Goal: Task Accomplishment & Management: Manage account settings

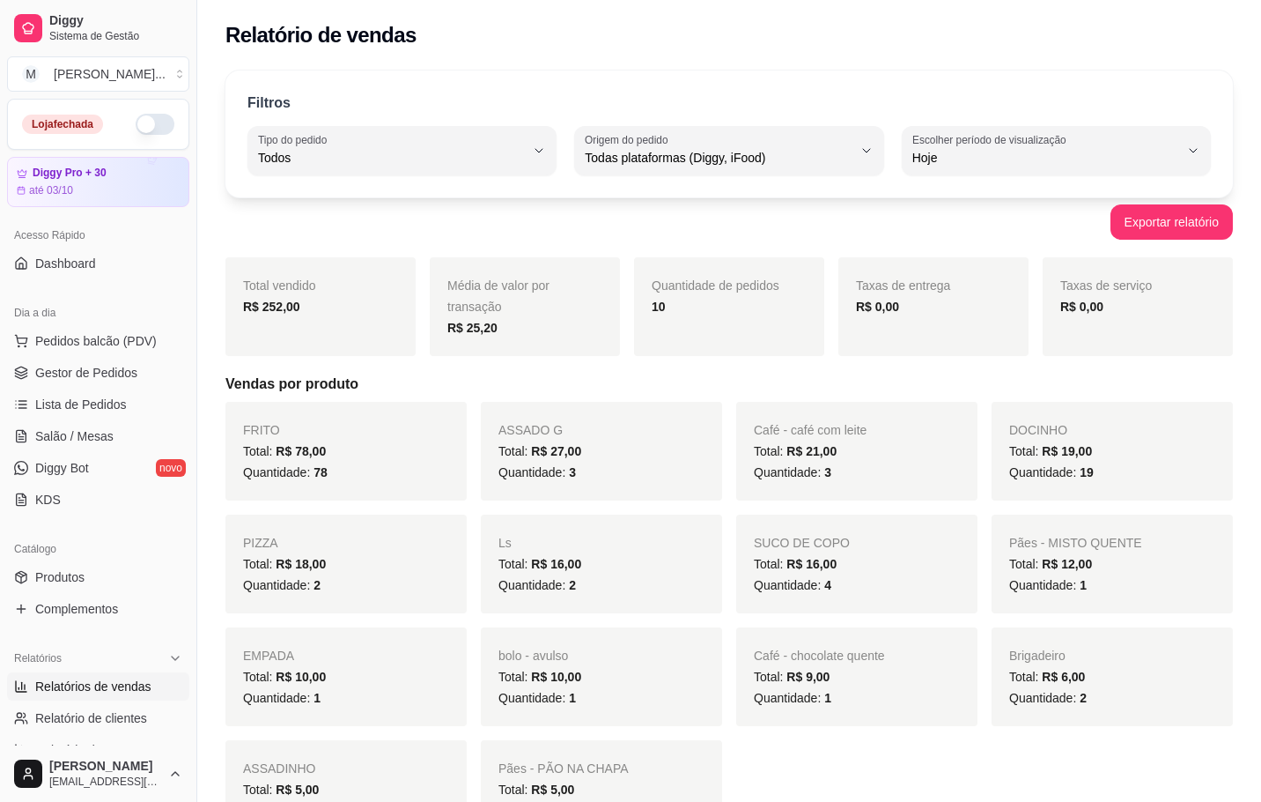
select select "ALL"
select select "0"
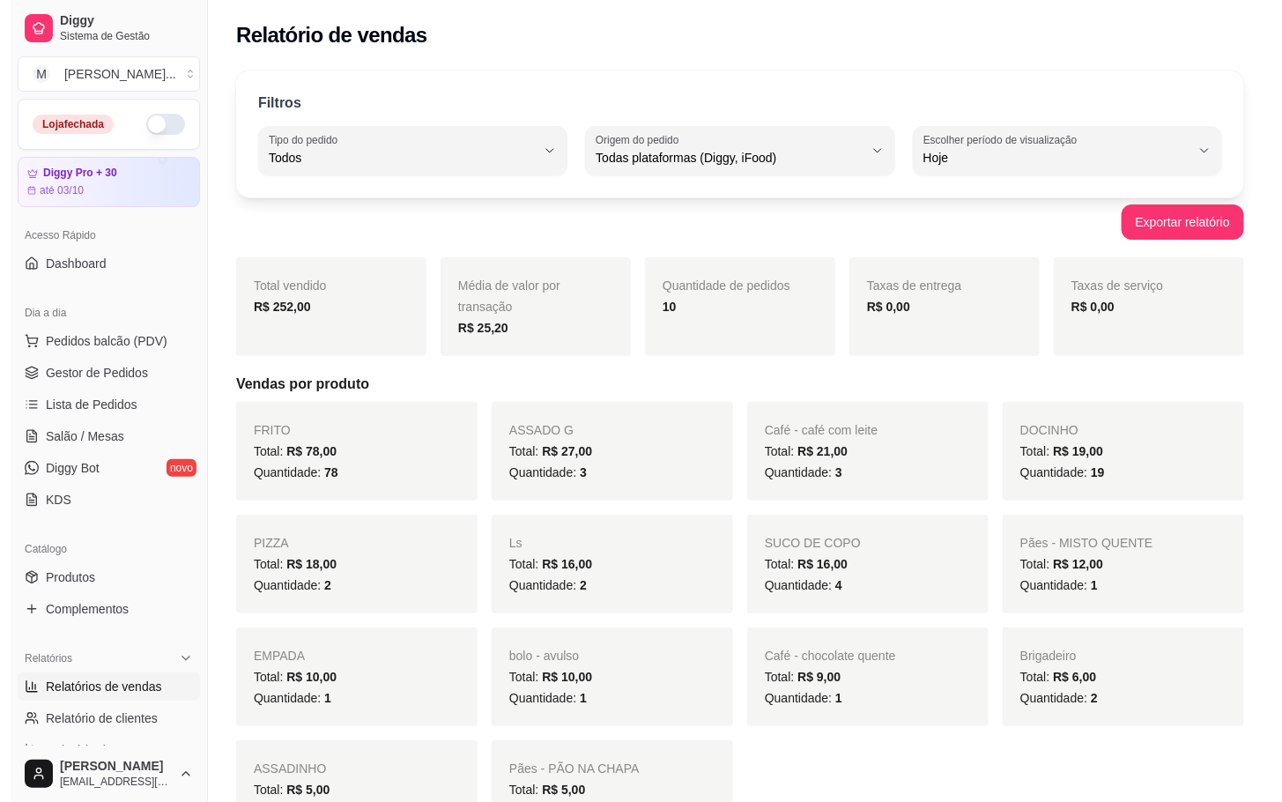
scroll to position [202, 0]
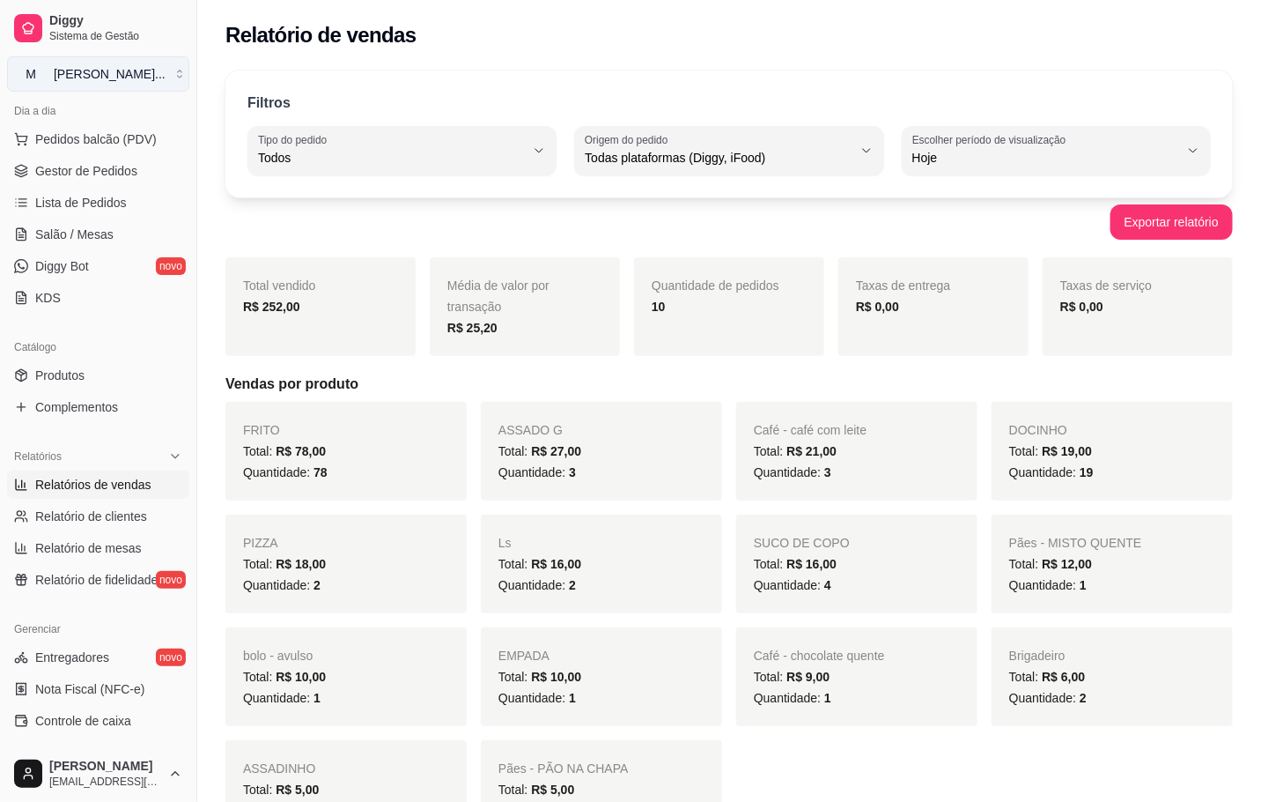
click at [167, 61] on button "M [PERSON_NAME] ..." at bounding box center [98, 73] width 182 height 35
click at [148, 143] on div "M Mila burguer" at bounding box center [101, 138] width 194 height 28
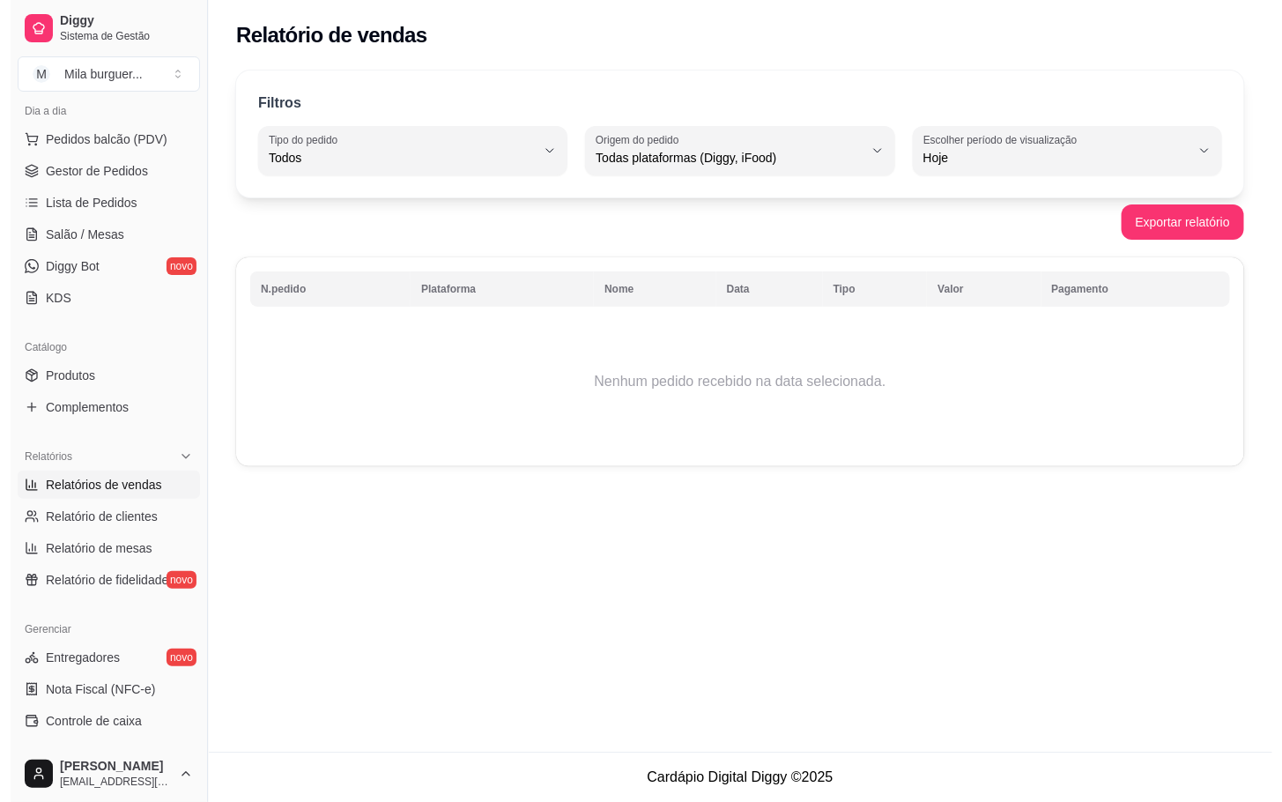
scroll to position [0, 0]
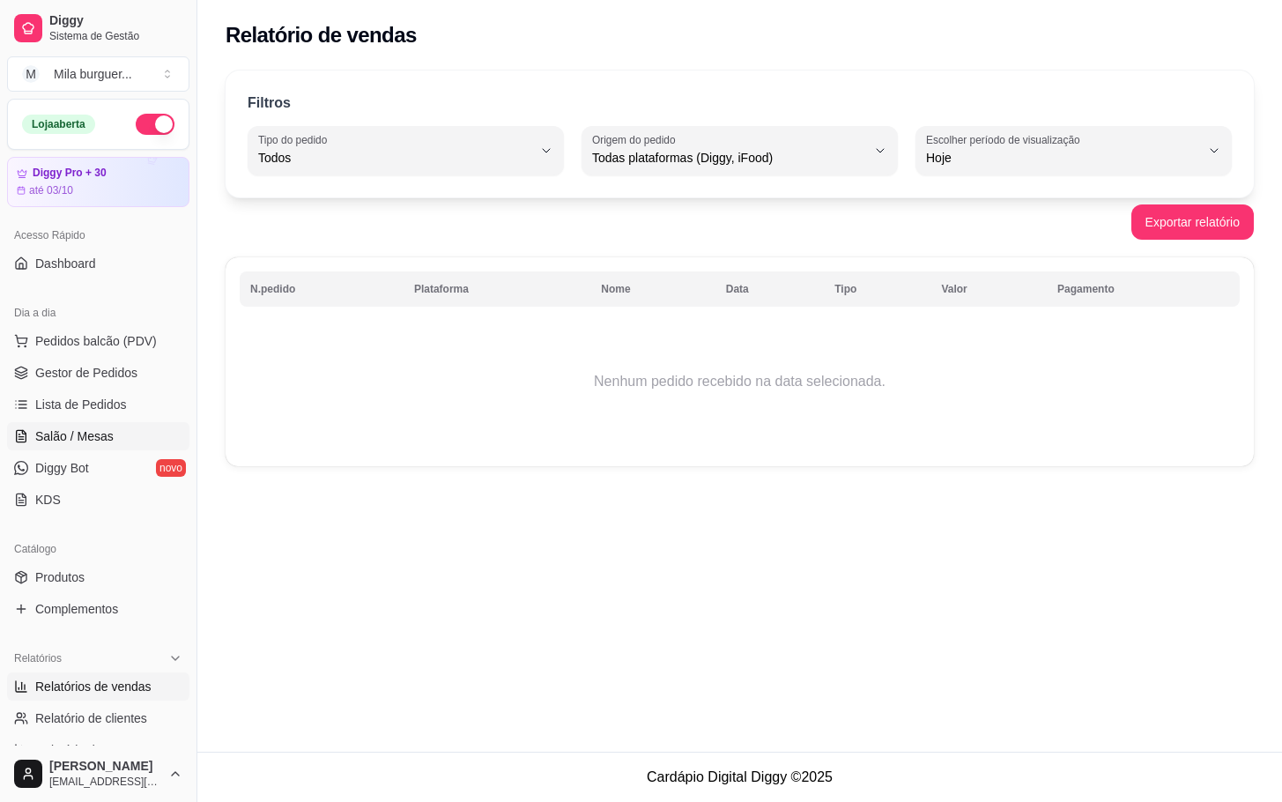
click at [54, 434] on span "Salão / Mesas" at bounding box center [74, 436] width 78 height 18
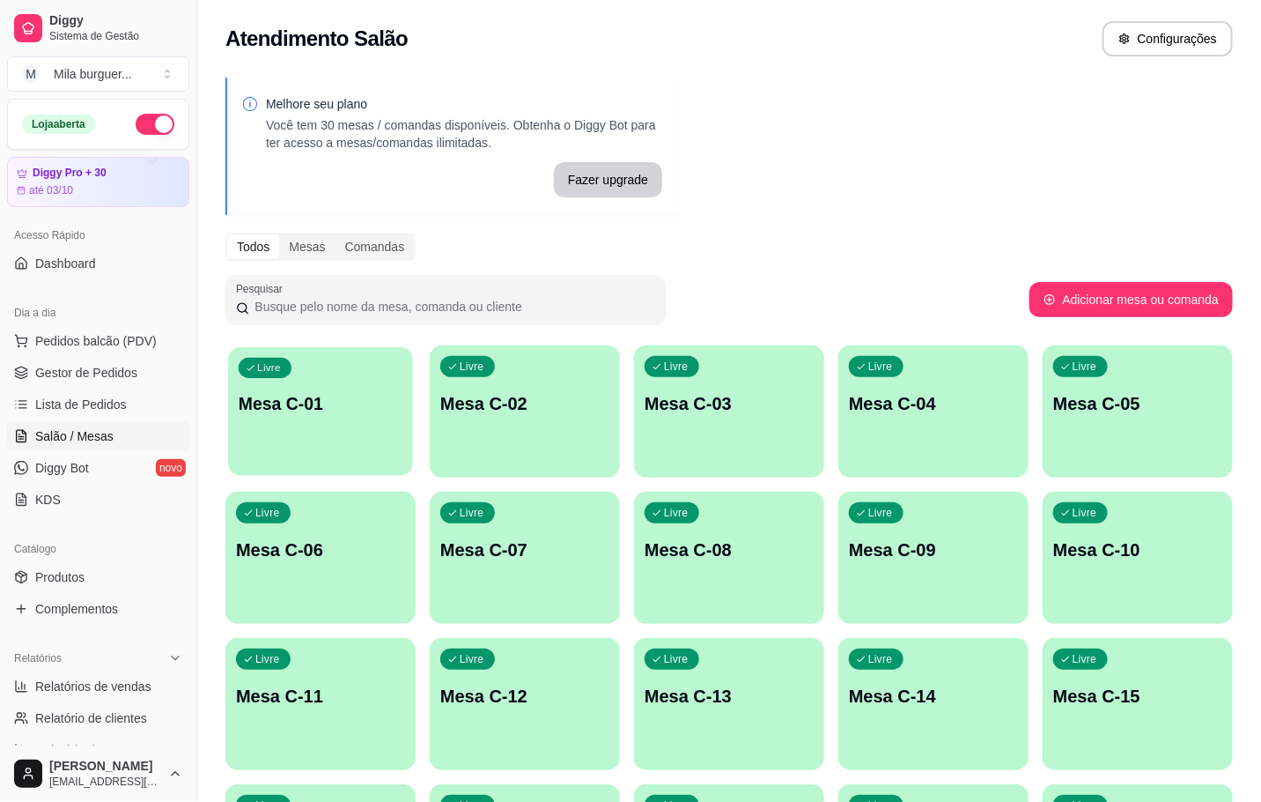
click at [322, 383] on div "Livre Mesa C-01" at bounding box center [320, 400] width 185 height 107
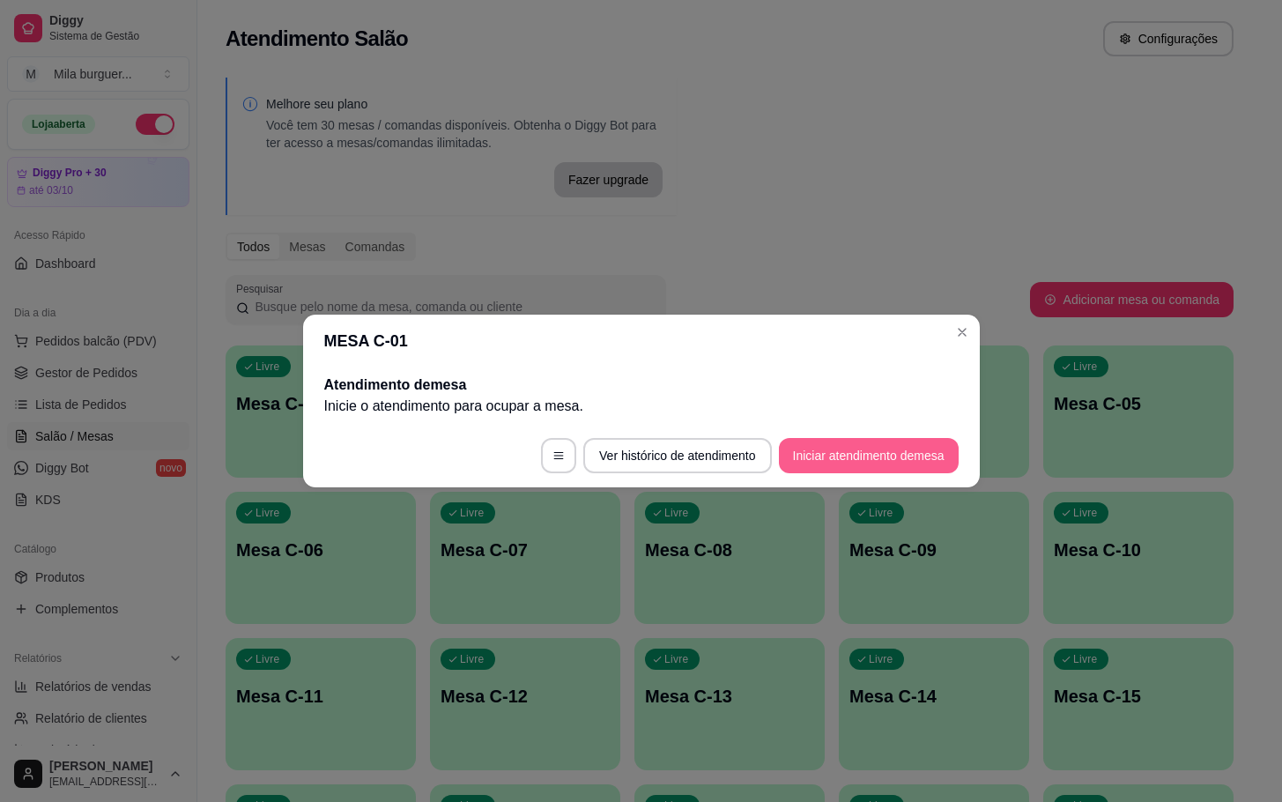
click at [906, 453] on button "Iniciar atendimento de mesa" at bounding box center [869, 455] width 180 height 35
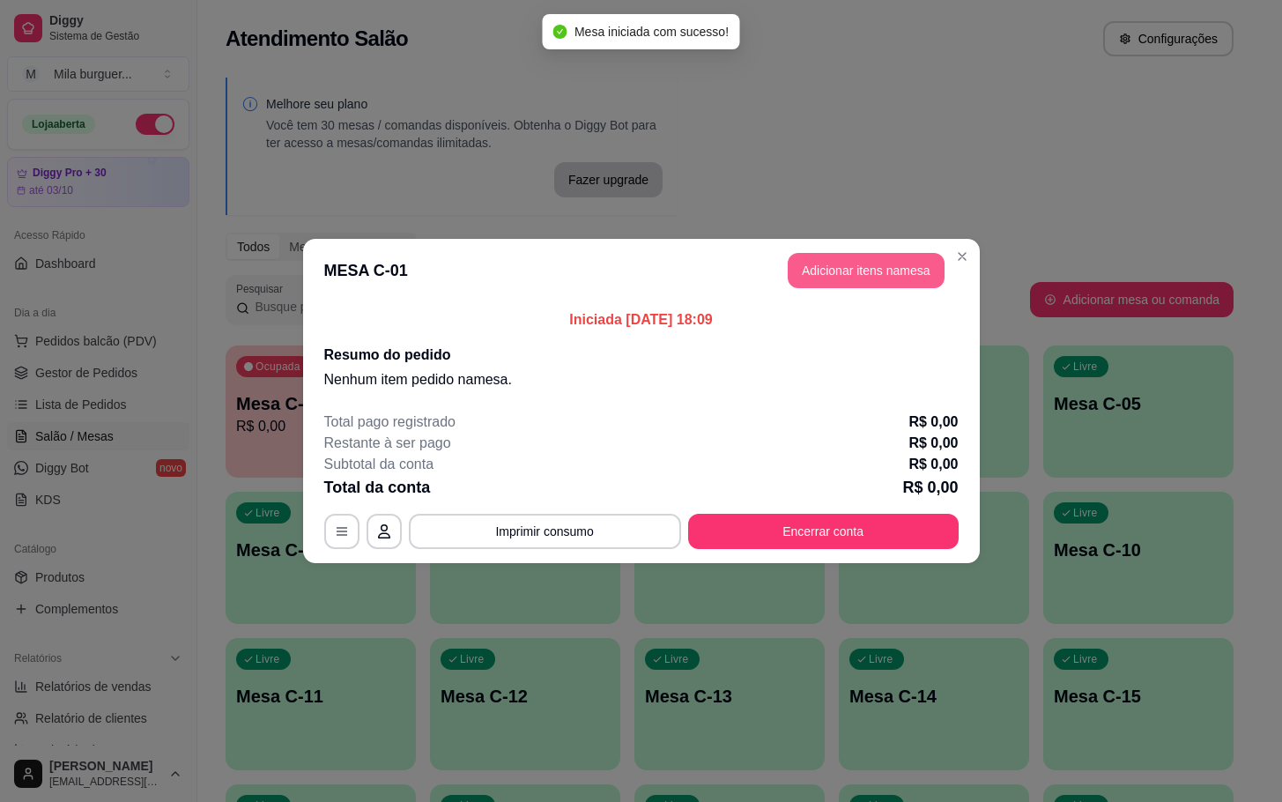
click at [848, 257] on button "Adicionar itens na mesa" at bounding box center [866, 270] width 157 height 35
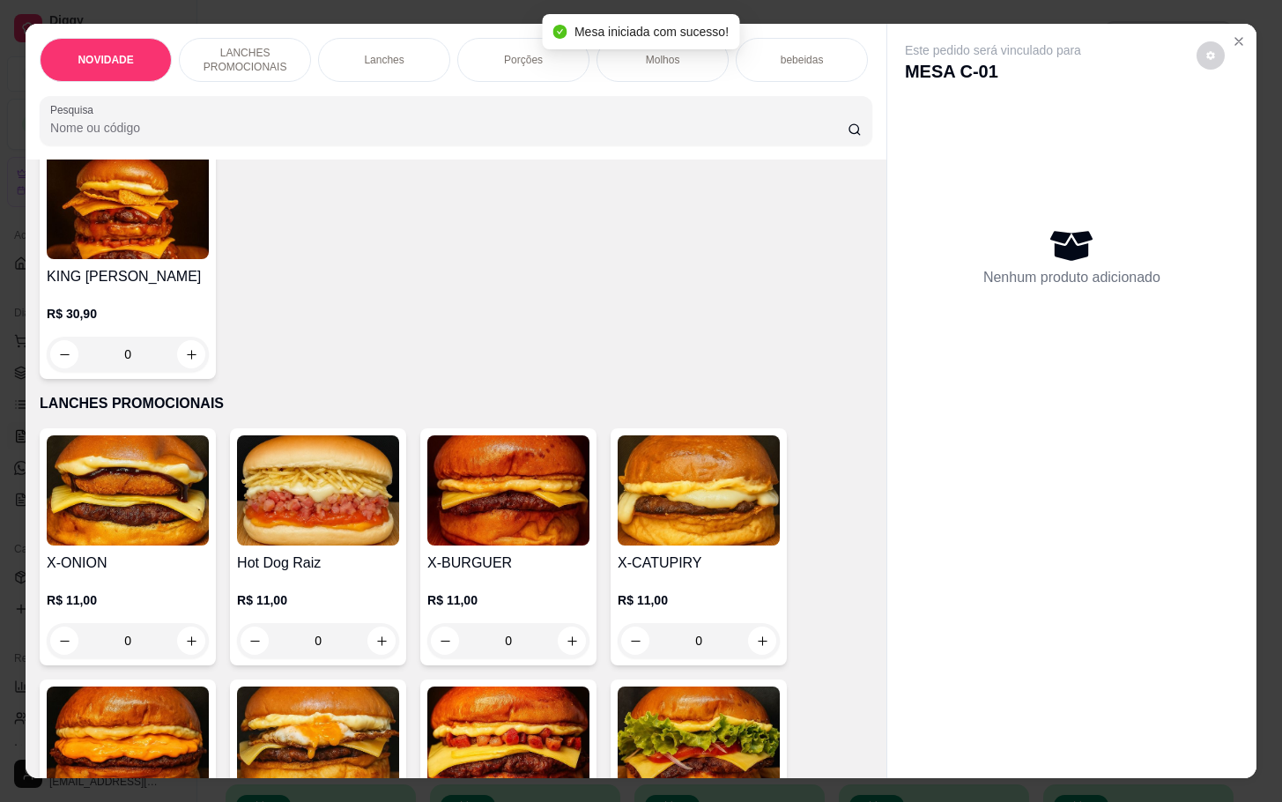
scroll to position [264, 0]
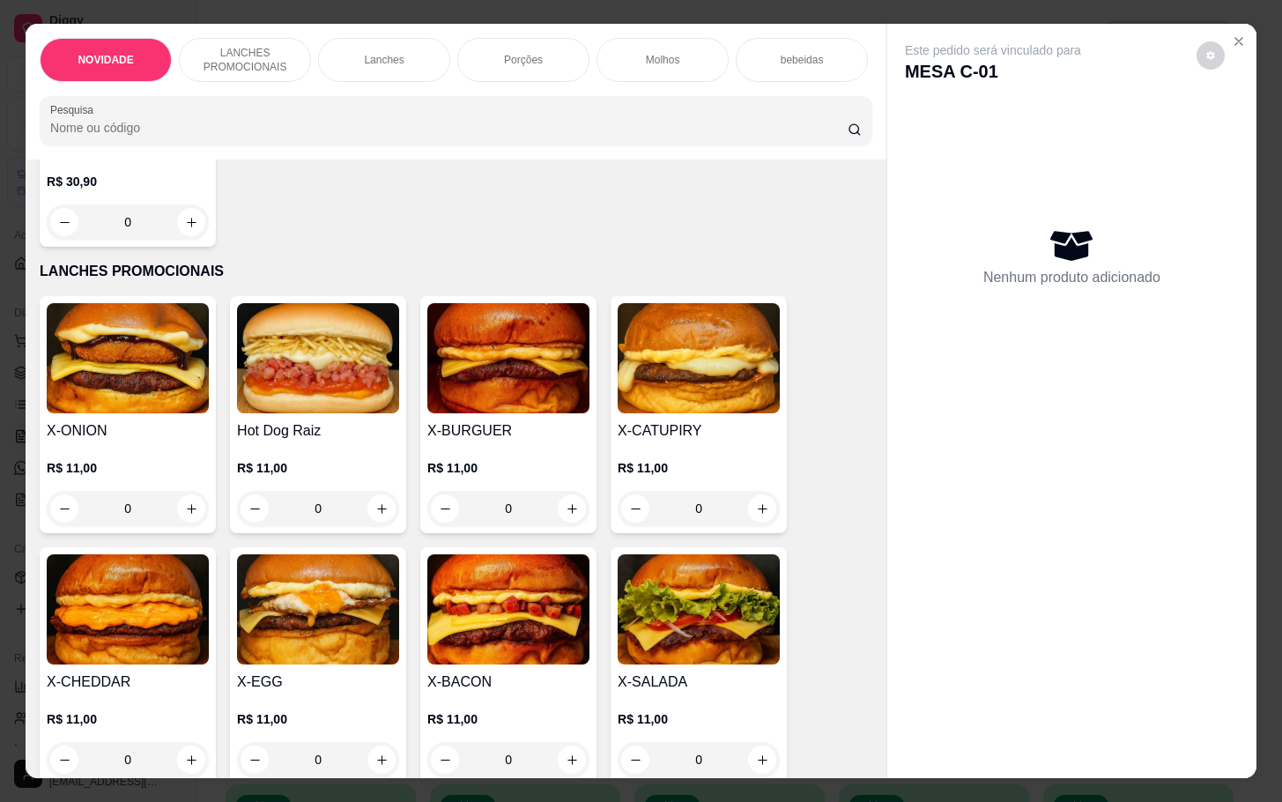
click at [370, 523] on div "0" at bounding box center [318, 508] width 162 height 35
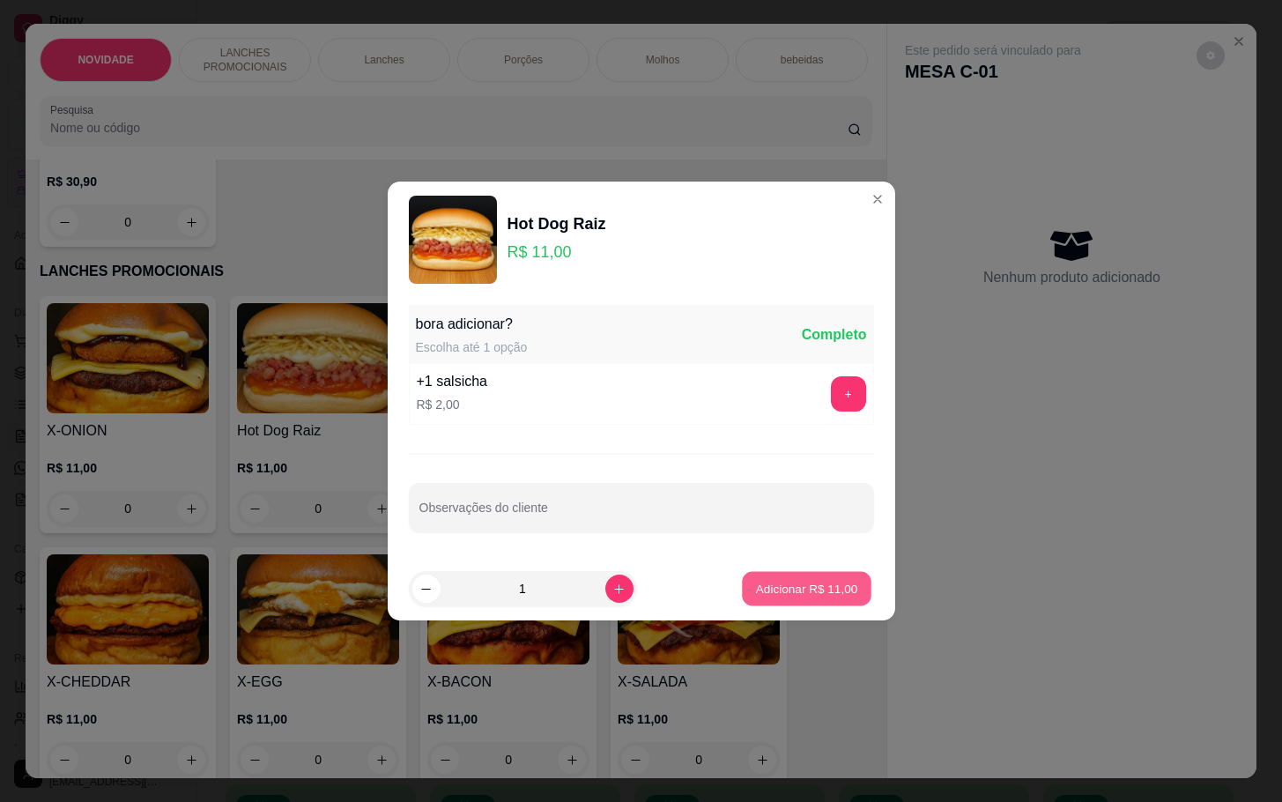
click at [788, 587] on p "Adicionar R$ 11,00" at bounding box center [807, 588] width 102 height 17
type input "1"
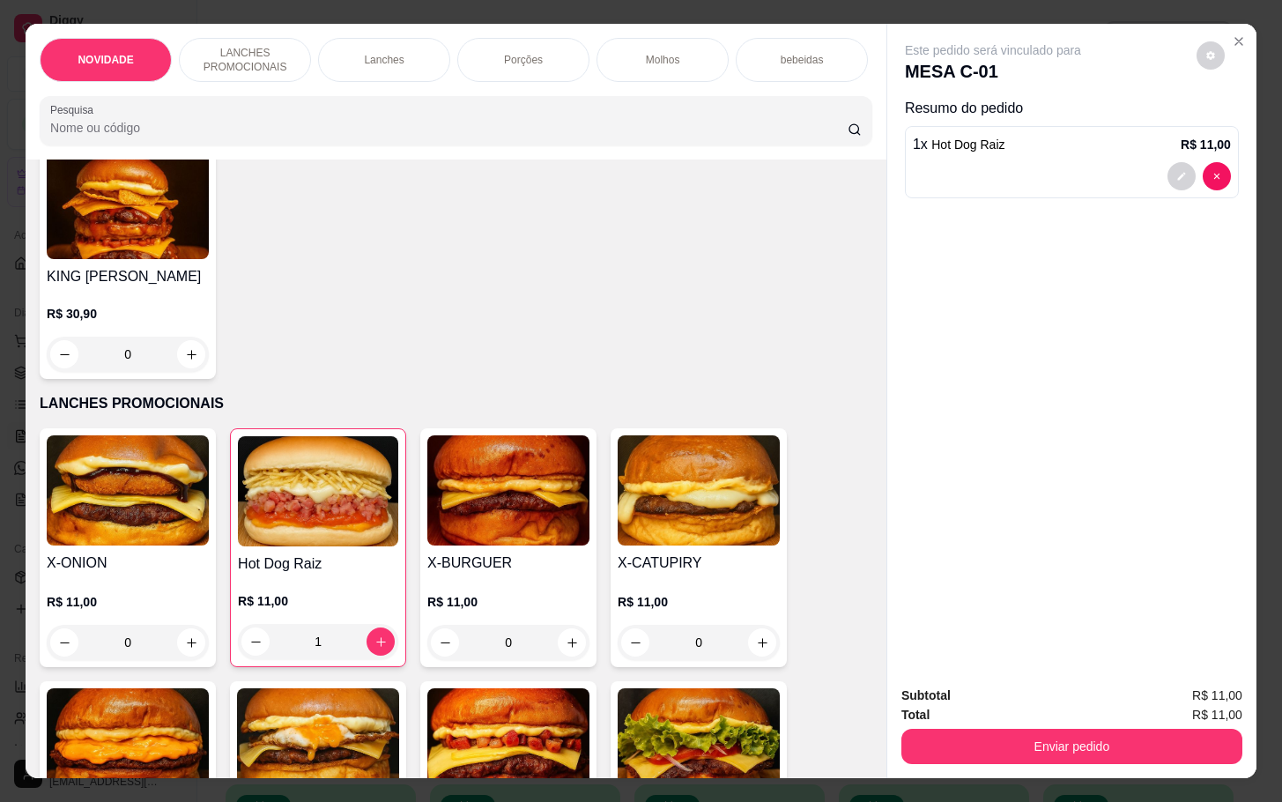
scroll to position [0, 0]
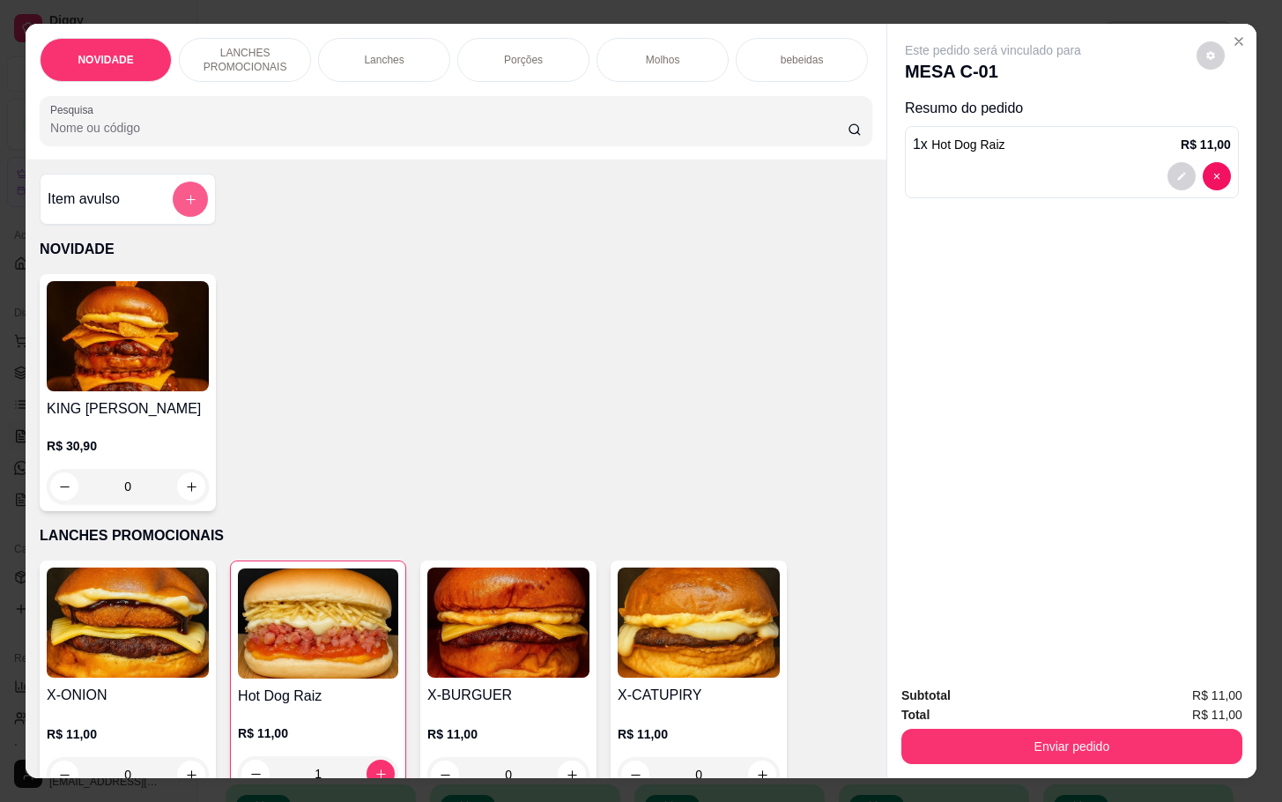
click at [173, 217] on button "add-separate-item" at bounding box center [190, 198] width 35 height 35
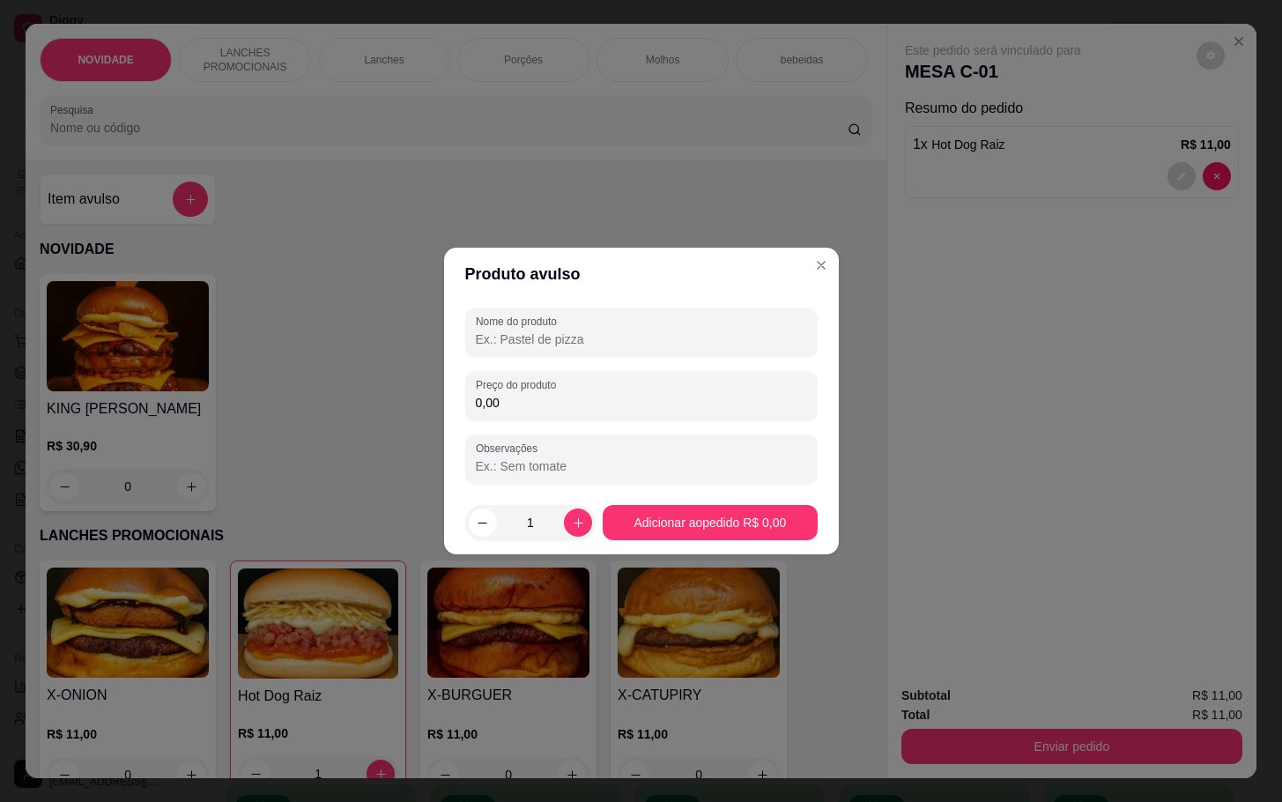
click at [619, 301] on div "Nome do produto Preço do produto 0,00 Observações" at bounding box center [641, 395] width 395 height 190
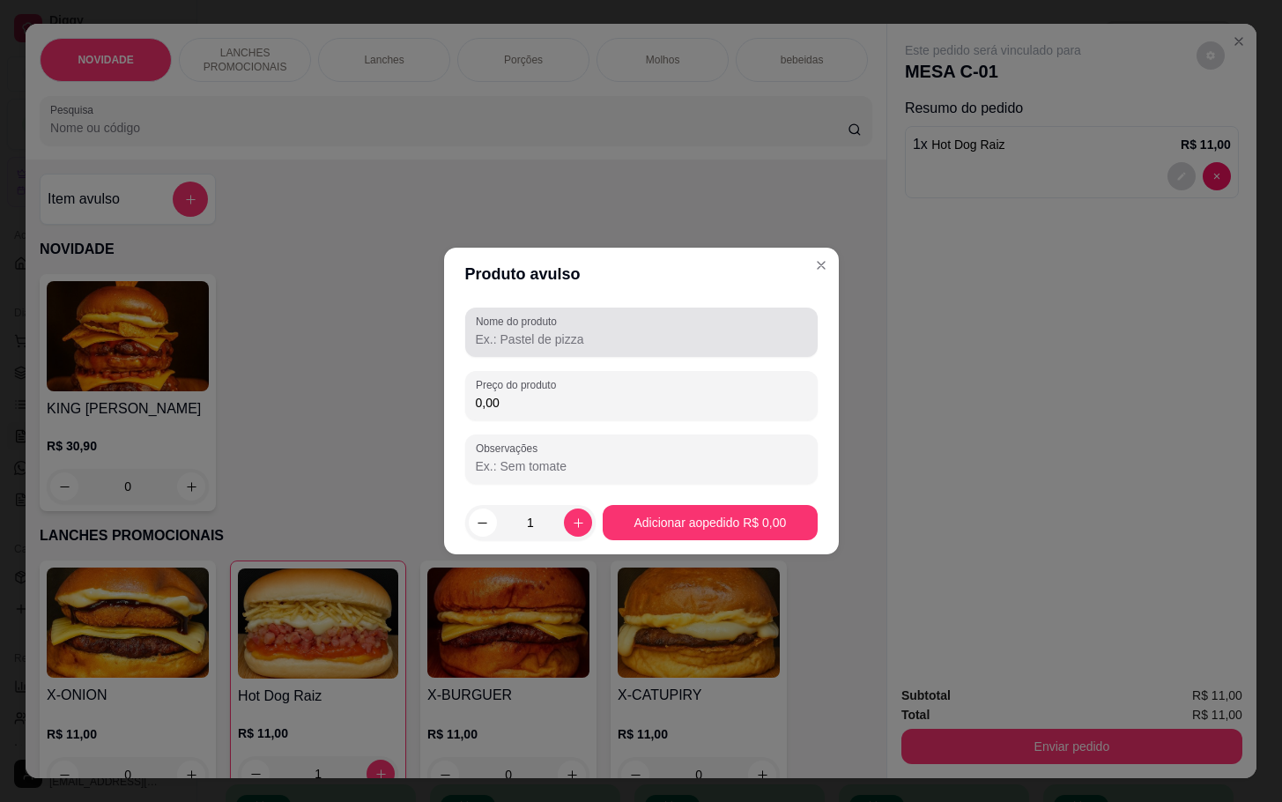
click at [508, 337] on input "Nome do produto" at bounding box center [641, 339] width 331 height 18
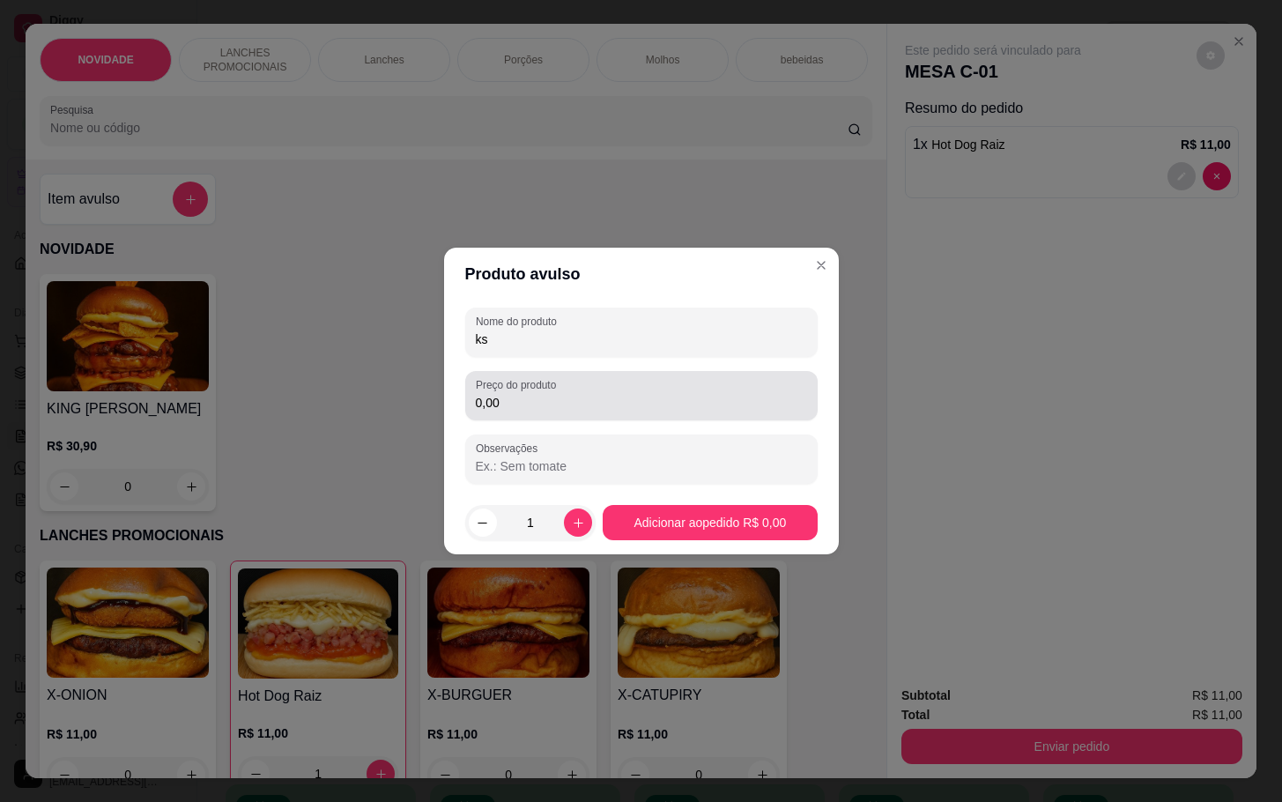
type input "ks"
click at [581, 387] on div "0,00" at bounding box center [641, 395] width 331 height 35
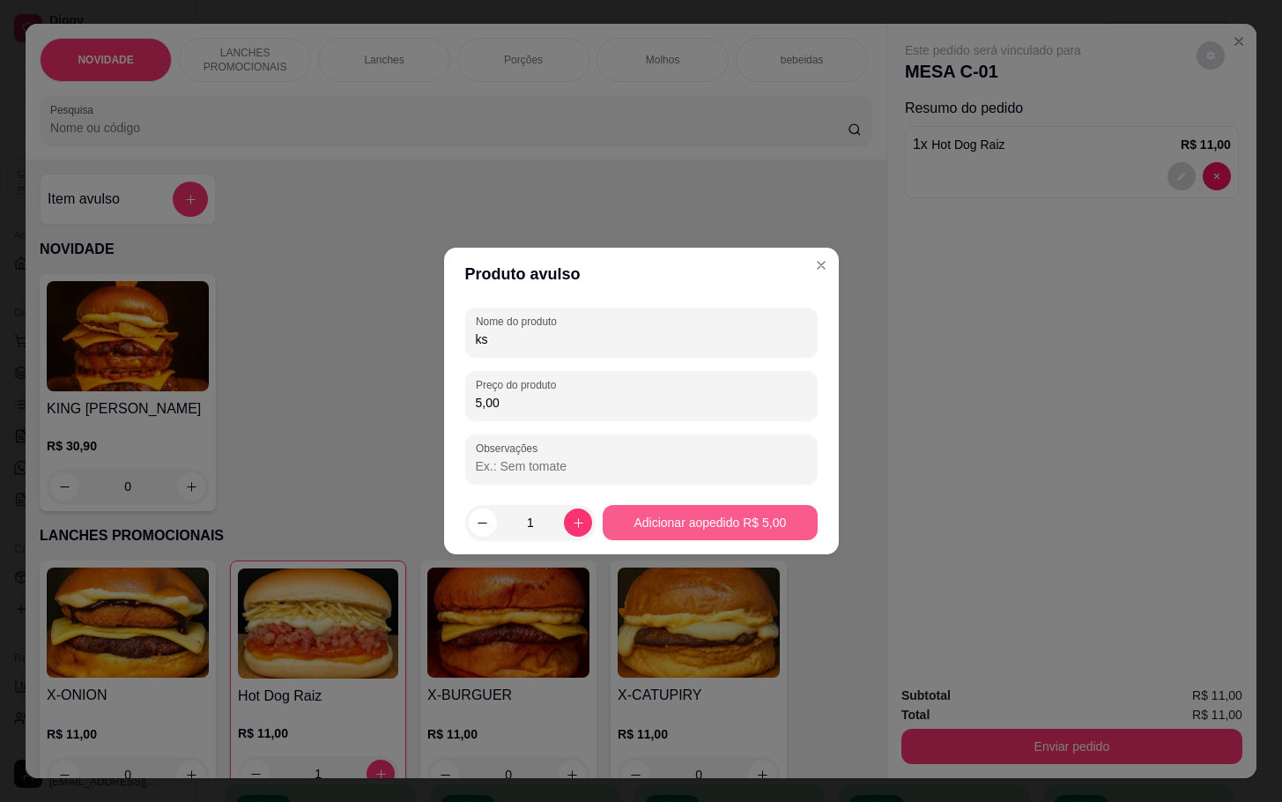
type input "5,00"
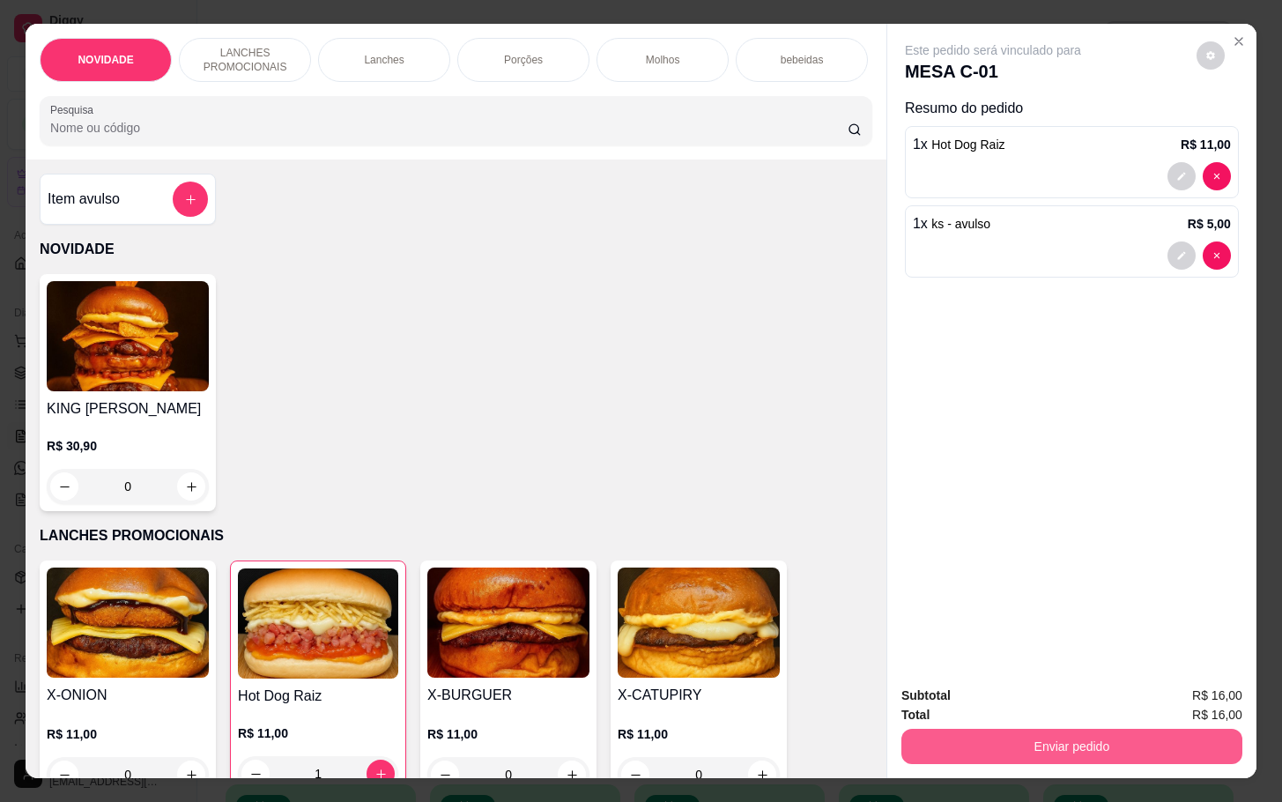
click at [1082, 729] on button "Enviar pedido" at bounding box center [1071, 746] width 341 height 35
click at [997, 703] on button "Não registrar e enviar pedido" at bounding box center [1010, 693] width 178 height 33
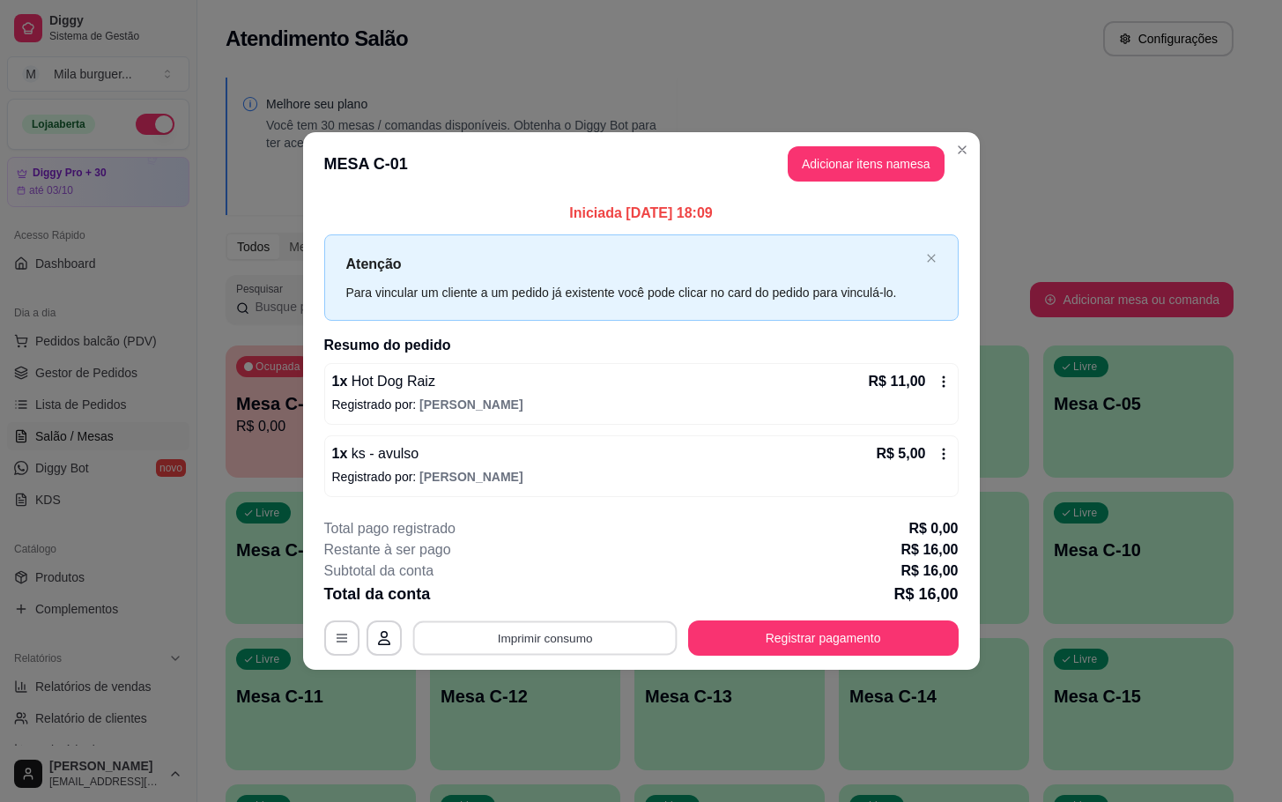
click at [511, 640] on button "Imprimir consumo" at bounding box center [544, 637] width 264 height 34
click at [535, 626] on button "Imprimir consumo" at bounding box center [544, 637] width 264 height 34
click at [535, 603] on button "IMPRESSORA" at bounding box center [549, 597] width 123 height 27
click at [544, 647] on button "Imprimir consumo" at bounding box center [545, 637] width 272 height 35
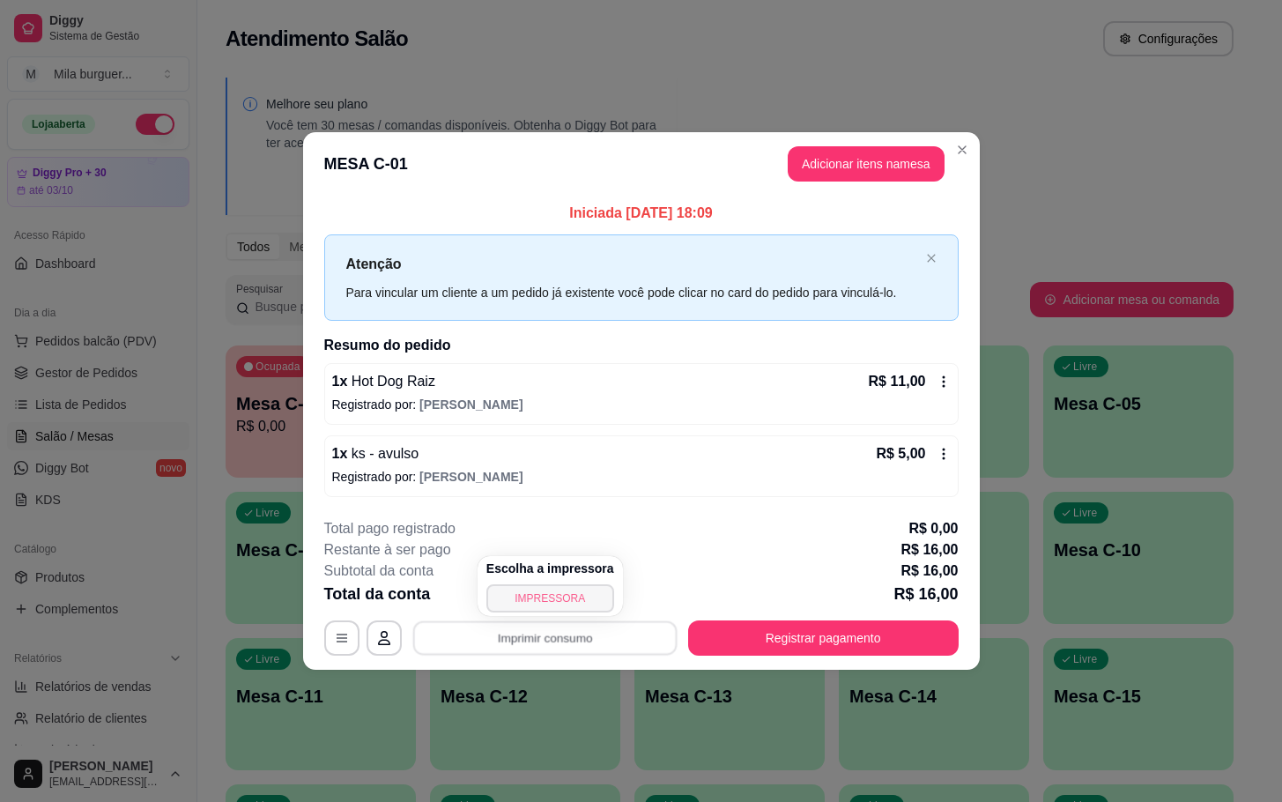
click at [543, 598] on button "IMPRESSORA" at bounding box center [550, 598] width 128 height 28
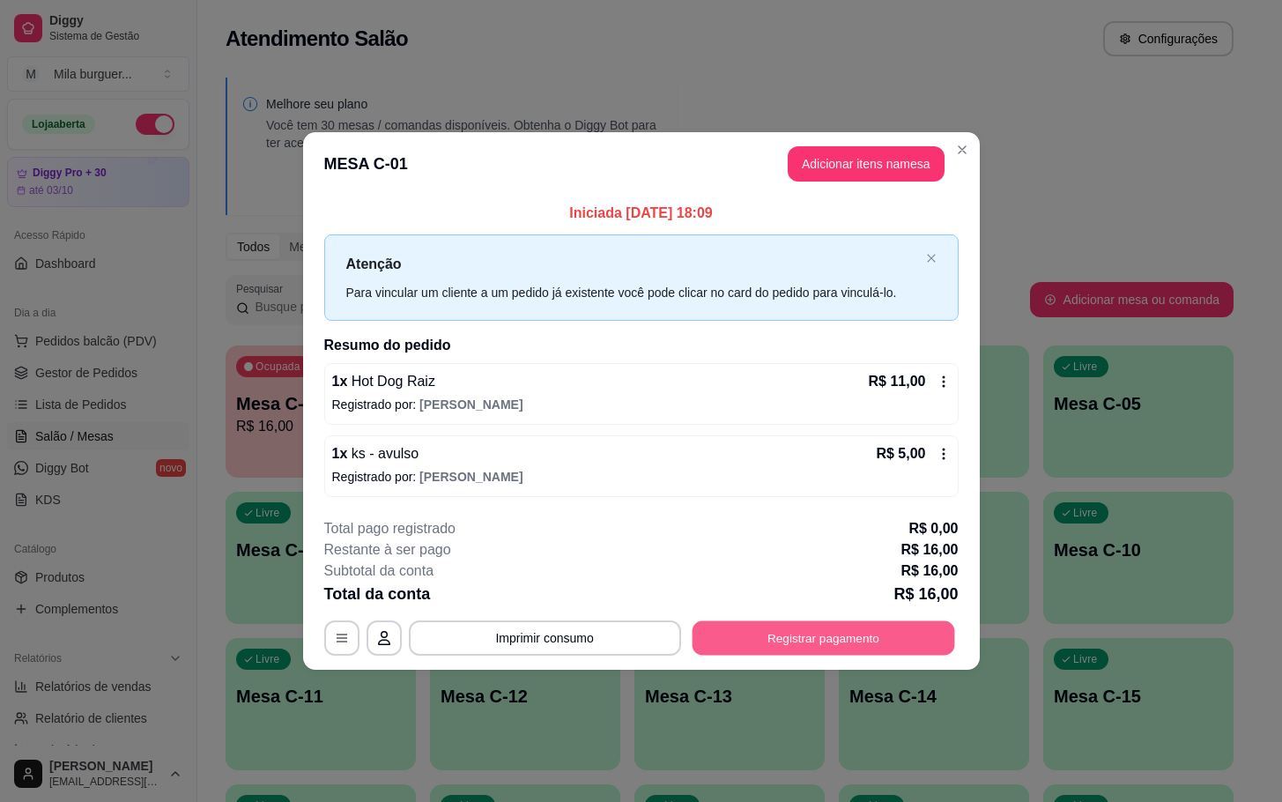
click at [894, 643] on button "Registrar pagamento" at bounding box center [823, 637] width 263 height 34
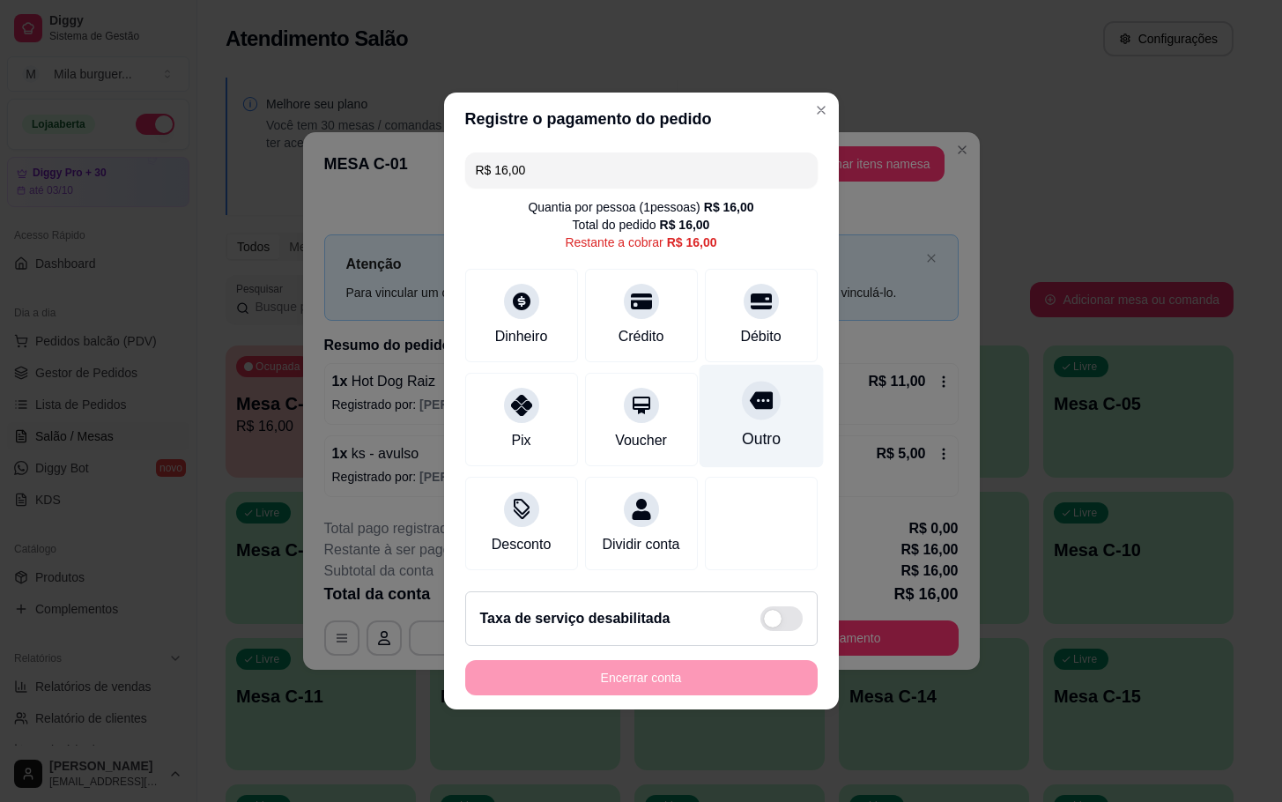
click at [741, 427] on div "Outro" at bounding box center [760, 438] width 39 height 23
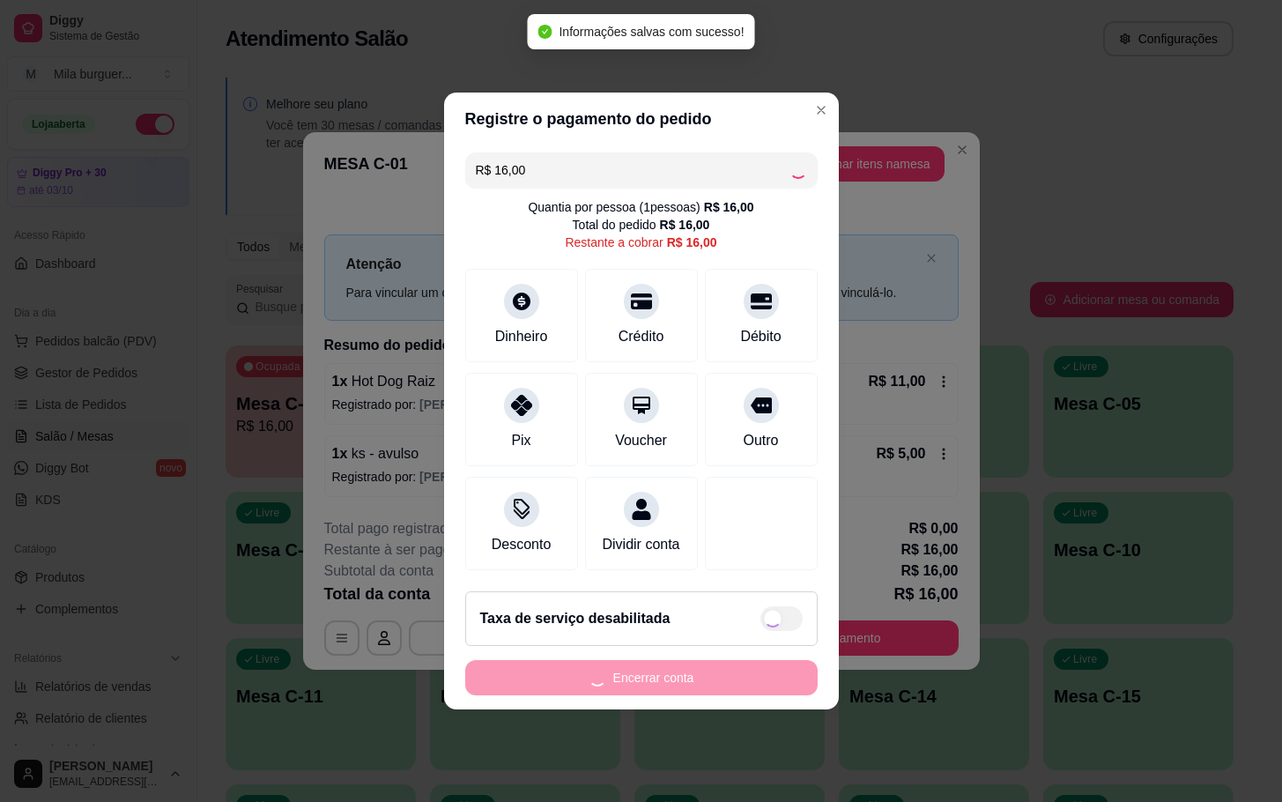
type input "R$ 0,00"
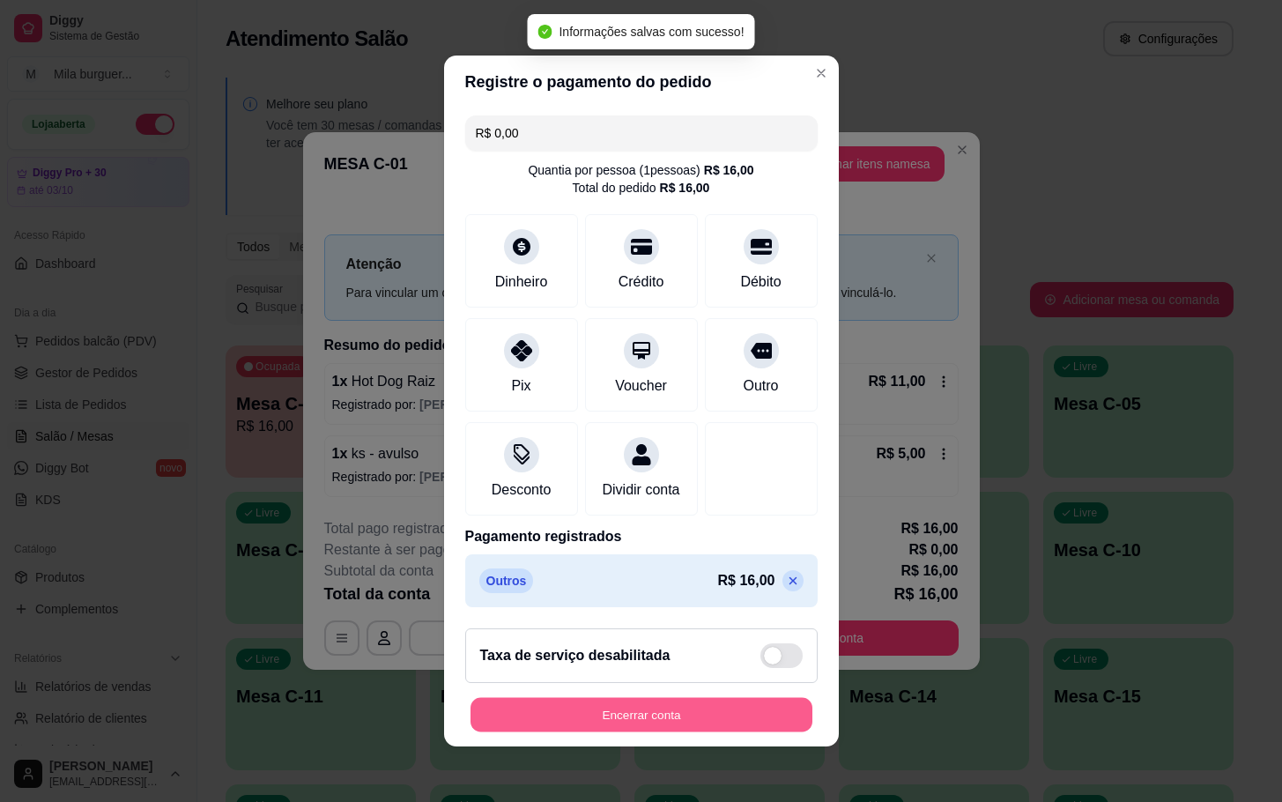
click at [712, 720] on button "Encerrar conta" at bounding box center [641, 715] width 342 height 34
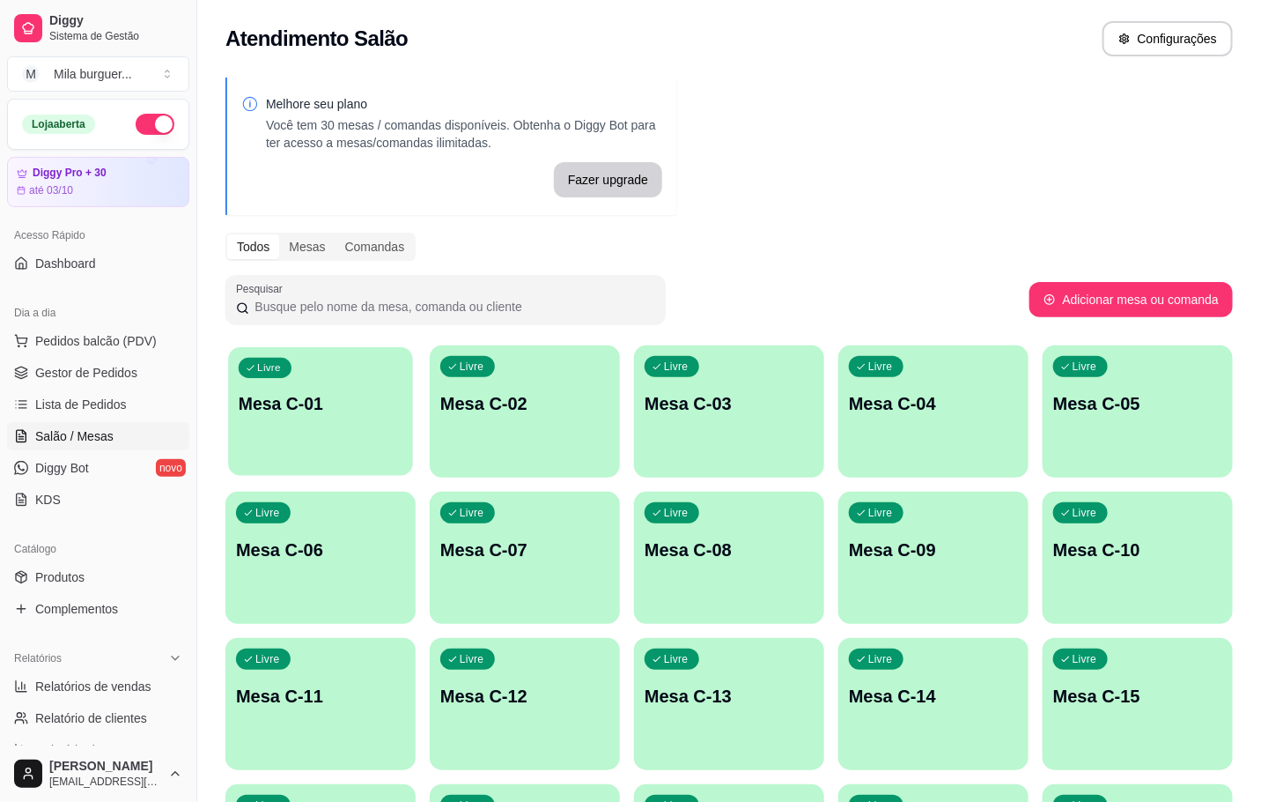
click at [320, 433] on div "Livre Mesa C-01" at bounding box center [321, 400] width 190 height 111
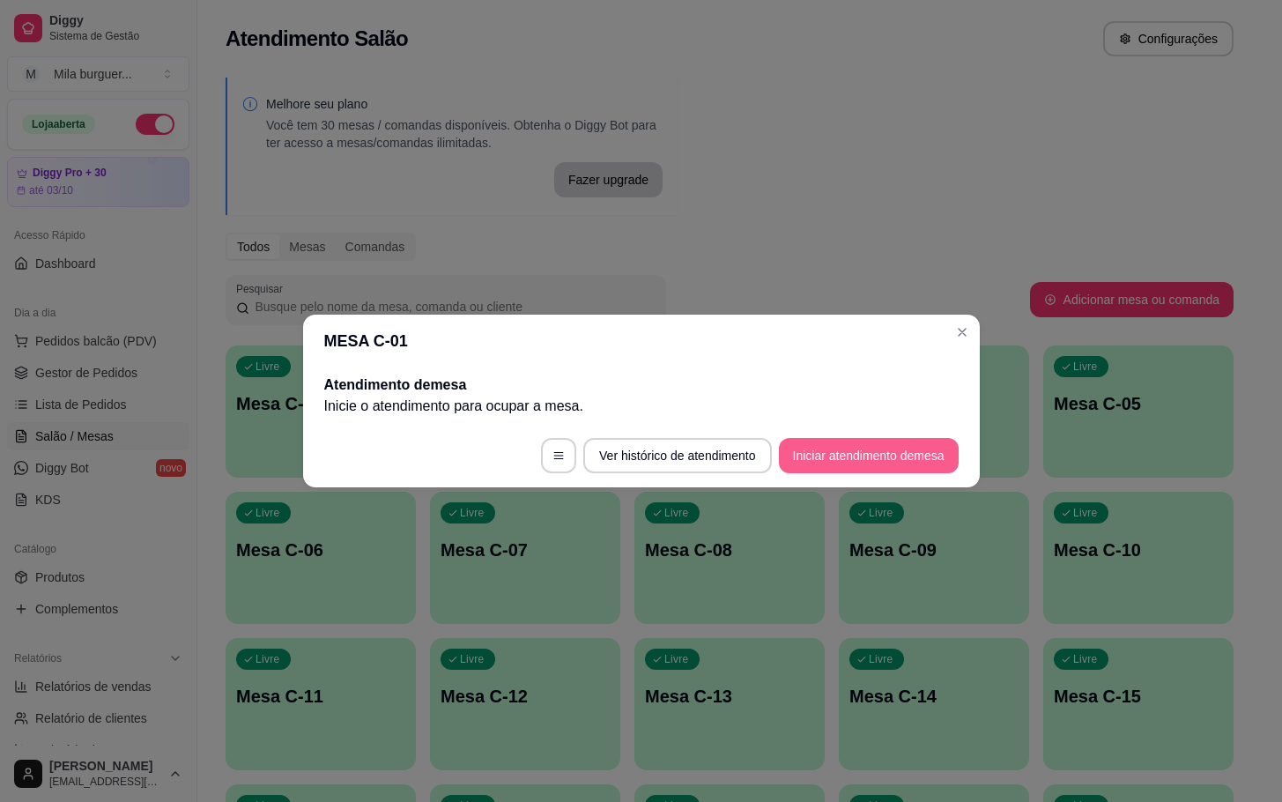
click at [922, 455] on button "Iniciar atendimento de mesa" at bounding box center [869, 455] width 180 height 35
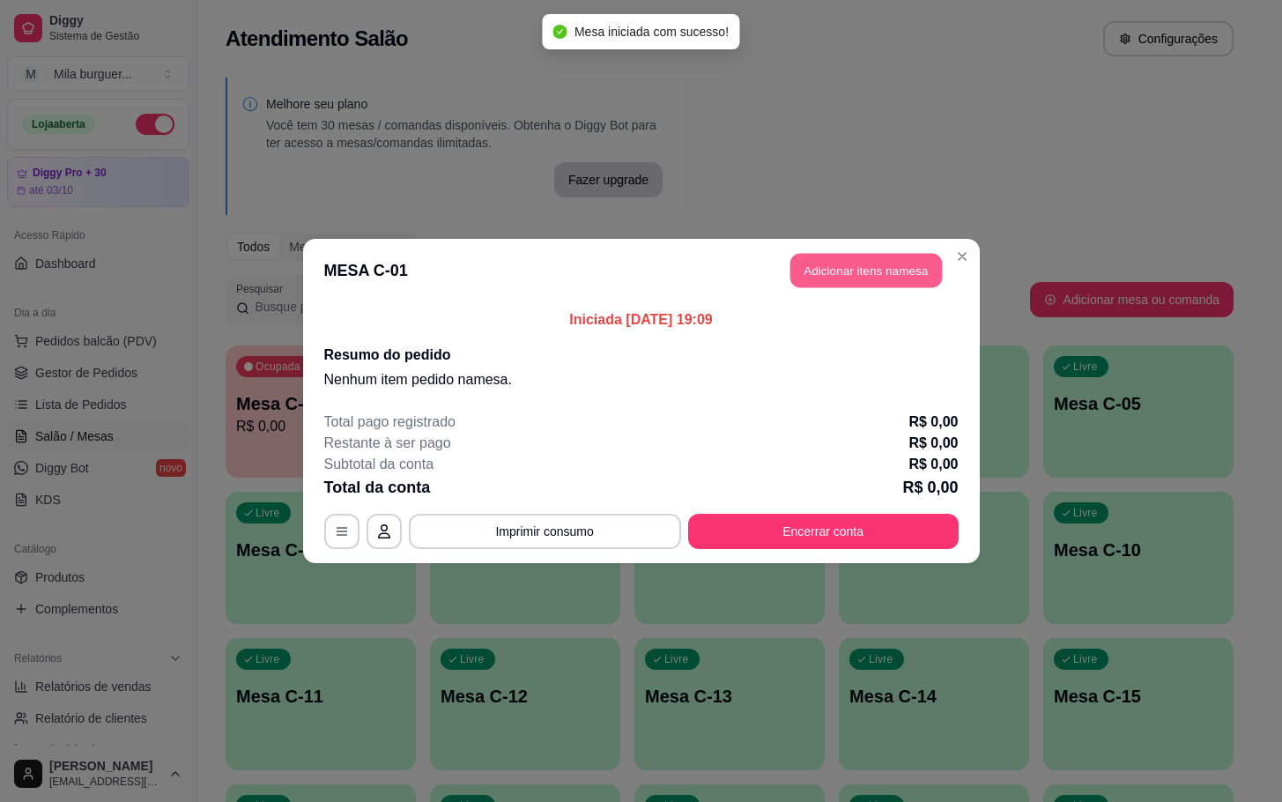
click at [873, 254] on button "Adicionar itens na mesa" at bounding box center [866, 271] width 152 height 34
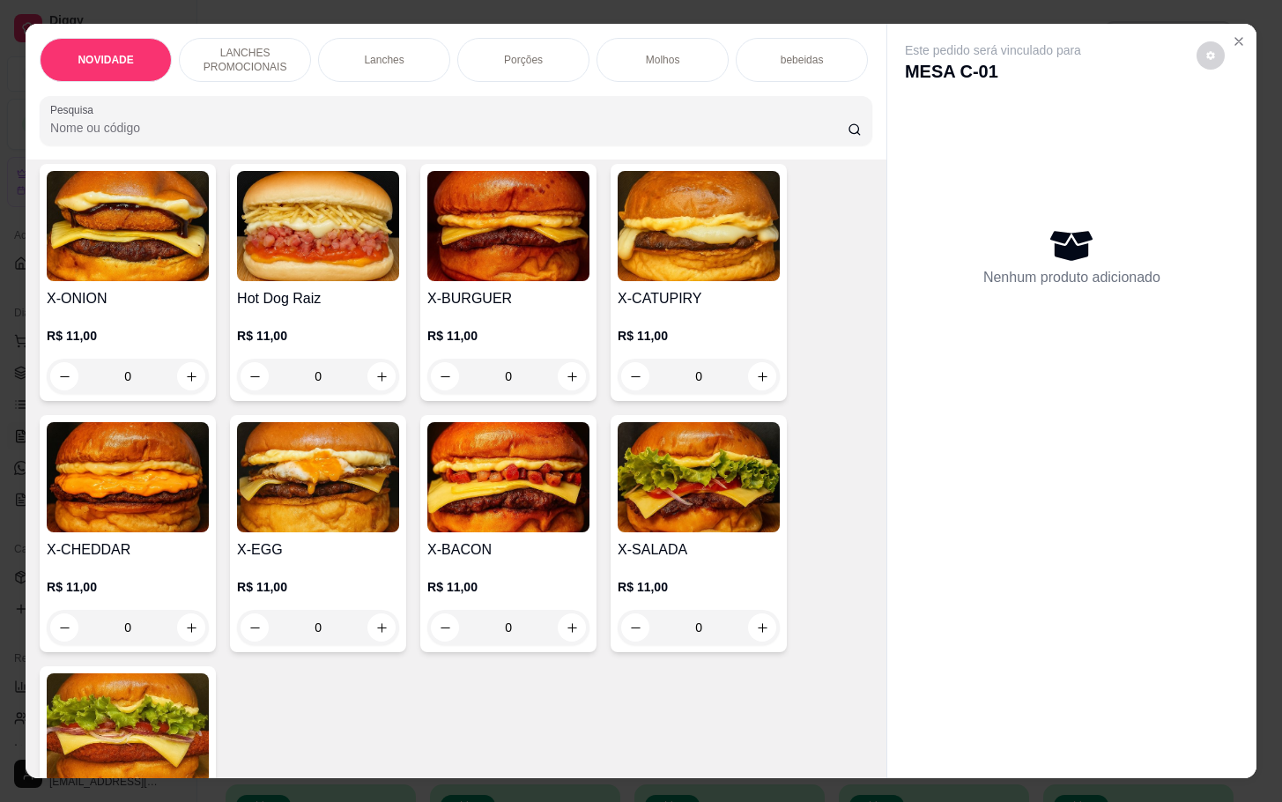
scroll to position [529, 0]
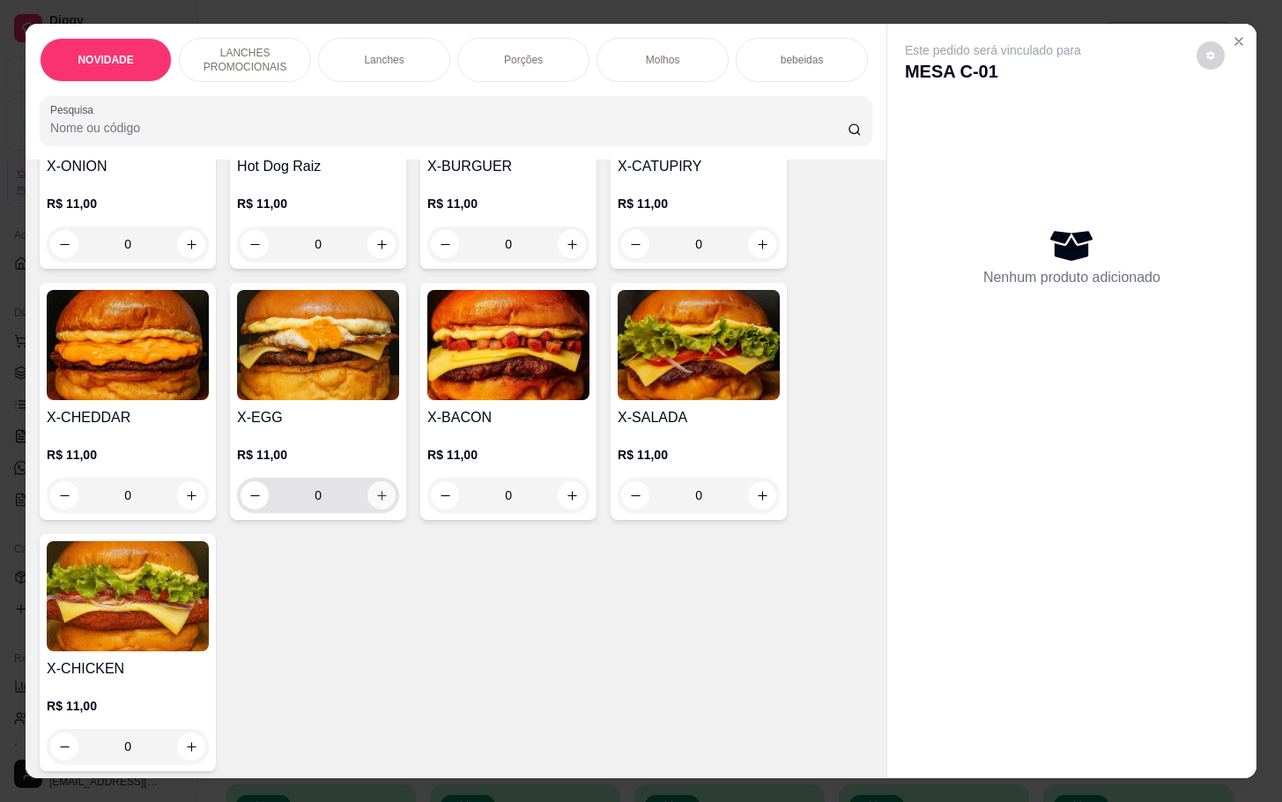
click at [379, 509] on button "increase-product-quantity" at bounding box center [381, 495] width 28 height 28
type input "1"
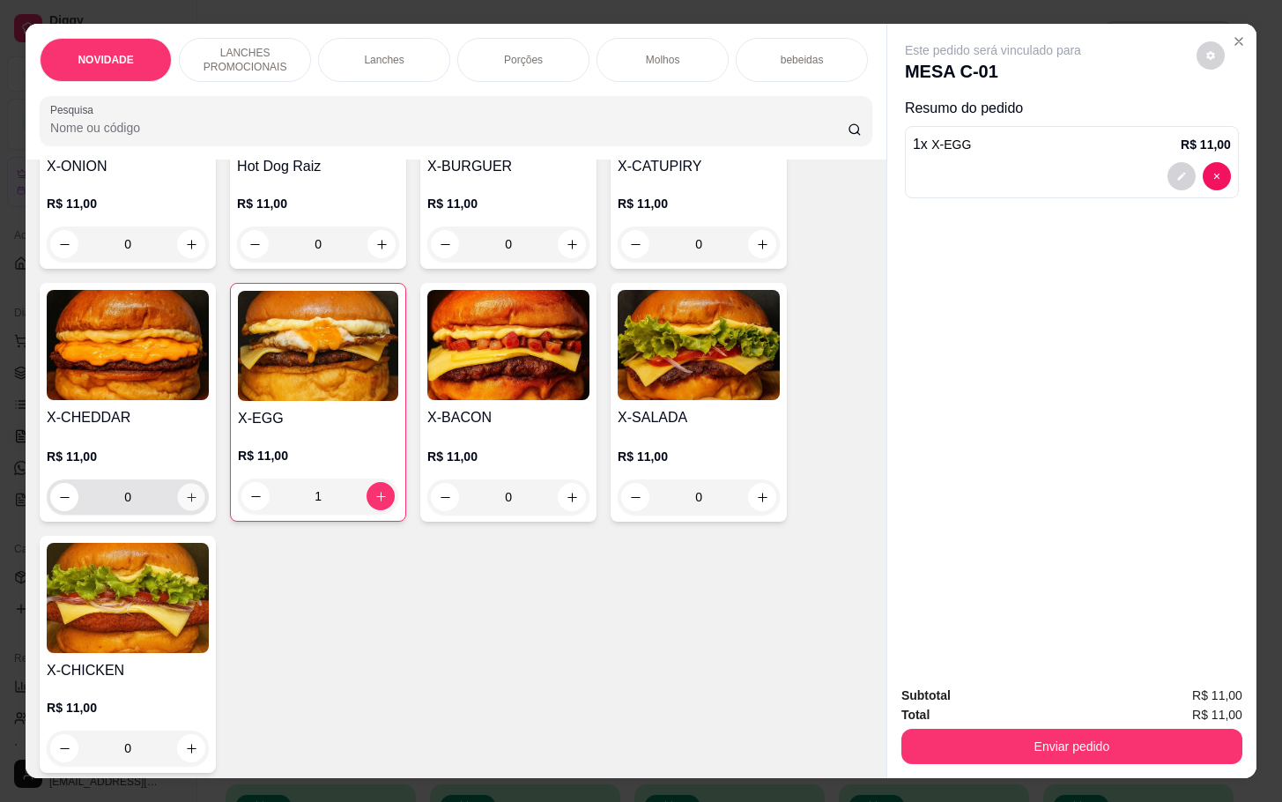
click at [190, 511] on button "increase-product-quantity" at bounding box center [191, 497] width 27 height 27
type input "1"
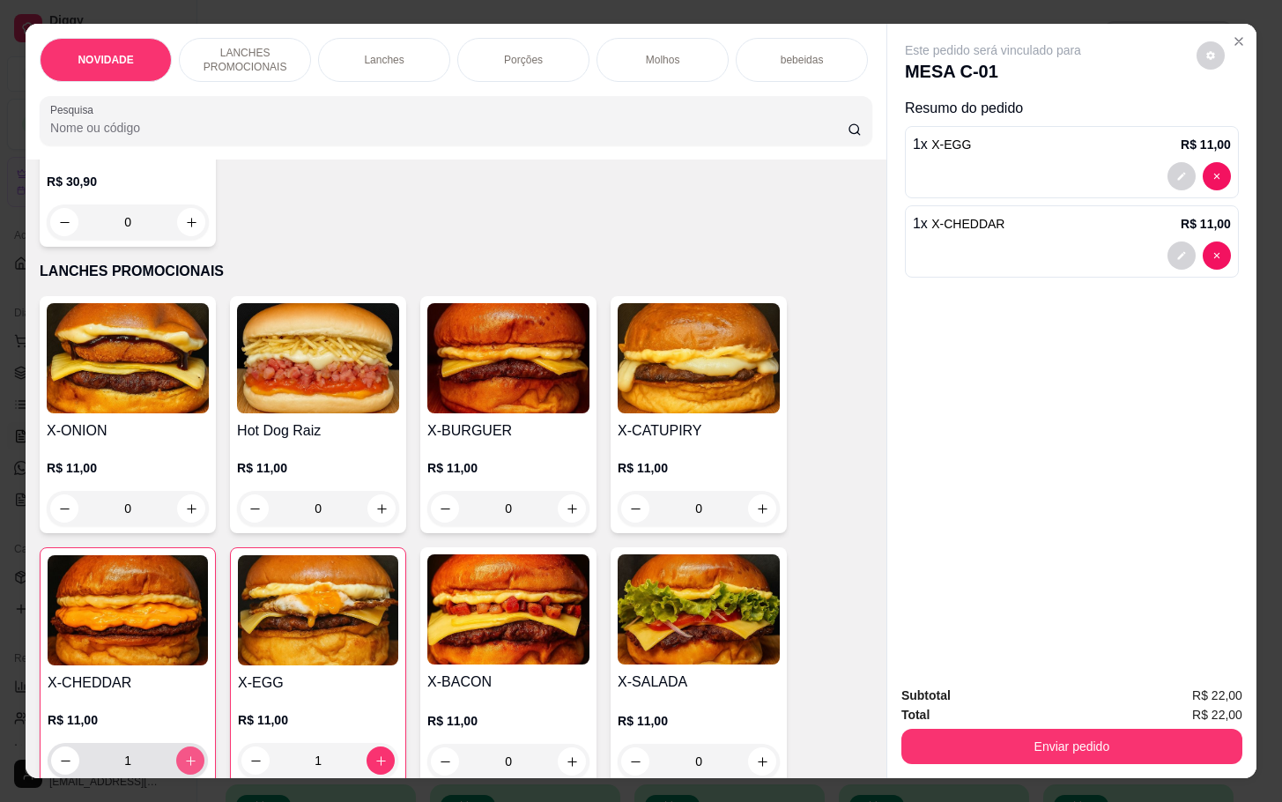
scroll to position [0, 0]
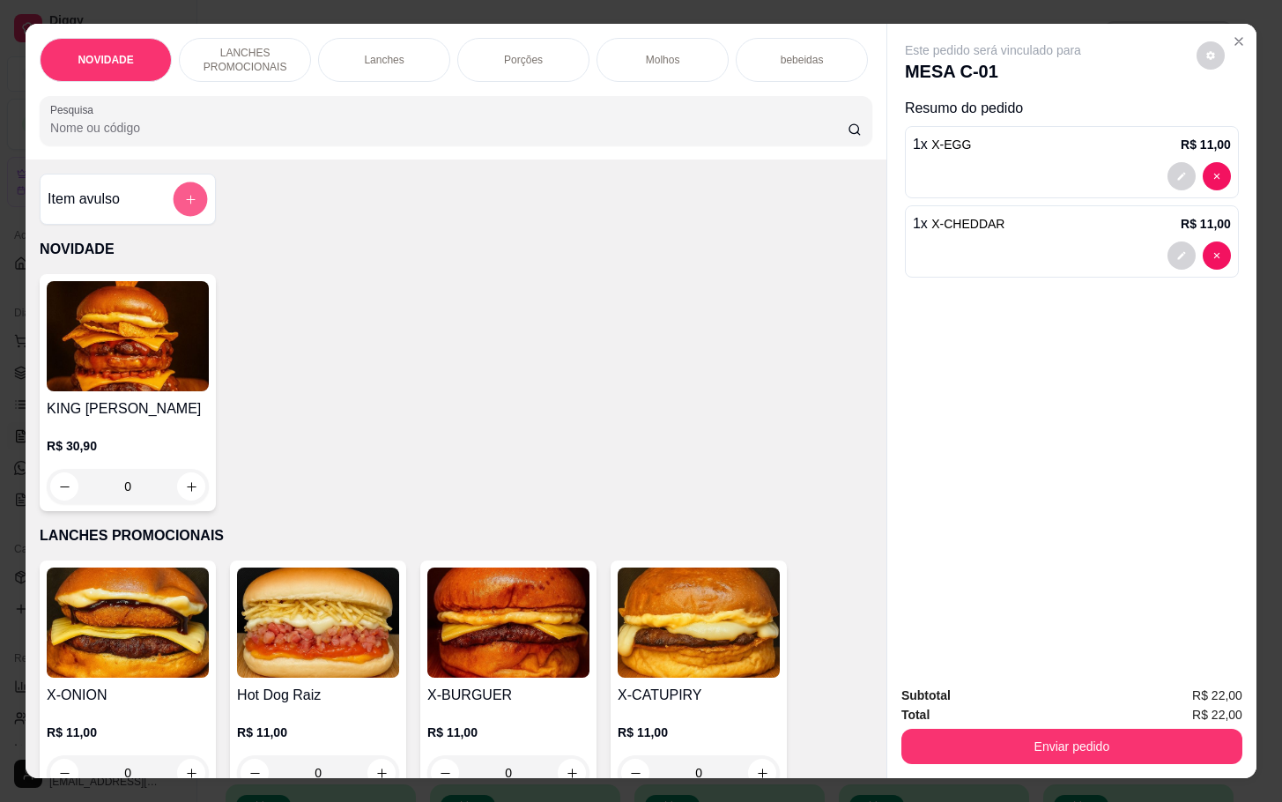
click at [193, 212] on button "add-separate-item" at bounding box center [191, 199] width 34 height 34
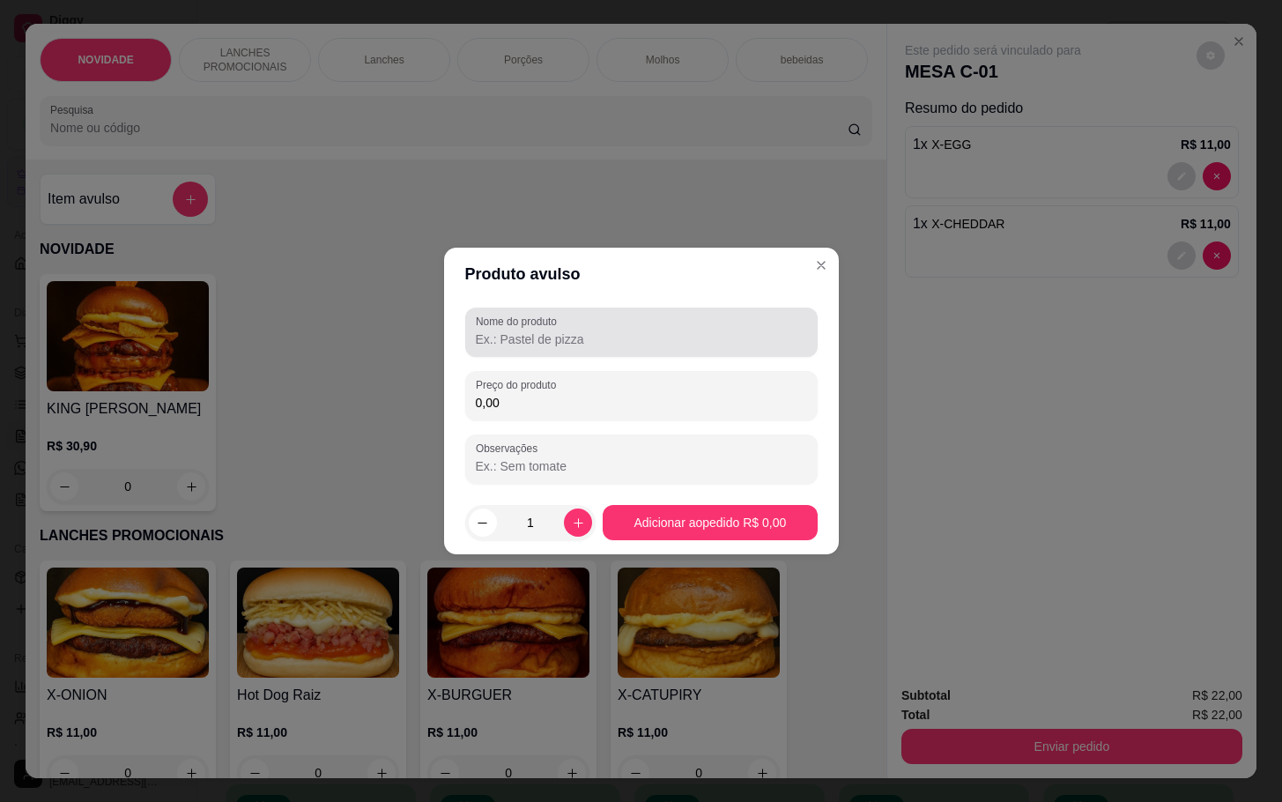
click at [535, 330] on input "Nome do produto" at bounding box center [641, 339] width 331 height 18
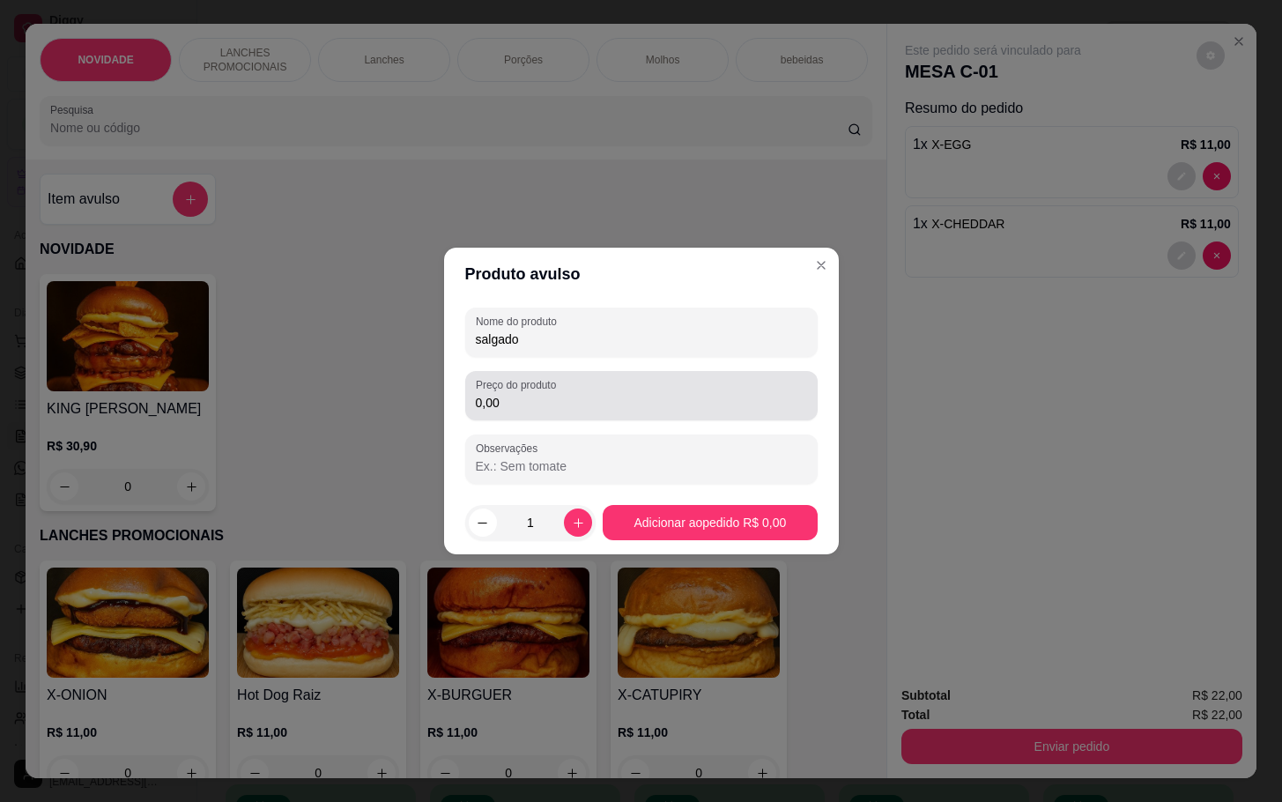
type input "salgado"
click at [740, 387] on div "0,00" at bounding box center [641, 395] width 331 height 35
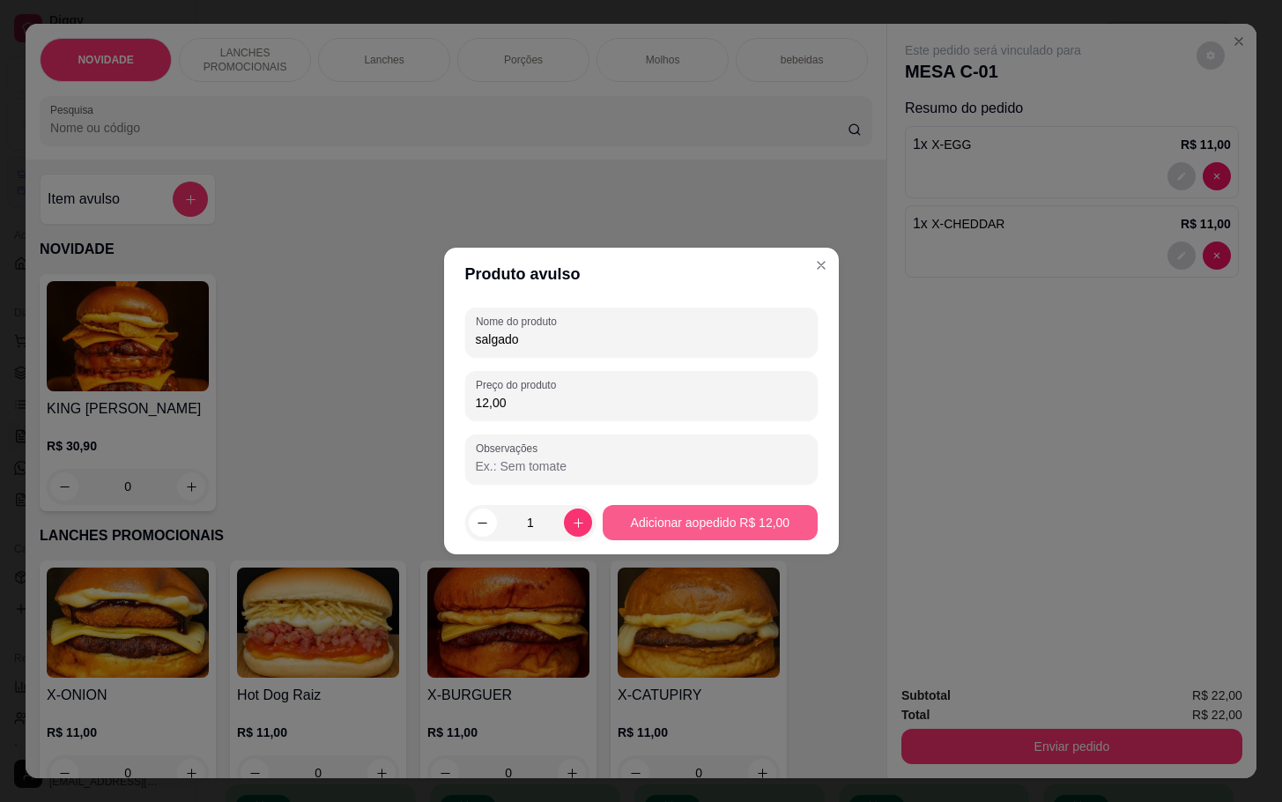
type input "12,00"
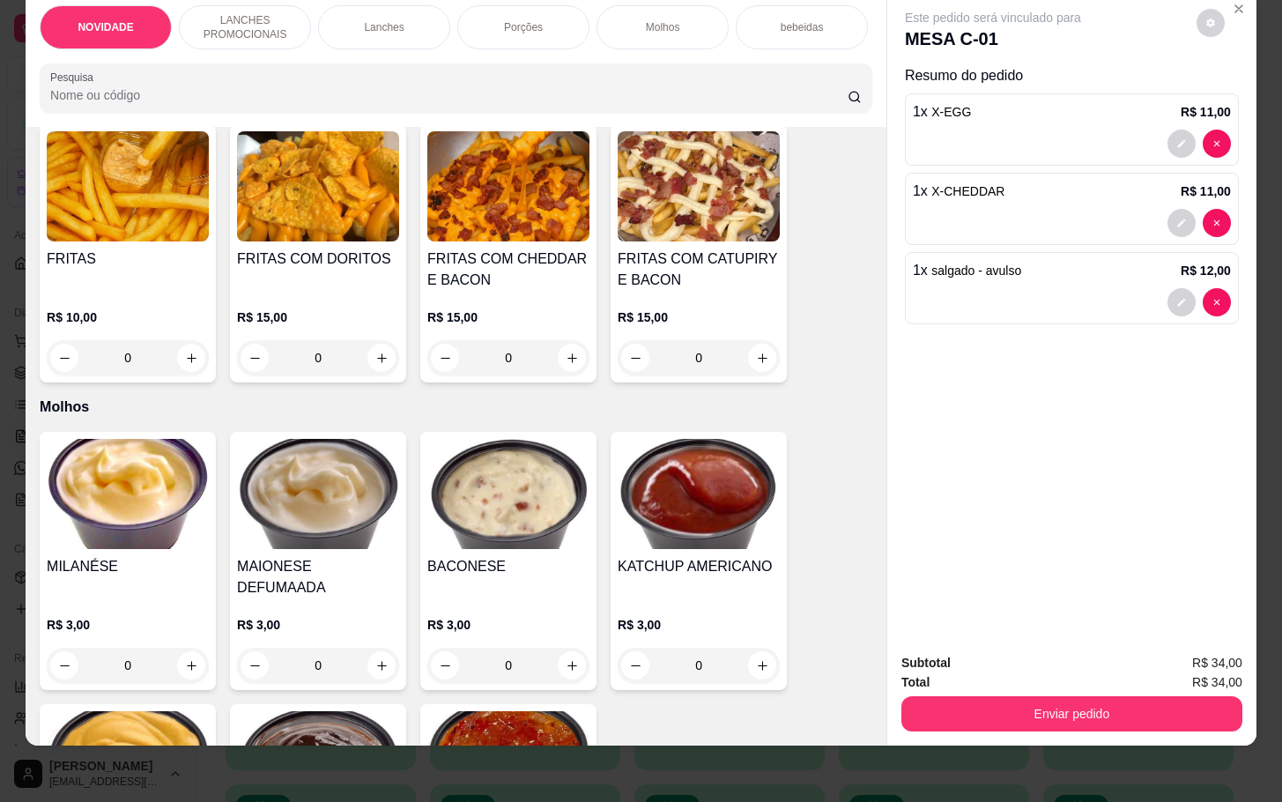
scroll to position [2246, 0]
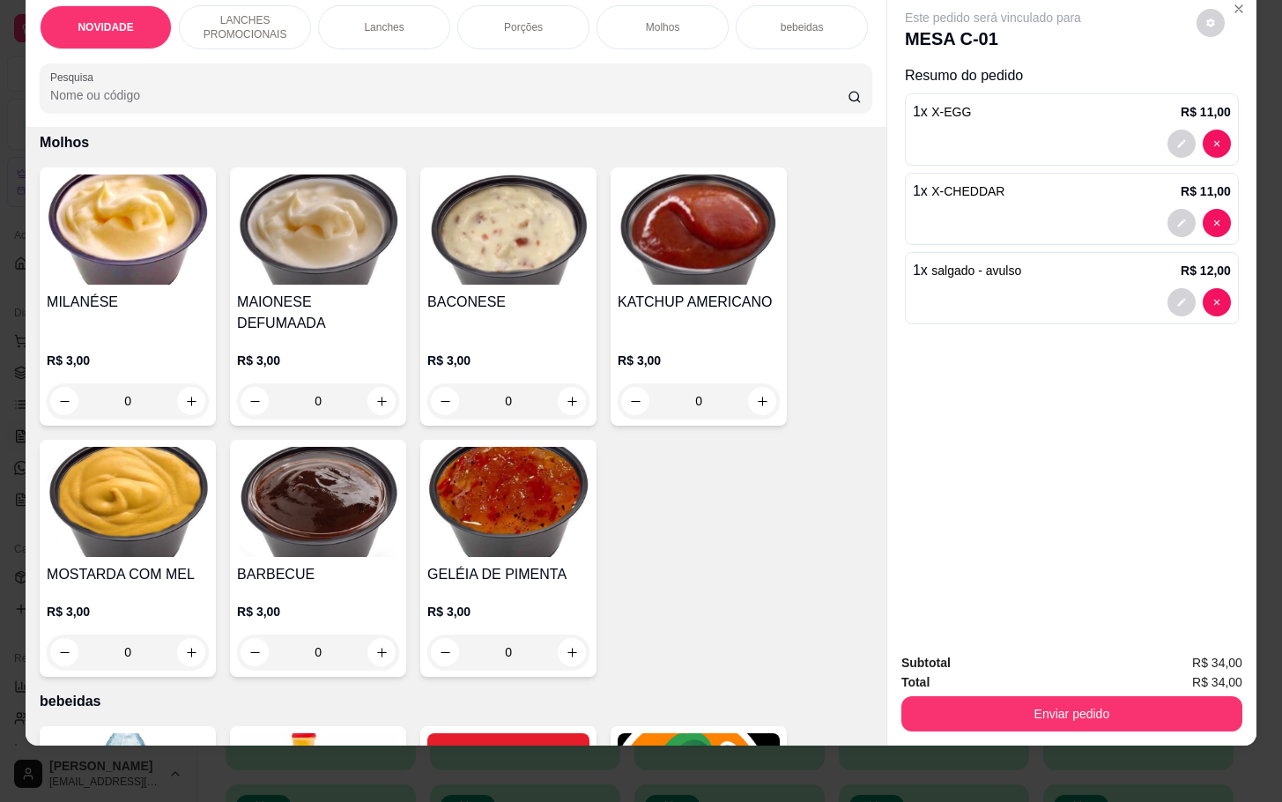
click at [803, 20] on p "bebeidas" at bounding box center [802, 27] width 43 height 14
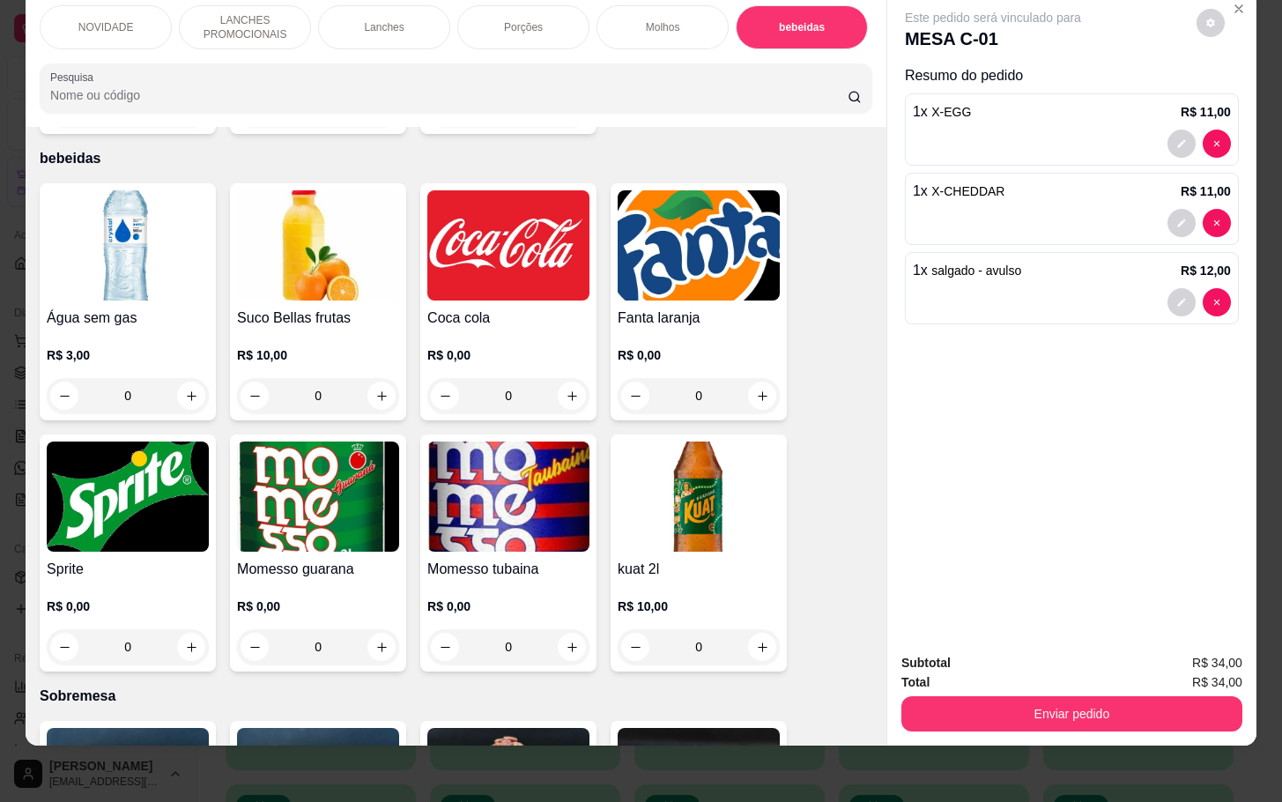
click at [556, 629] on div "0" at bounding box center [508, 646] width 162 height 35
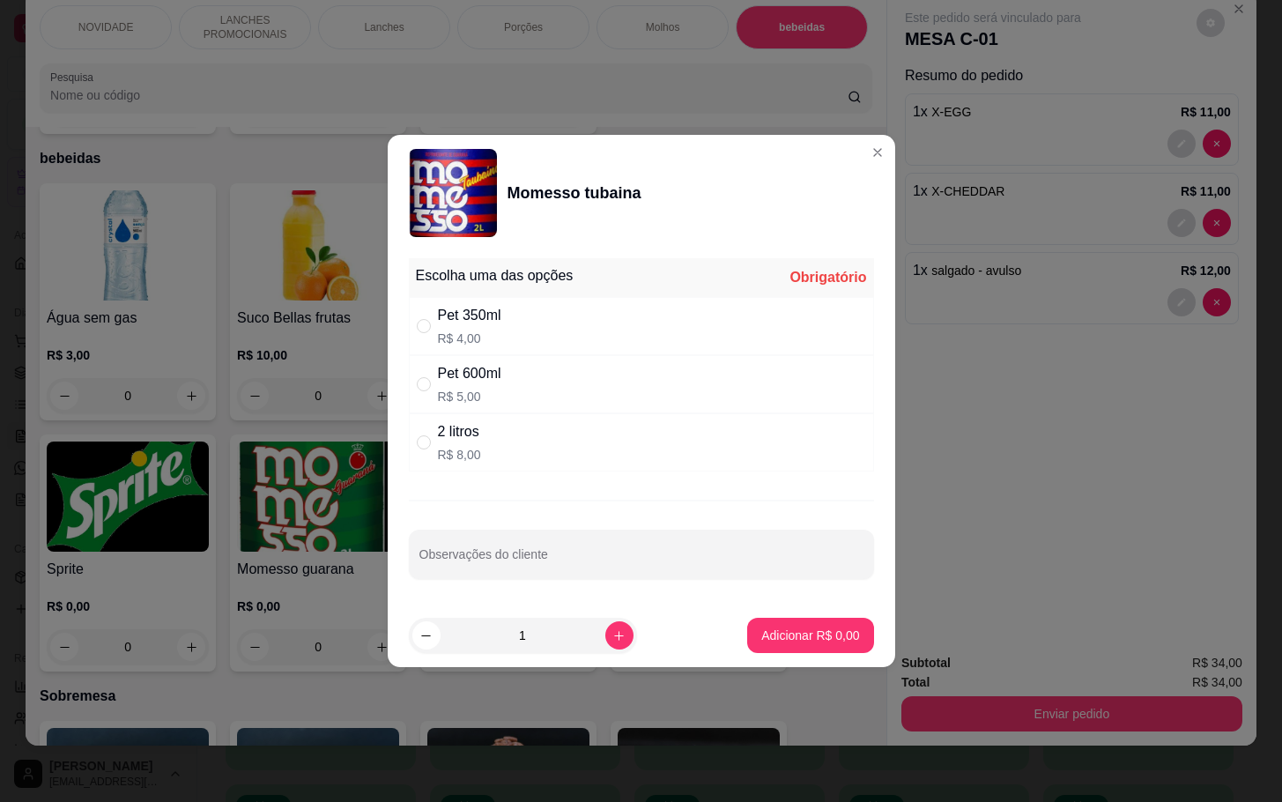
click at [448, 392] on p "R$ 5,00" at bounding box center [469, 397] width 63 height 18
radio input "true"
click at [763, 633] on p "Adicionar R$ 5,00" at bounding box center [810, 634] width 95 height 17
type input "1"
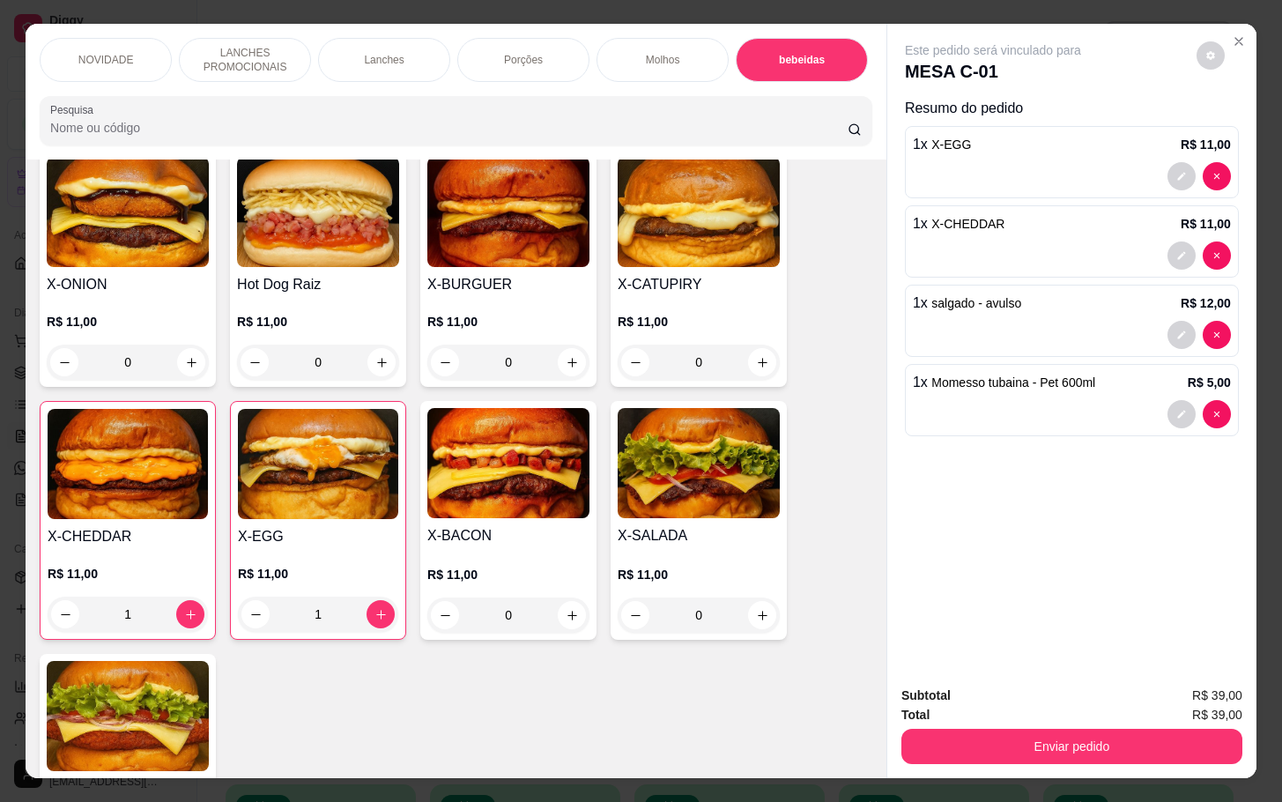
scroll to position [0, 0]
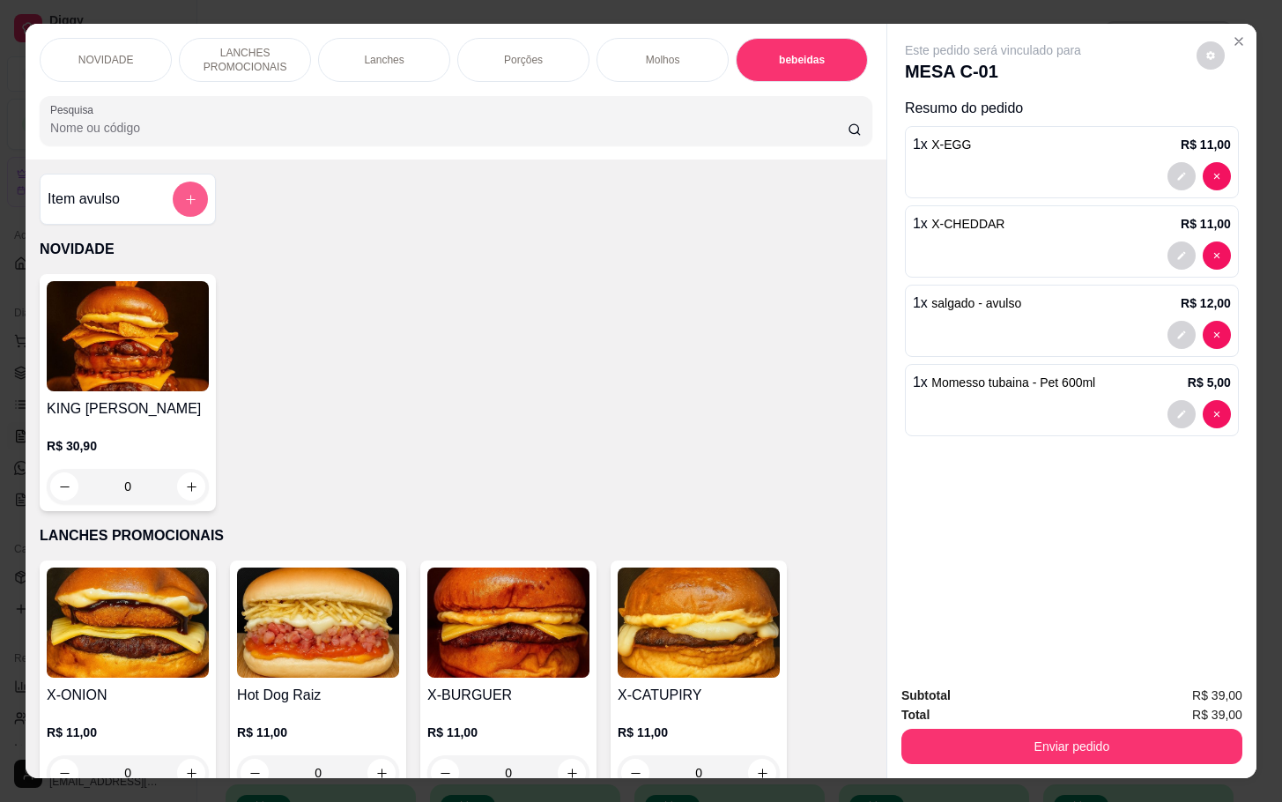
click at [184, 206] on icon "add-separate-item" at bounding box center [190, 199] width 13 height 13
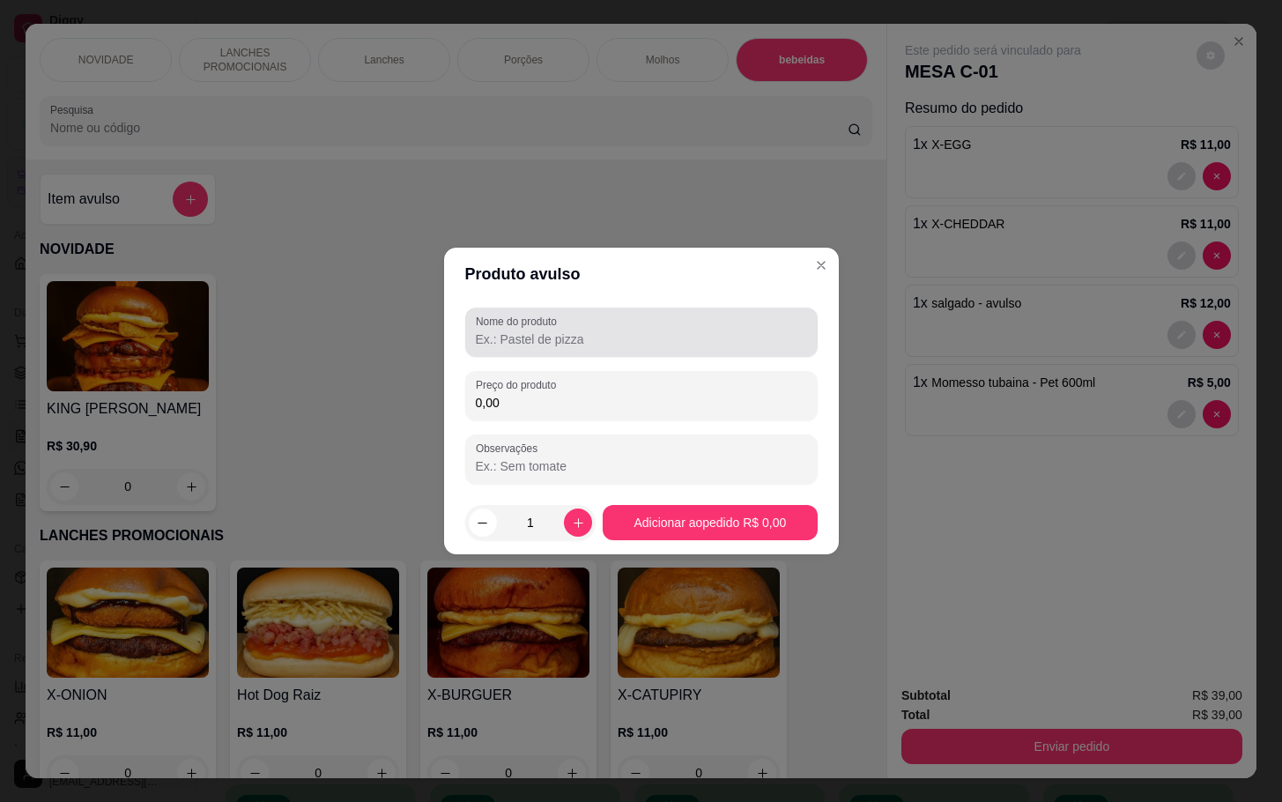
click at [670, 328] on div at bounding box center [641, 331] width 331 height 35
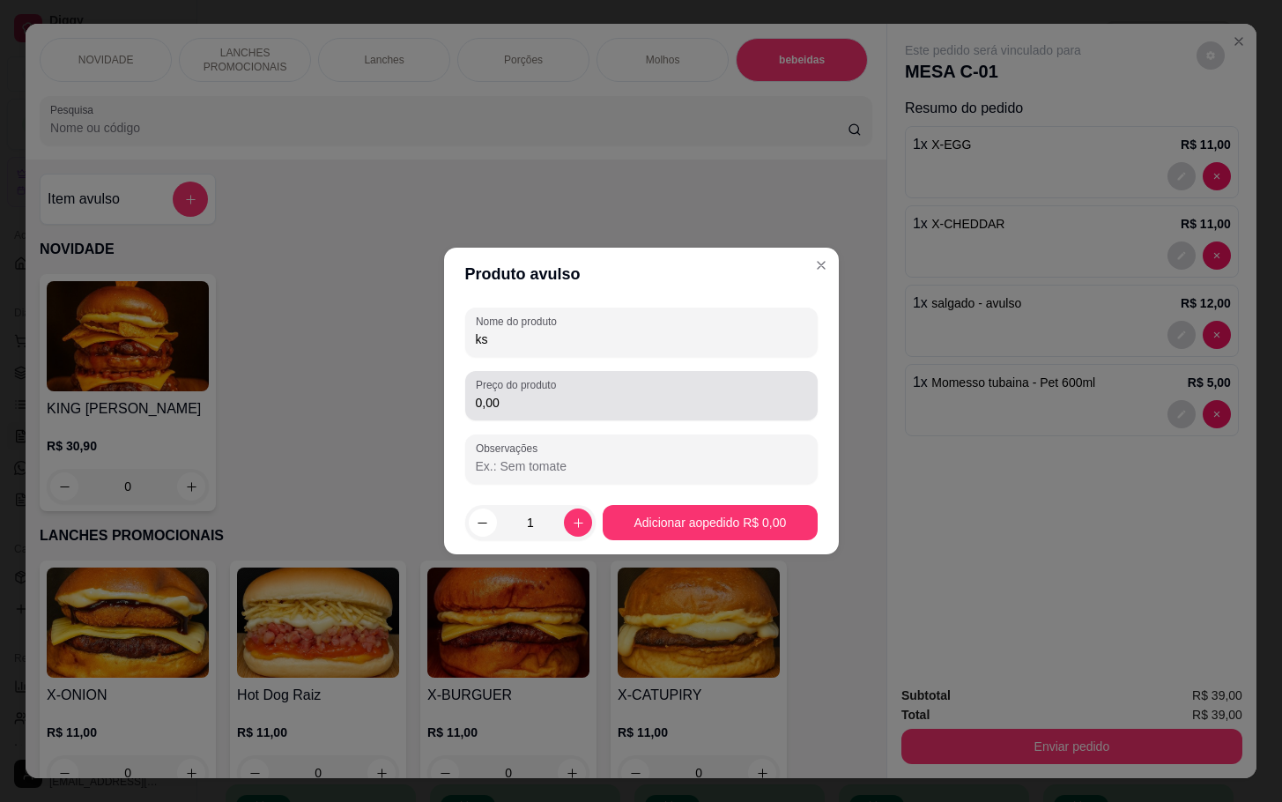
type input "ks"
click at [669, 412] on div "0,00" at bounding box center [641, 395] width 331 height 35
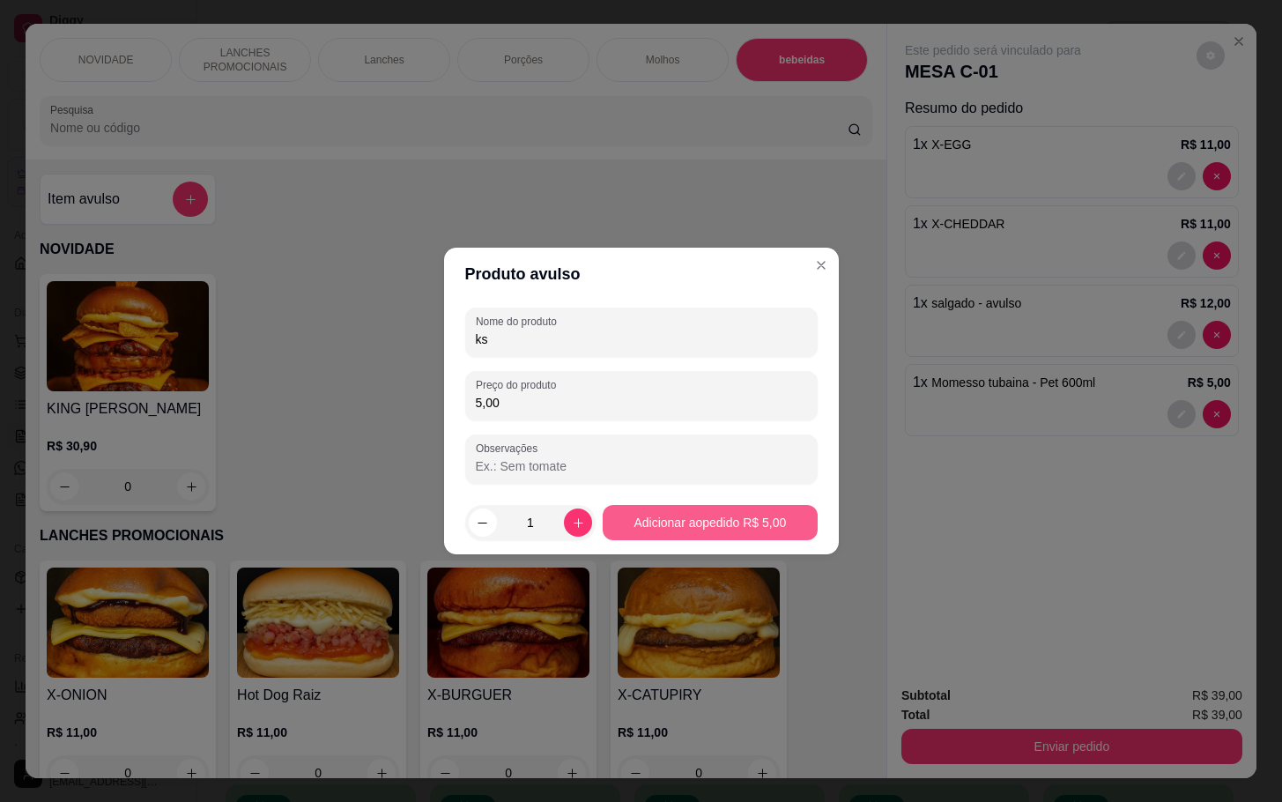
type input "5,00"
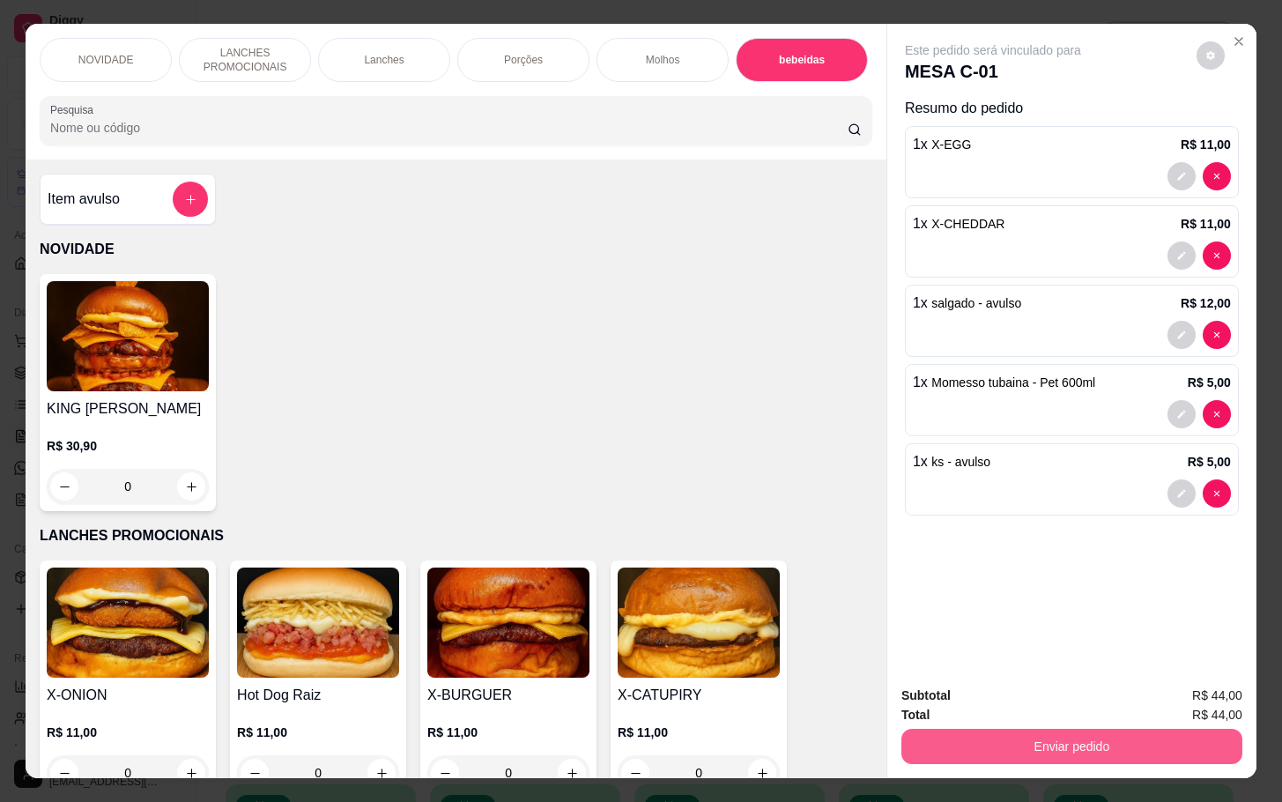
click at [1069, 729] on button "Enviar pedido" at bounding box center [1071, 746] width 341 height 35
click at [1033, 704] on button "Não registrar e enviar pedido" at bounding box center [1010, 693] width 183 height 33
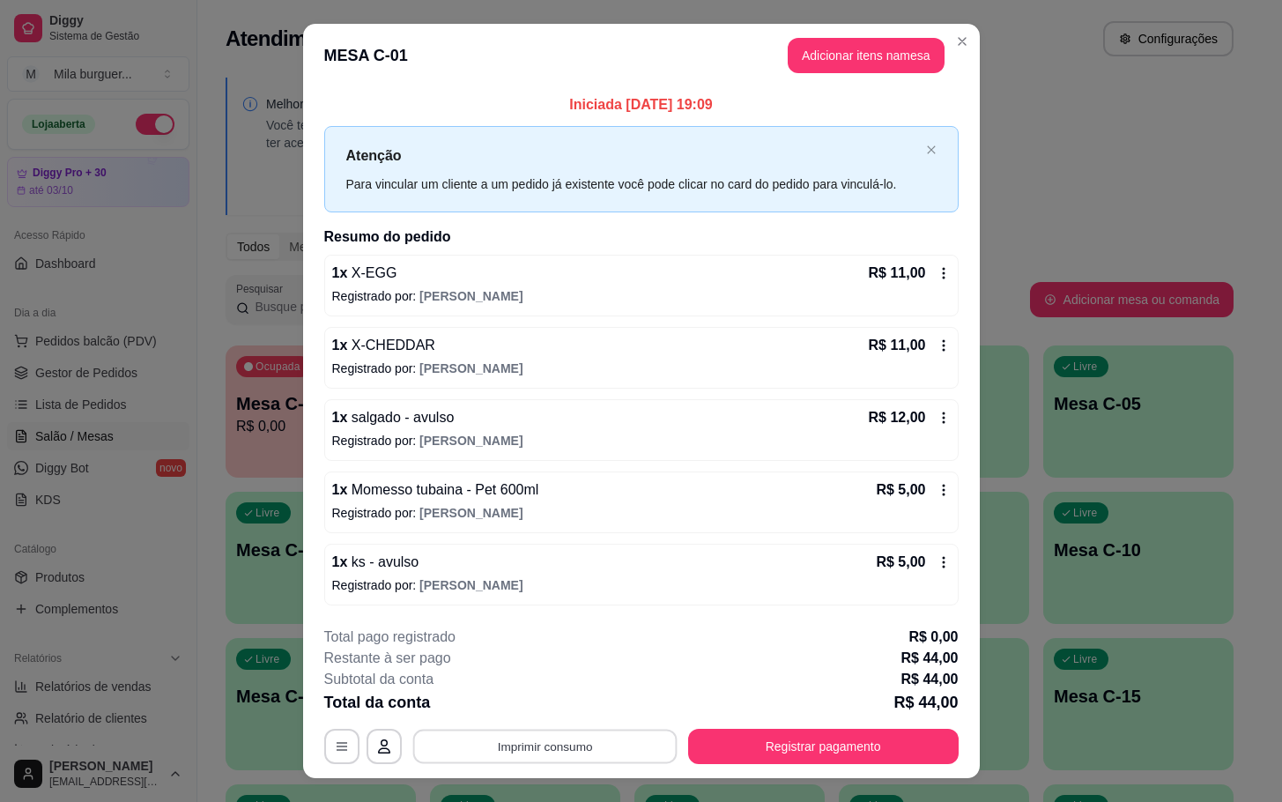
click at [510, 748] on button "Imprimir consumo" at bounding box center [544, 746] width 264 height 34
click at [547, 714] on button "IMPRESSORA" at bounding box center [539, 707] width 123 height 27
click at [558, 759] on button "Imprimir consumo" at bounding box center [544, 746] width 264 height 34
click at [566, 711] on button "IMPRESSORA" at bounding box center [541, 708] width 128 height 28
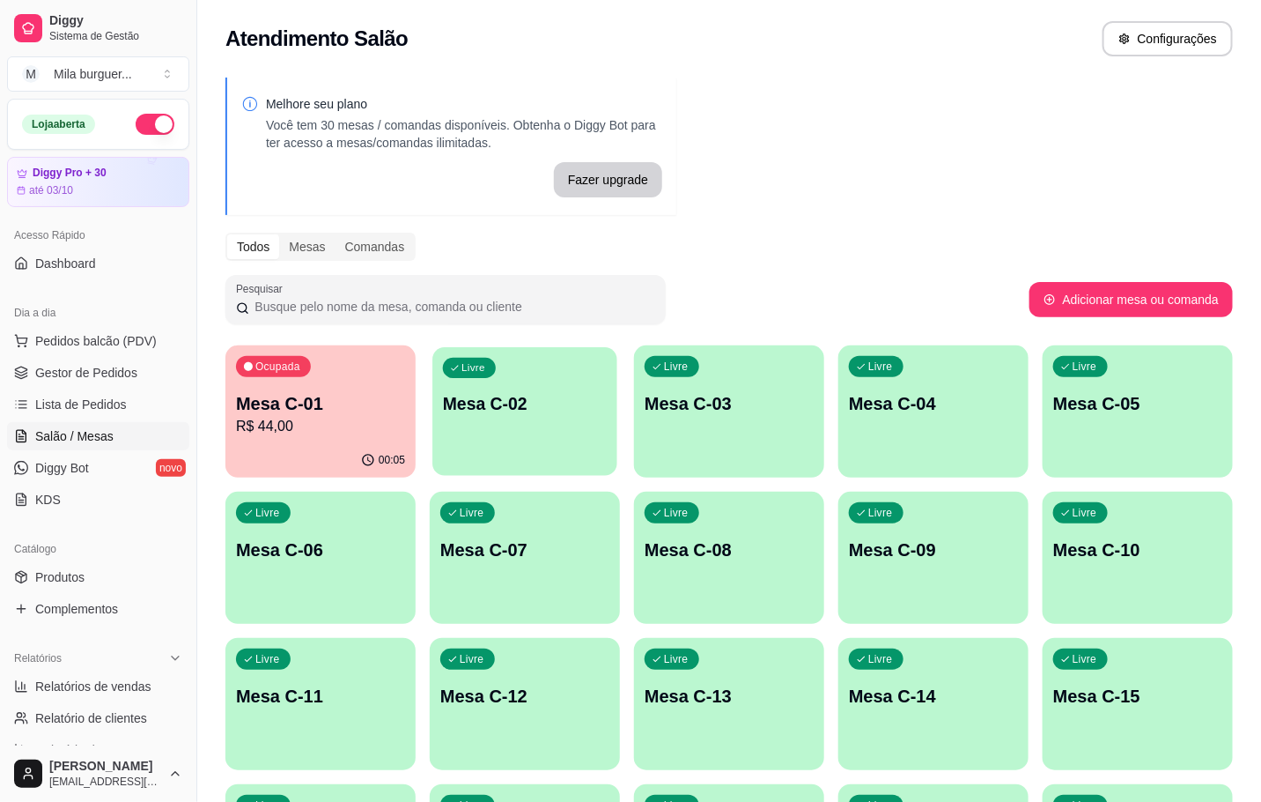
click at [511, 396] on p "Mesa C-02" at bounding box center [525, 404] width 164 height 24
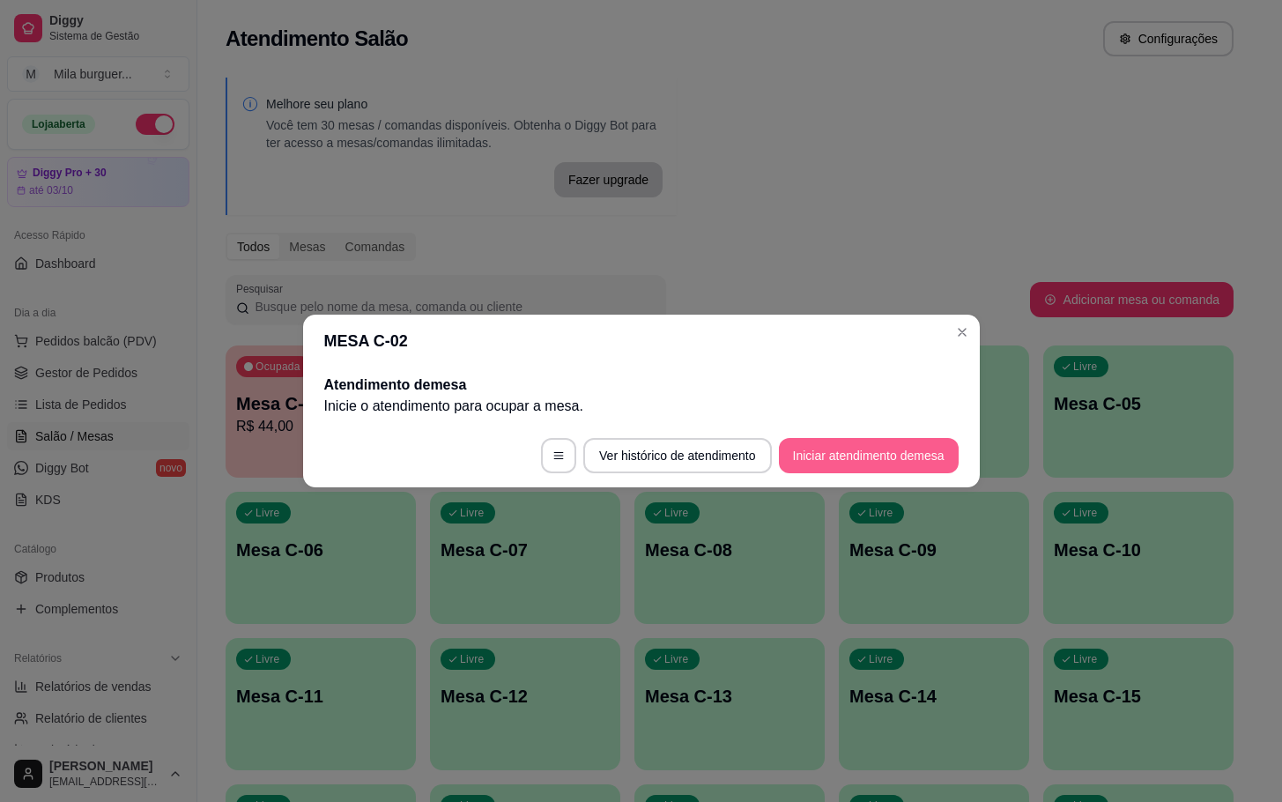
click at [856, 450] on button "Iniciar atendimento de mesa" at bounding box center [869, 455] width 180 height 35
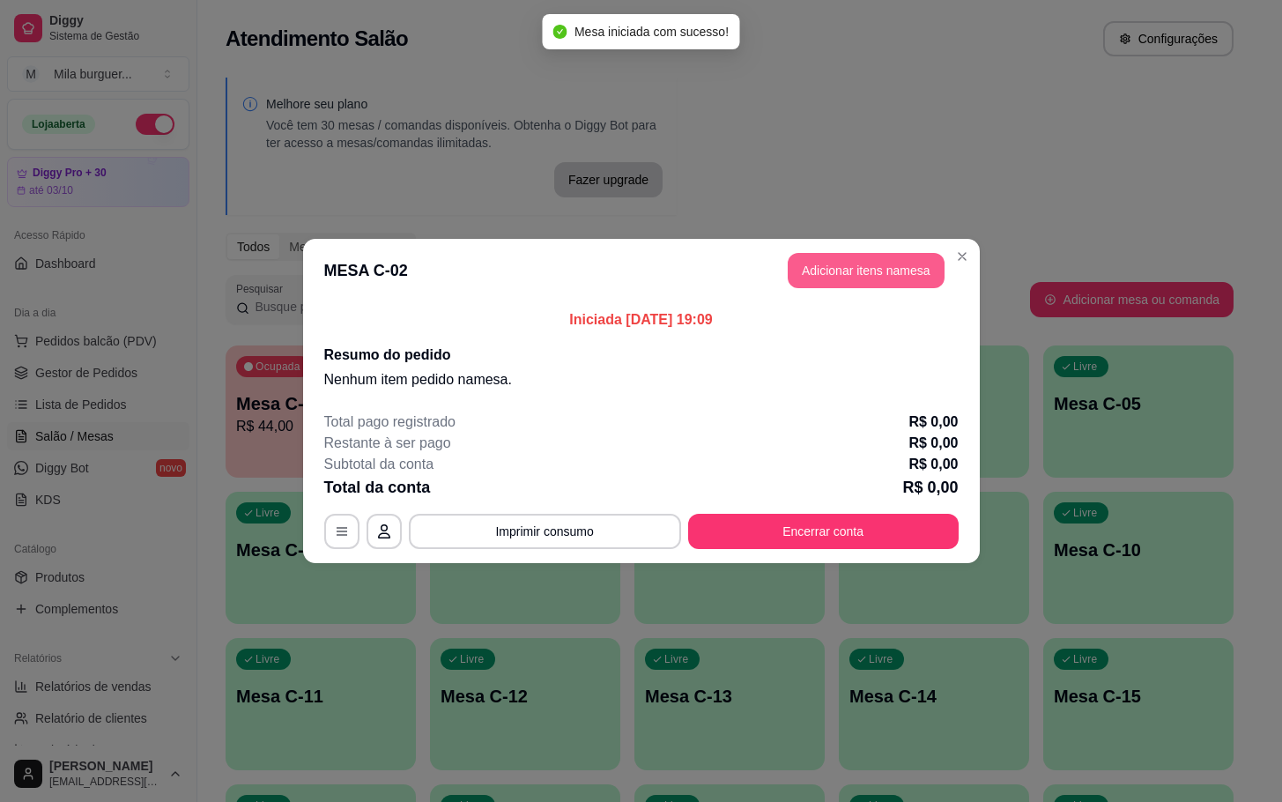
click at [825, 259] on button "Adicionar itens na mesa" at bounding box center [866, 270] width 157 height 35
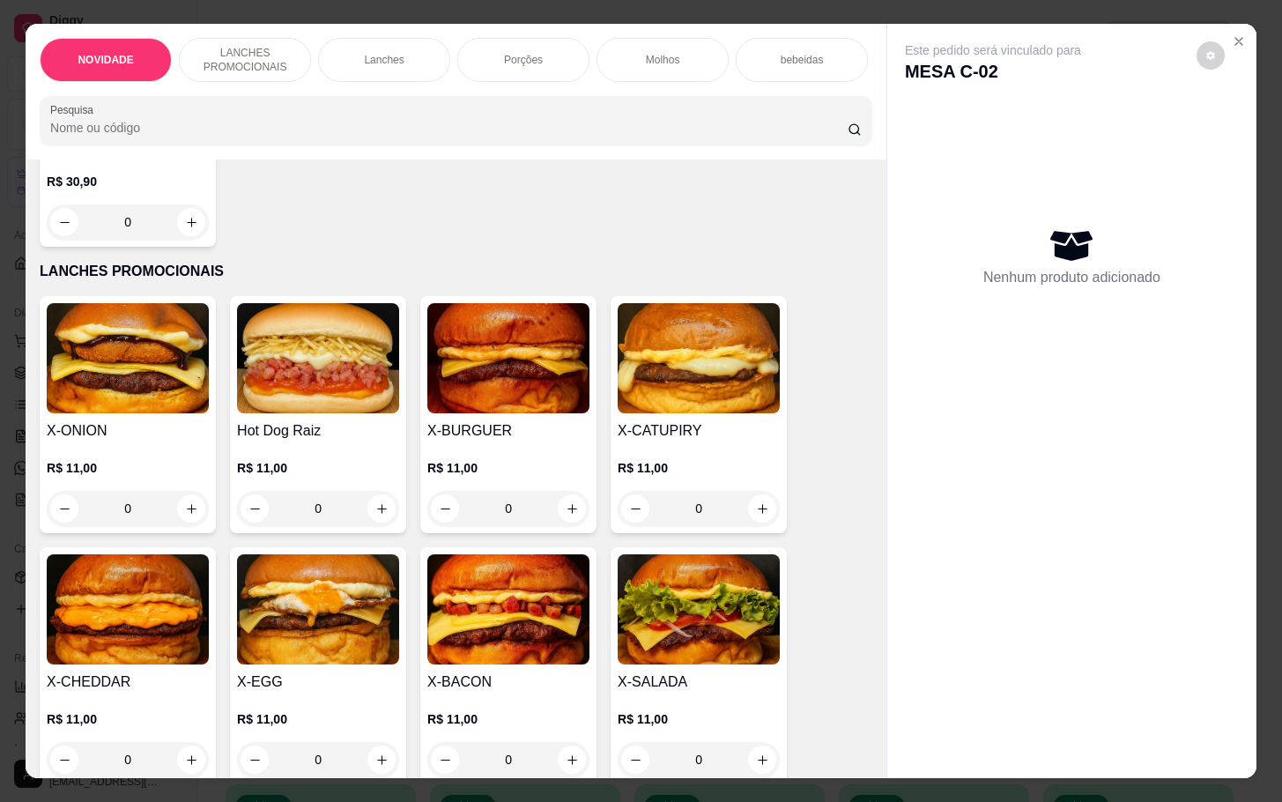
scroll to position [661, 0]
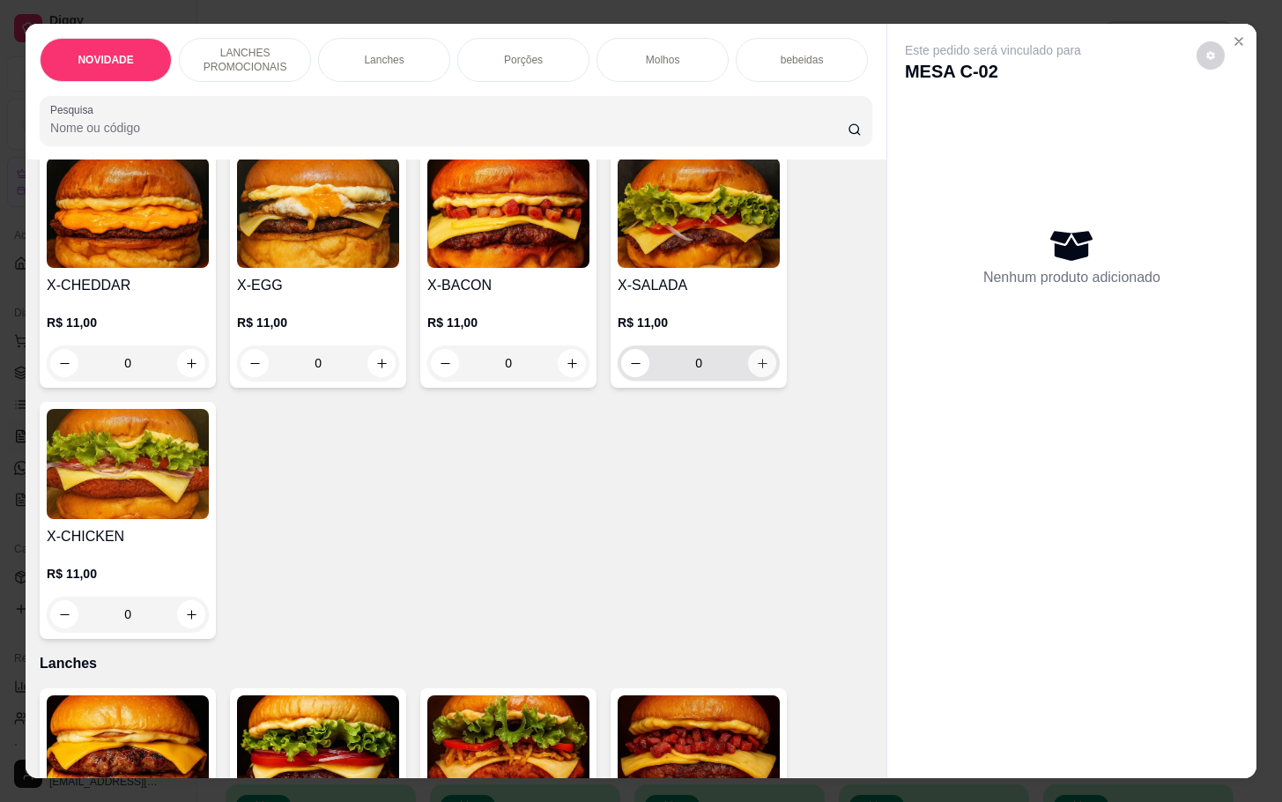
click at [758, 370] on icon "increase-product-quantity" at bounding box center [762, 363] width 13 height 13
type input "1"
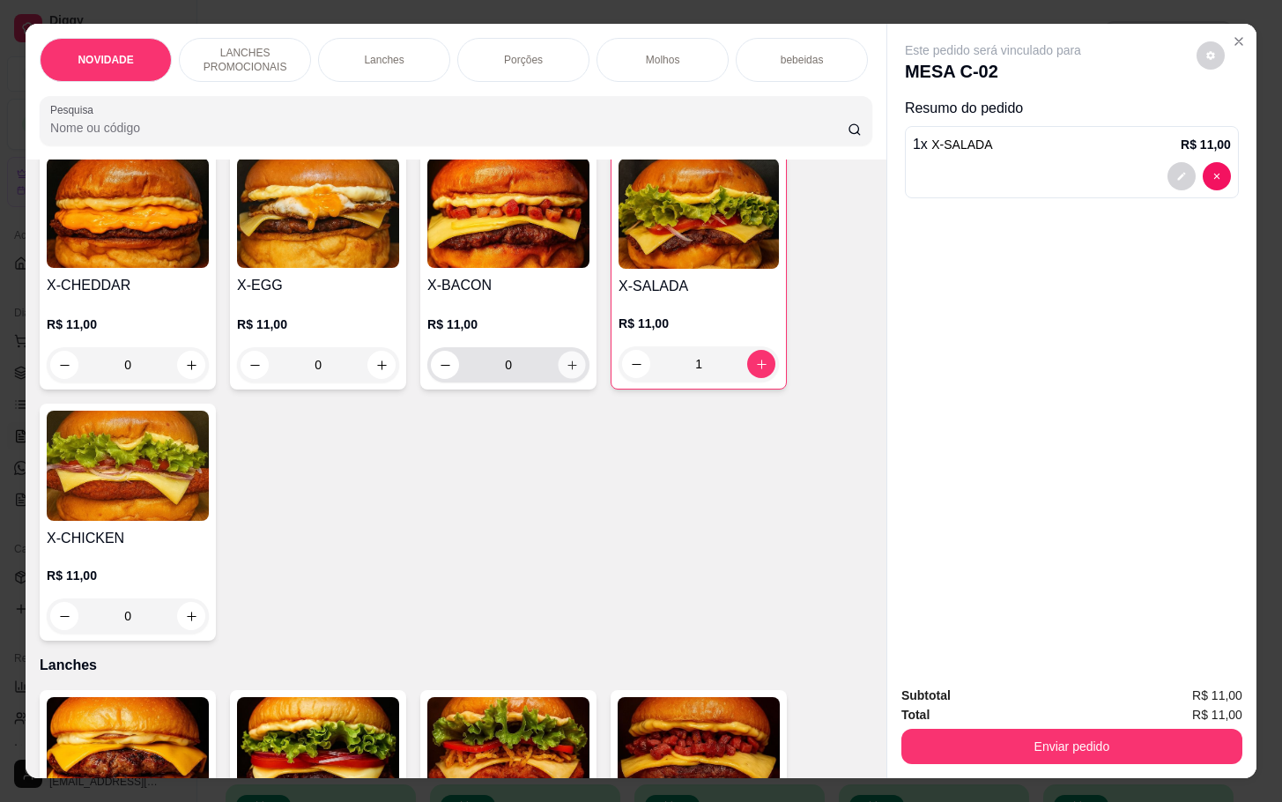
click at [566, 372] on icon "increase-product-quantity" at bounding box center [572, 365] width 13 height 13
type input "1"
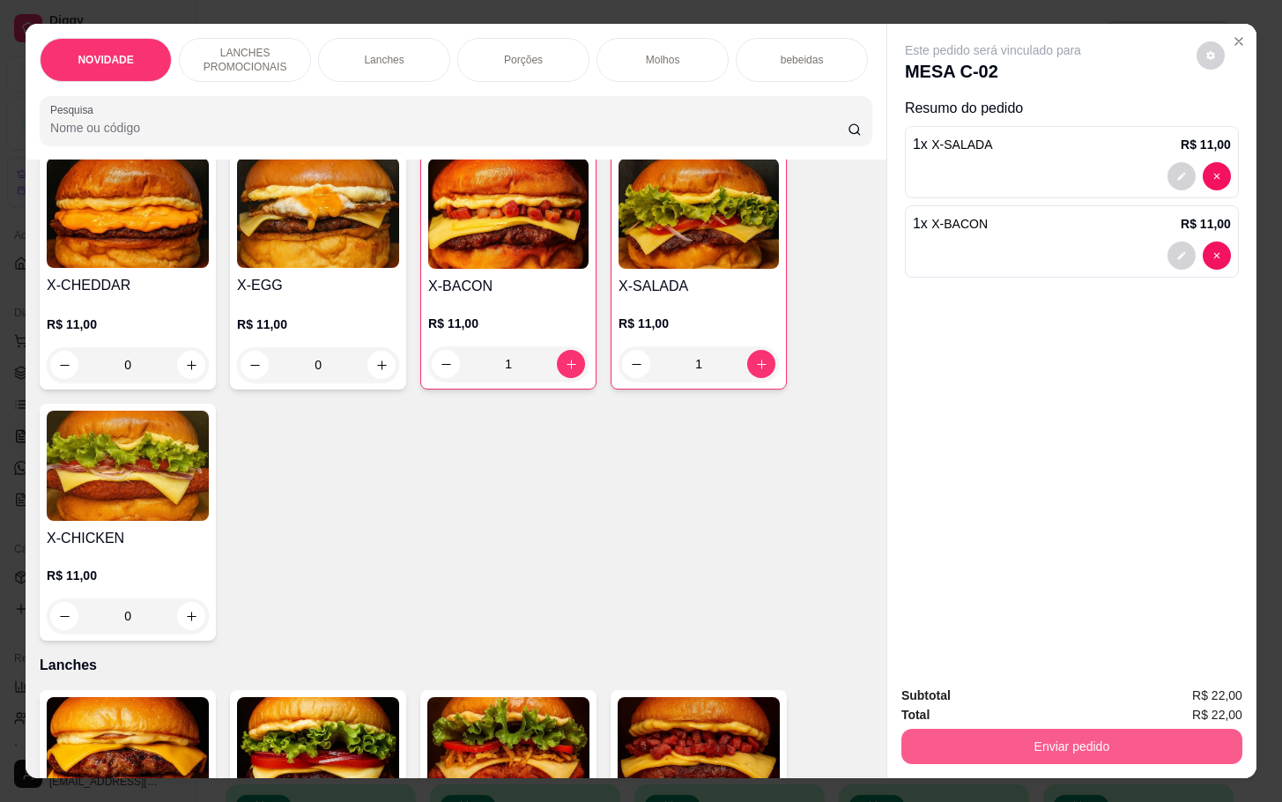
click at [1057, 729] on button "Enviar pedido" at bounding box center [1071, 746] width 341 height 35
click at [955, 696] on button "Não registrar e enviar pedido" at bounding box center [1010, 693] width 178 height 33
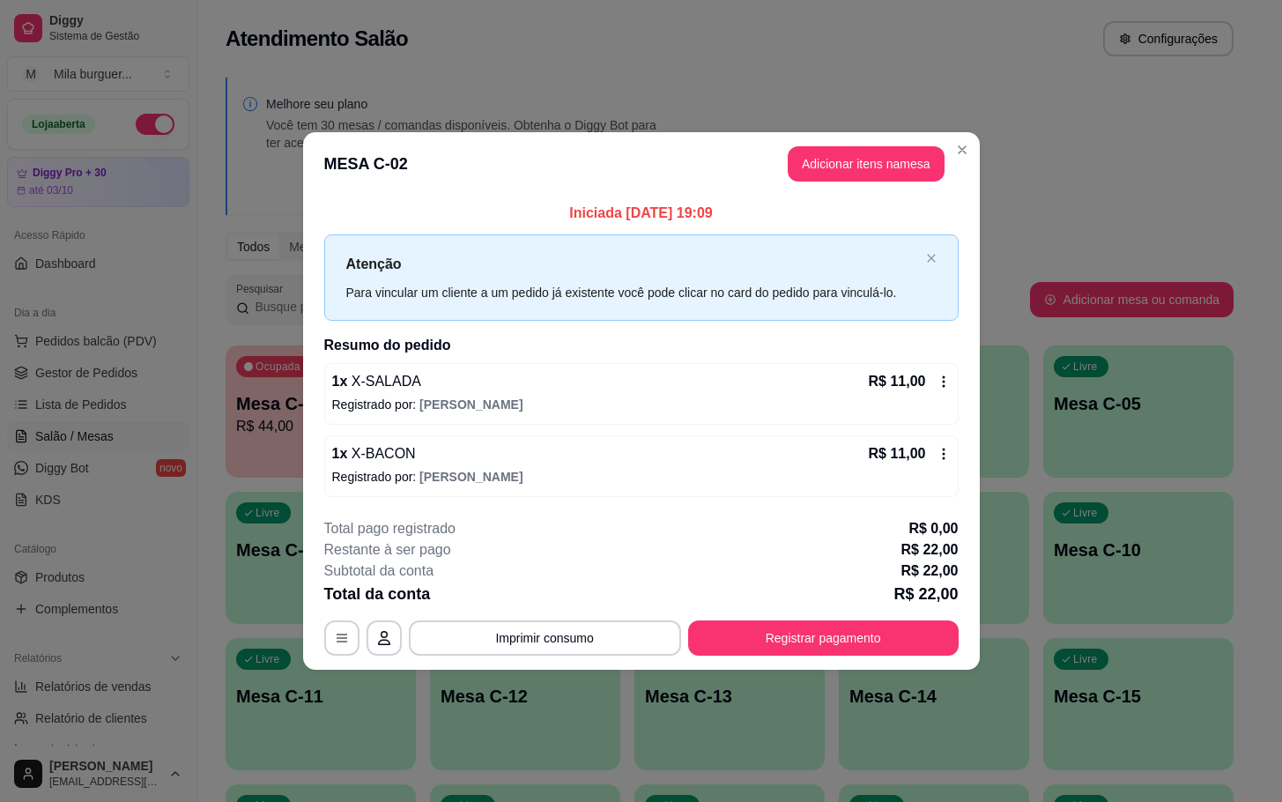
click at [569, 618] on div "**********" at bounding box center [641, 586] width 634 height 137
click at [571, 640] on button "Imprimir consumo" at bounding box center [545, 637] width 272 height 35
click at [556, 589] on button "IMPRESSORA" at bounding box center [550, 598] width 128 height 28
click at [556, 640] on button "Imprimir consumo" at bounding box center [544, 637] width 264 height 34
click at [555, 598] on button "IMPRESSORA" at bounding box center [550, 598] width 128 height 28
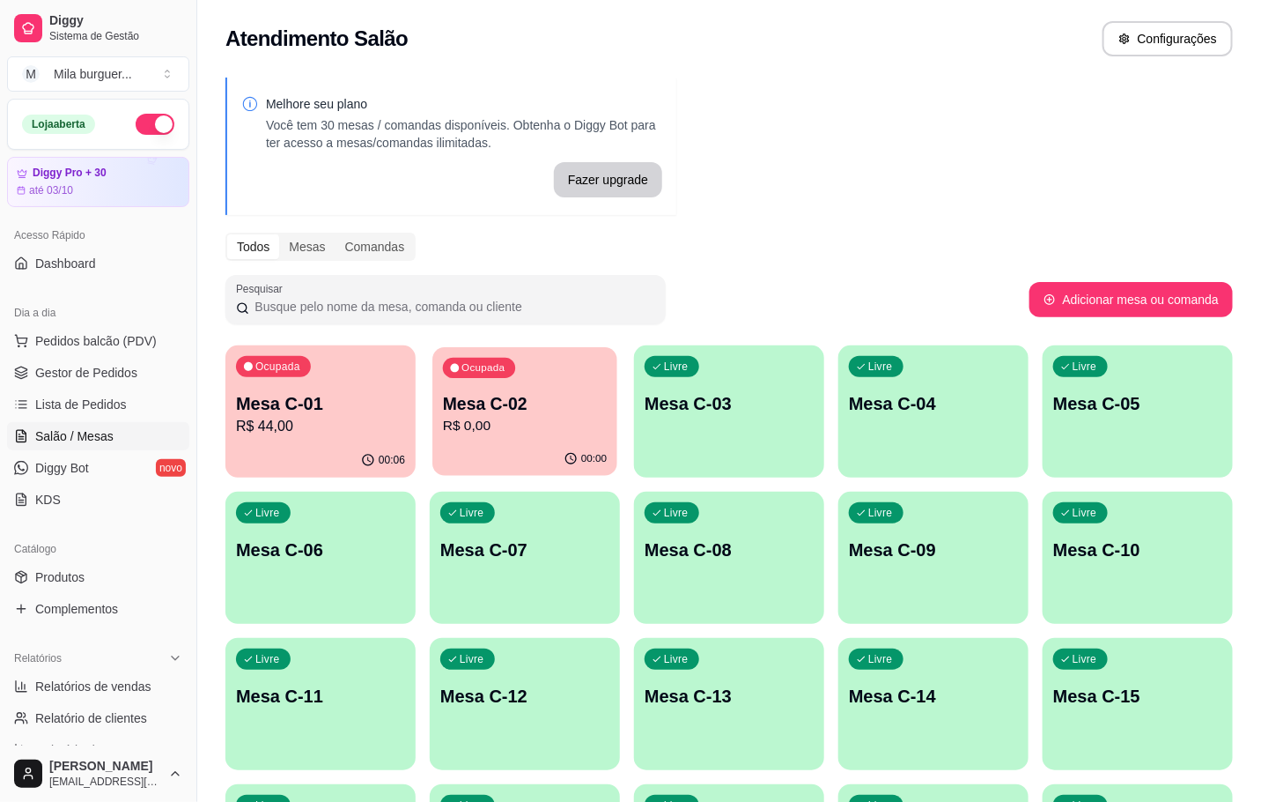
click at [563, 450] on div "00:00" at bounding box center [525, 458] width 185 height 33
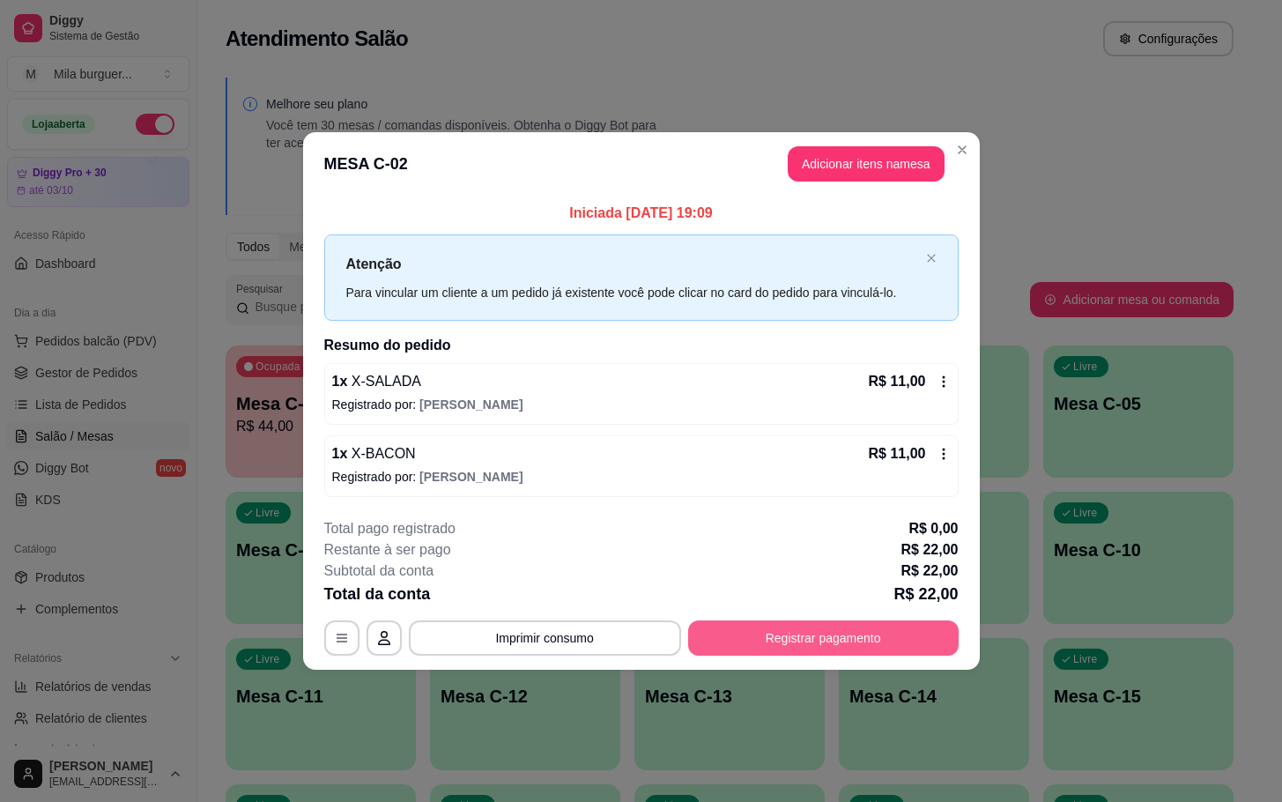
click at [790, 634] on button "Registrar pagamento" at bounding box center [823, 637] width 270 height 35
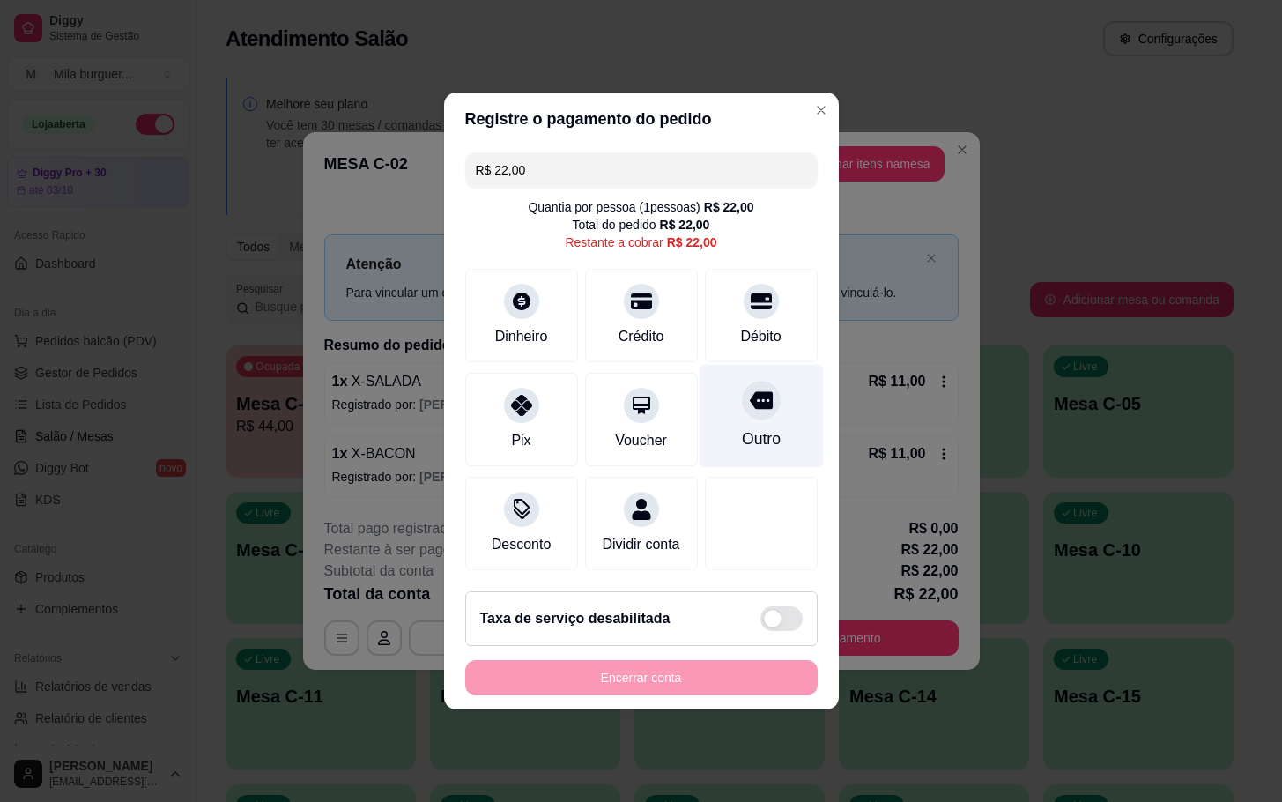
click at [711, 399] on div "Outro" at bounding box center [761, 416] width 124 height 103
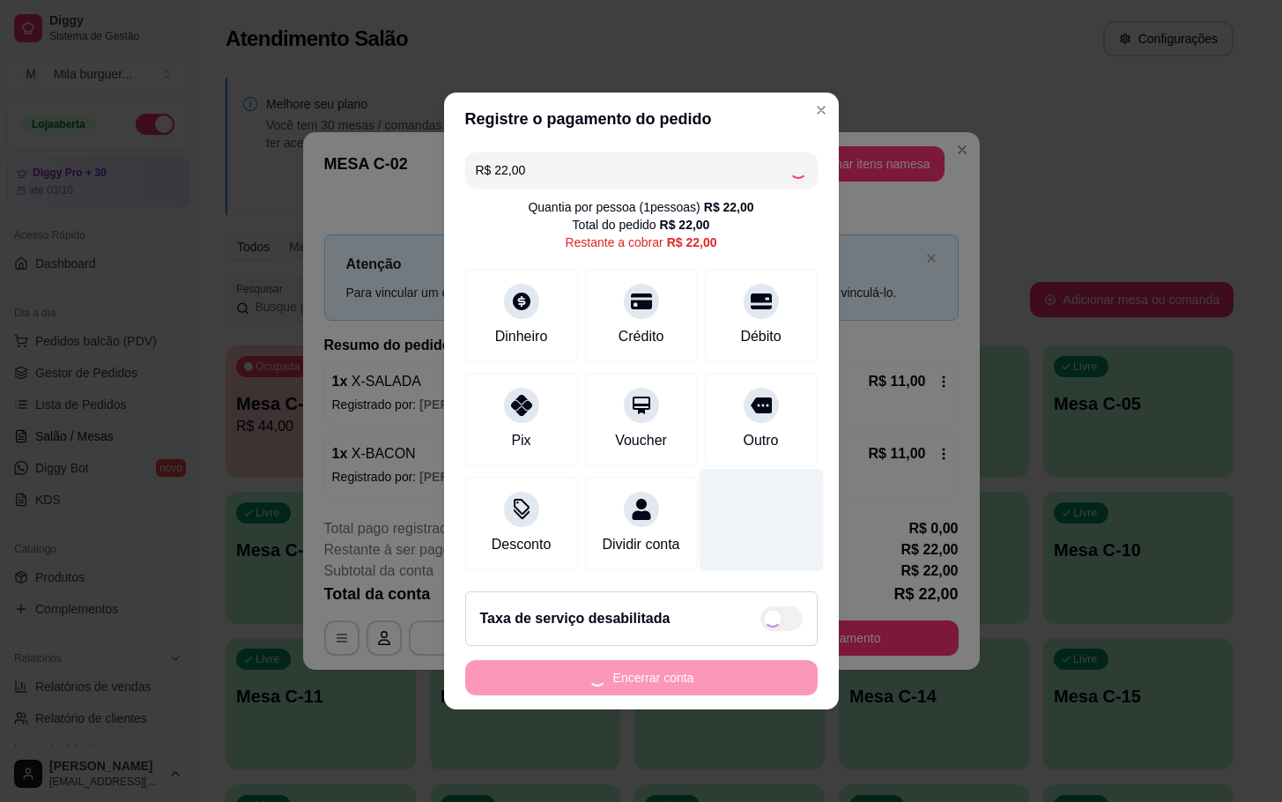
type input "R$ 0,00"
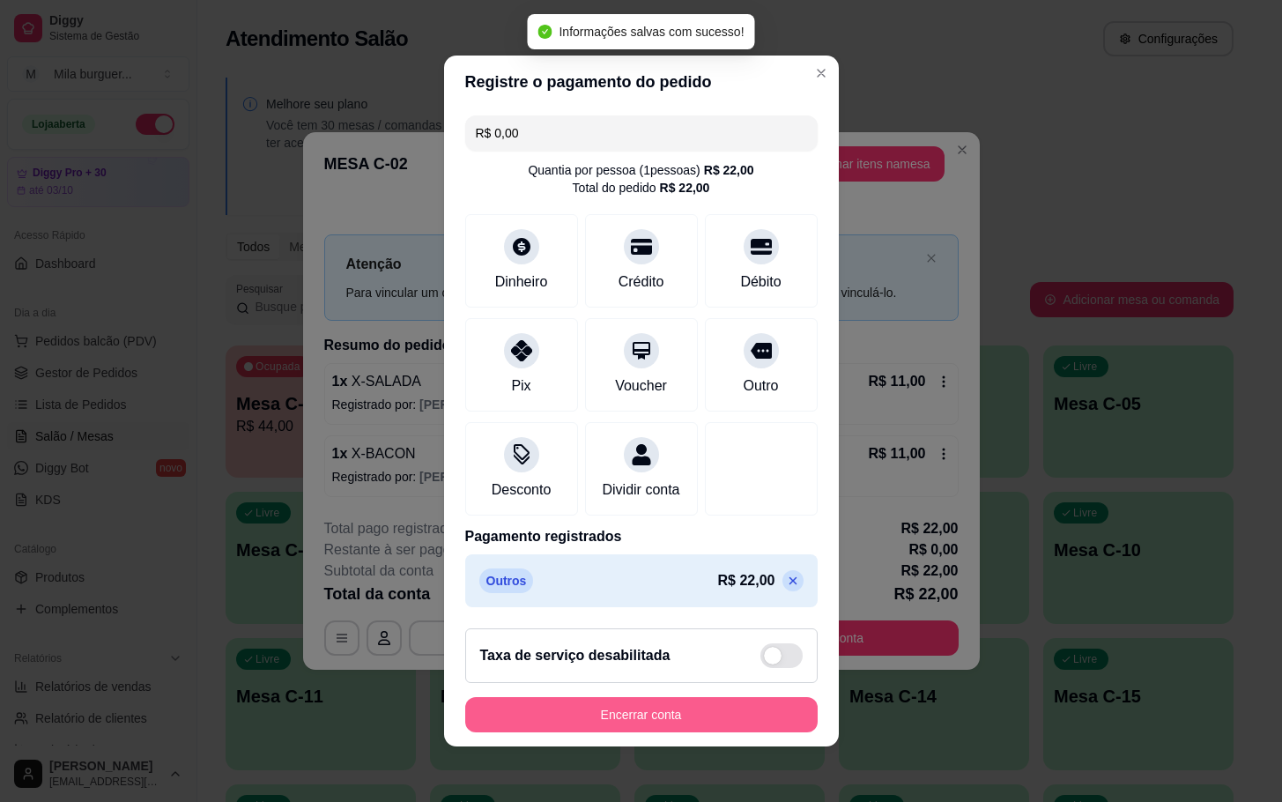
click at [711, 711] on button "Encerrar conta" at bounding box center [641, 714] width 352 height 35
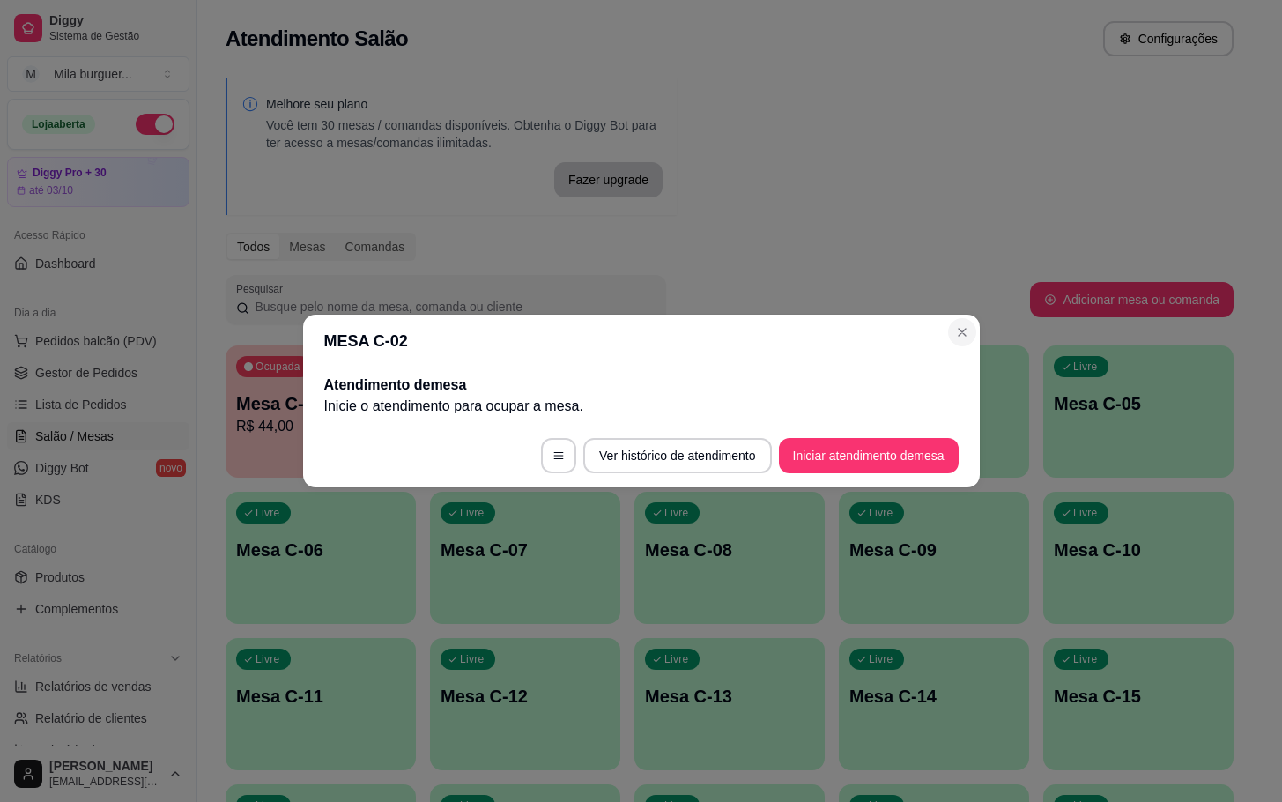
drag, startPoint x: 955, startPoint y: 317, endPoint x: 954, endPoint y: 333, distance: 15.9
click at [955, 320] on section "MESA C-02 Atendimento de mesa Inicie o atendimento para ocupar a mesa . Ver his…" at bounding box center [641, 400] width 677 height 173
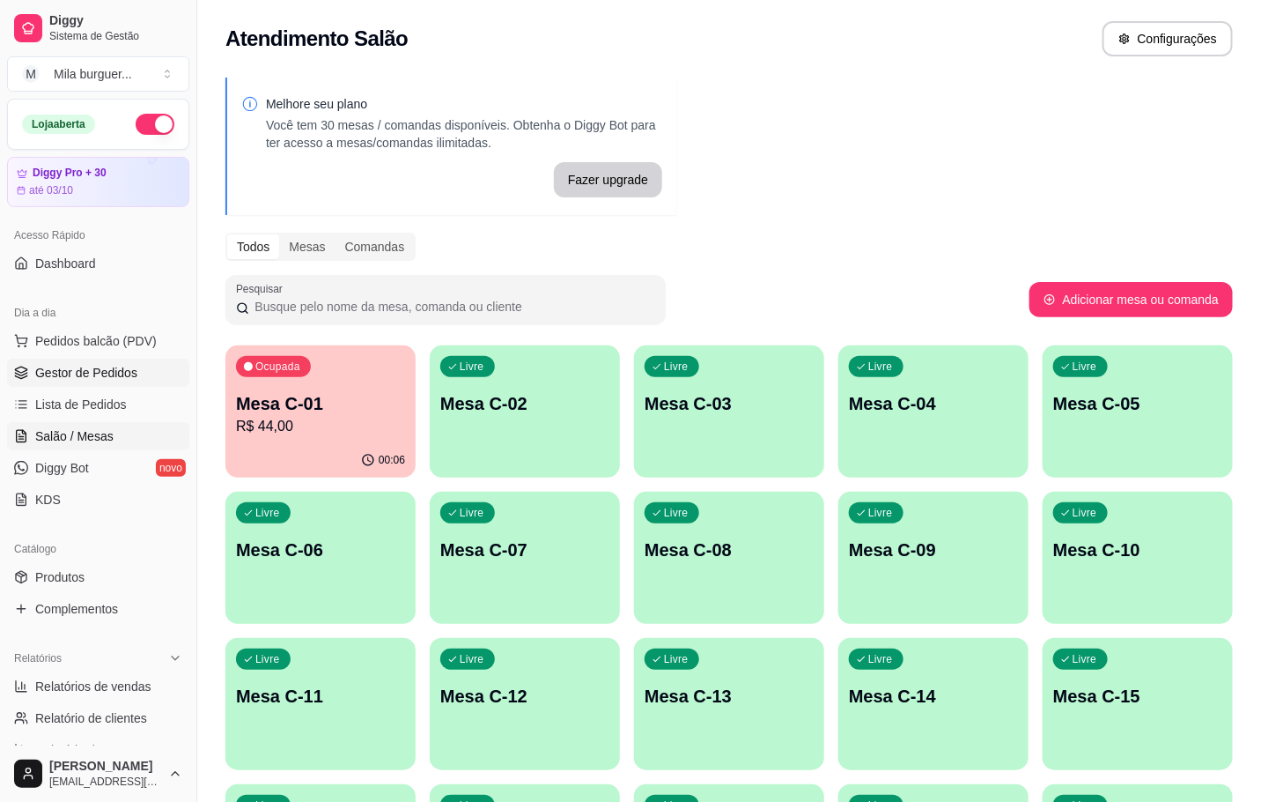
click at [88, 381] on span "Gestor de Pedidos" at bounding box center [86, 373] width 102 height 18
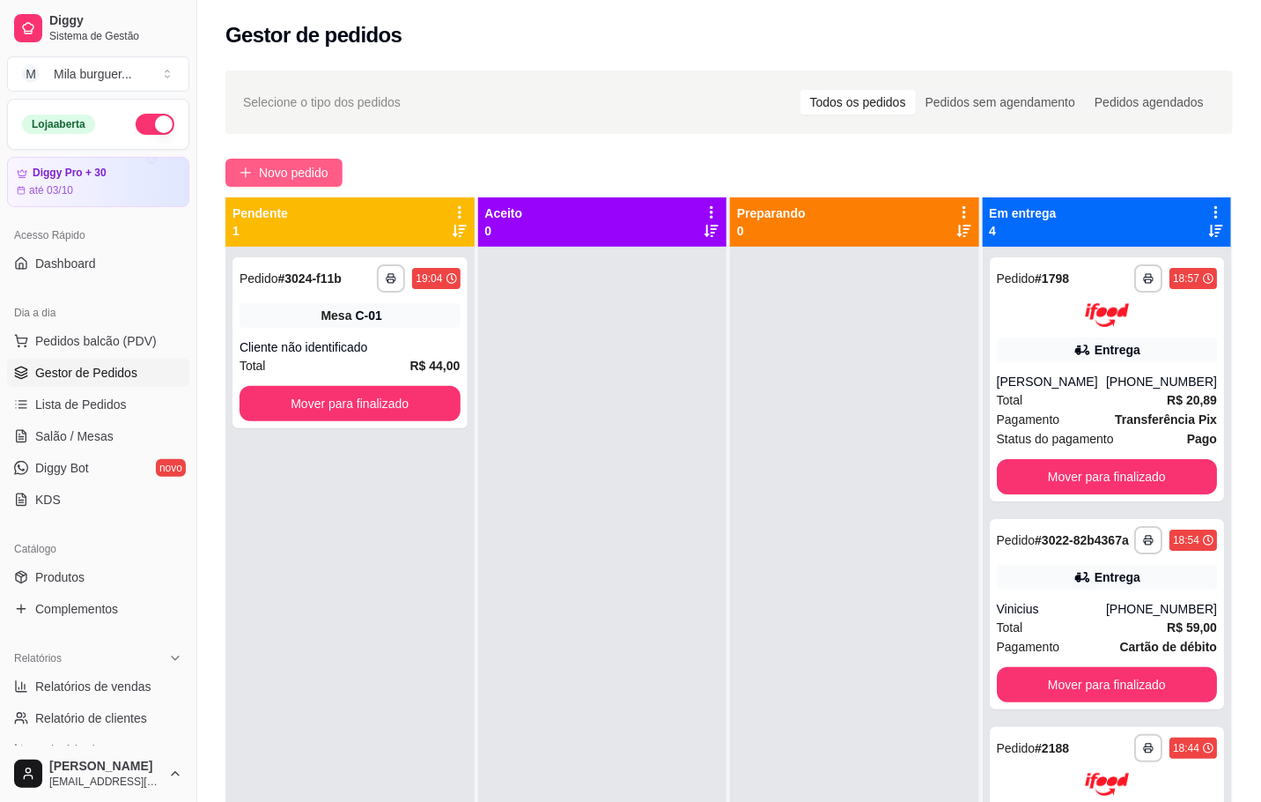
click at [321, 159] on button "Novo pedido" at bounding box center [284, 173] width 117 height 28
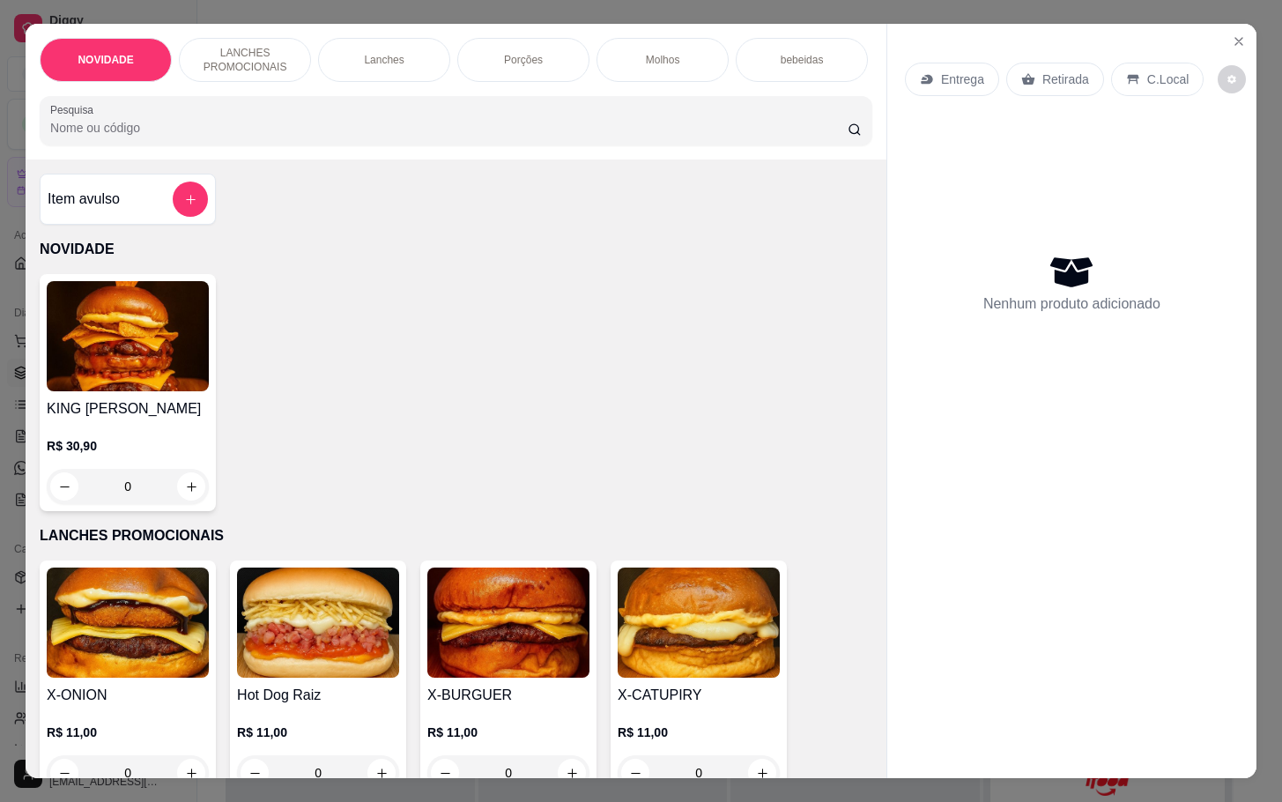
scroll to position [264, 0]
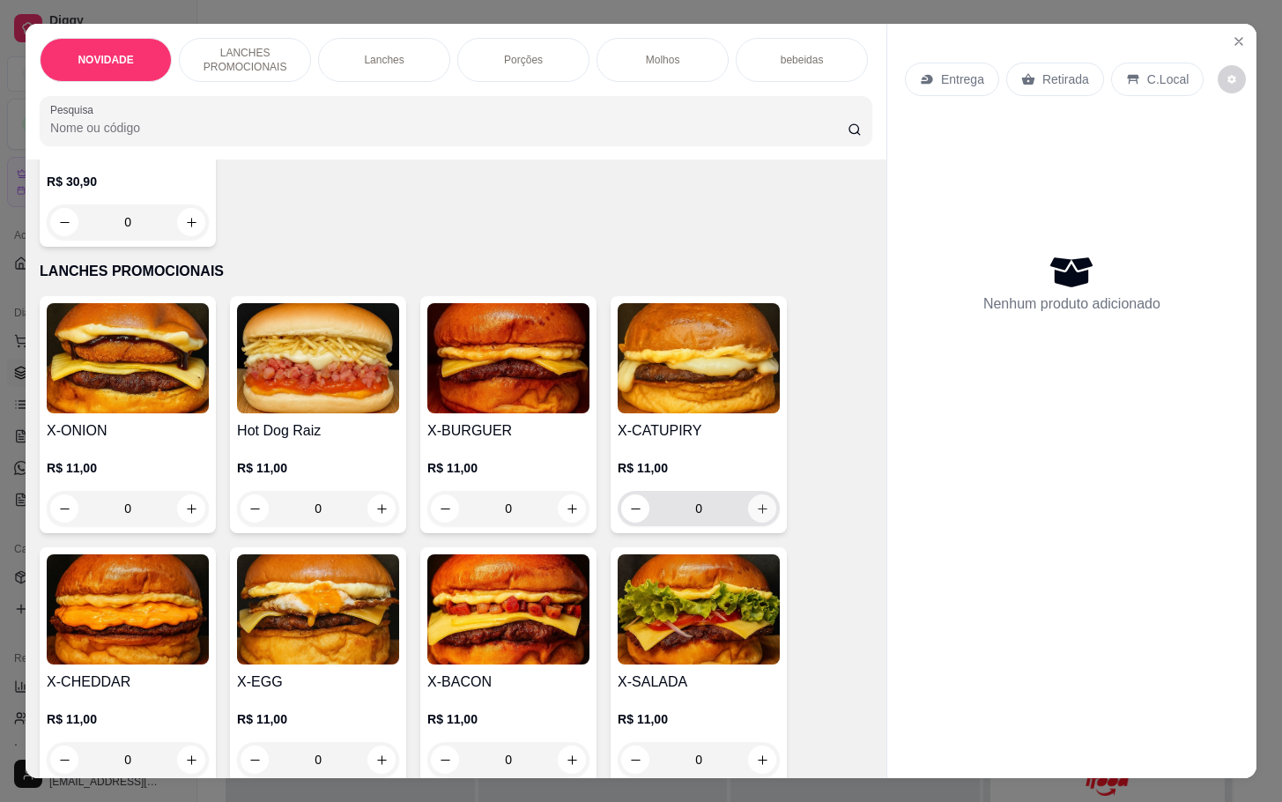
click at [756, 515] on icon "increase-product-quantity" at bounding box center [762, 508] width 13 height 13
type input "1"
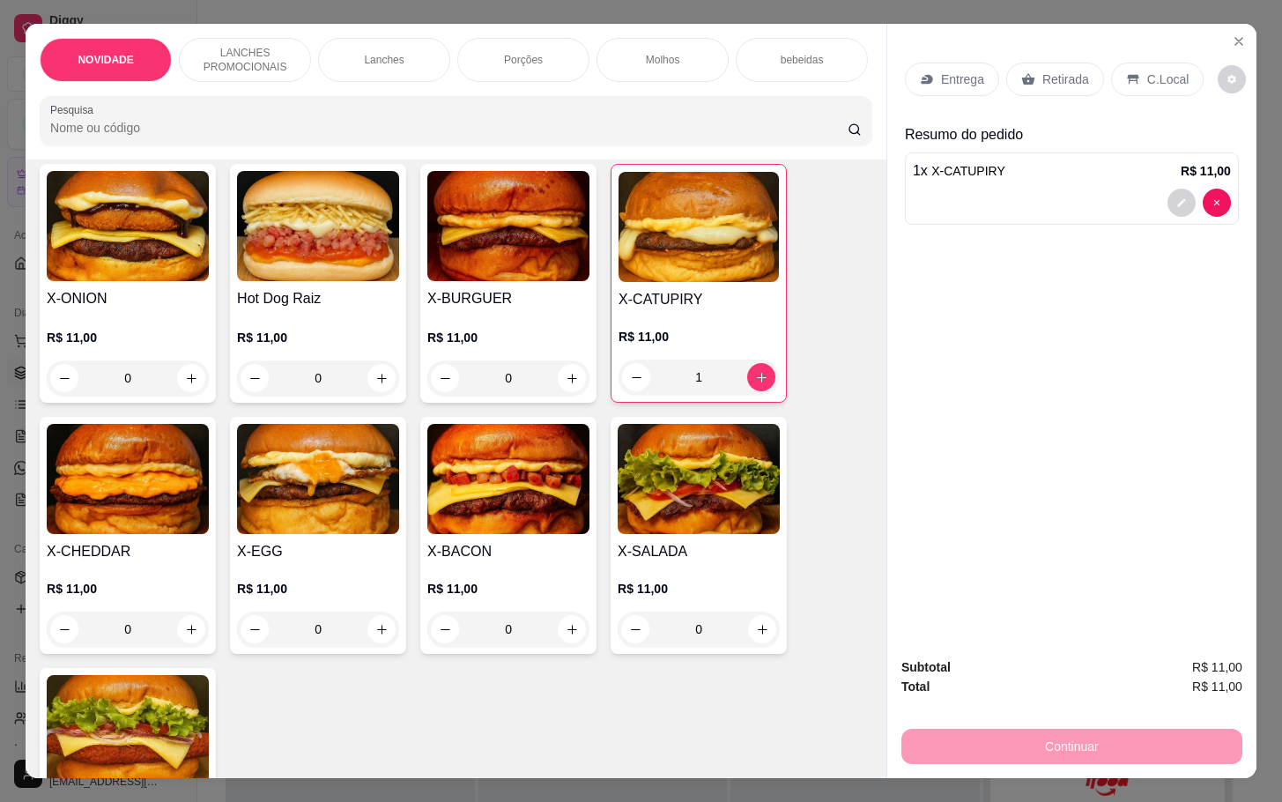
scroll to position [529, 0]
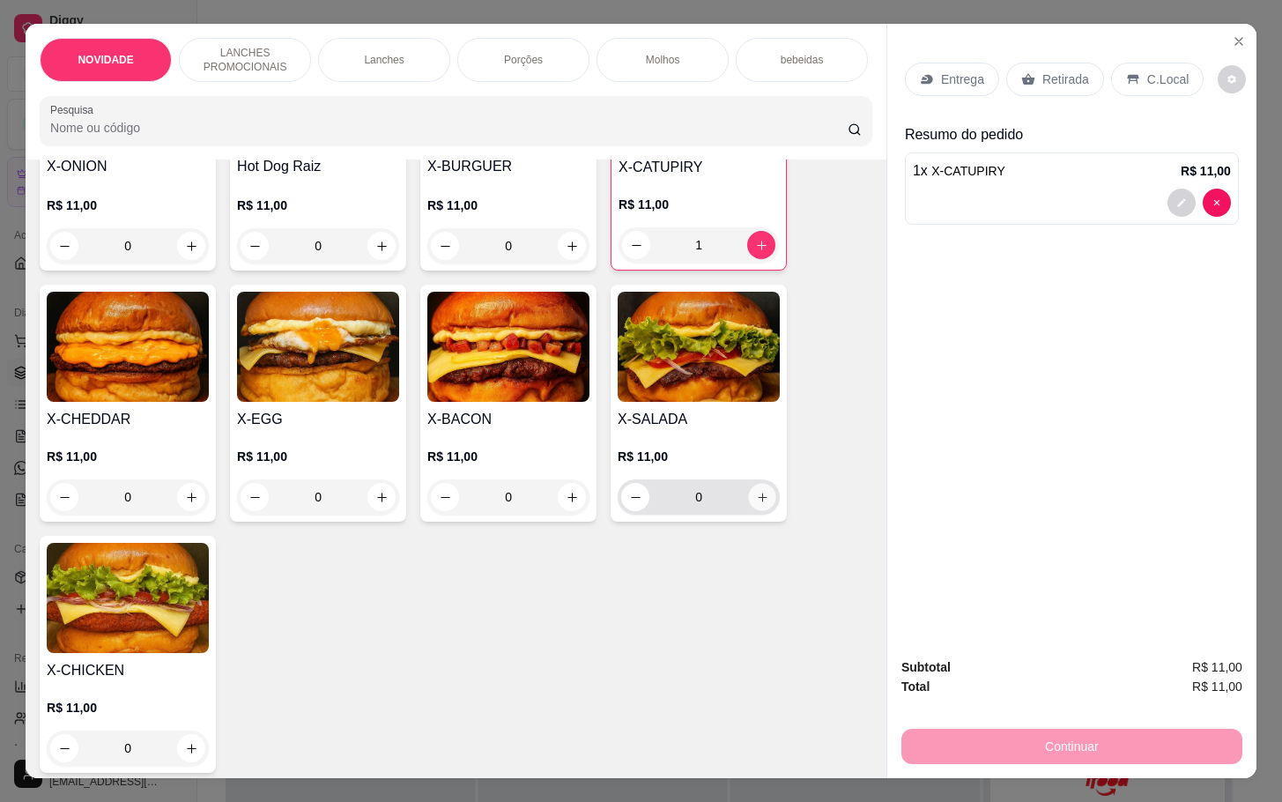
click at [764, 500] on button "increase-product-quantity" at bounding box center [762, 497] width 27 height 27
type input "1"
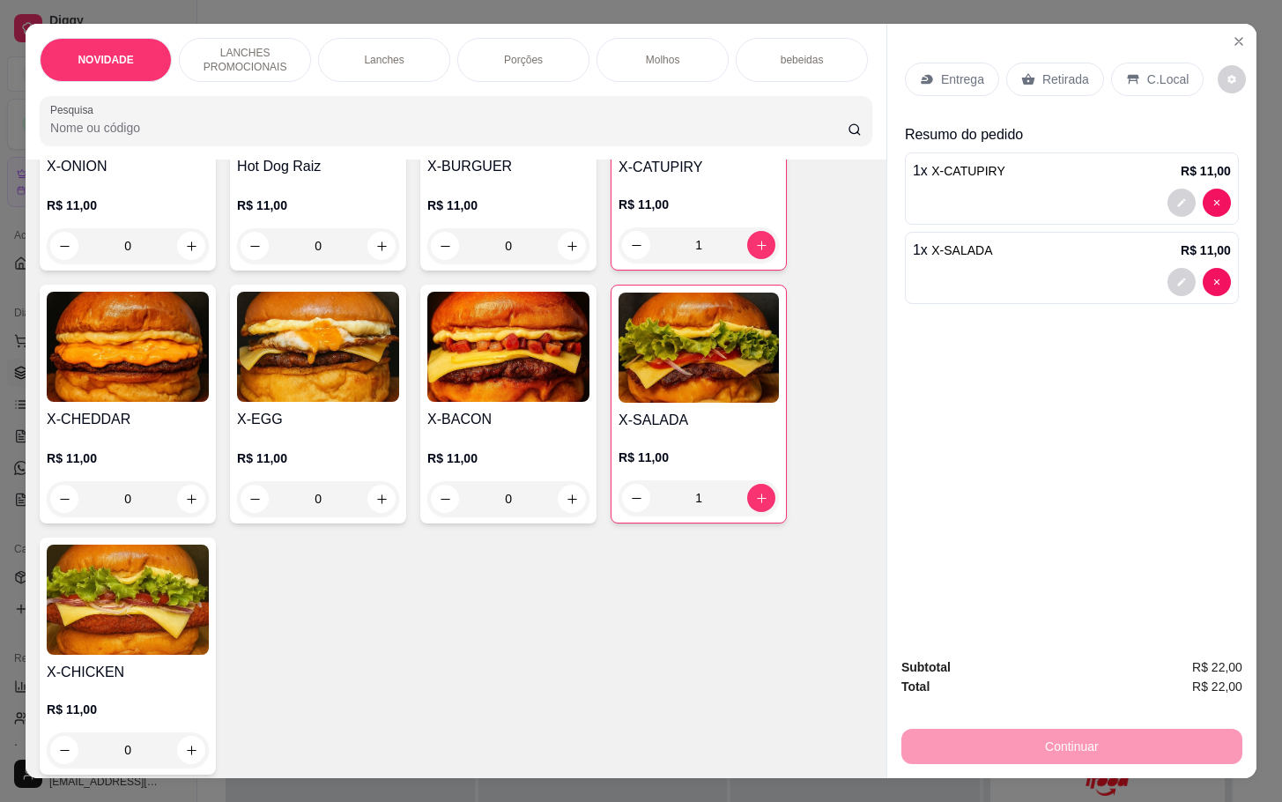
scroll to position [0, 0]
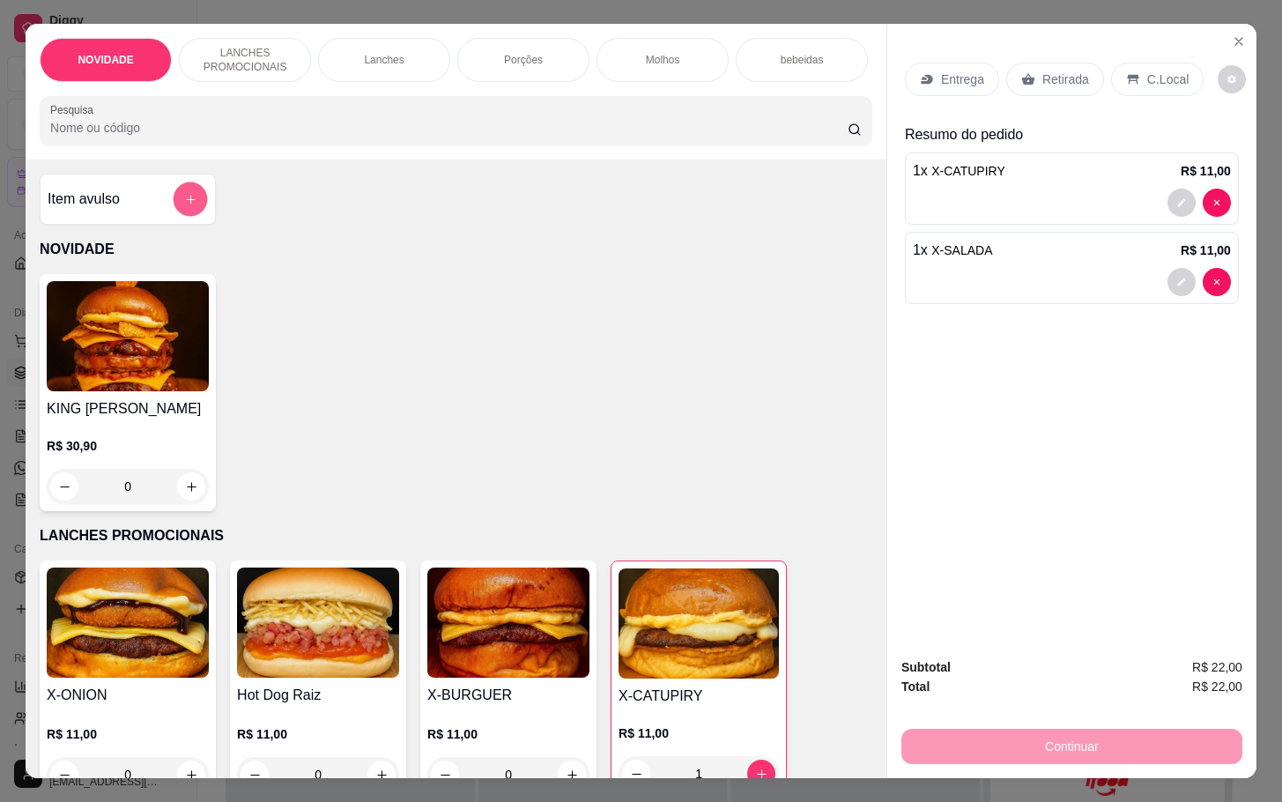
click at [184, 206] on icon "add-separate-item" at bounding box center [190, 199] width 13 height 13
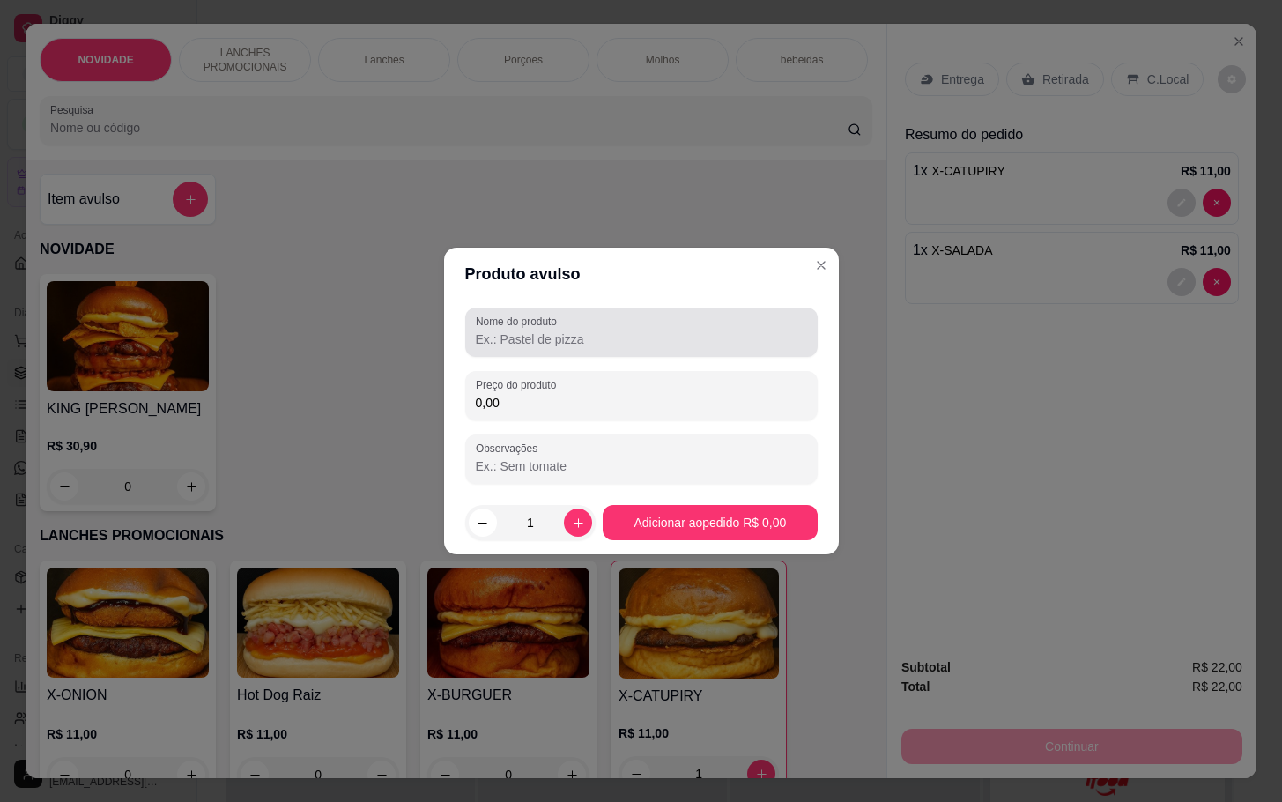
click at [547, 323] on label "Nome do produto" at bounding box center [519, 321] width 87 height 15
click at [547, 330] on input "Nome do produto" at bounding box center [641, 339] width 331 height 18
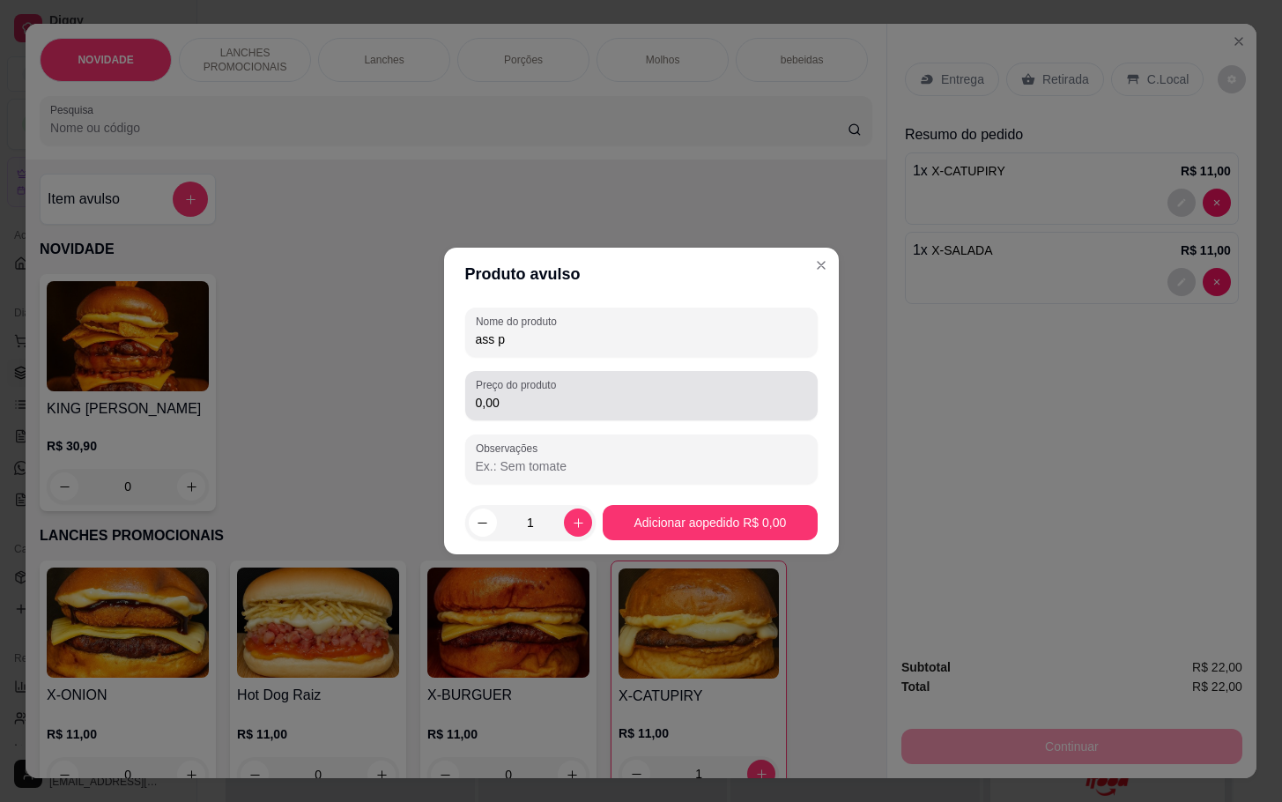
type input "ass p"
click at [476, 397] on input "0,00" at bounding box center [641, 403] width 331 height 18
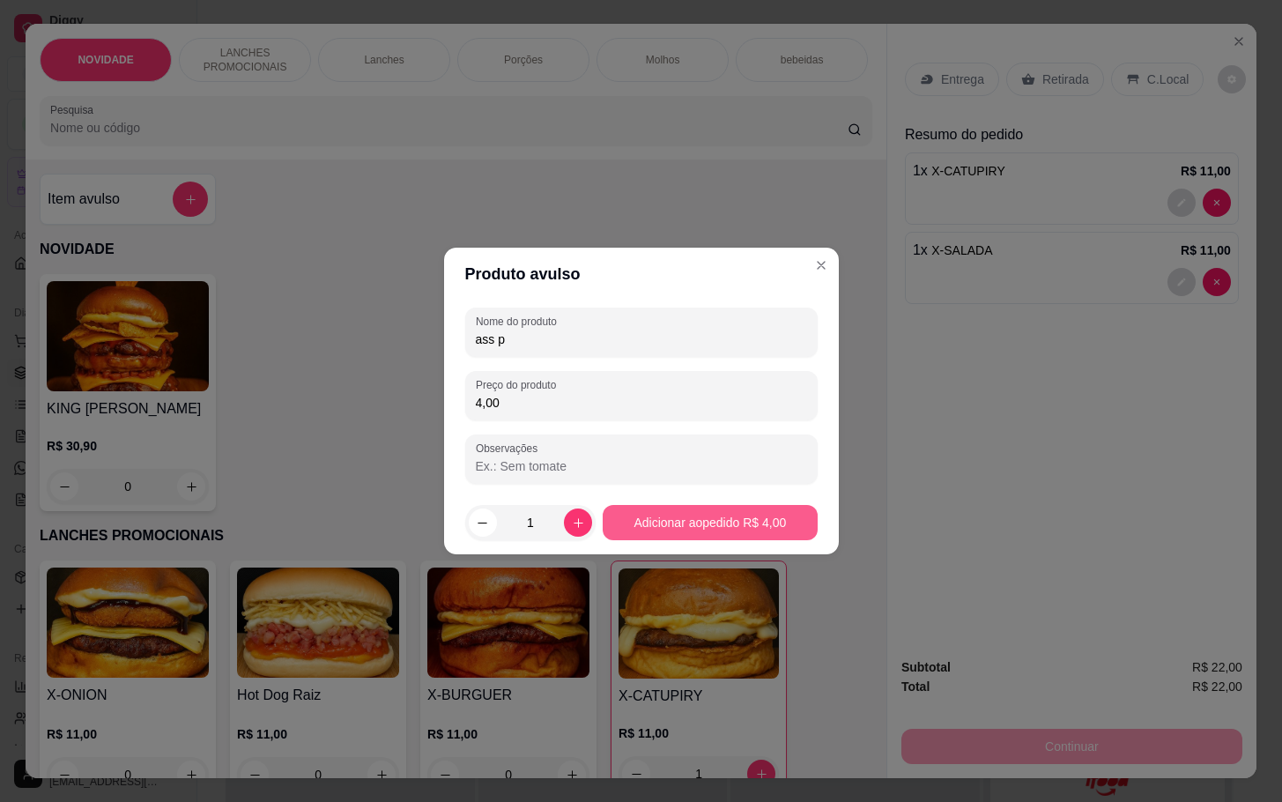
type input "4,00"
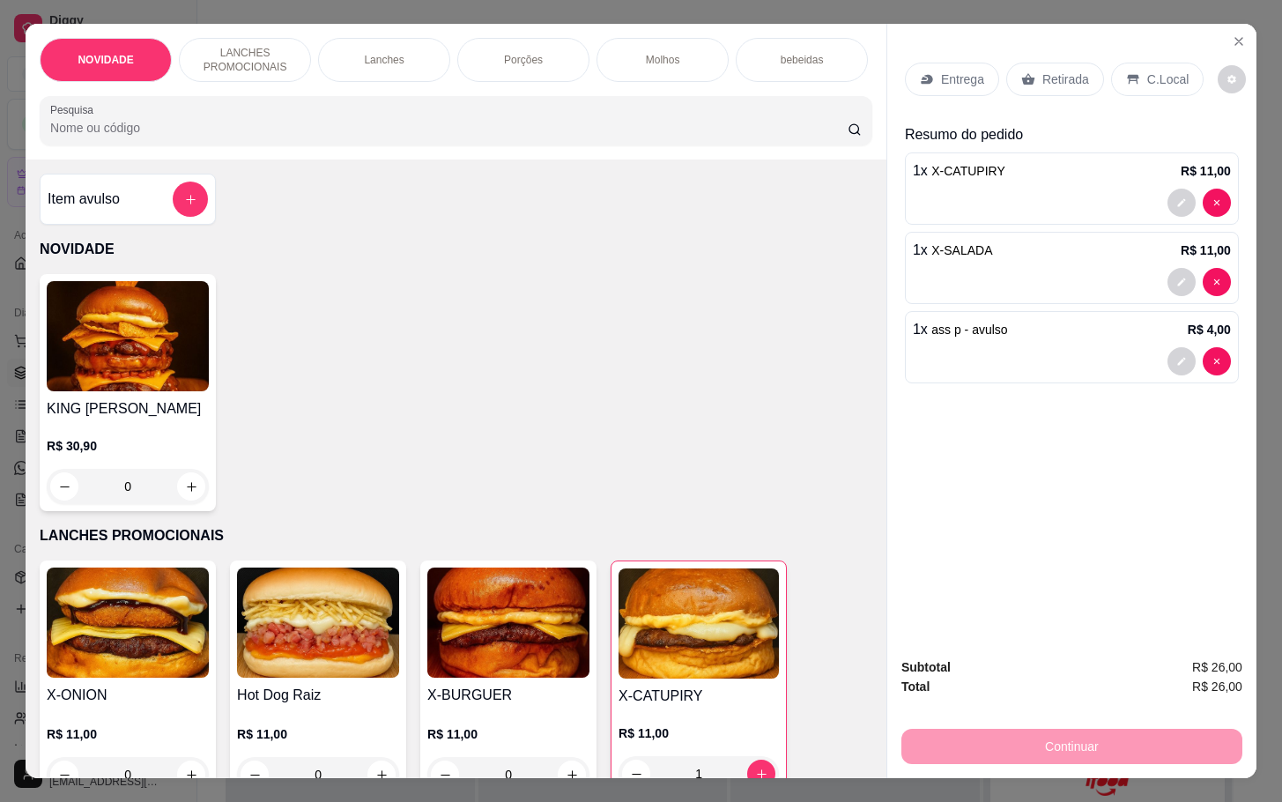
click at [795, 38] on div "bebeidas" at bounding box center [802, 60] width 132 height 44
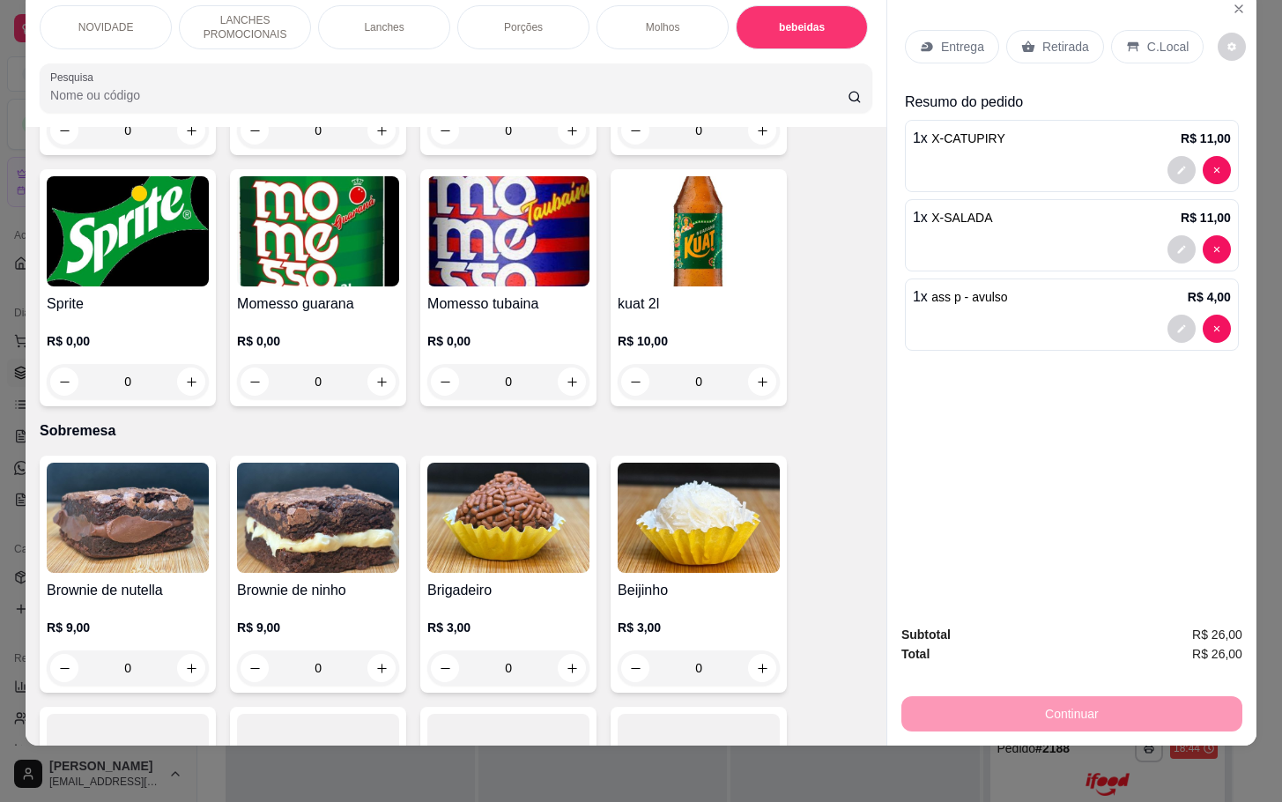
scroll to position [2792, 0]
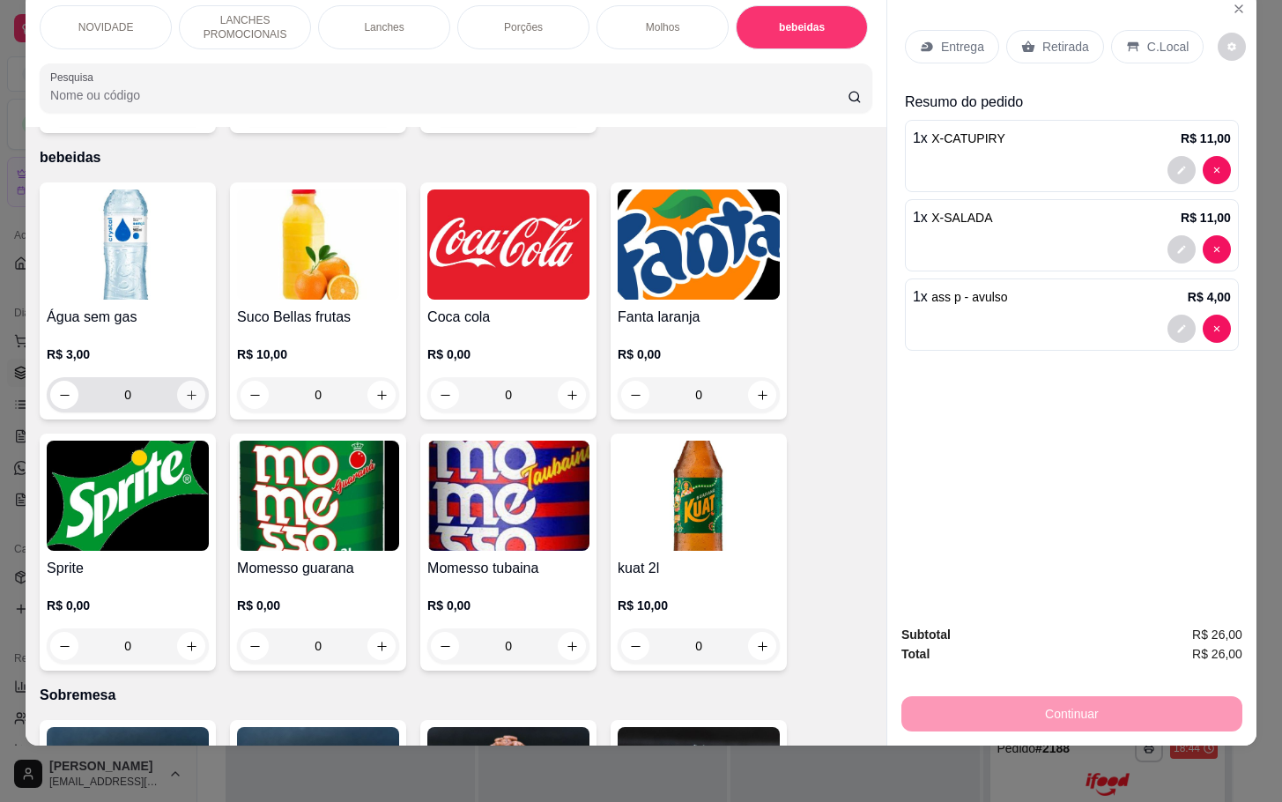
click at [188, 388] on icon "increase-product-quantity" at bounding box center [191, 394] width 13 height 13
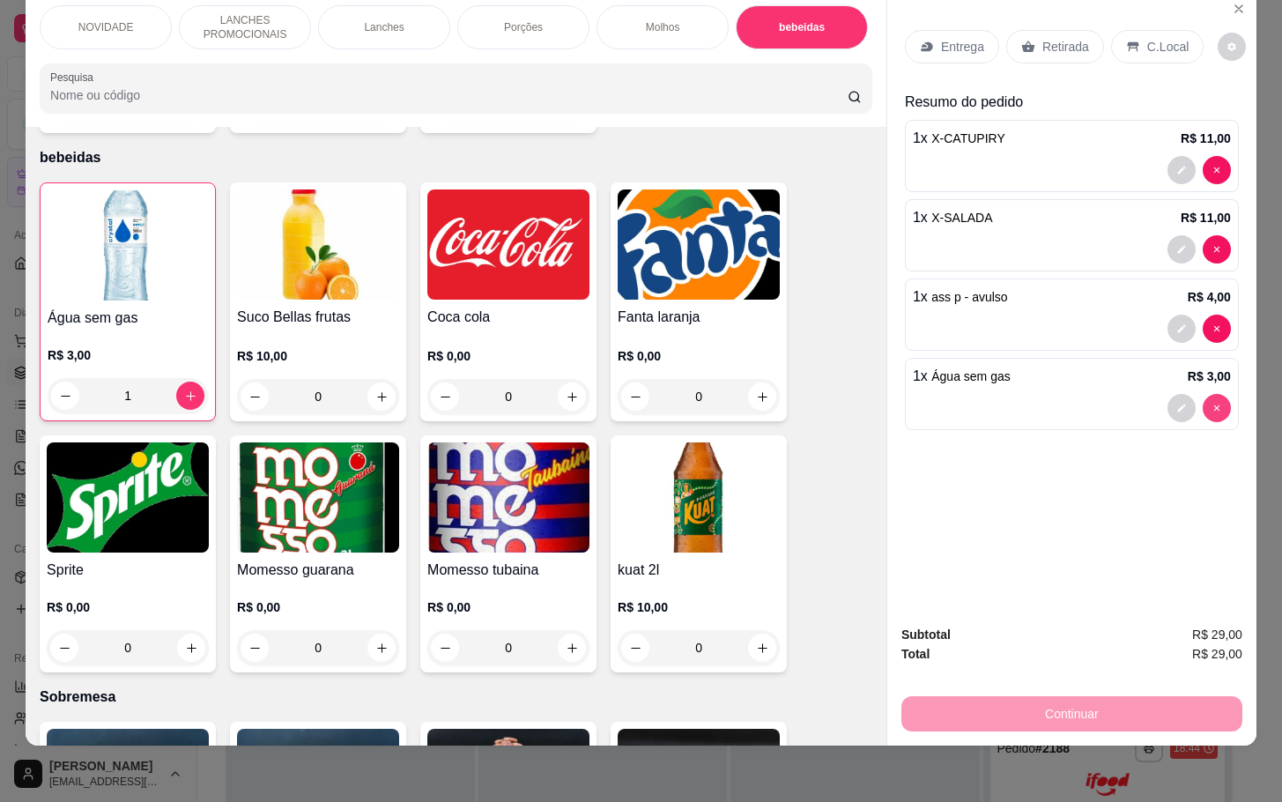
type input "0"
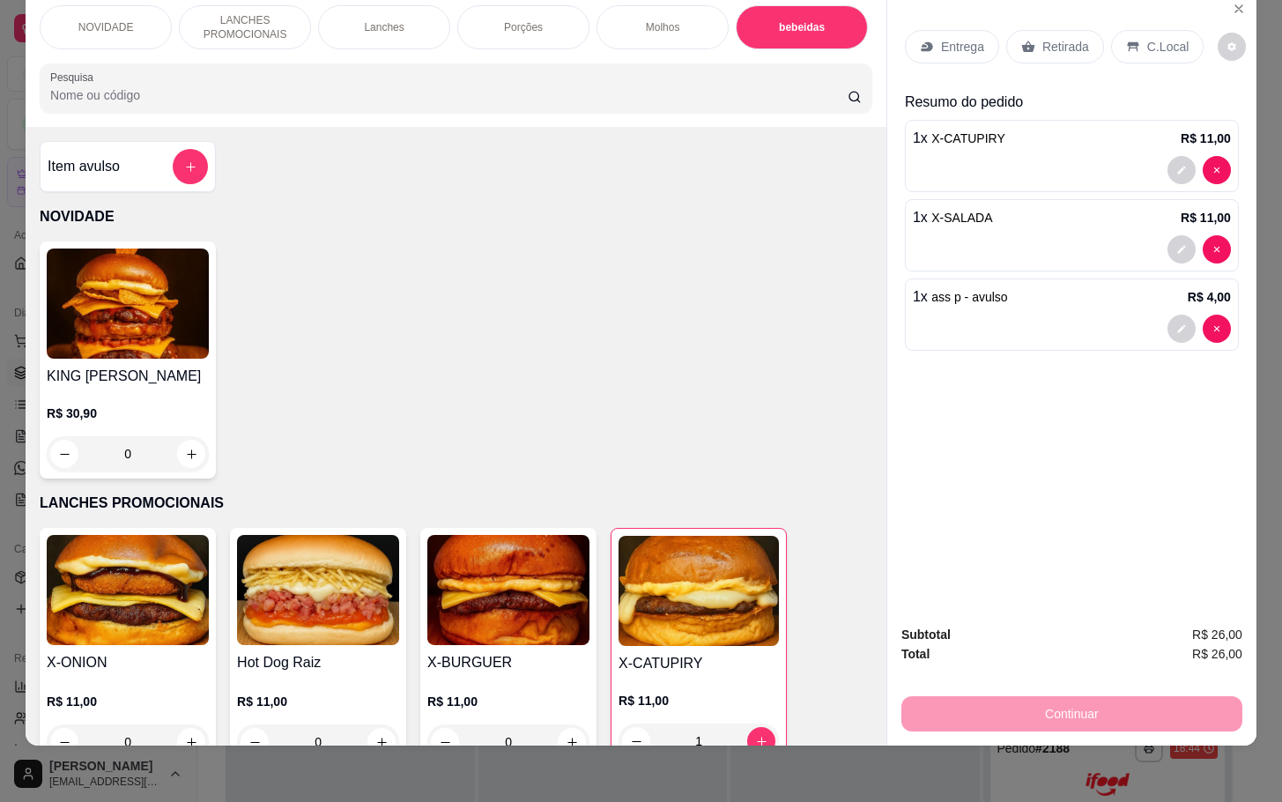
scroll to position [0, 0]
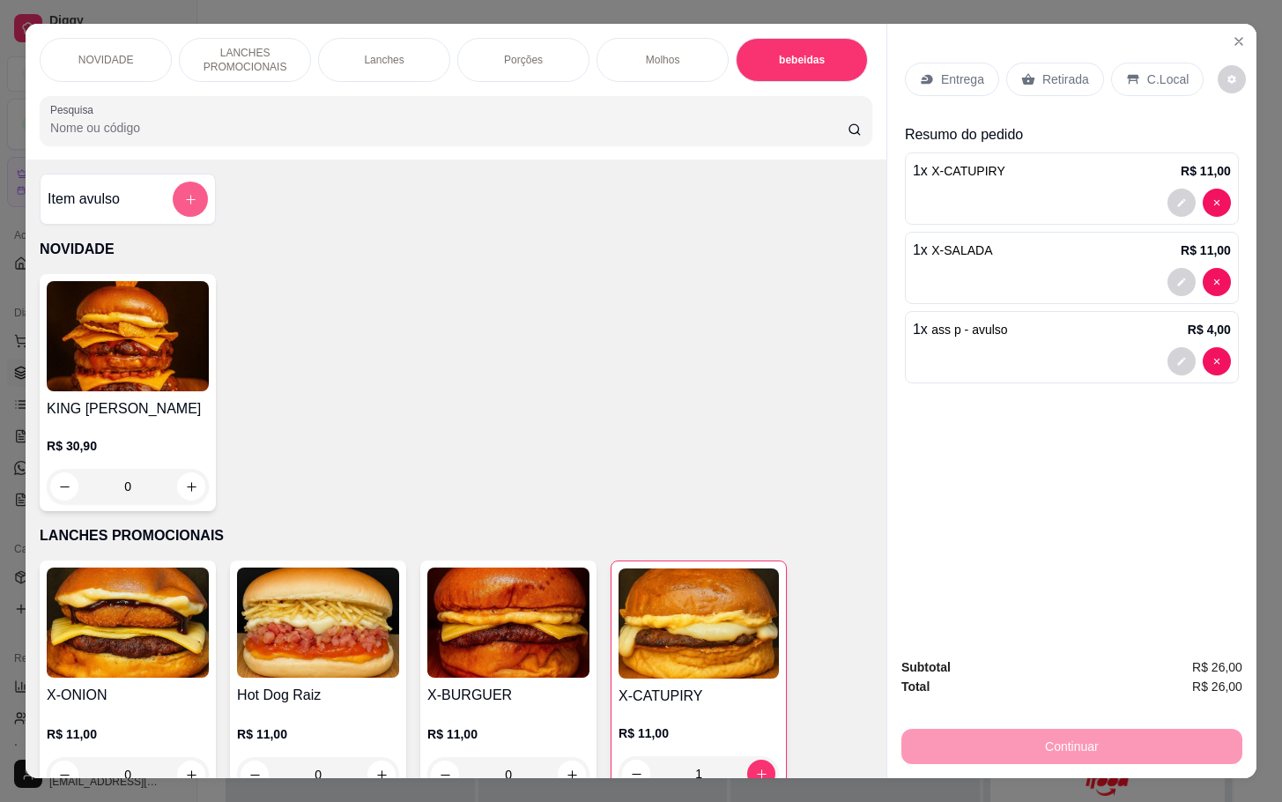
click at [180, 217] on button "add-separate-item" at bounding box center [190, 198] width 35 height 35
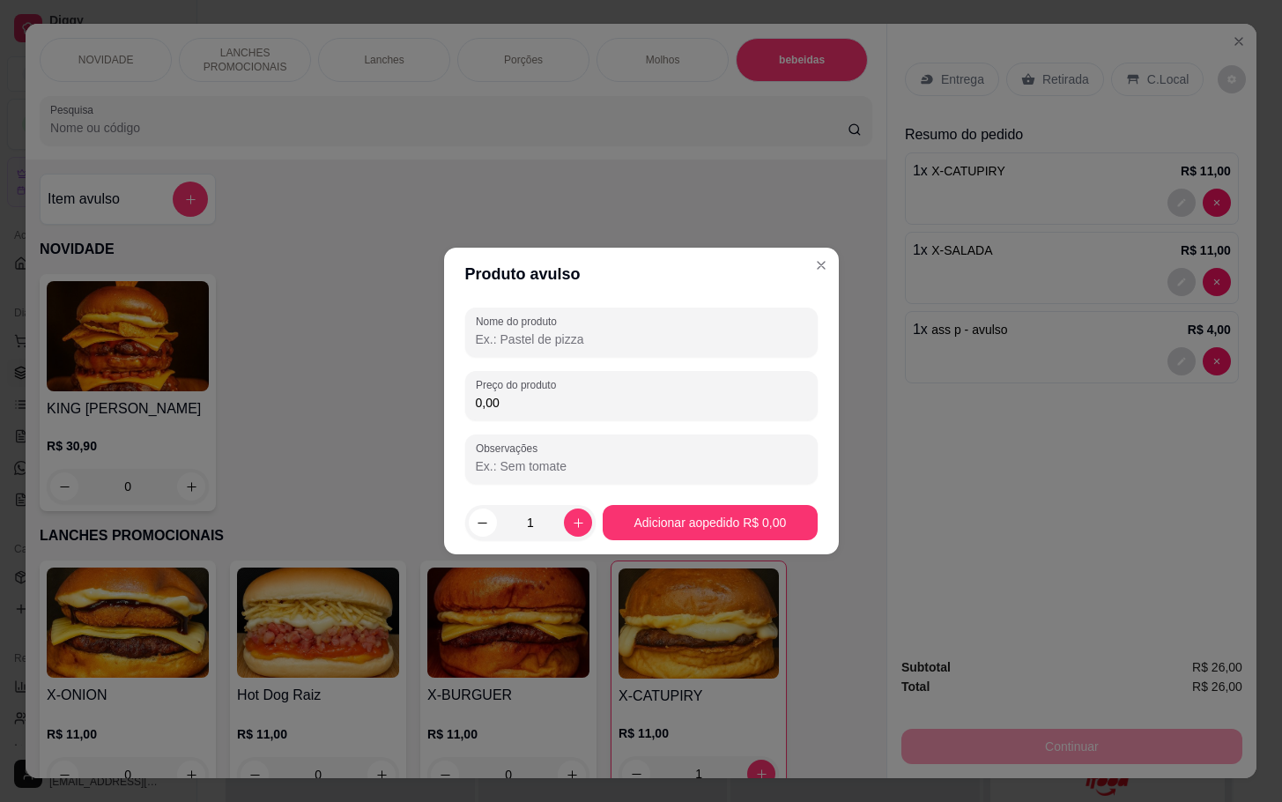
click at [692, 337] on input "Nome do produto" at bounding box center [641, 339] width 331 height 18
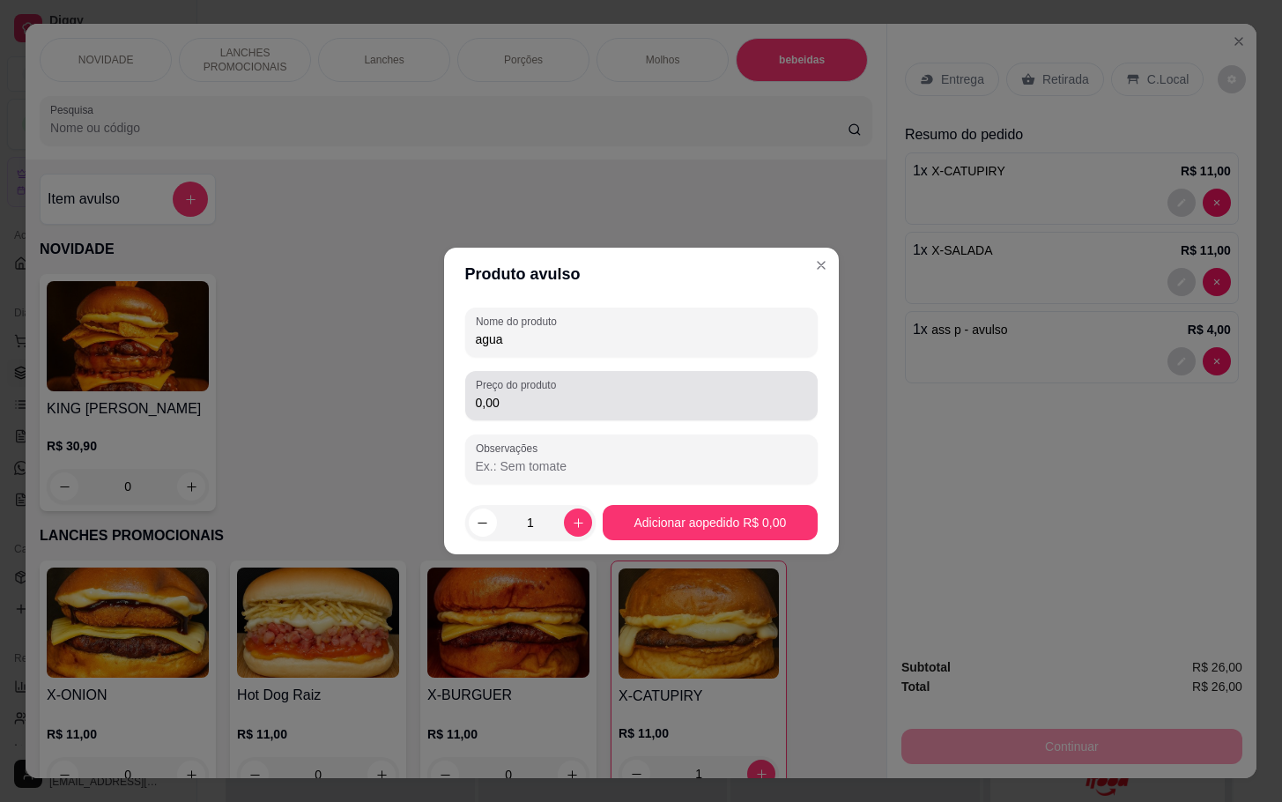
type input "agua"
click at [579, 410] on input "0,00" at bounding box center [641, 403] width 331 height 18
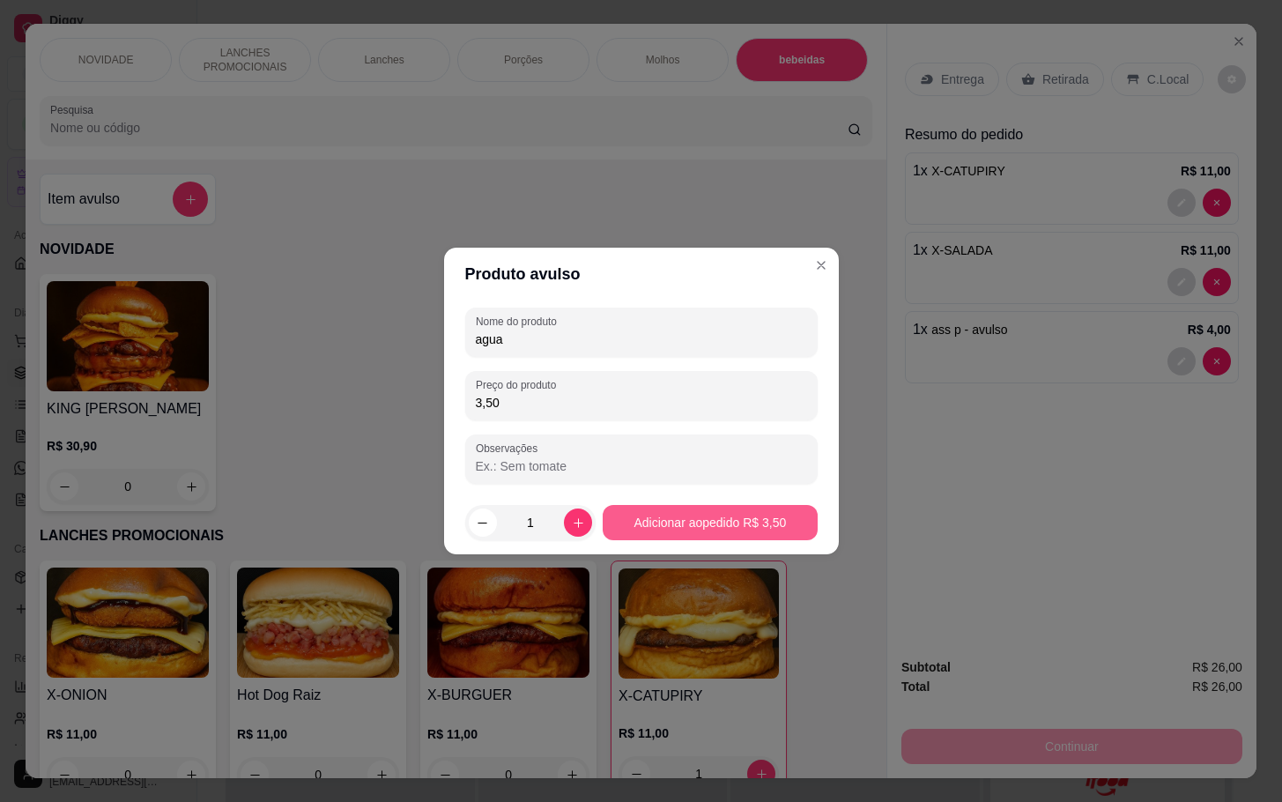
type input "3,50"
click at [700, 506] on button "Adicionar ao pedido R$ 3,50" at bounding box center [710, 523] width 208 height 34
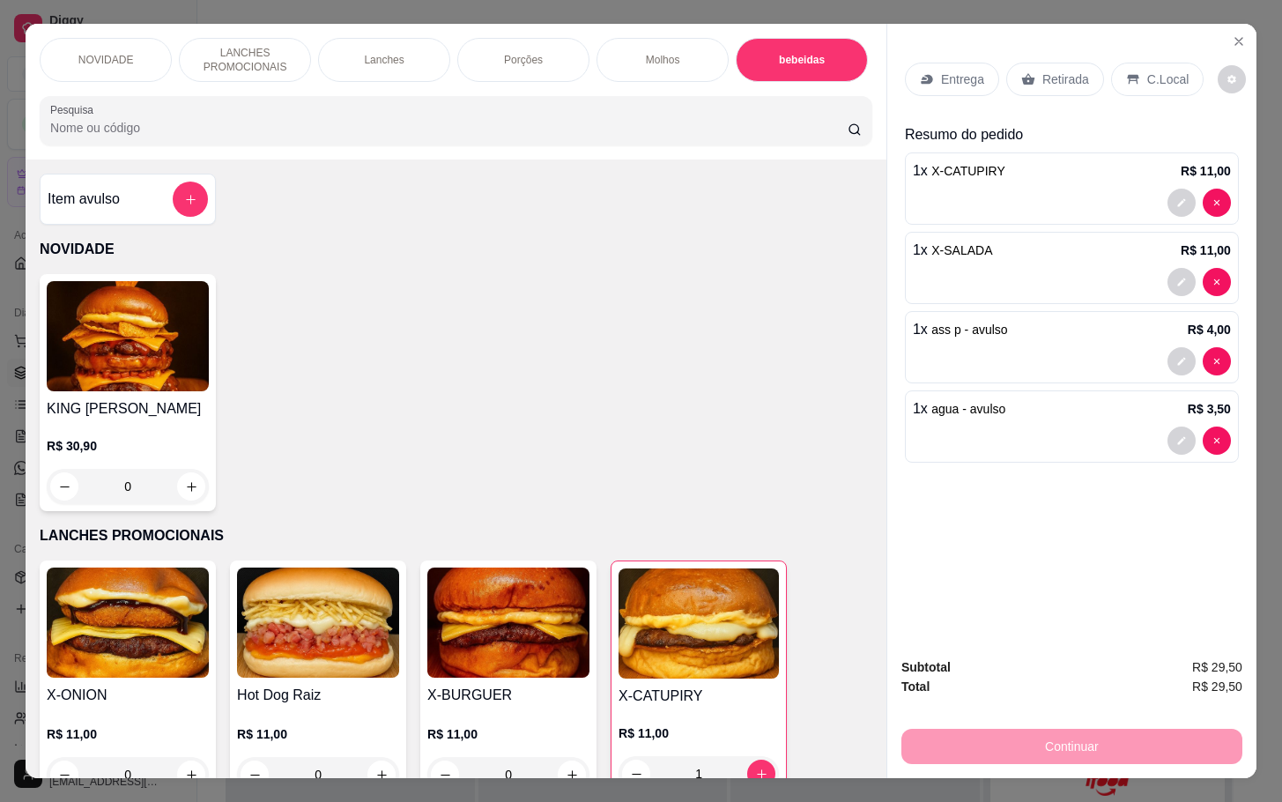
click at [1028, 63] on div "Retirada" at bounding box center [1055, 79] width 98 height 33
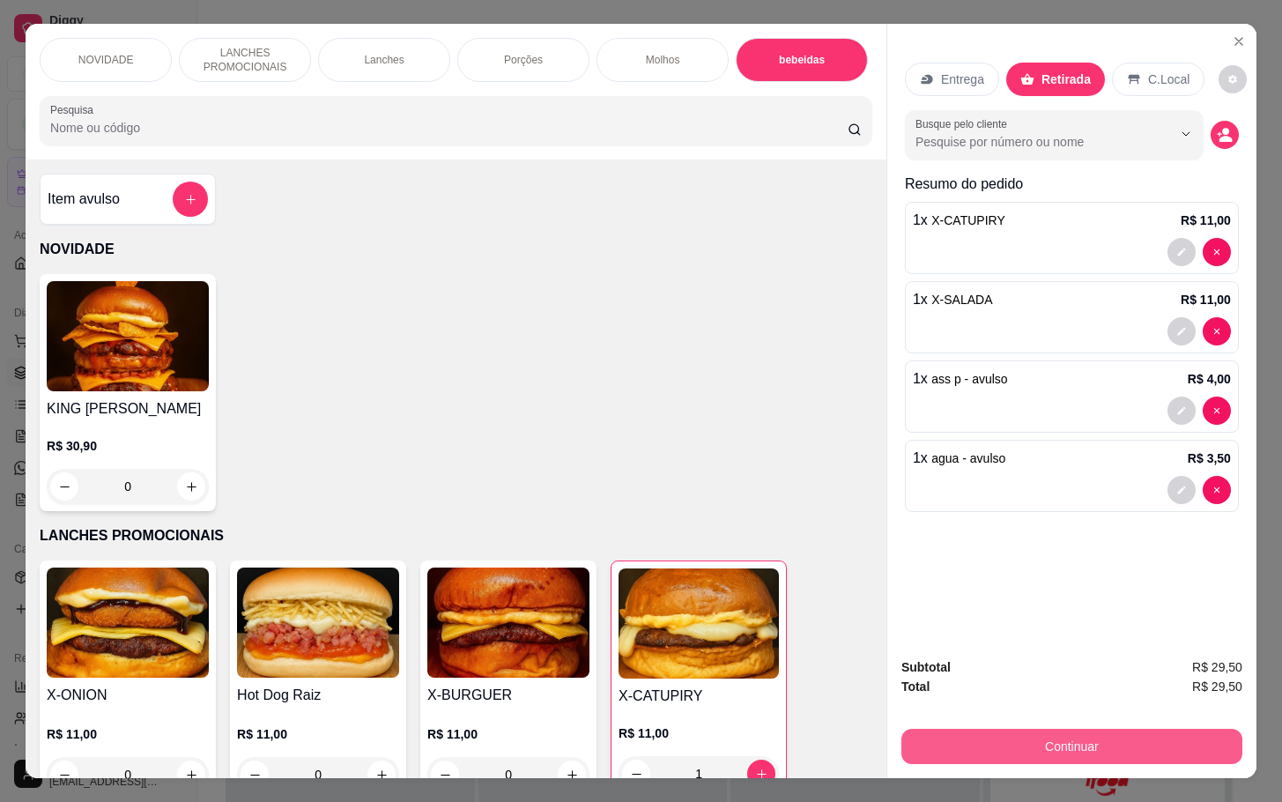
click at [1066, 729] on button "Continuar" at bounding box center [1071, 746] width 341 height 35
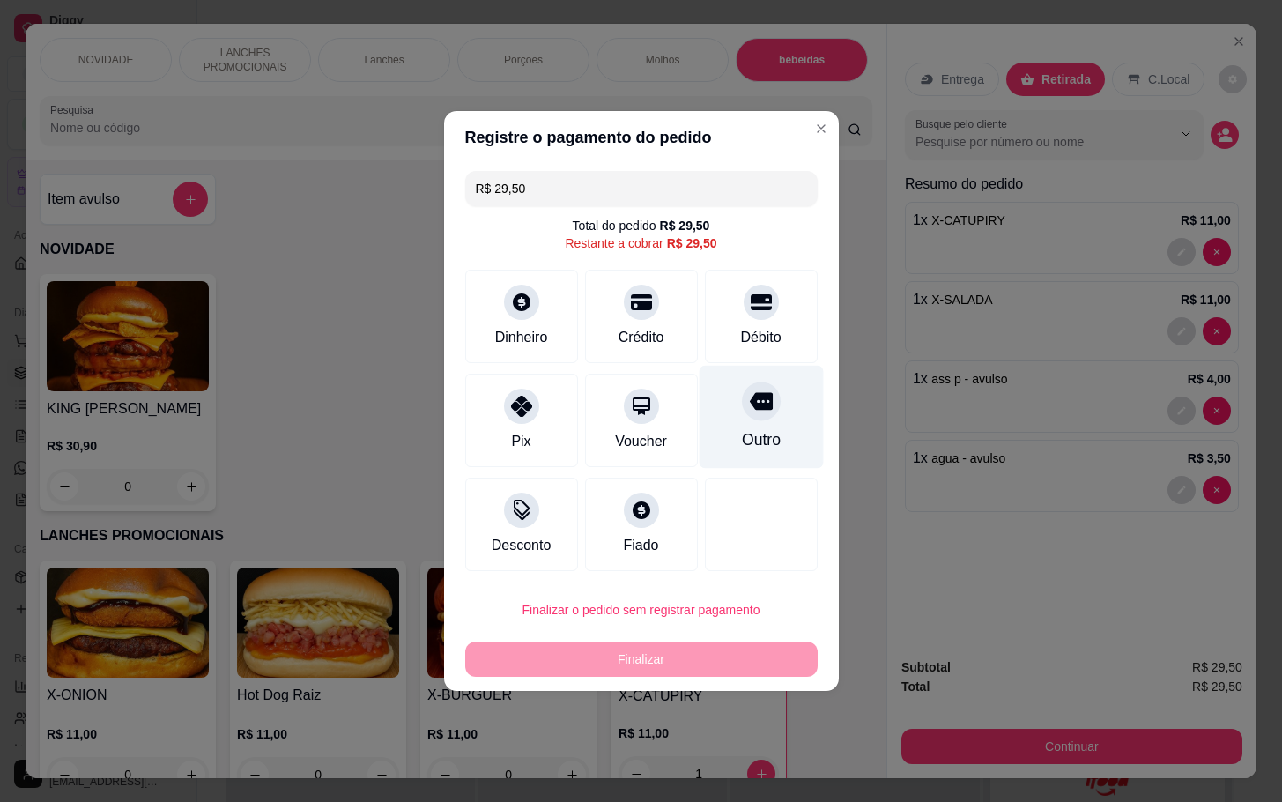
click at [714, 428] on div "Outro" at bounding box center [761, 417] width 124 height 103
type input "R$ 0,00"
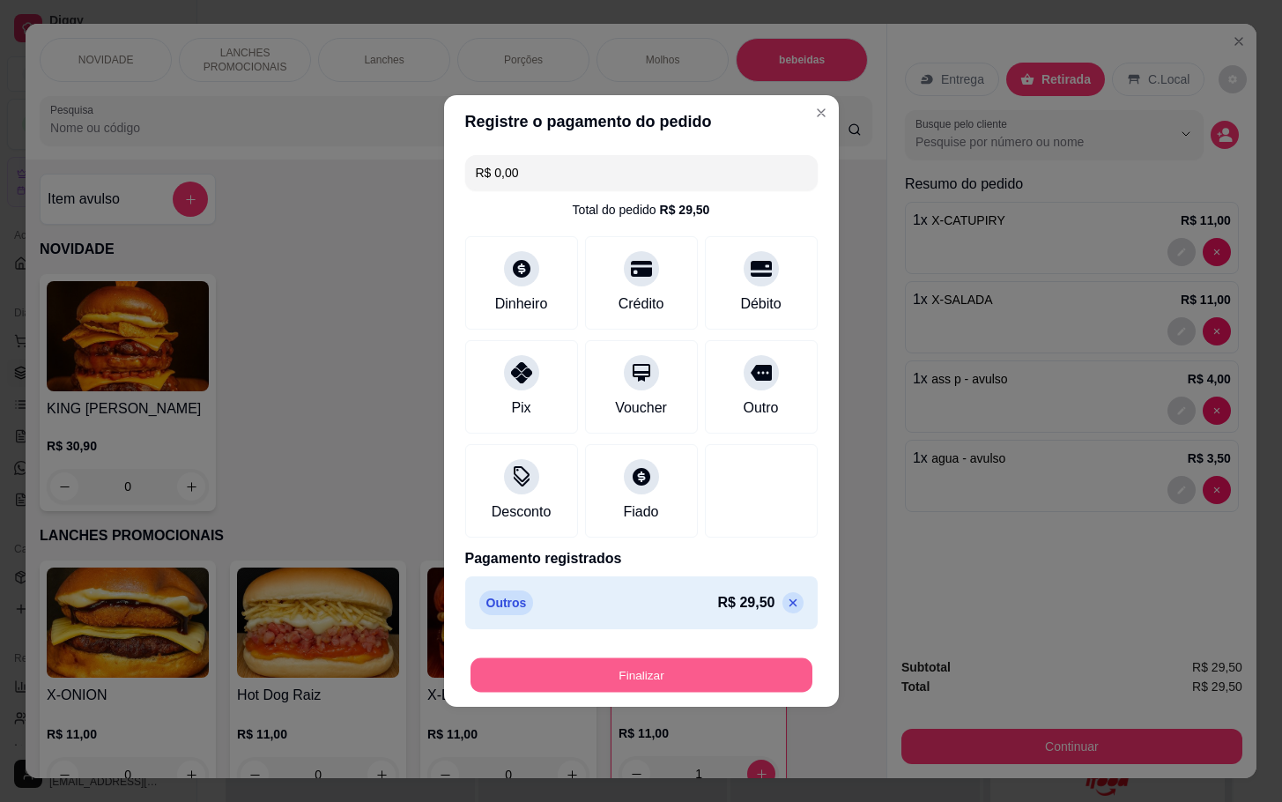
click at [727, 688] on button "Finalizar" at bounding box center [641, 675] width 342 height 34
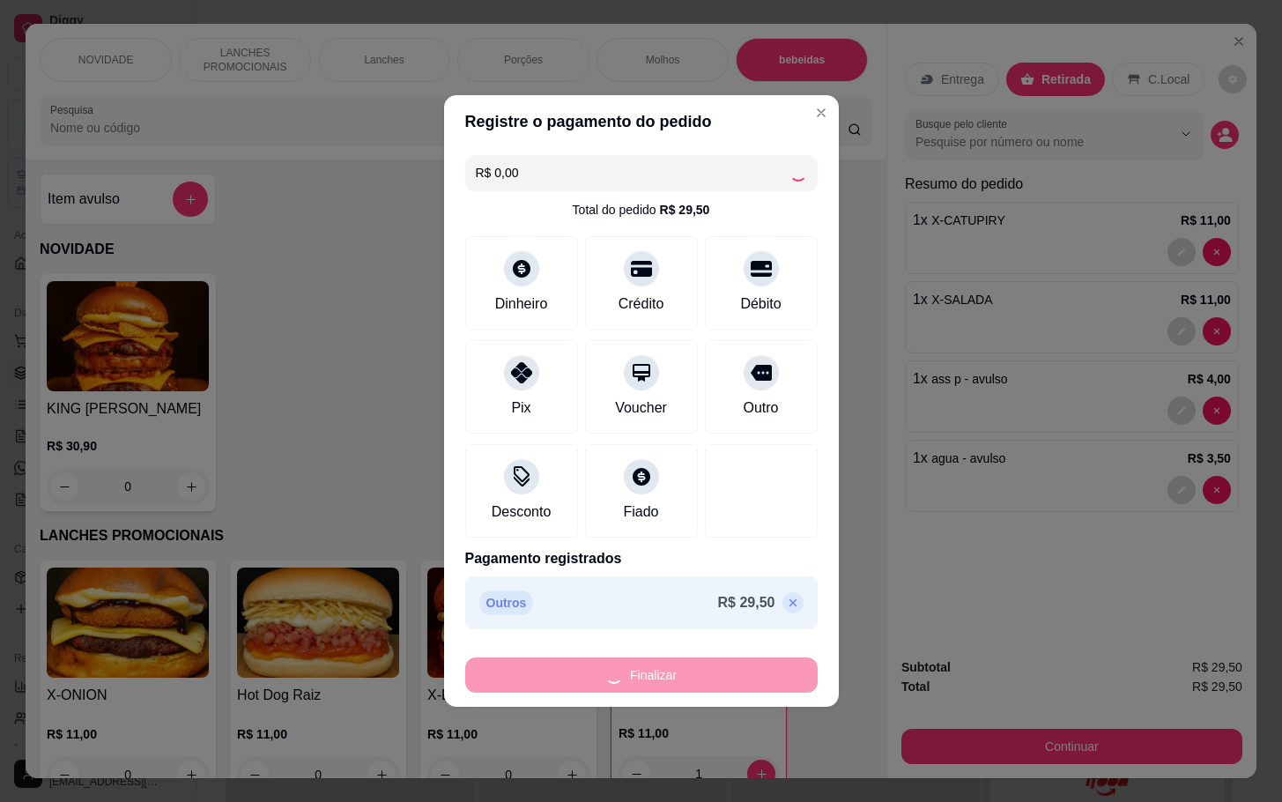
type input "0"
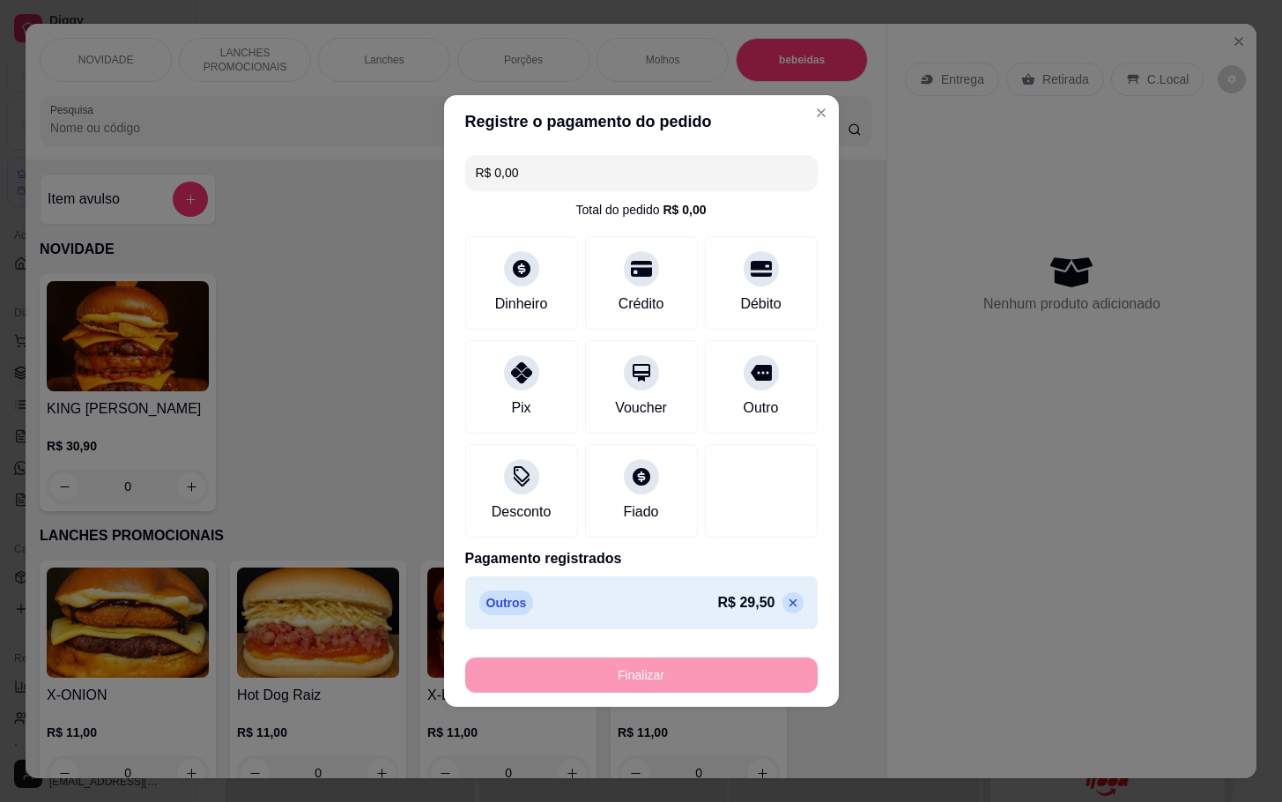
type input "-R$ 29,50"
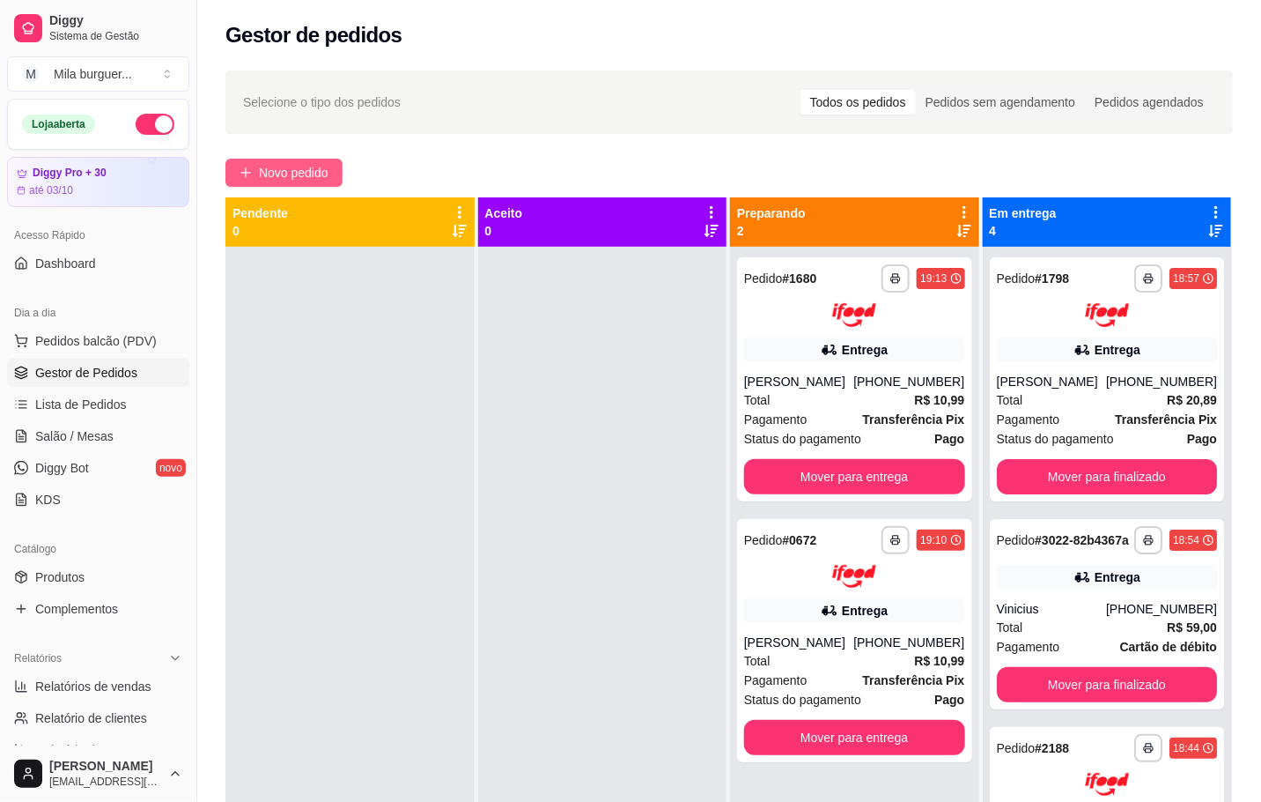
click at [321, 167] on span "Novo pedido" at bounding box center [294, 172] width 70 height 19
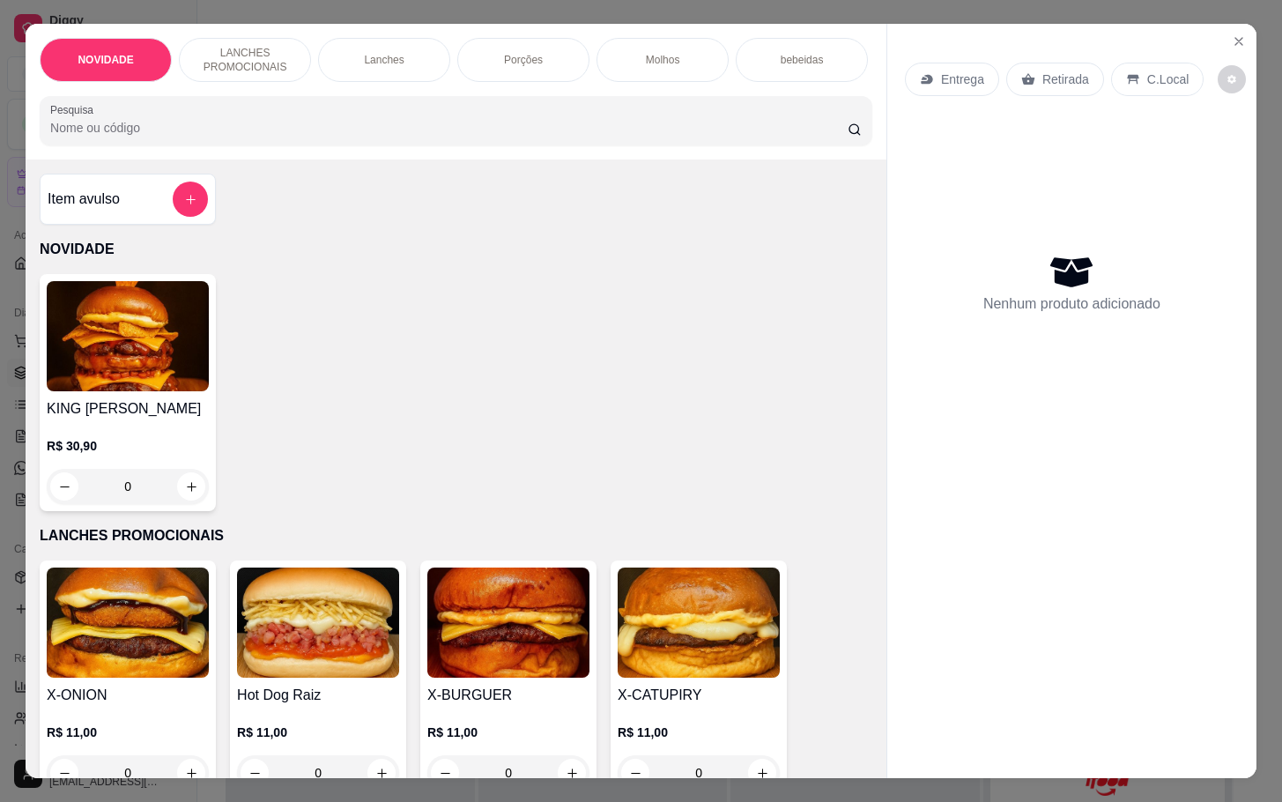
scroll to position [396, 0]
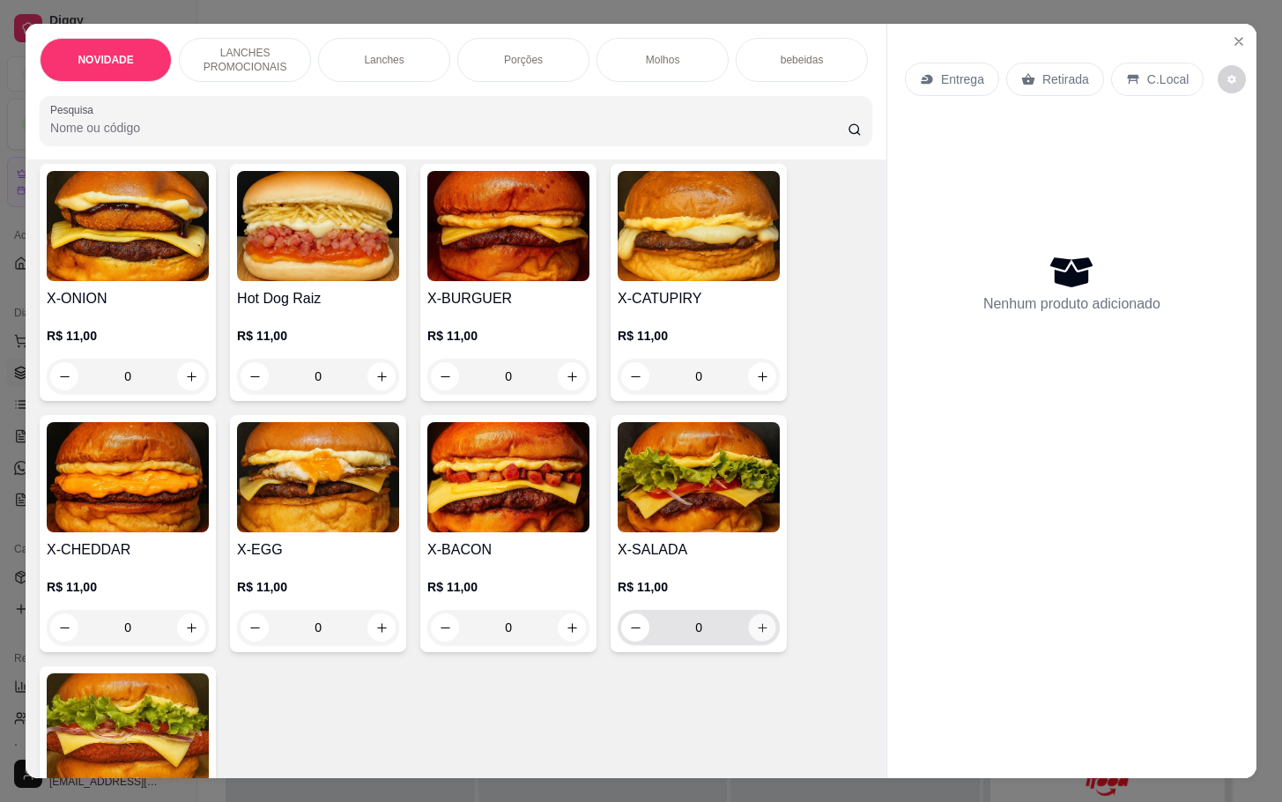
click at [757, 634] on icon "increase-product-quantity" at bounding box center [762, 627] width 13 height 13
type input "1"
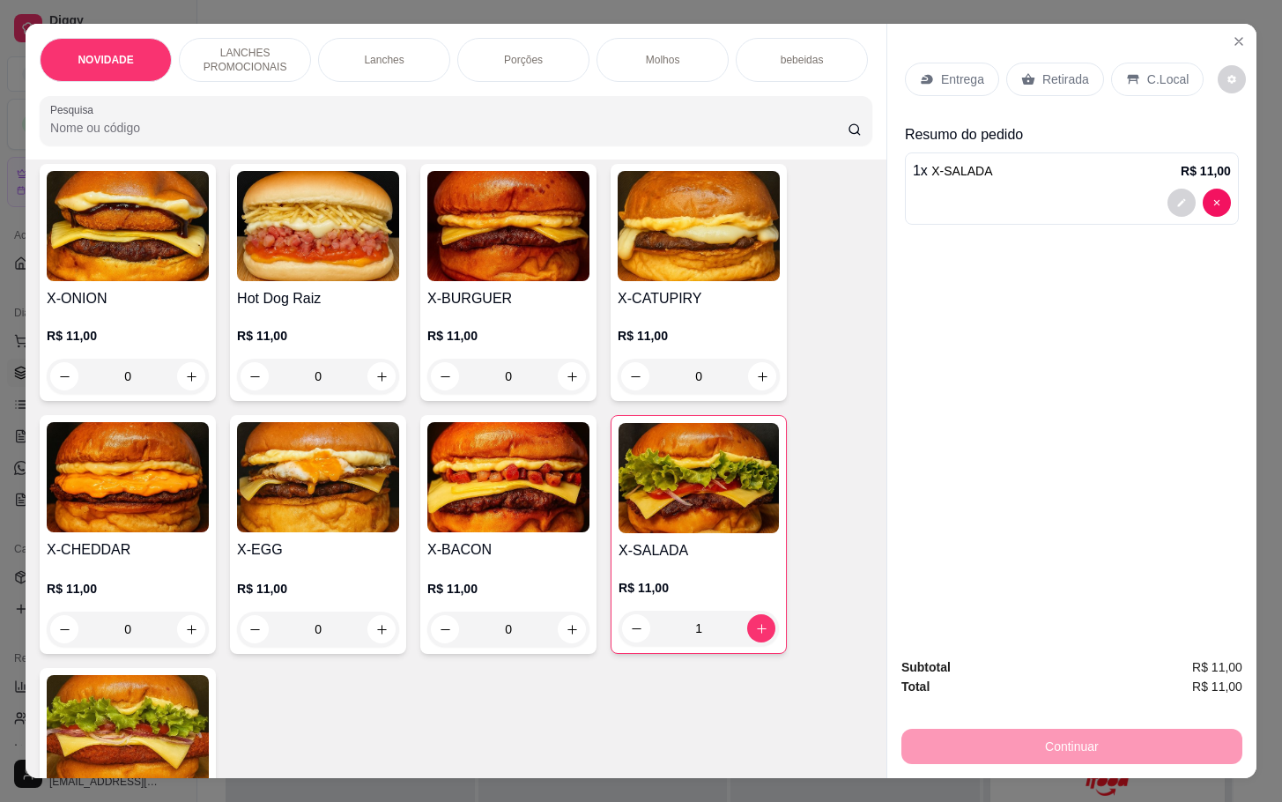
click at [1042, 70] on p "Retirada" at bounding box center [1065, 79] width 47 height 18
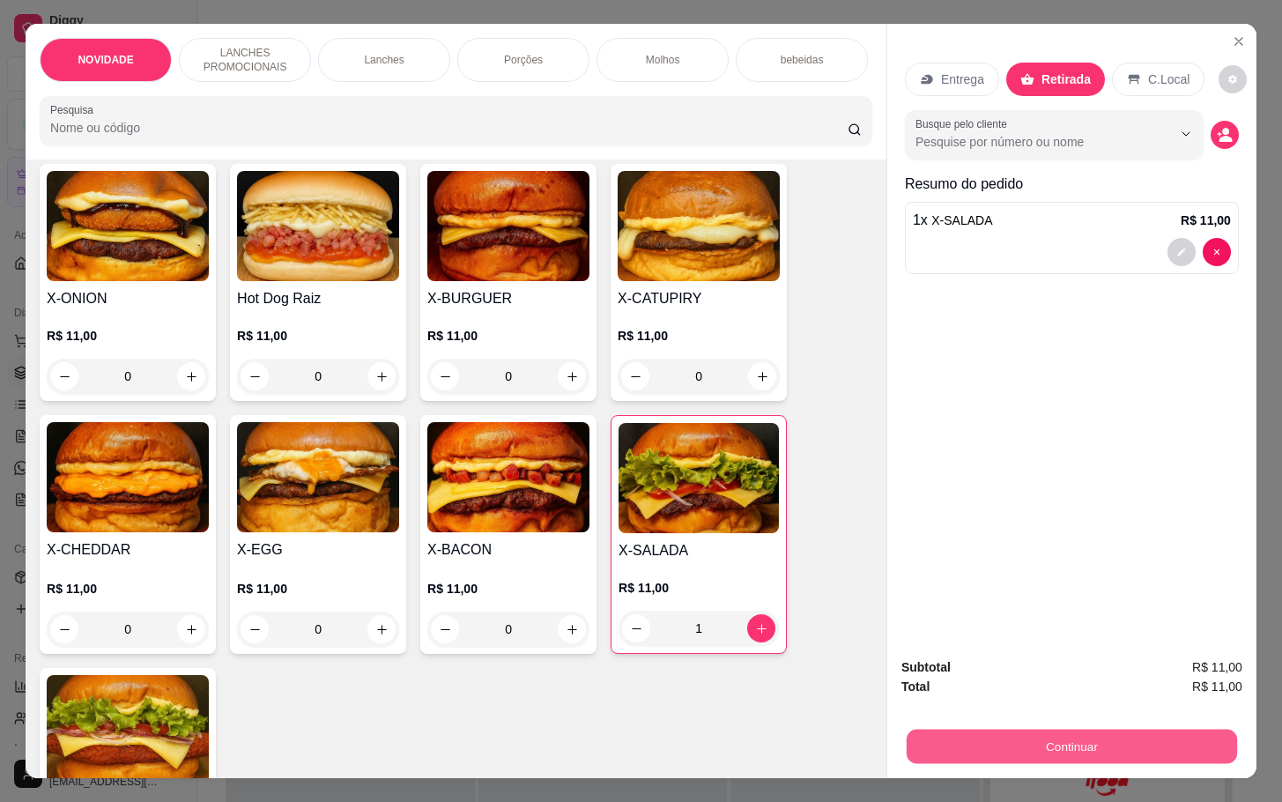
click at [984, 746] on button "Continuar" at bounding box center [1071, 746] width 330 height 34
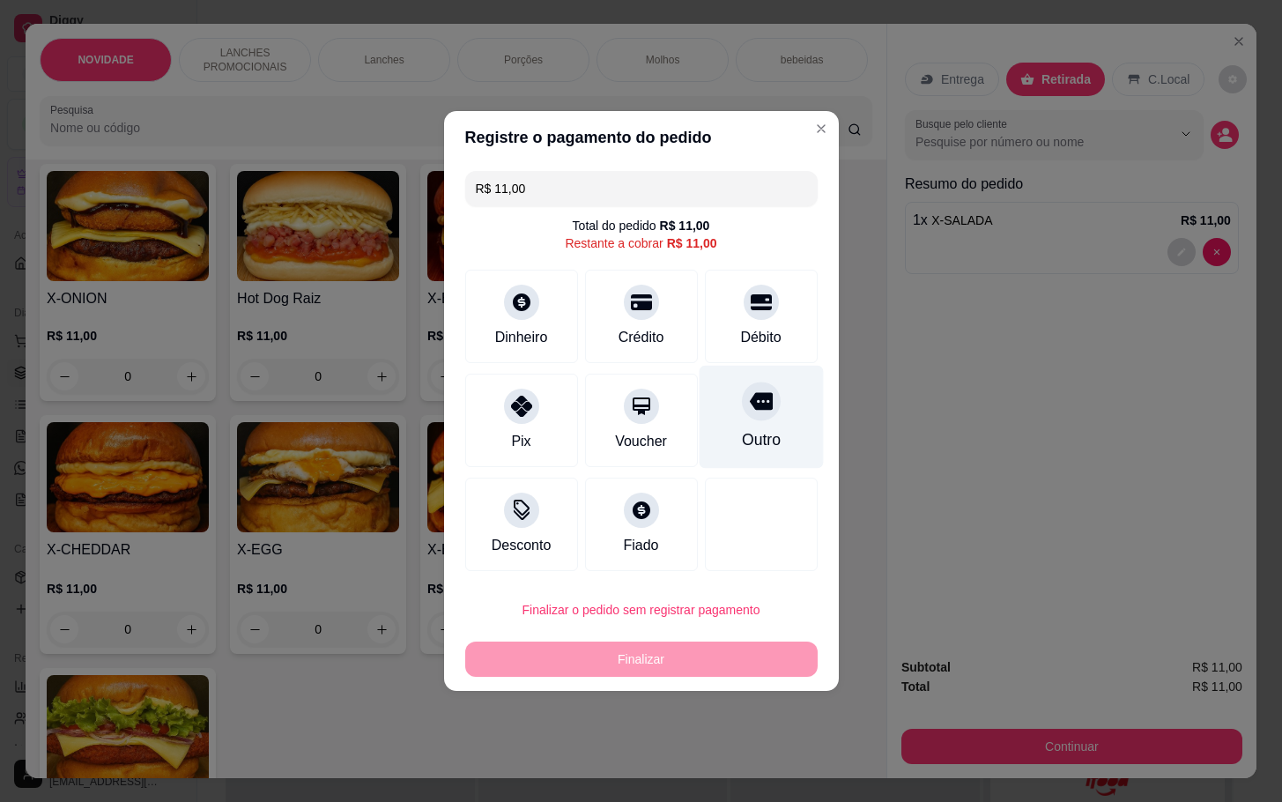
click at [767, 440] on div "Outro" at bounding box center [761, 417] width 124 height 103
type input "R$ 0,00"
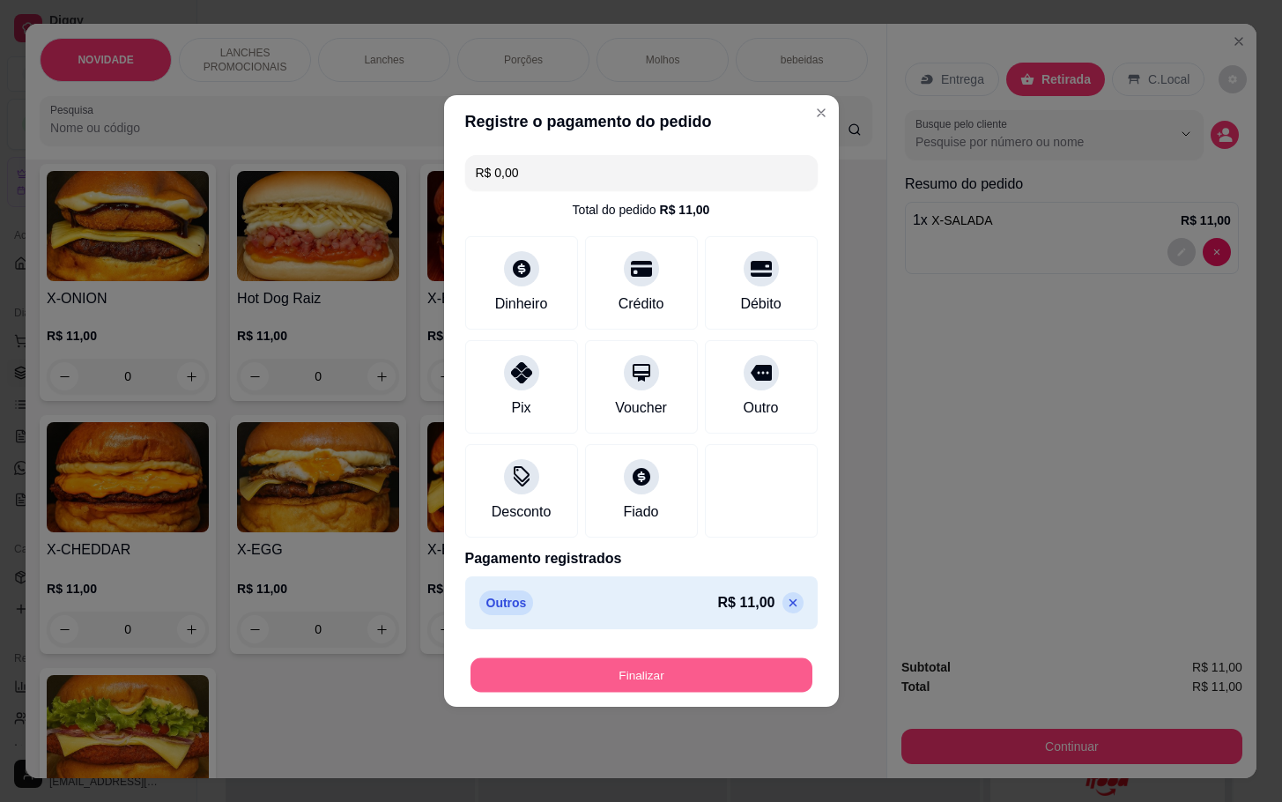
click at [712, 661] on button "Finalizar" at bounding box center [641, 675] width 342 height 34
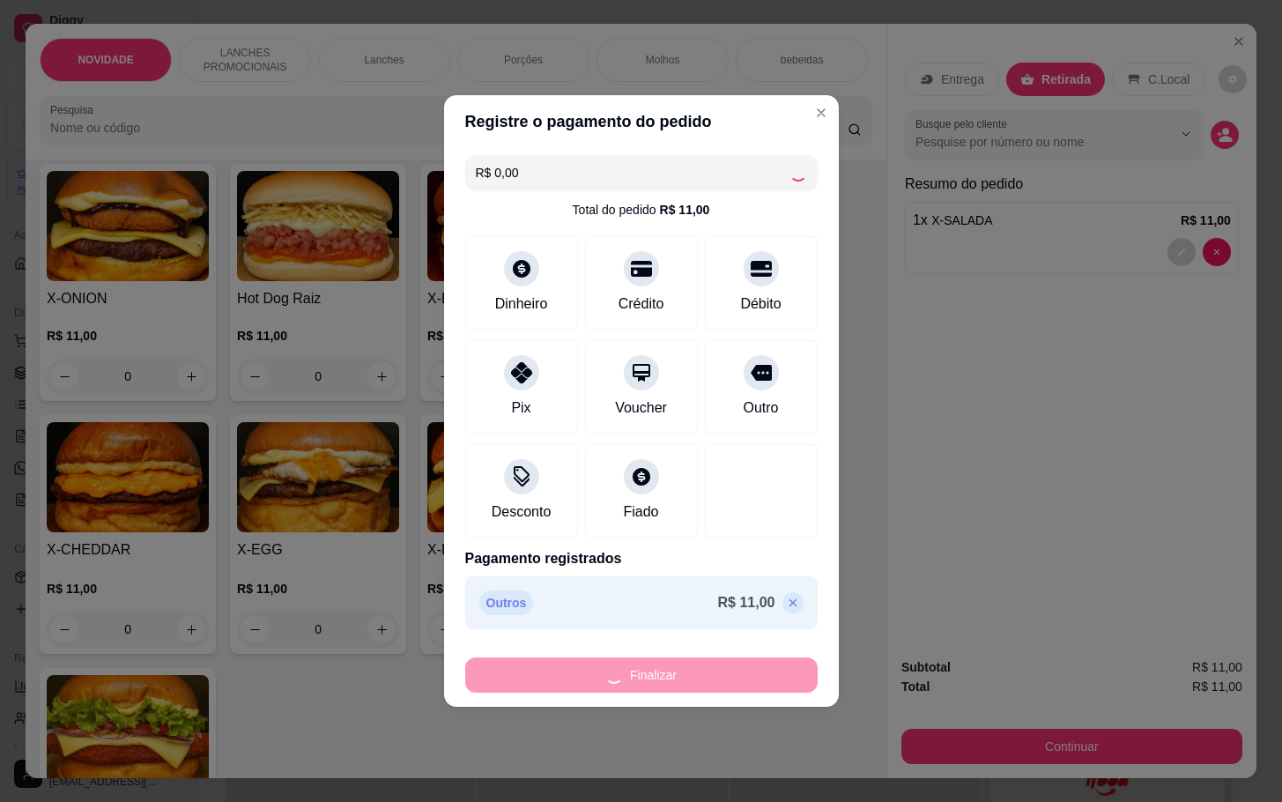
type input "0"
type input "-R$ 11,00"
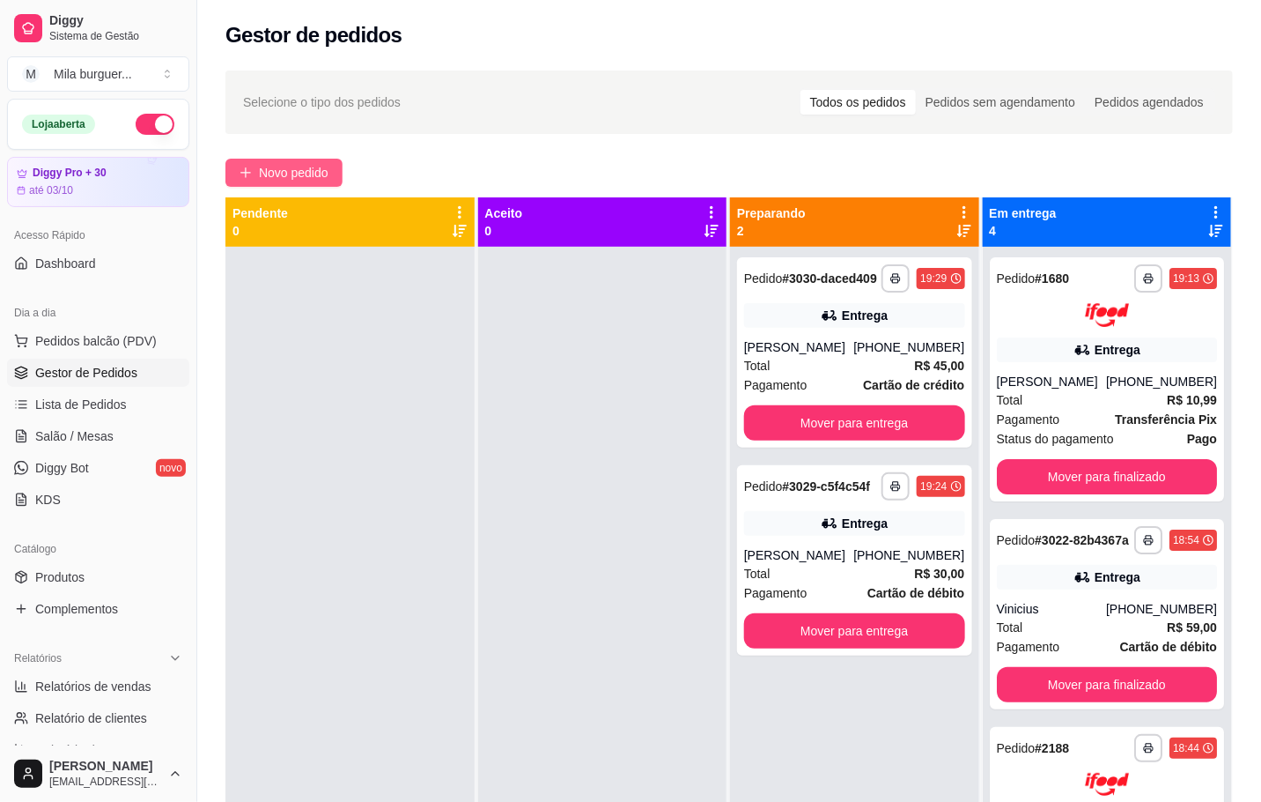
click at [312, 170] on span "Novo pedido" at bounding box center [294, 172] width 70 height 19
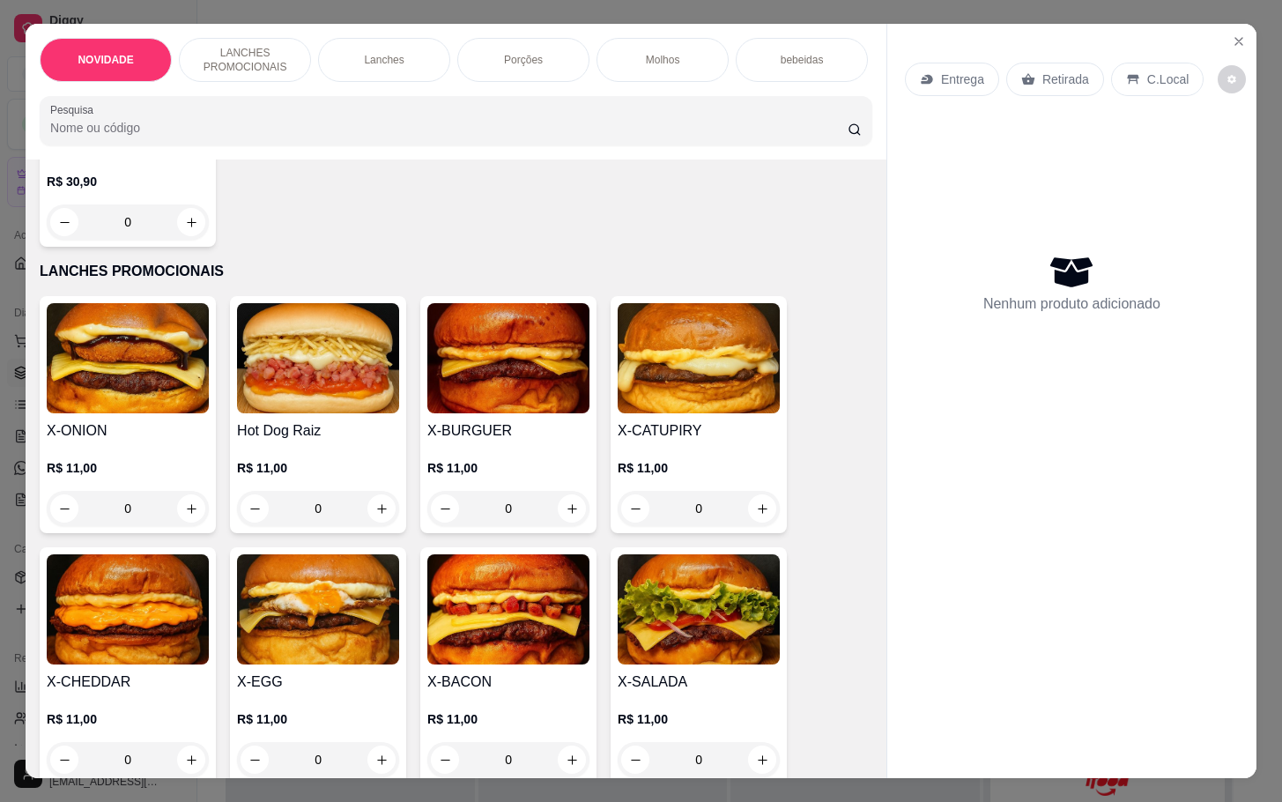
scroll to position [396, 0]
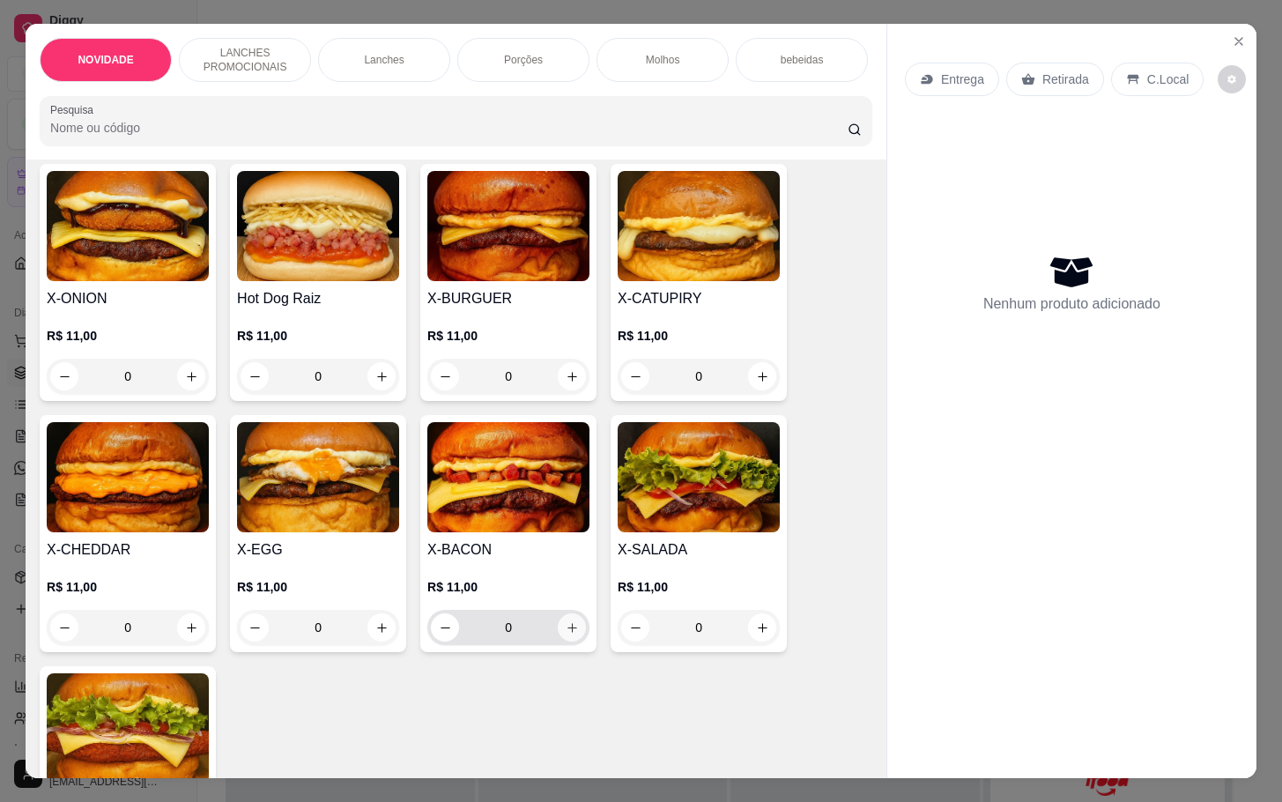
click at [560, 641] on button "increase-product-quantity" at bounding box center [572, 627] width 28 height 28
type input "1"
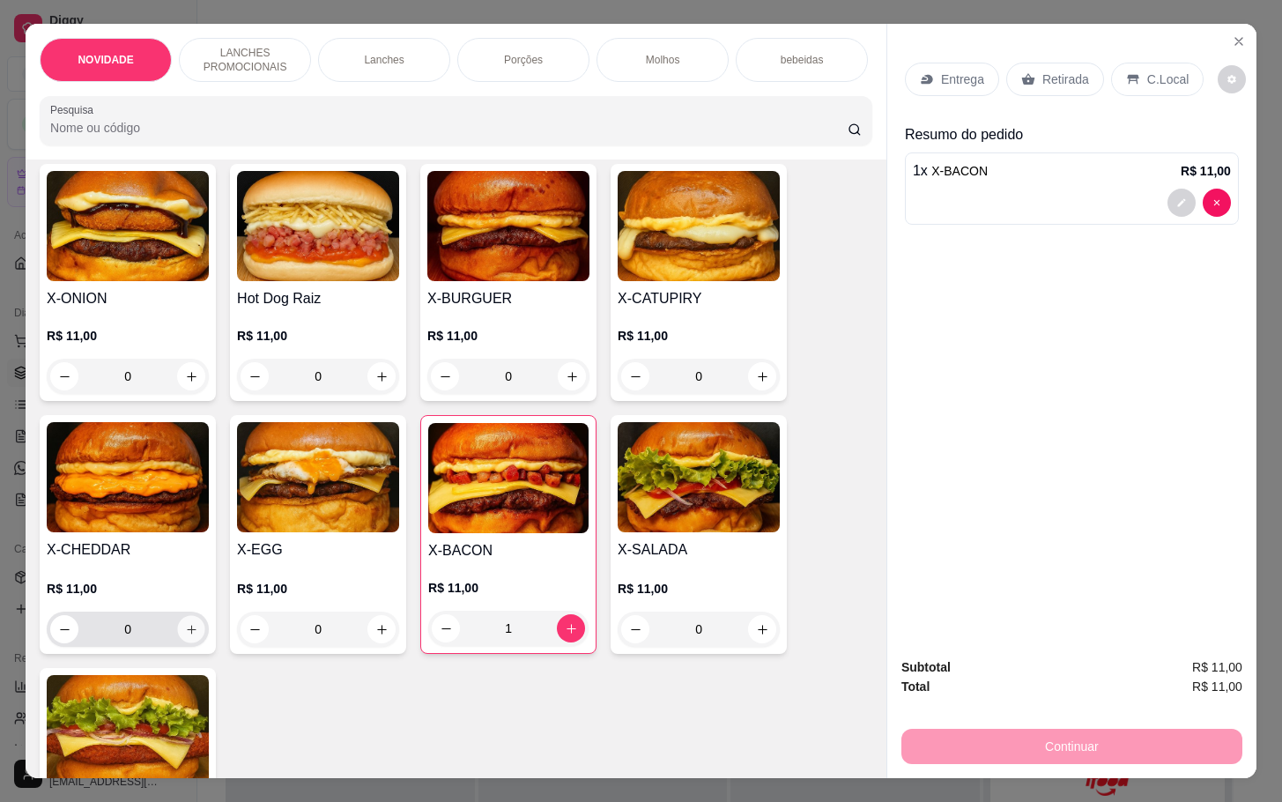
click at [178, 643] on button "increase-product-quantity" at bounding box center [191, 629] width 27 height 27
type input "1"
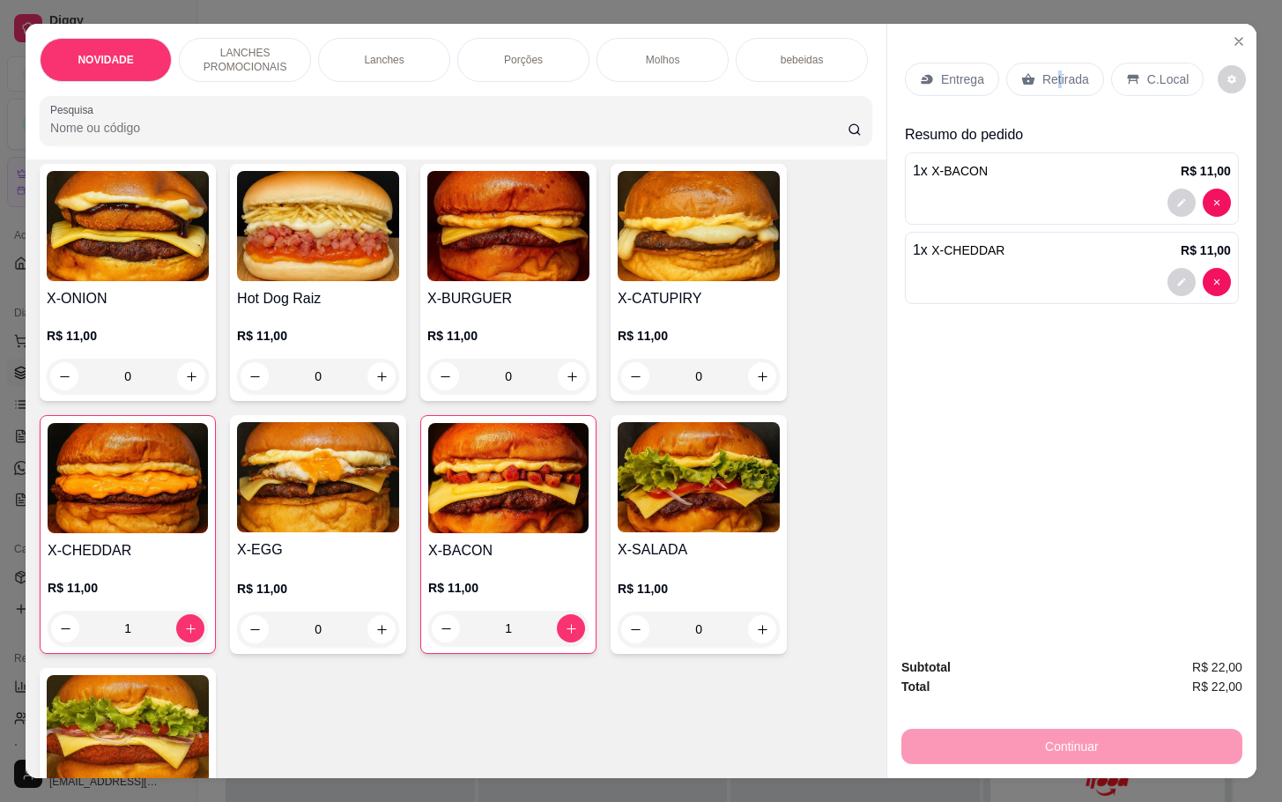
click at [1044, 63] on div "Retirada" at bounding box center [1055, 79] width 98 height 33
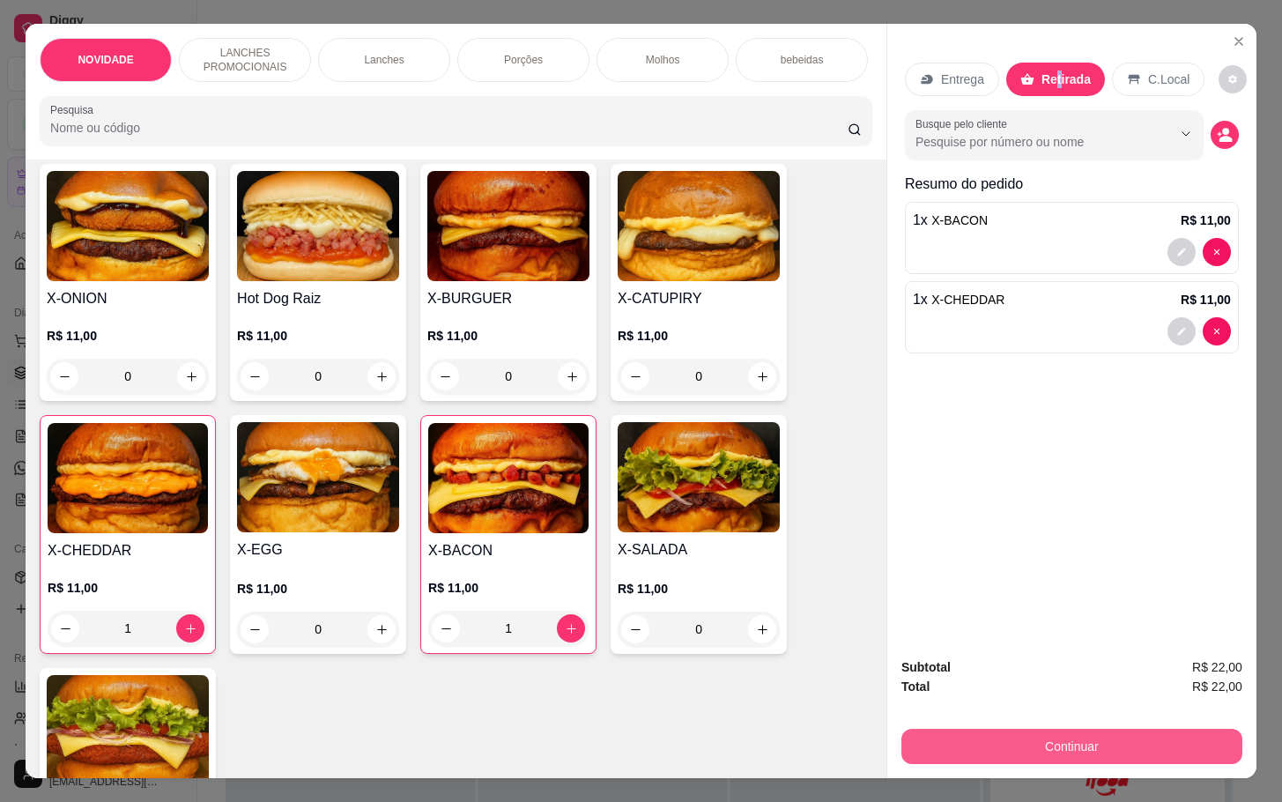
click at [1090, 730] on button "Continuar" at bounding box center [1071, 746] width 341 height 35
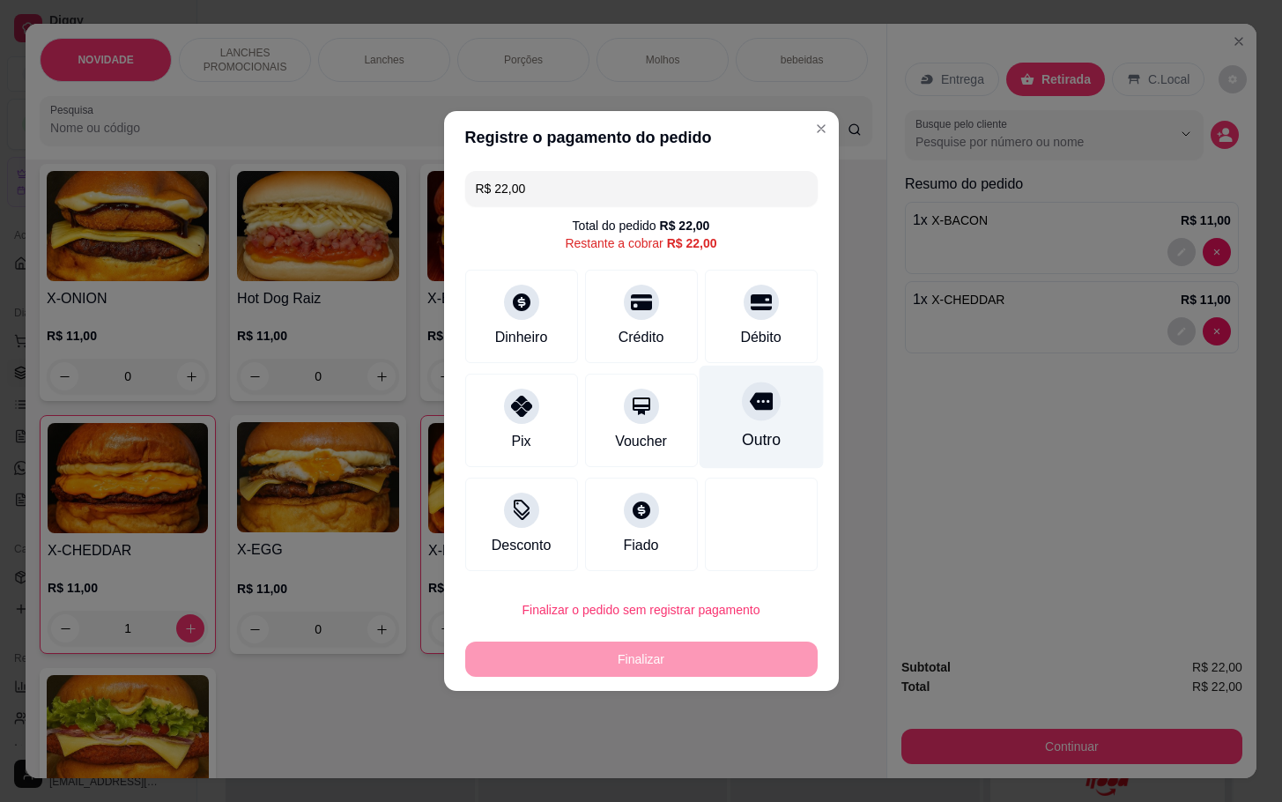
click at [721, 411] on div "Outro" at bounding box center [761, 417] width 124 height 103
type input "R$ 0,00"
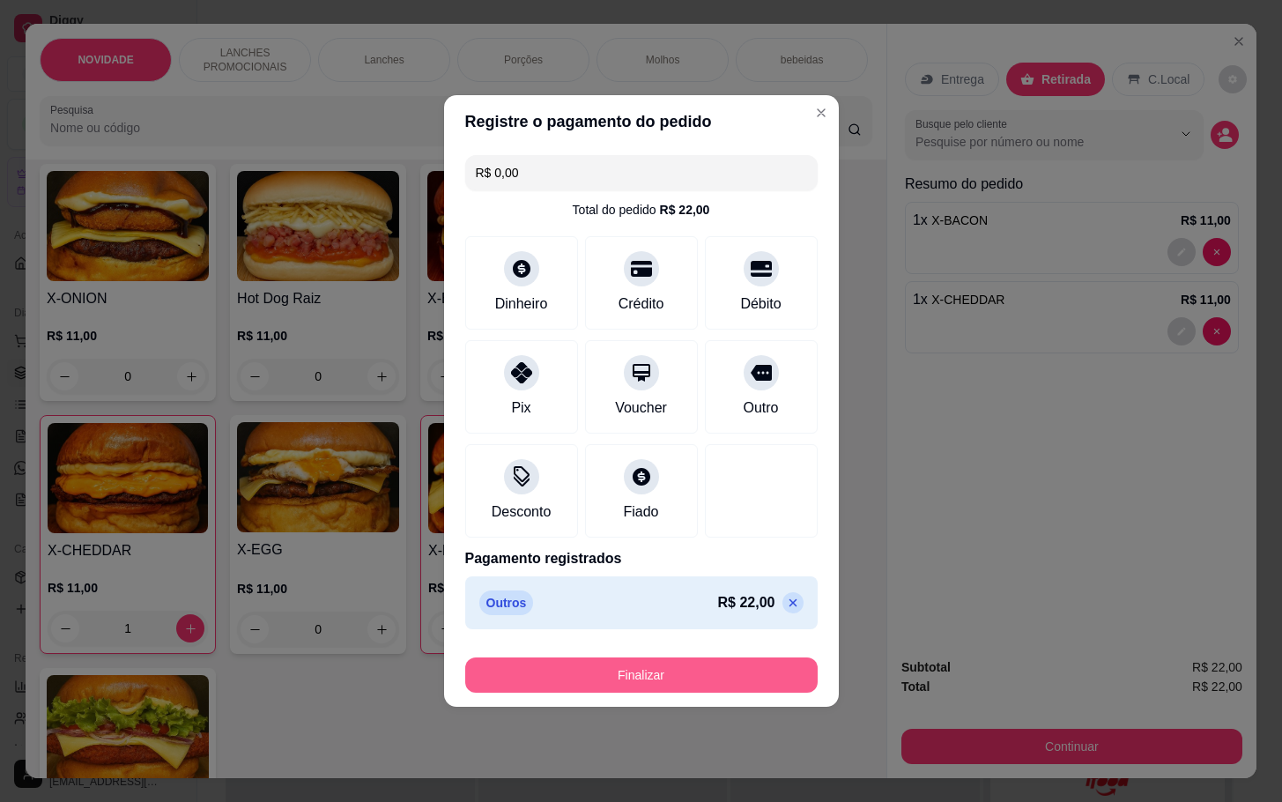
click at [764, 675] on button "Finalizar" at bounding box center [641, 674] width 352 height 35
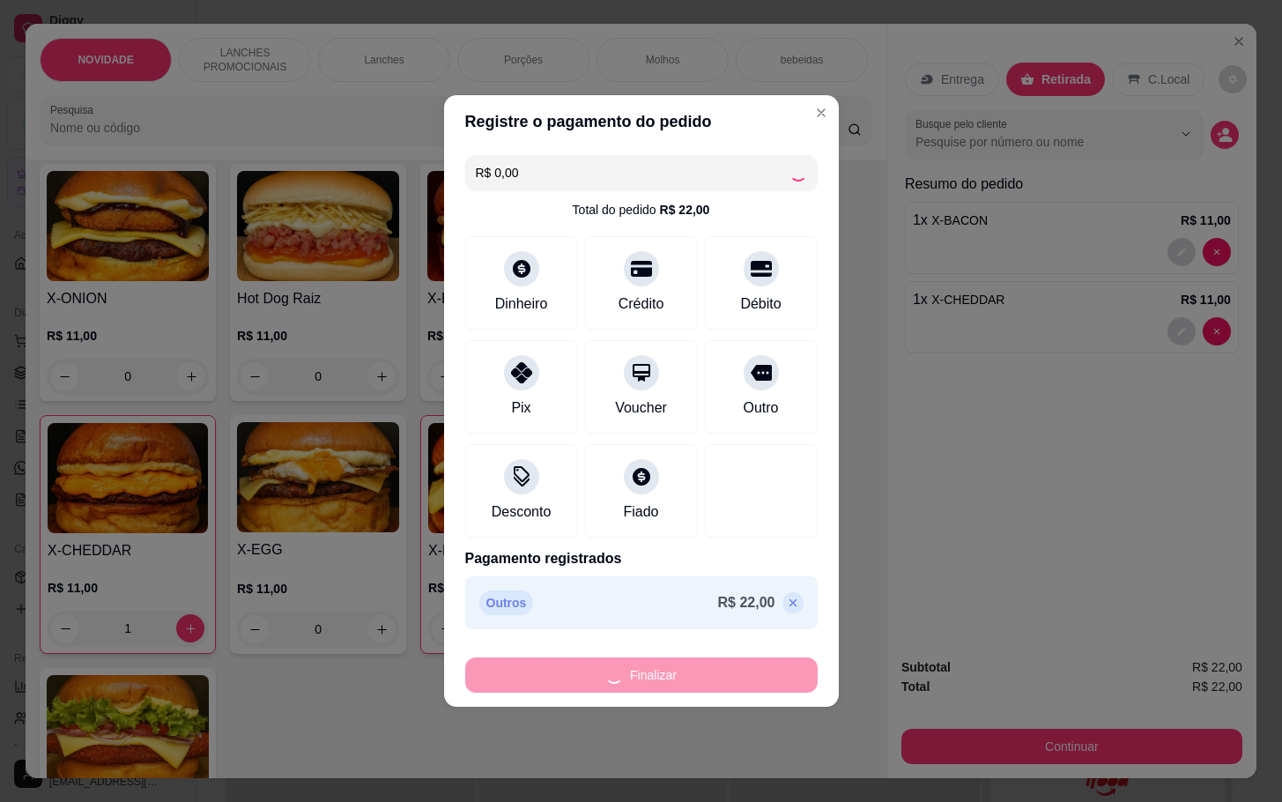
type input "0"
type input "-R$ 22,00"
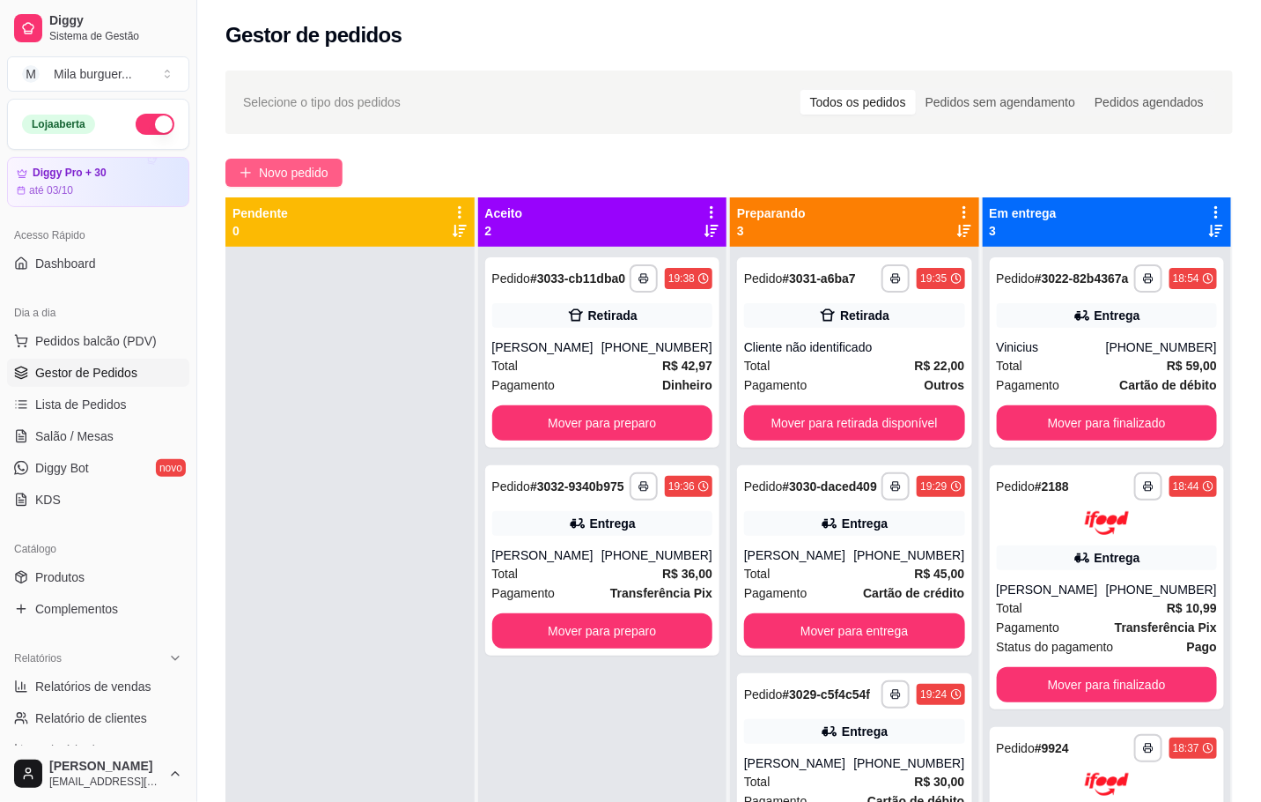
click at [281, 174] on span "Novo pedido" at bounding box center [294, 172] width 70 height 19
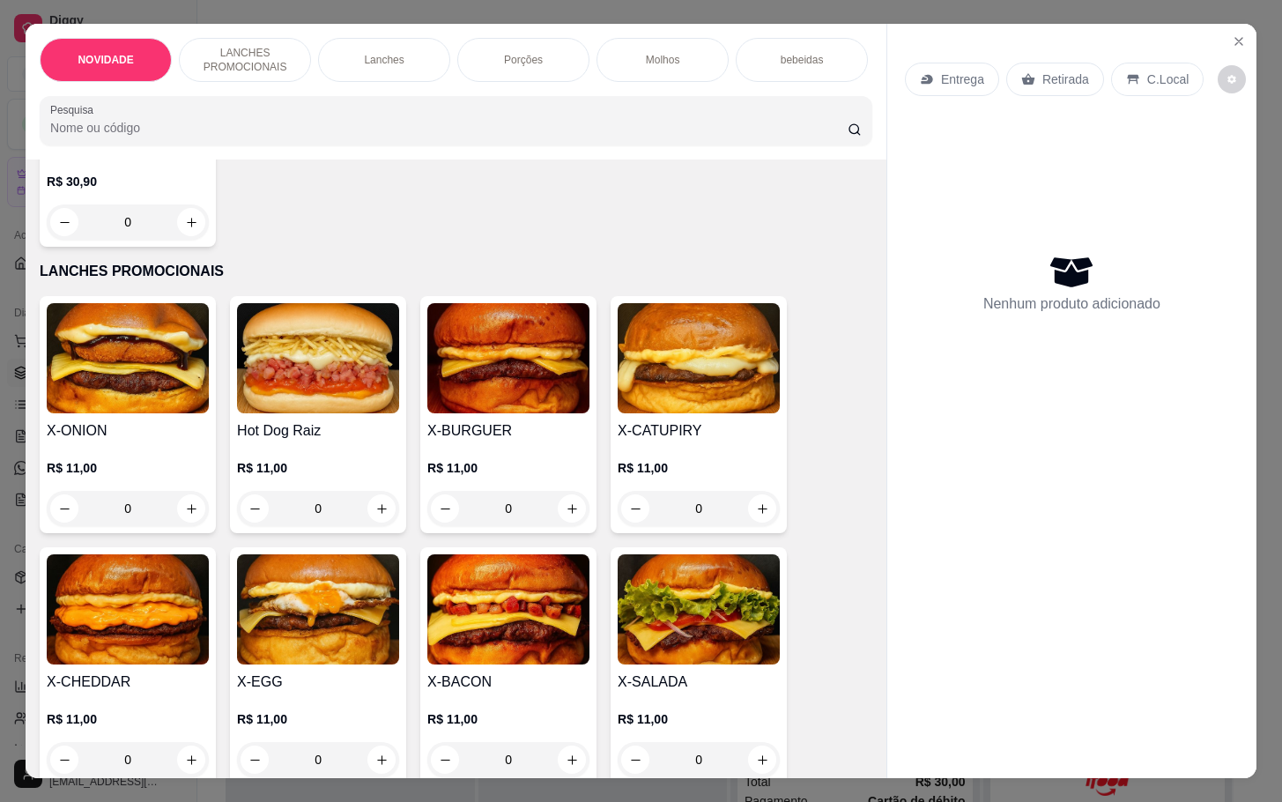
scroll to position [396, 0]
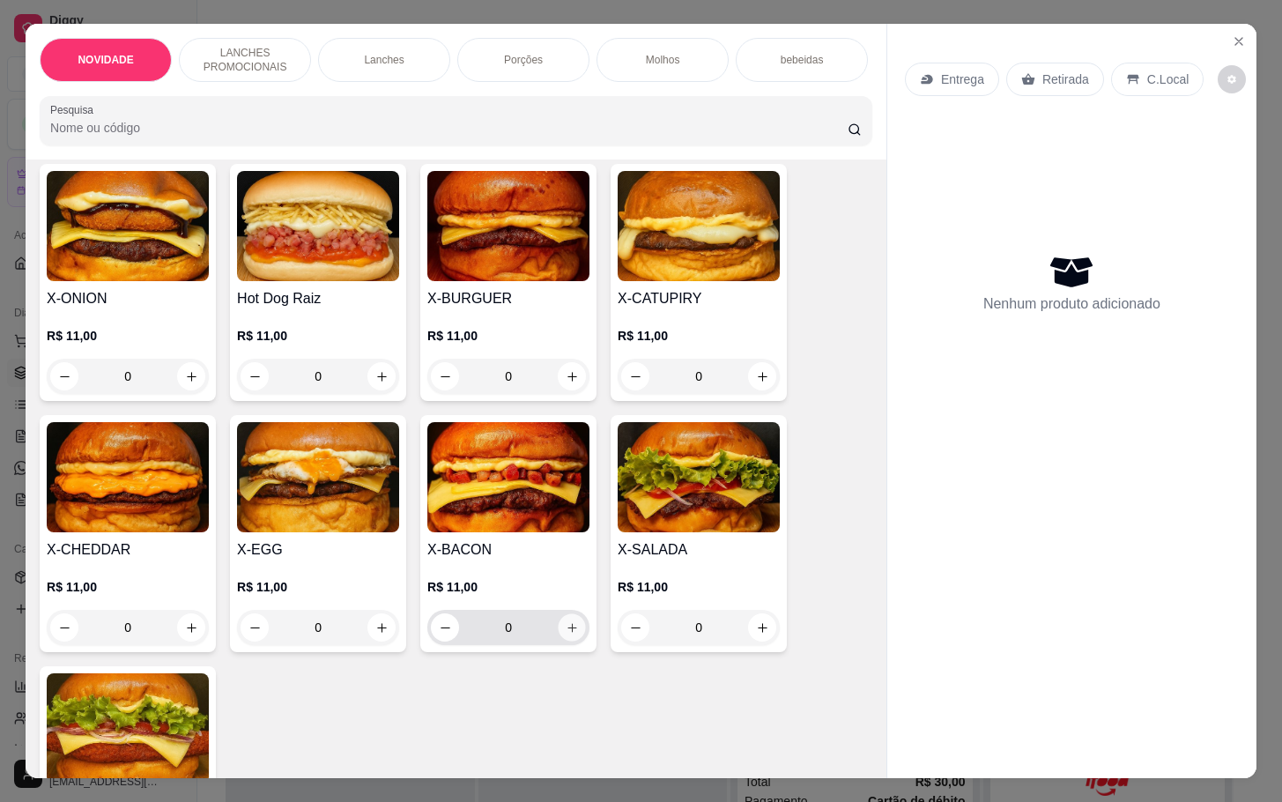
click at [566, 634] on icon "increase-product-quantity" at bounding box center [572, 627] width 13 height 13
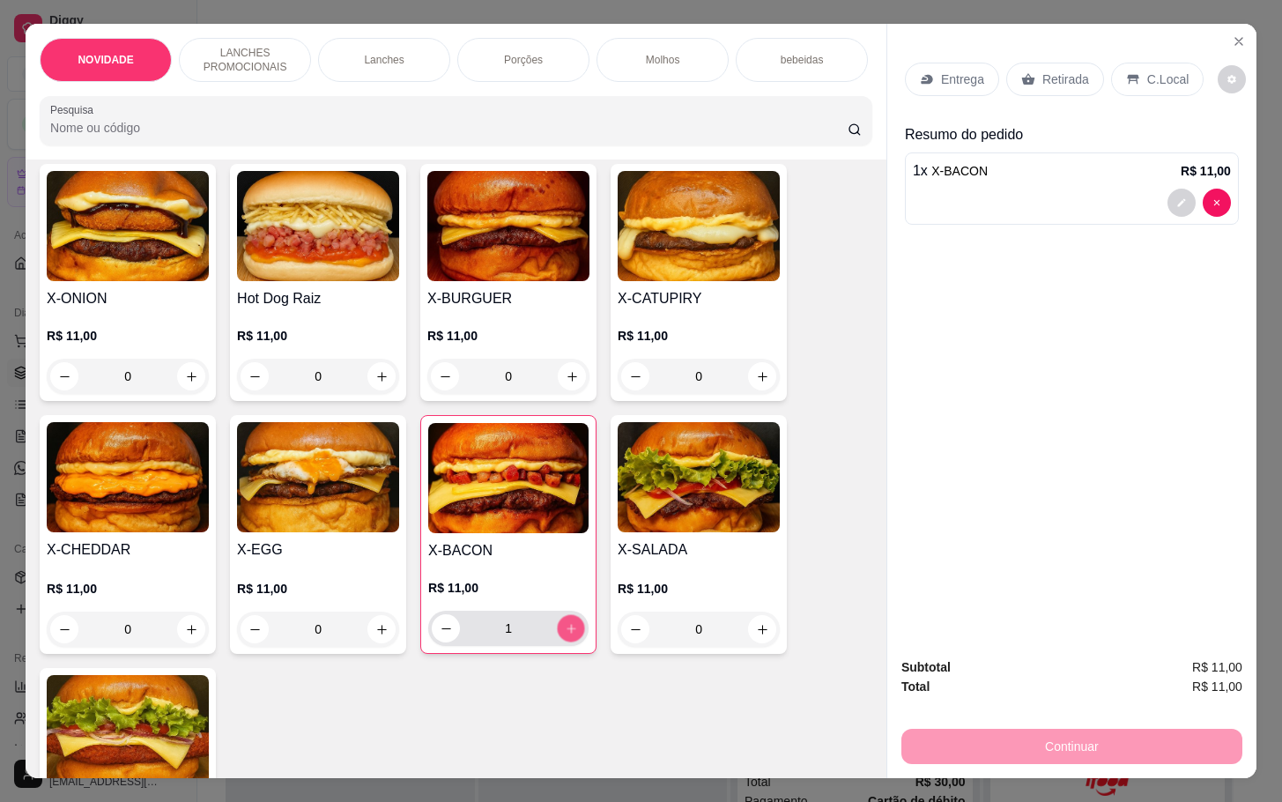
click at [565, 635] on icon "increase-product-quantity" at bounding box center [571, 628] width 13 height 13
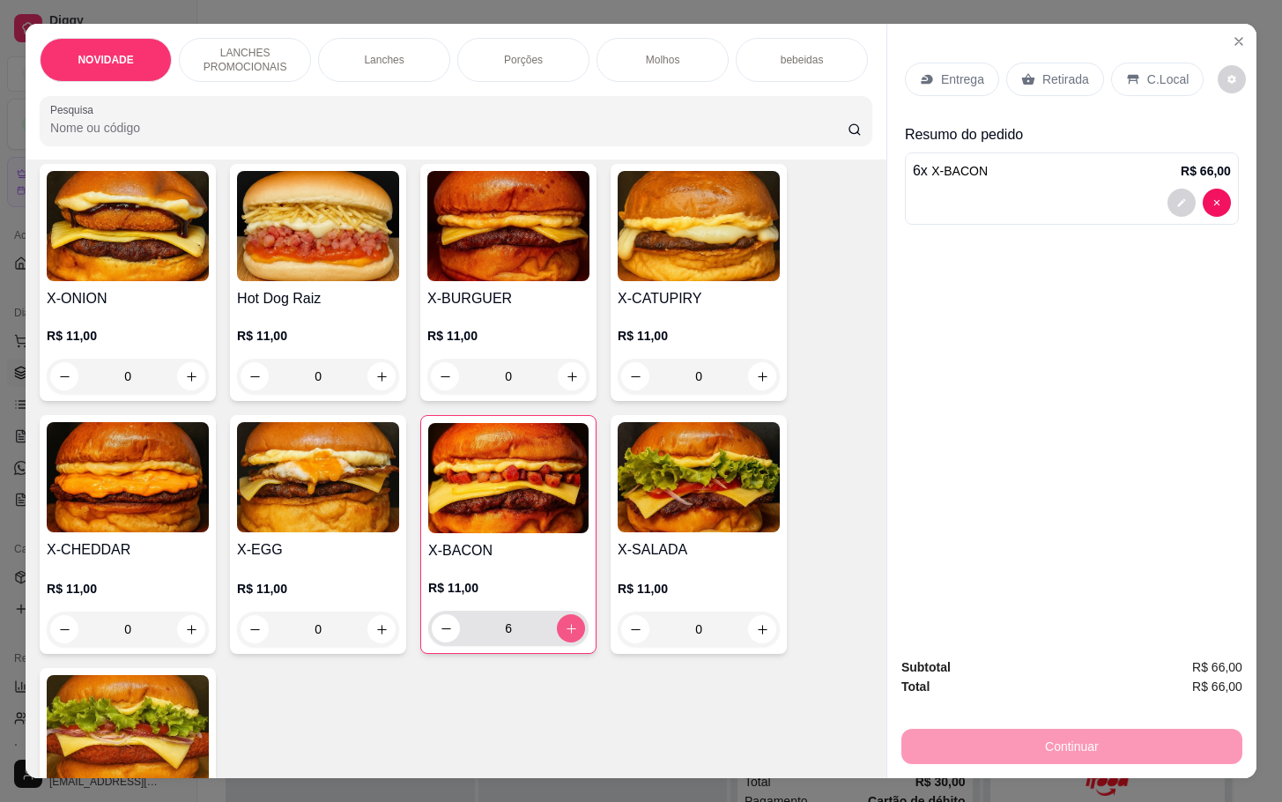
click at [565, 635] on icon "increase-product-quantity" at bounding box center [571, 628] width 13 height 13
type input "10"
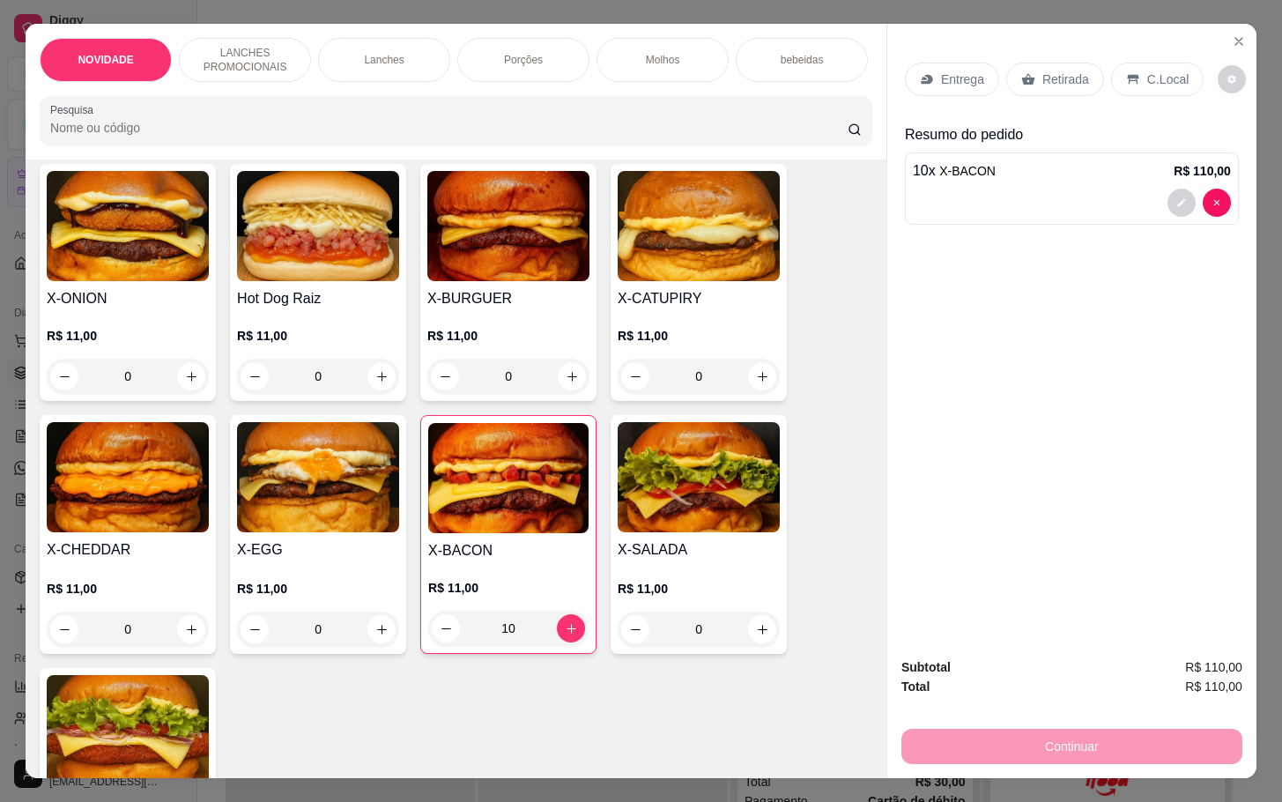
click at [1061, 70] on p "Retirada" at bounding box center [1065, 79] width 47 height 18
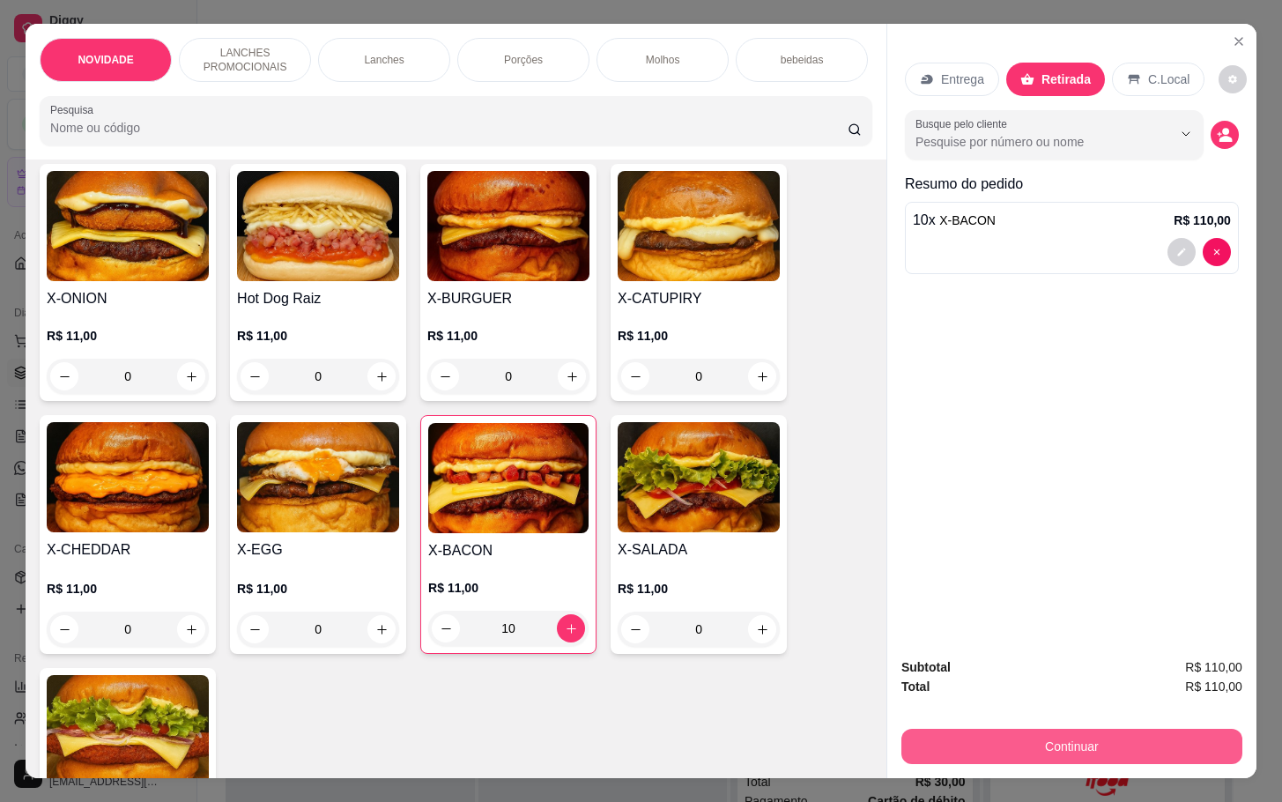
click at [1004, 749] on button "Continuar" at bounding box center [1071, 746] width 341 height 35
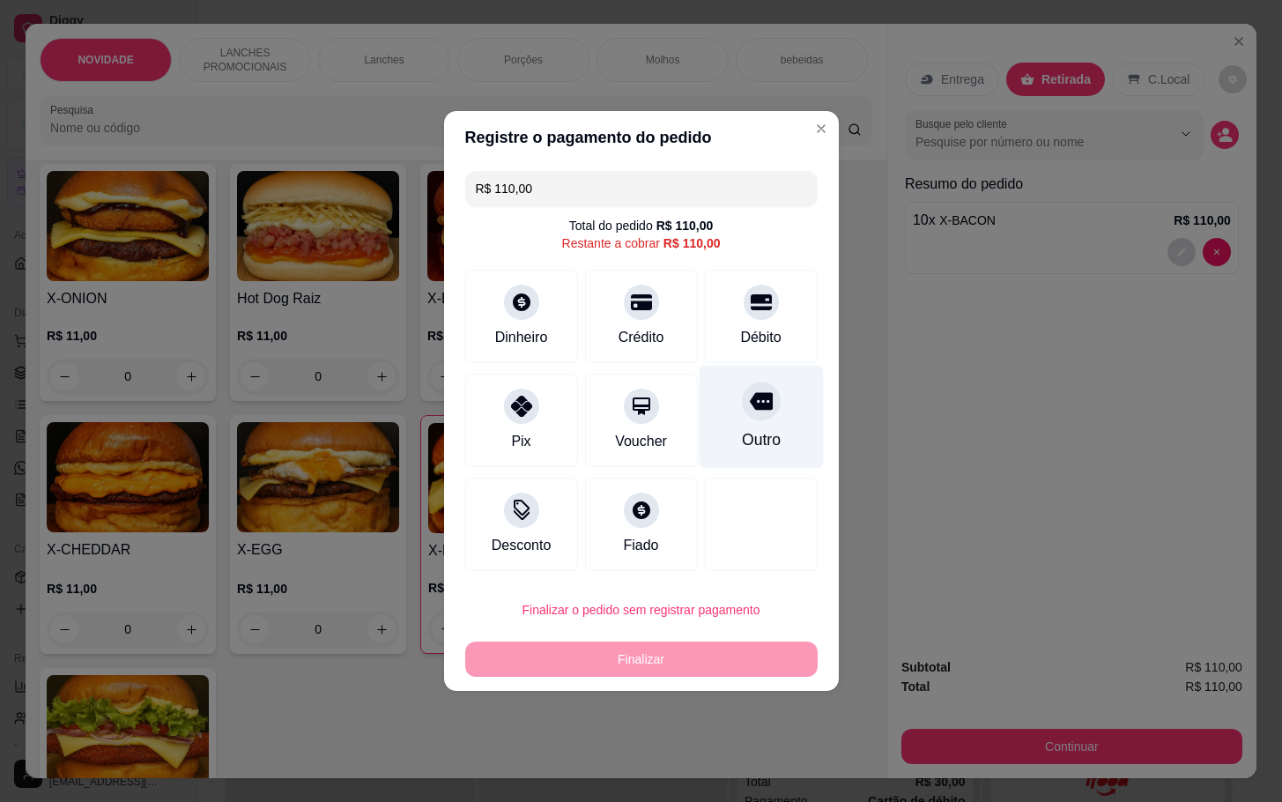
click at [749, 405] on icon at bounding box center [760, 402] width 23 height 18
type input "R$ 0,00"
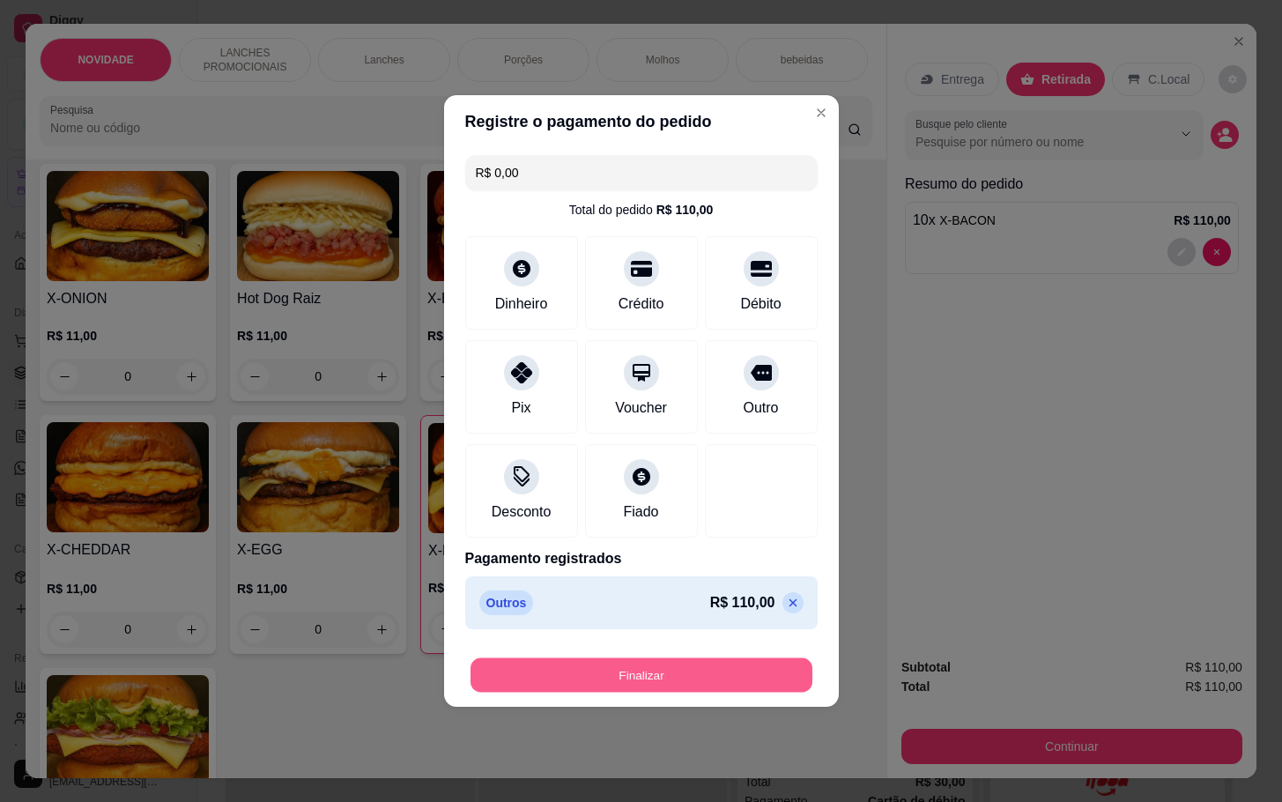
click at [690, 662] on button "Finalizar" at bounding box center [641, 675] width 342 height 34
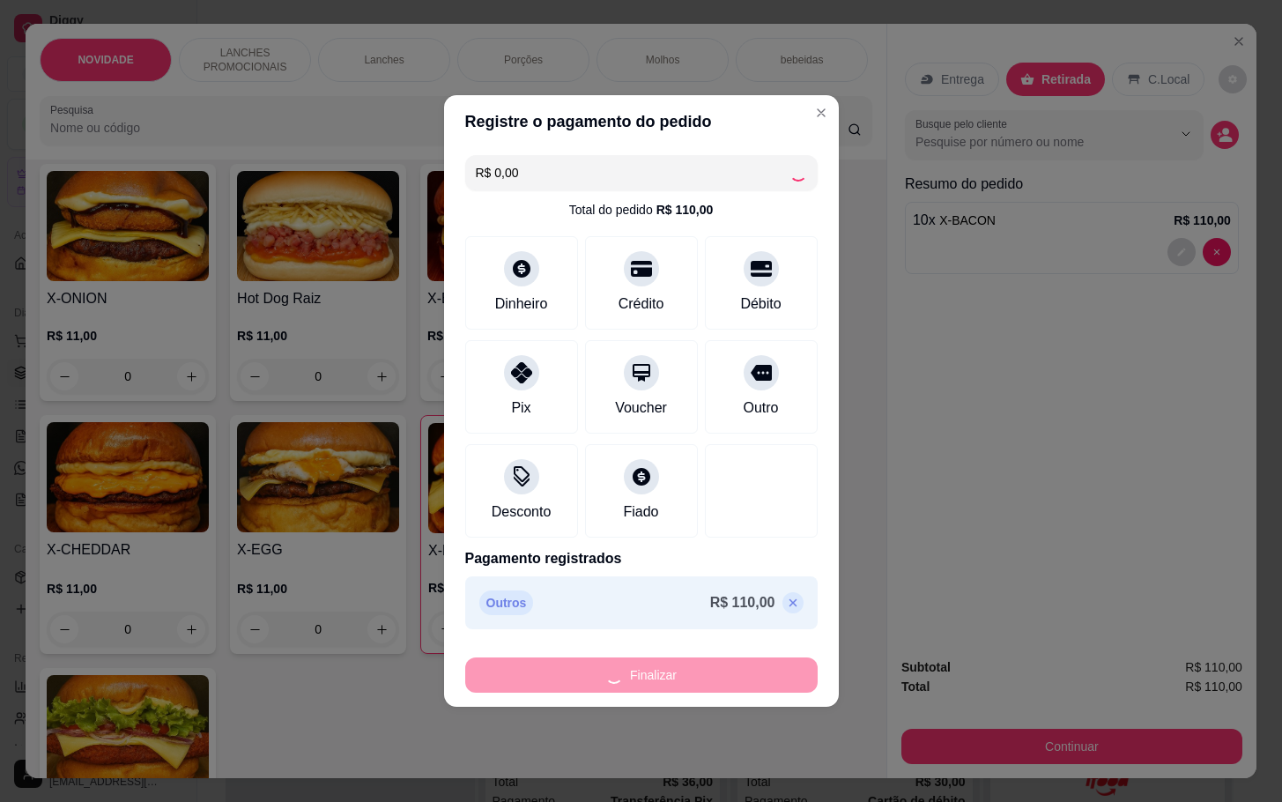
type input "0"
type input "-R$ 110,00"
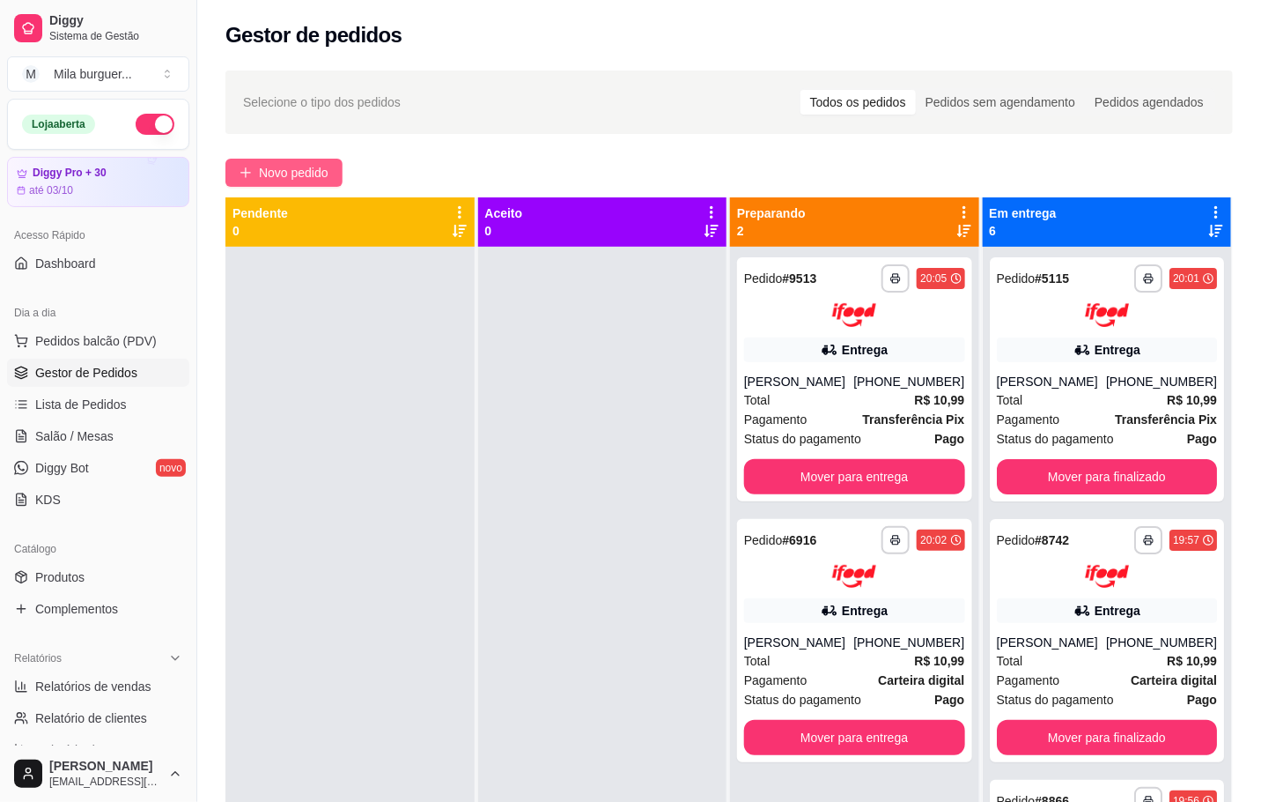
click at [307, 172] on span "Novo pedido" at bounding box center [294, 172] width 70 height 19
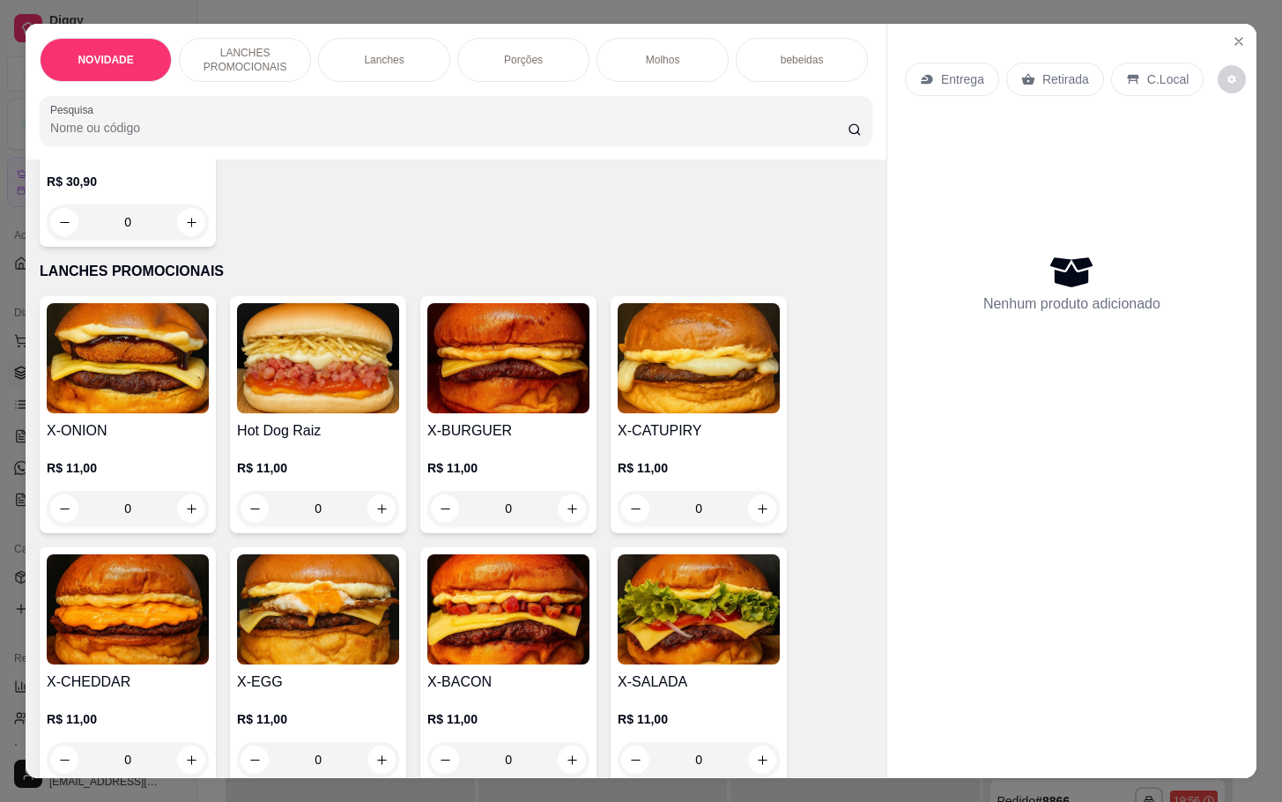
scroll to position [396, 0]
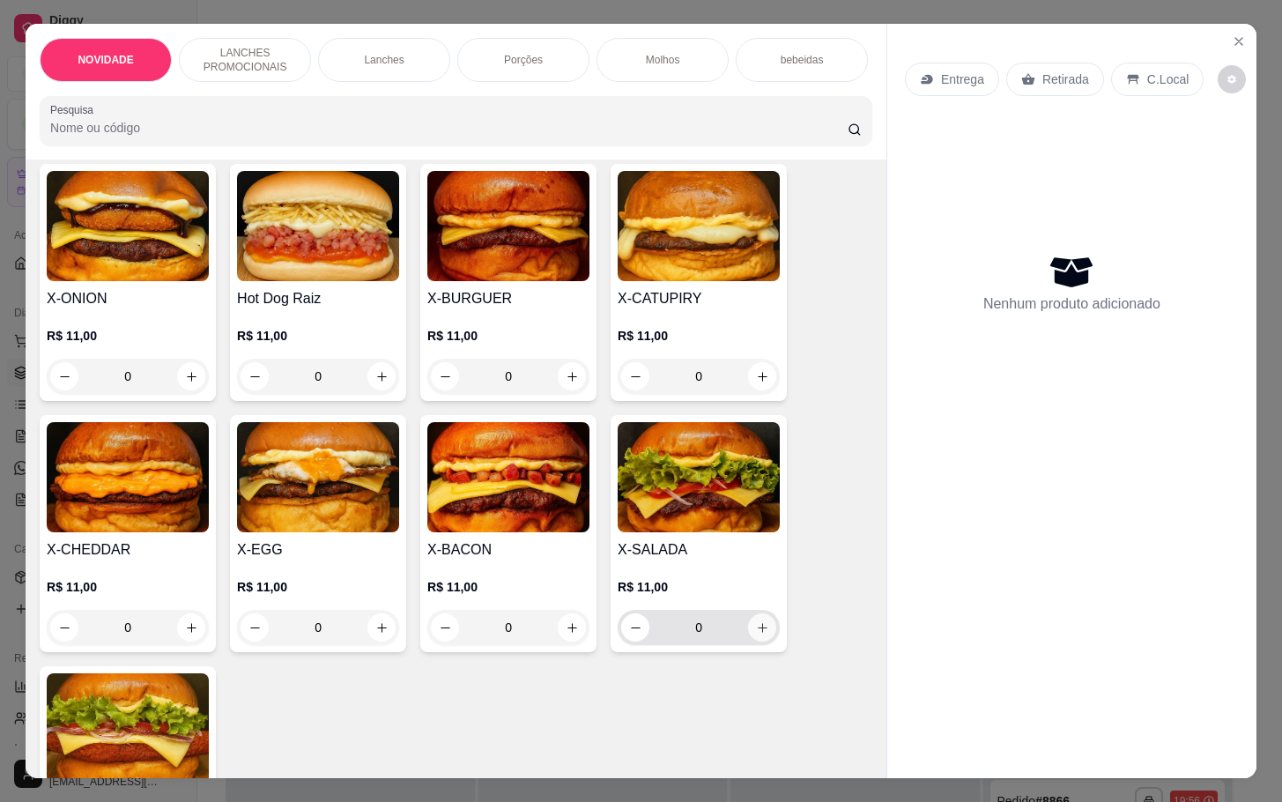
click at [756, 634] on icon "increase-product-quantity" at bounding box center [762, 627] width 13 height 13
type input "1"
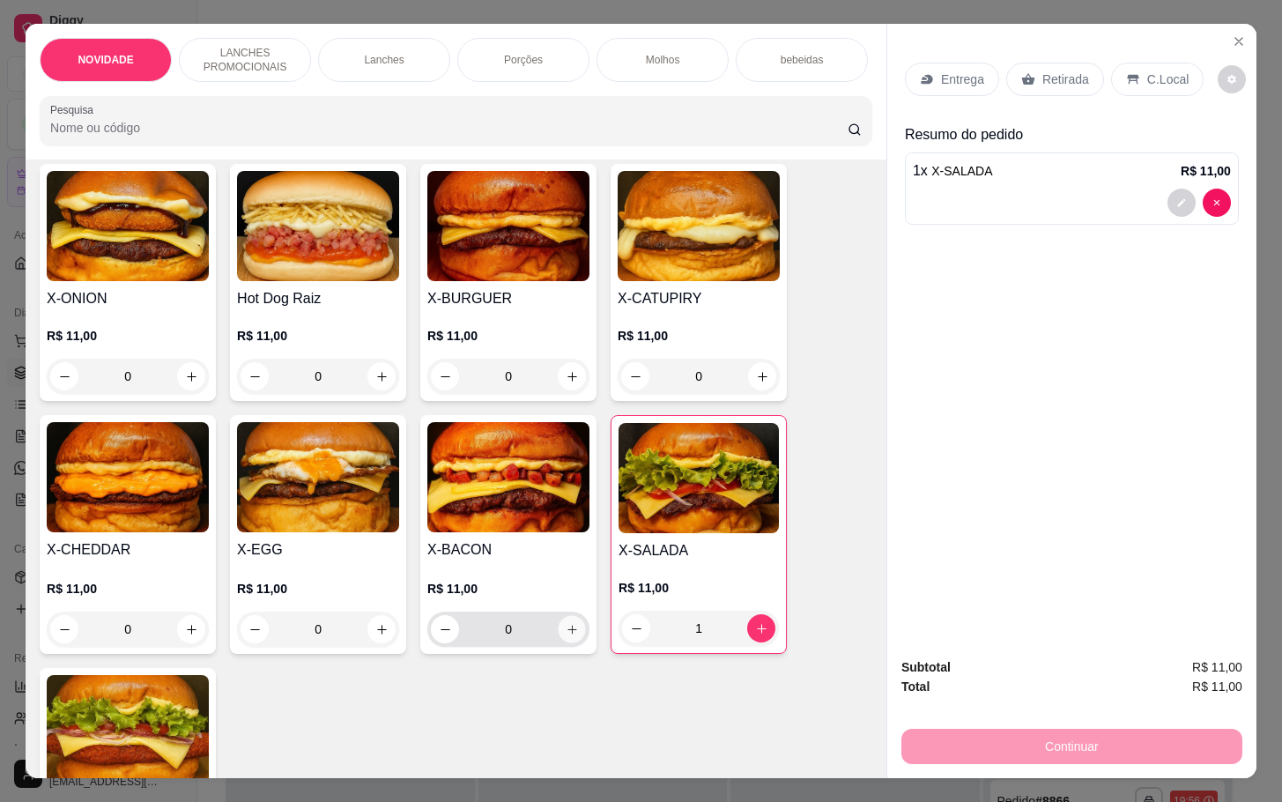
click at [566, 636] on icon "increase-product-quantity" at bounding box center [572, 629] width 13 height 13
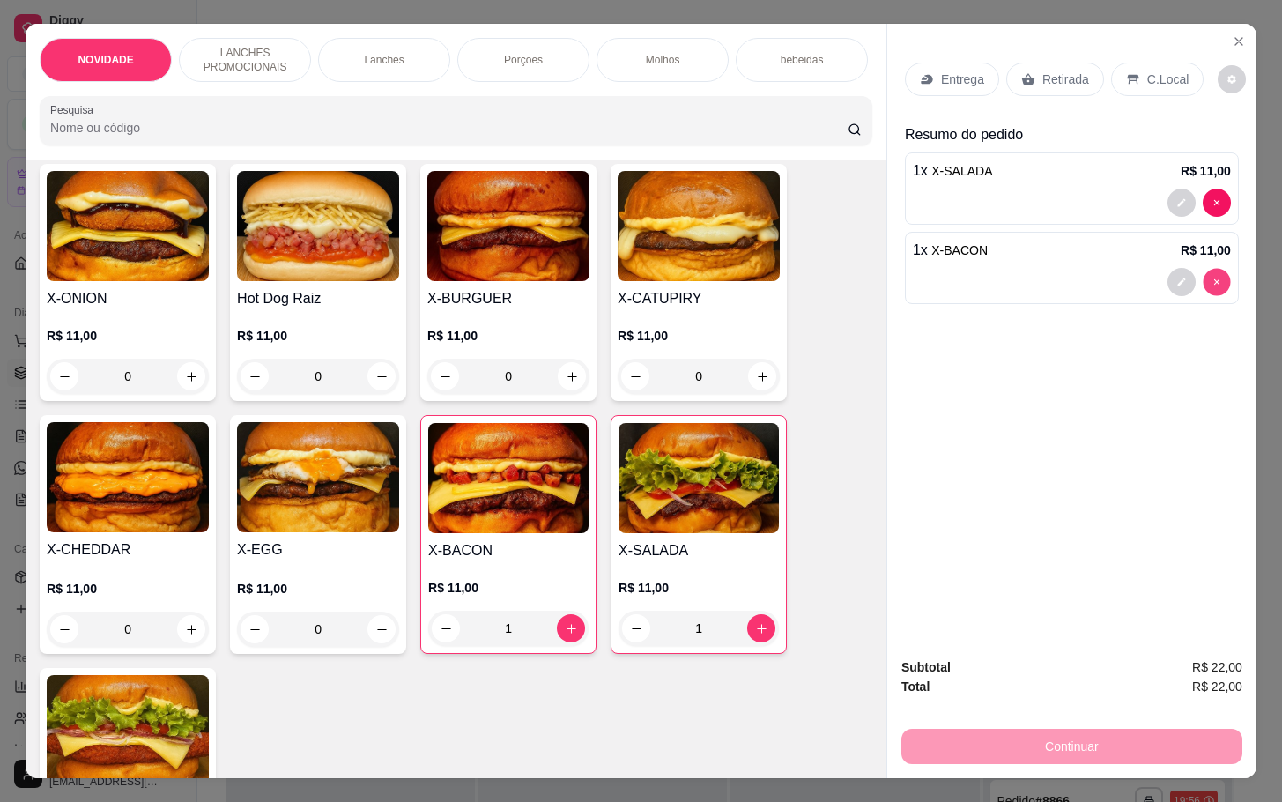
type input "0"
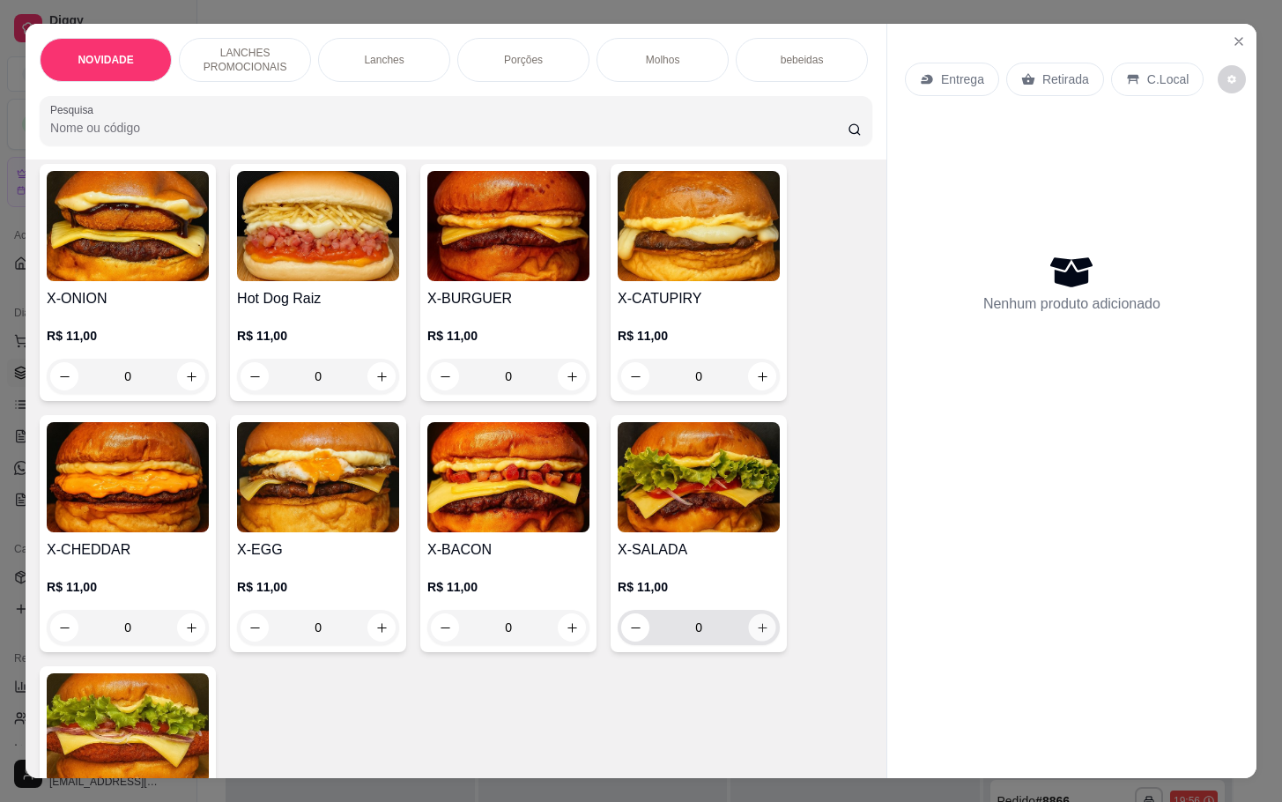
click at [749, 640] on button "increase-product-quantity" at bounding box center [762, 627] width 27 height 27
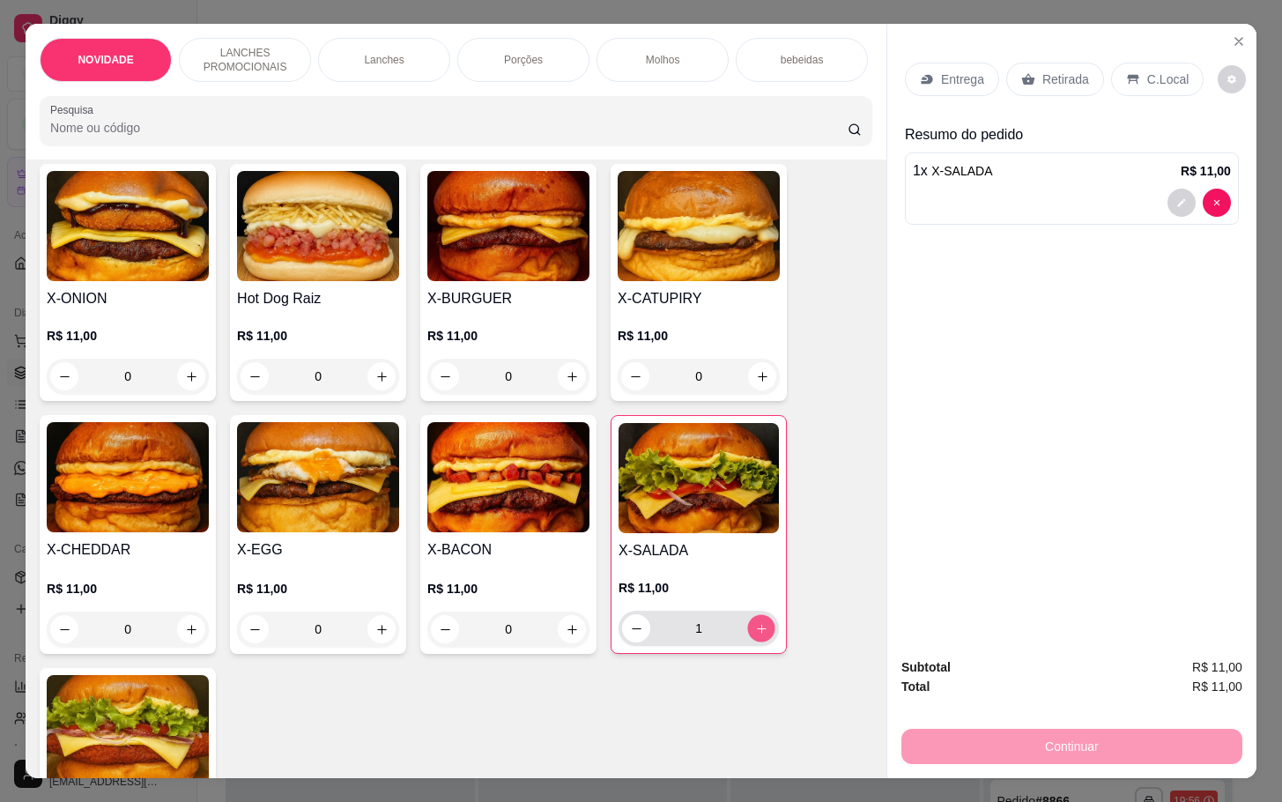
click at [754, 642] on button "increase-product-quantity" at bounding box center [761, 628] width 27 height 27
type input "2"
click at [569, 635] on button "increase-product-quantity" at bounding box center [572, 629] width 27 height 27
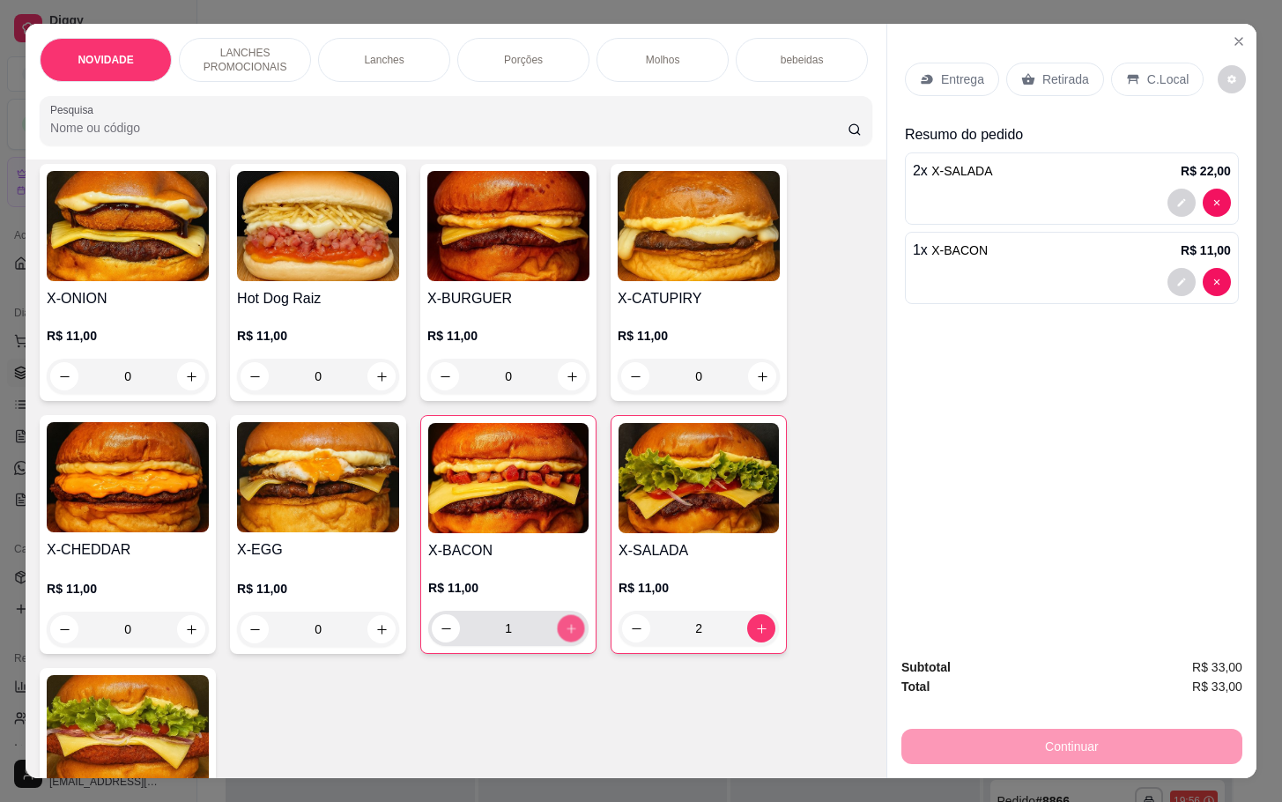
click at [569, 635] on button "increase-product-quantity" at bounding box center [571, 628] width 27 height 27
type input "2"
drag, startPoint x: 1055, startPoint y: 55, endPoint x: 1055, endPoint y: 75, distance: 19.4
click at [1055, 75] on div "Retirada" at bounding box center [1055, 79] width 98 height 33
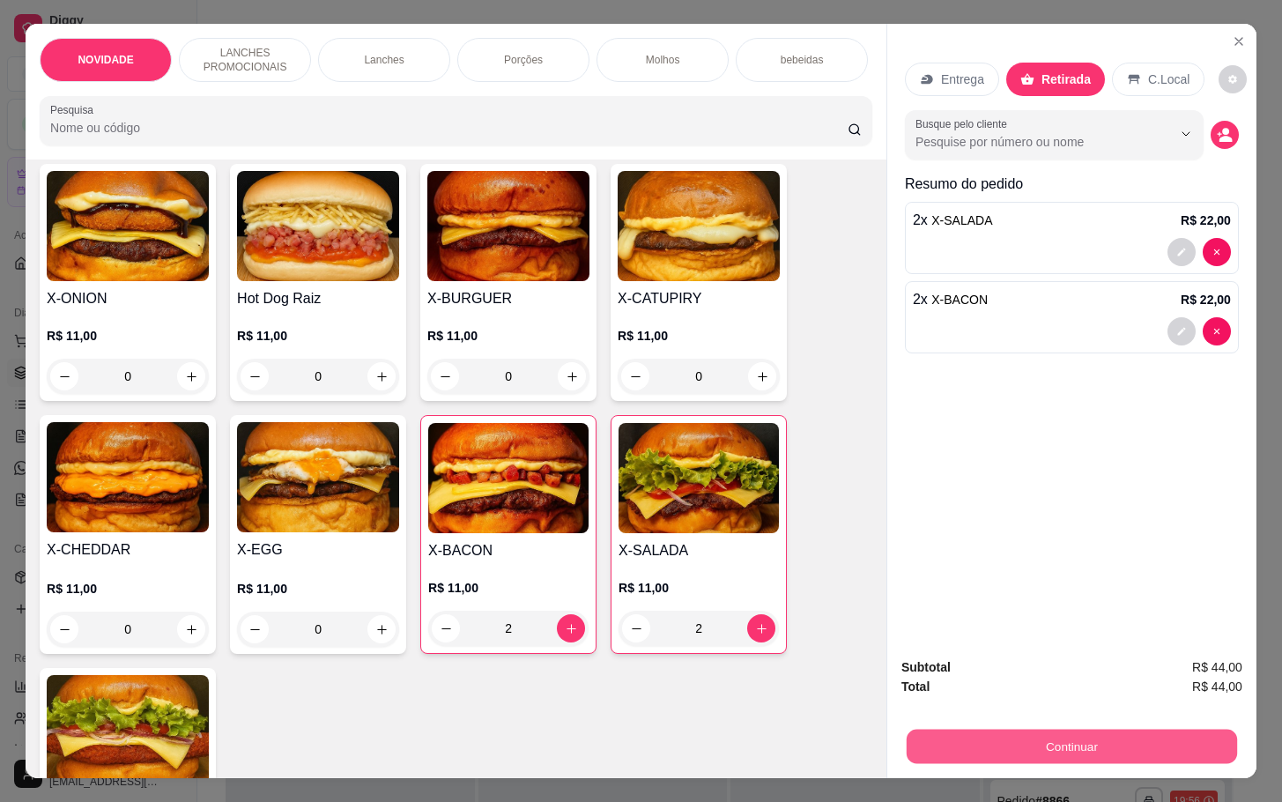
click at [1065, 743] on button "Continuar" at bounding box center [1071, 746] width 330 height 34
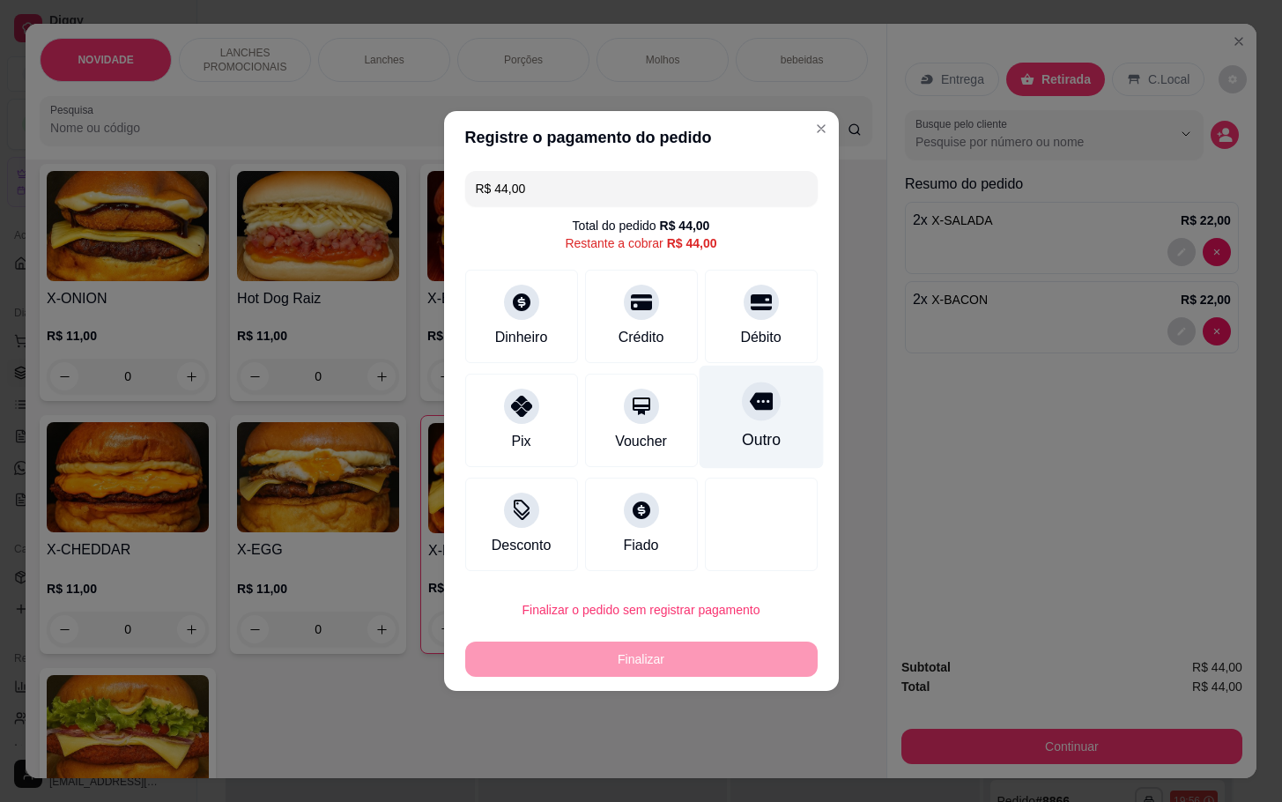
click at [770, 395] on div "Outro" at bounding box center [761, 417] width 124 height 103
type input "R$ 0,00"
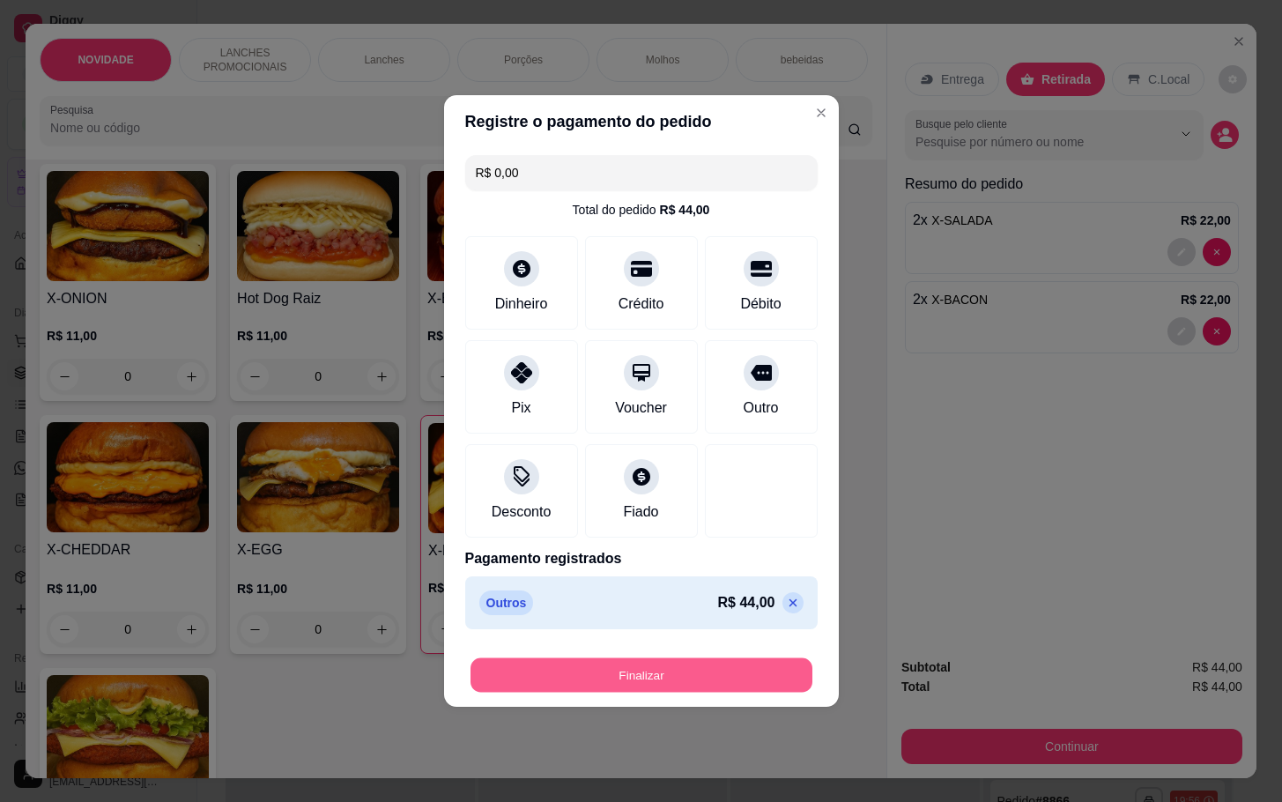
click at [707, 677] on button "Finalizar" at bounding box center [641, 675] width 342 height 34
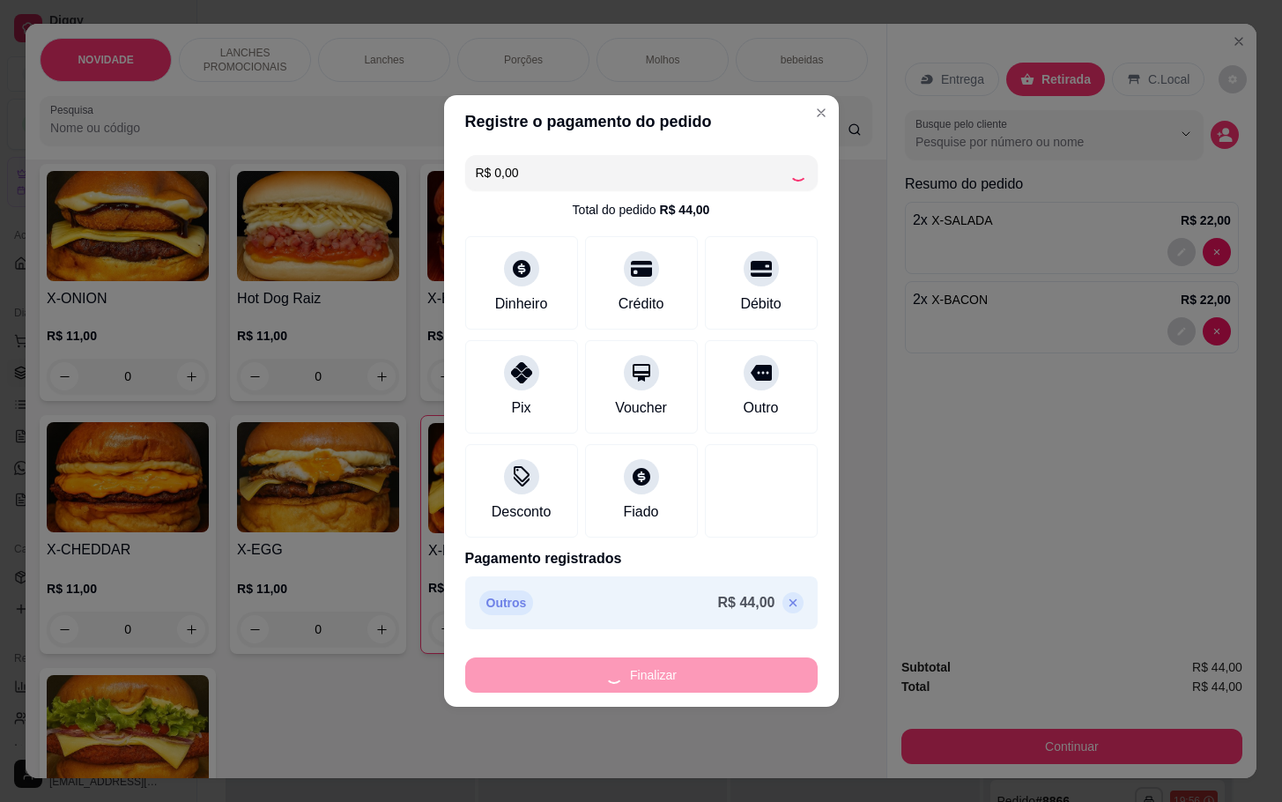
type input "0"
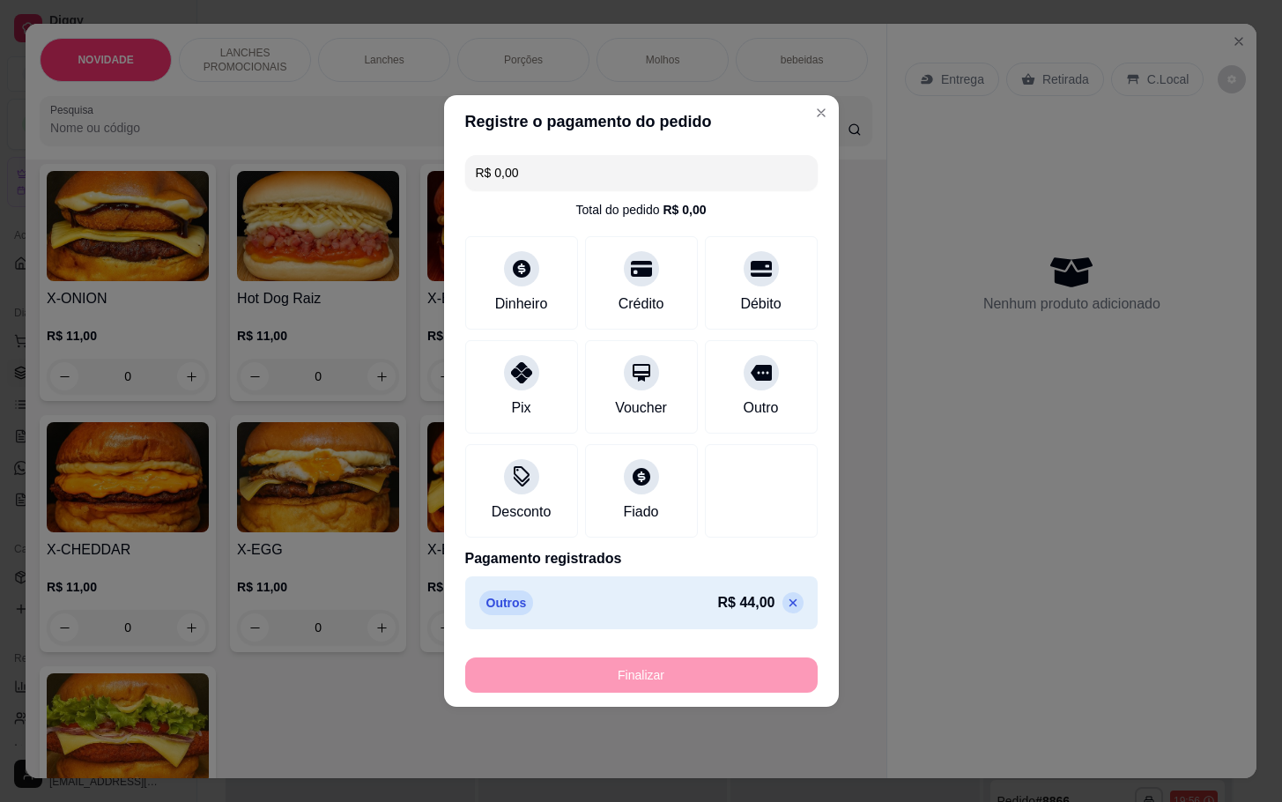
type input "-R$ 44,00"
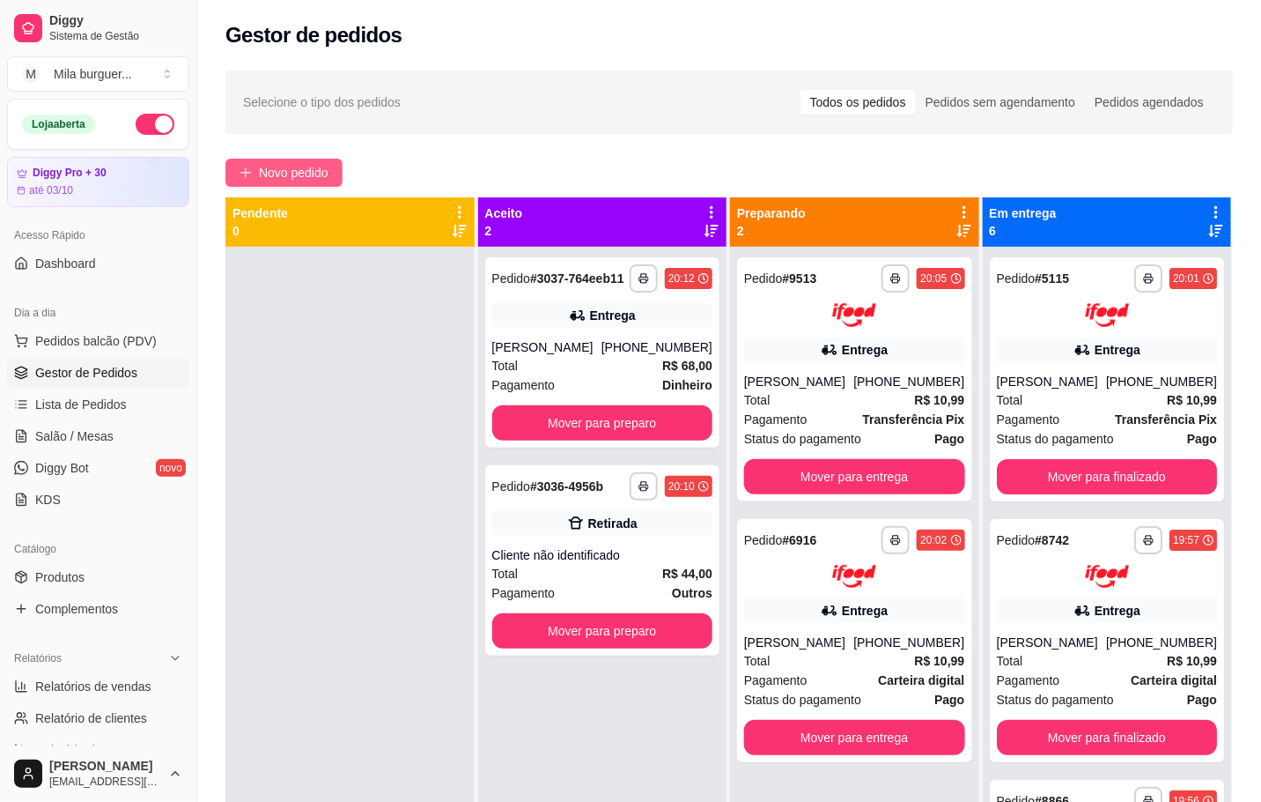
click at [270, 165] on span "Novo pedido" at bounding box center [294, 172] width 70 height 19
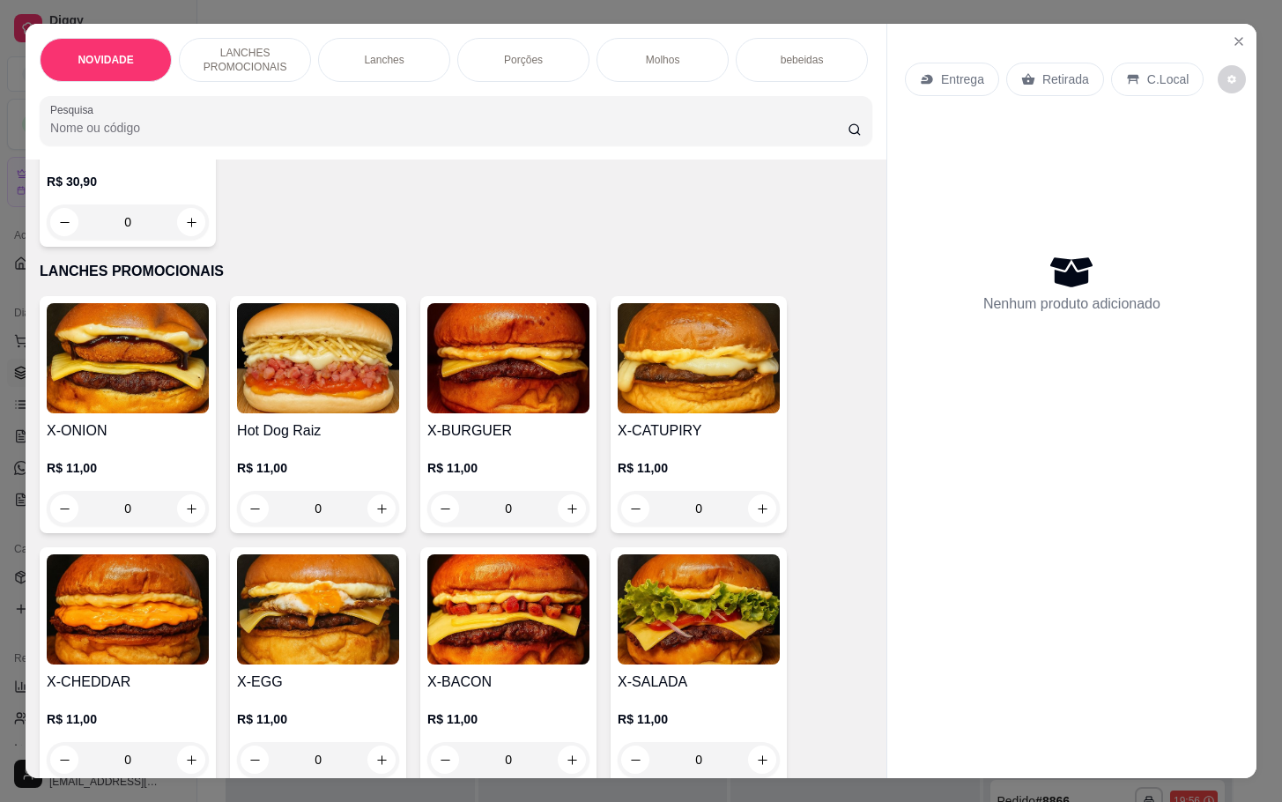
scroll to position [396, 0]
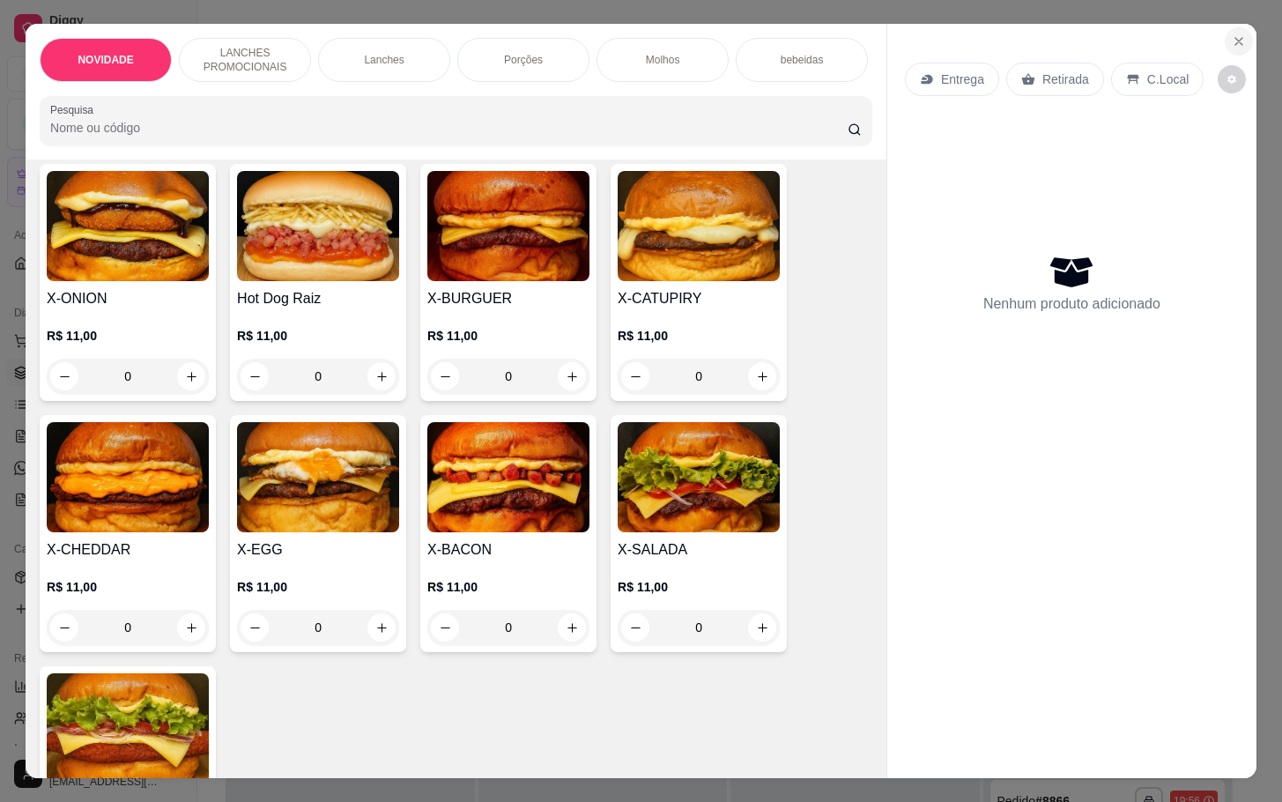
click at [1224, 27] on button "Close" at bounding box center [1238, 41] width 28 height 28
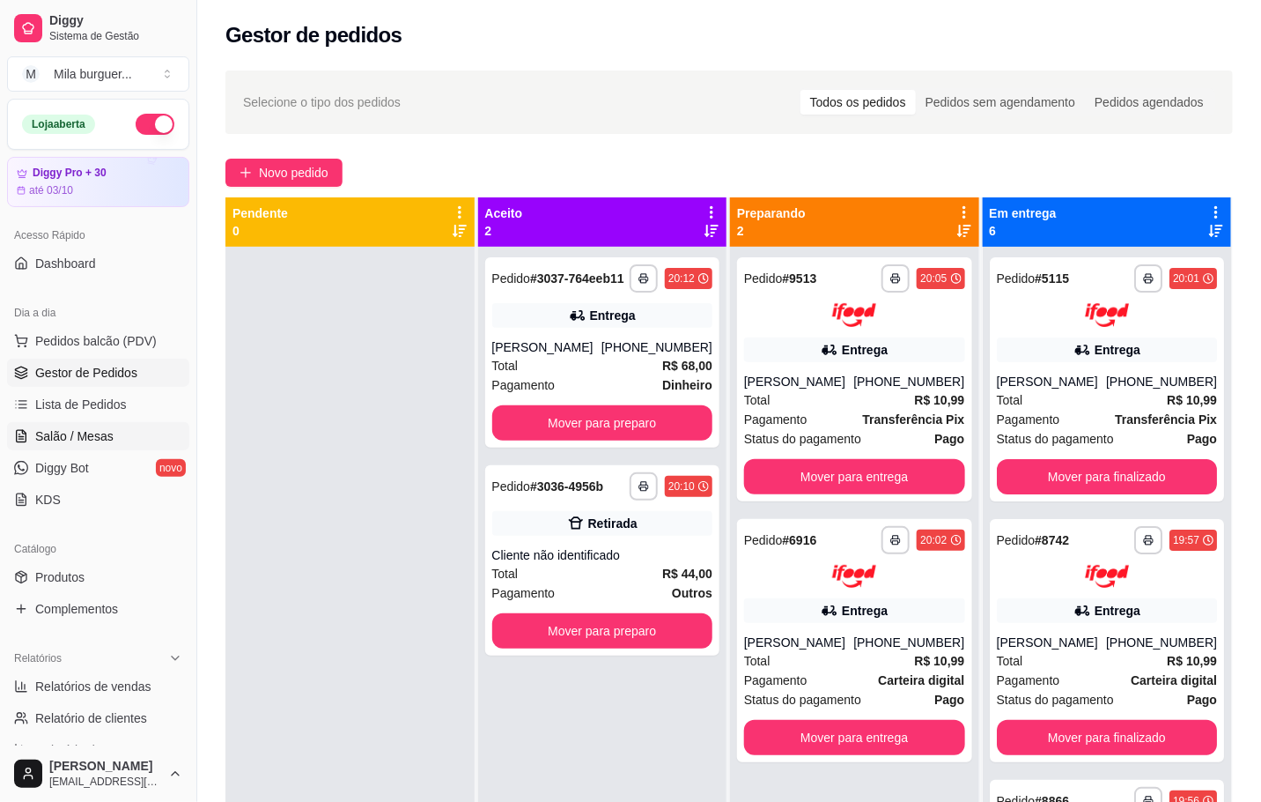
click at [90, 425] on link "Salão / Mesas" at bounding box center [98, 436] width 182 height 28
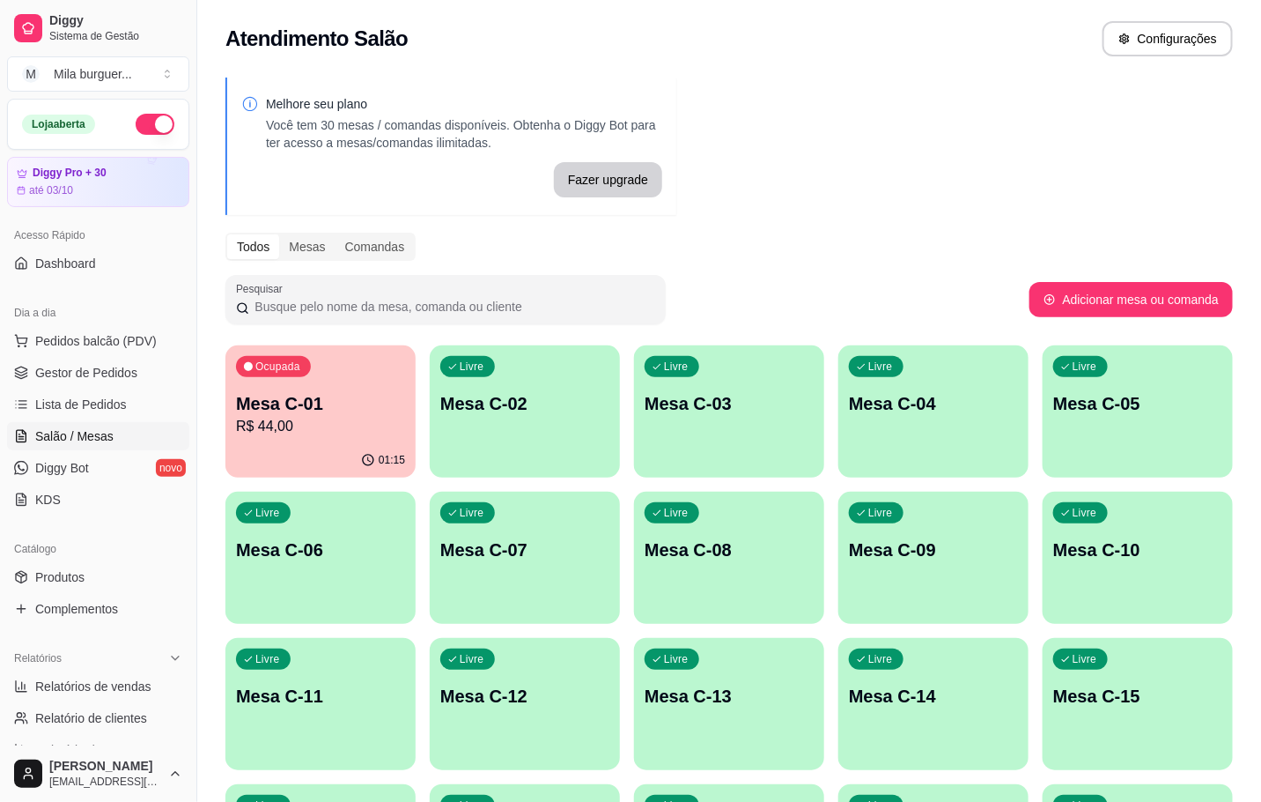
click at [485, 410] on p "Mesa C-02" at bounding box center [524, 403] width 169 height 25
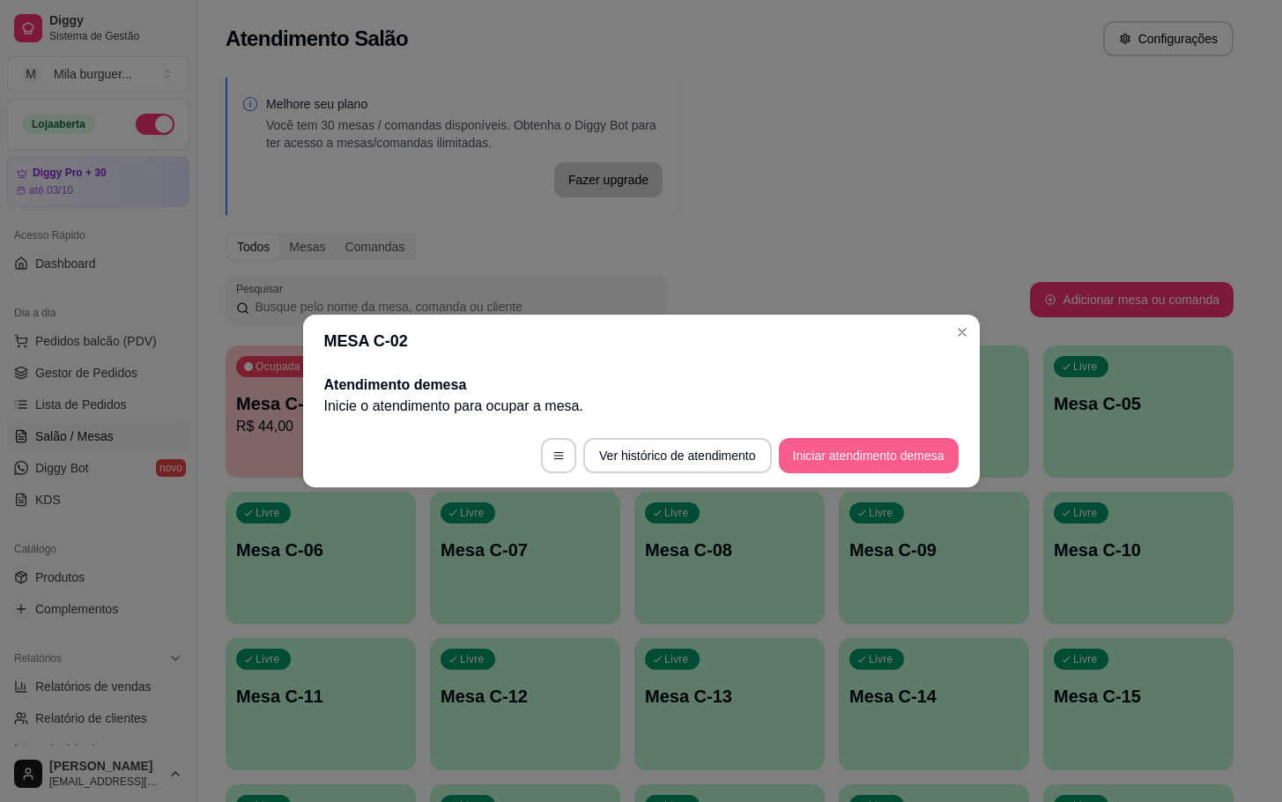
click at [795, 453] on button "Iniciar atendimento de mesa" at bounding box center [869, 455] width 180 height 35
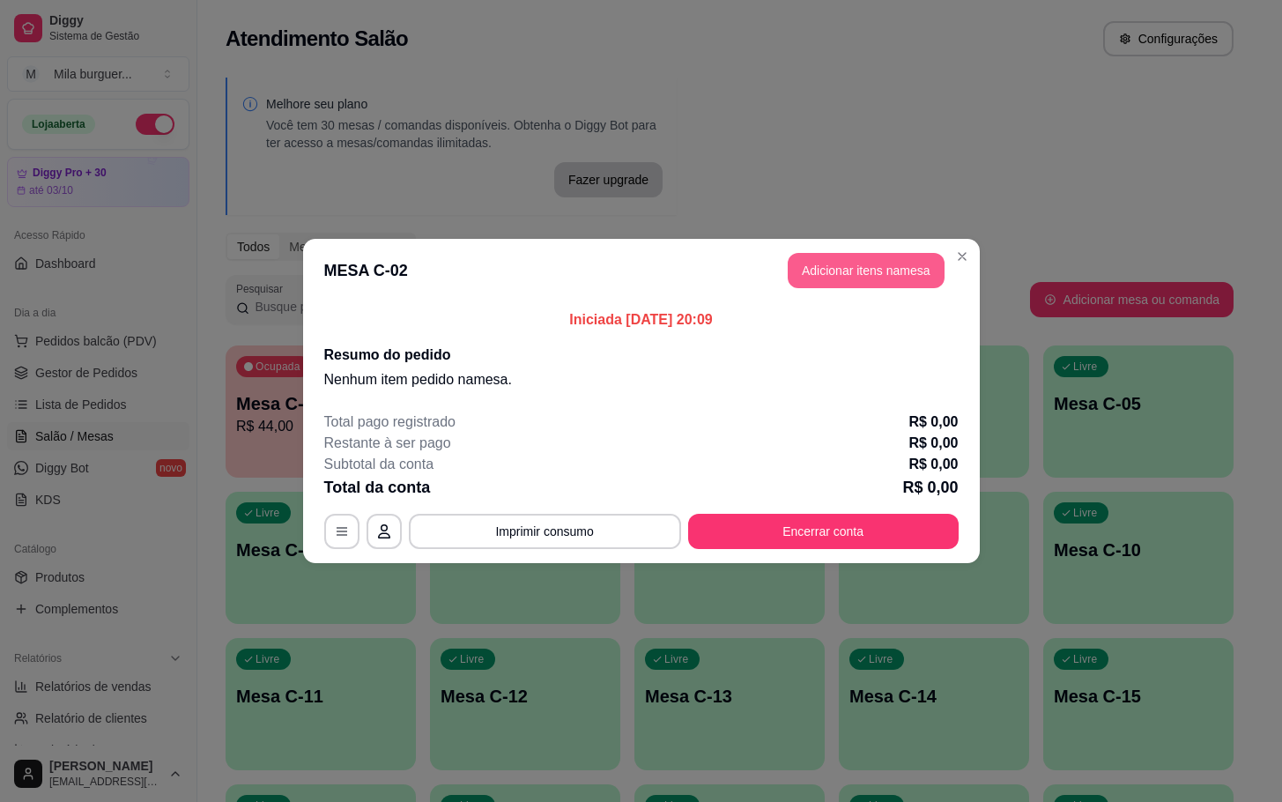
click at [869, 276] on button "Adicionar itens na mesa" at bounding box center [866, 270] width 157 height 35
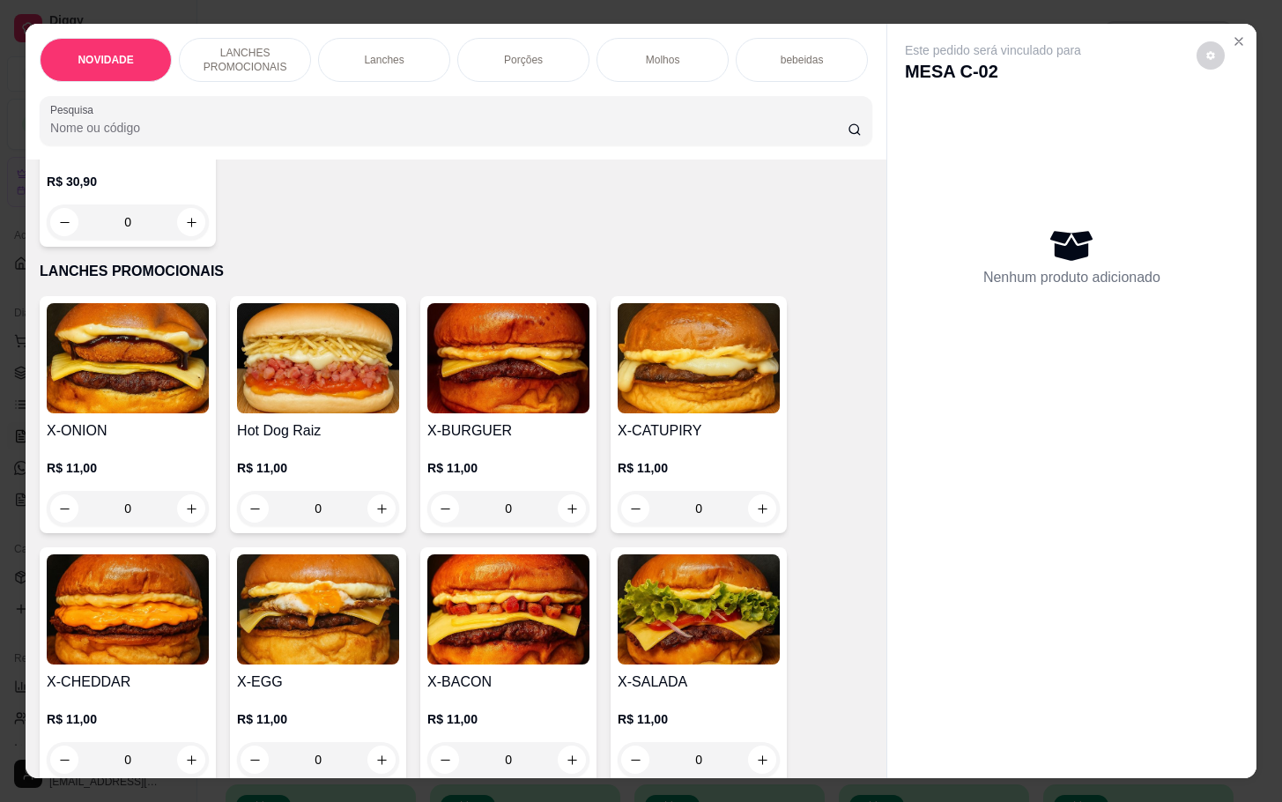
scroll to position [529, 0]
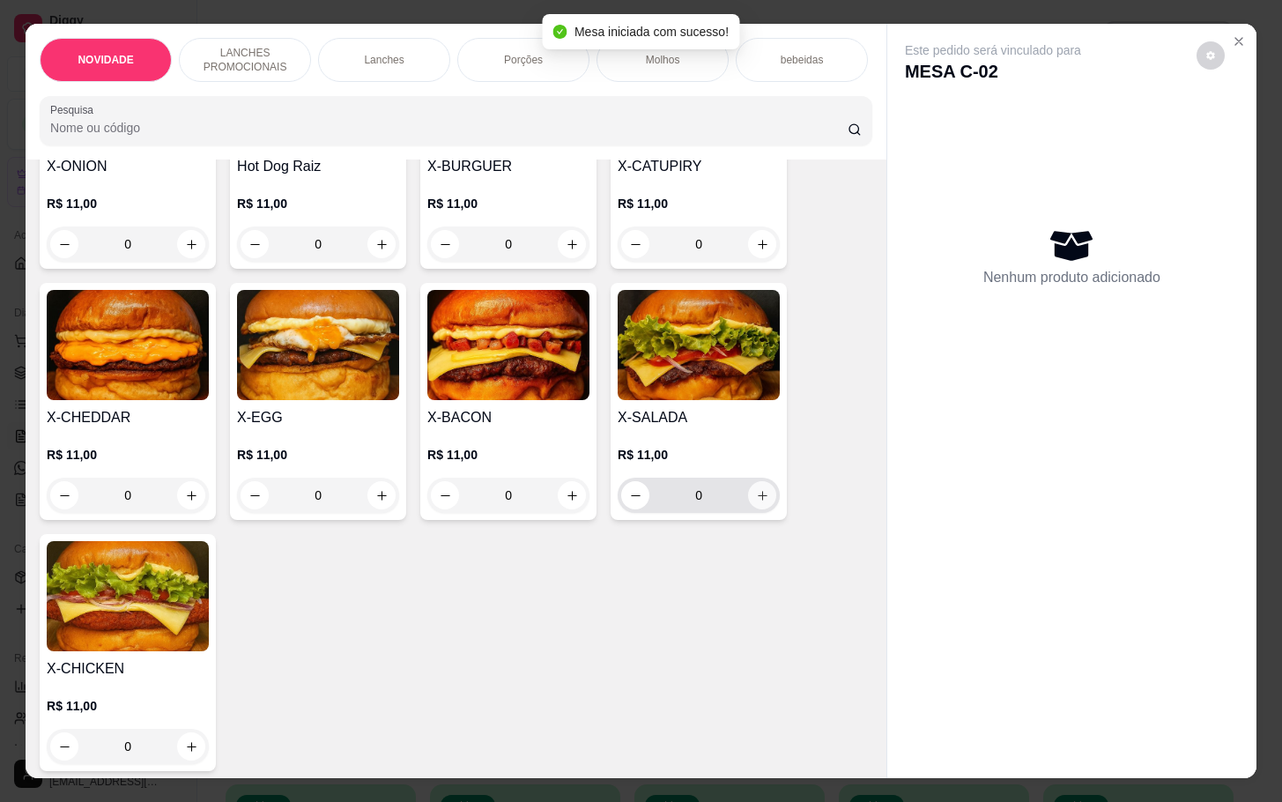
click at [756, 502] on icon "increase-product-quantity" at bounding box center [762, 495] width 13 height 13
type input "1"
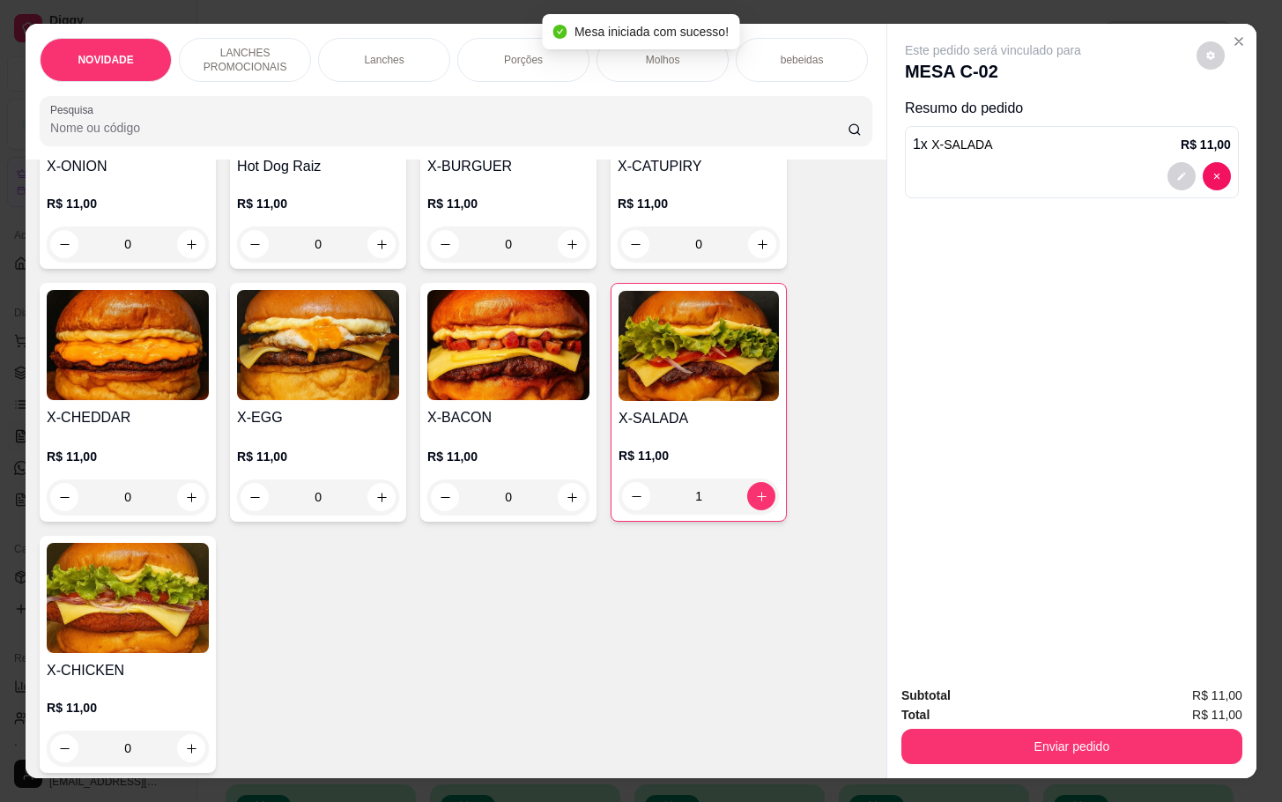
scroll to position [396, 0]
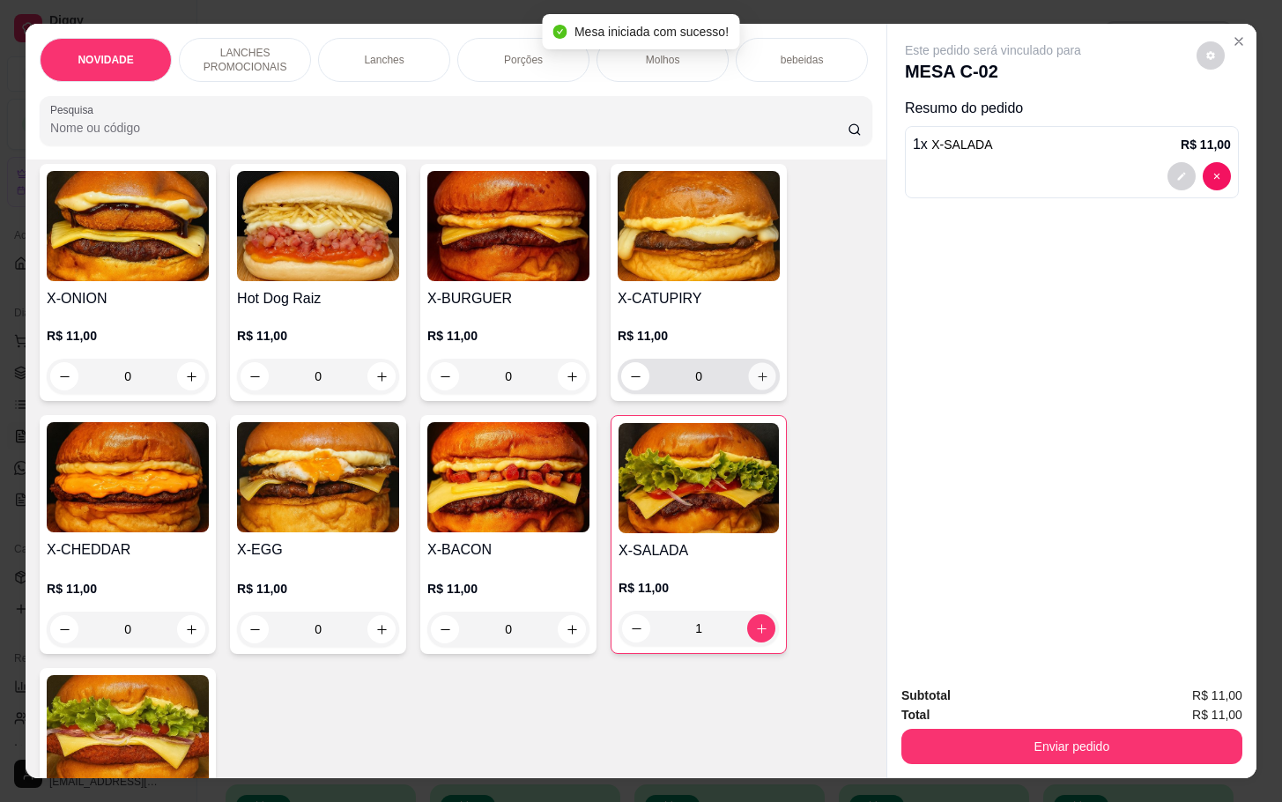
click at [764, 389] on button "increase-product-quantity" at bounding box center [762, 376] width 27 height 27
type input "1"
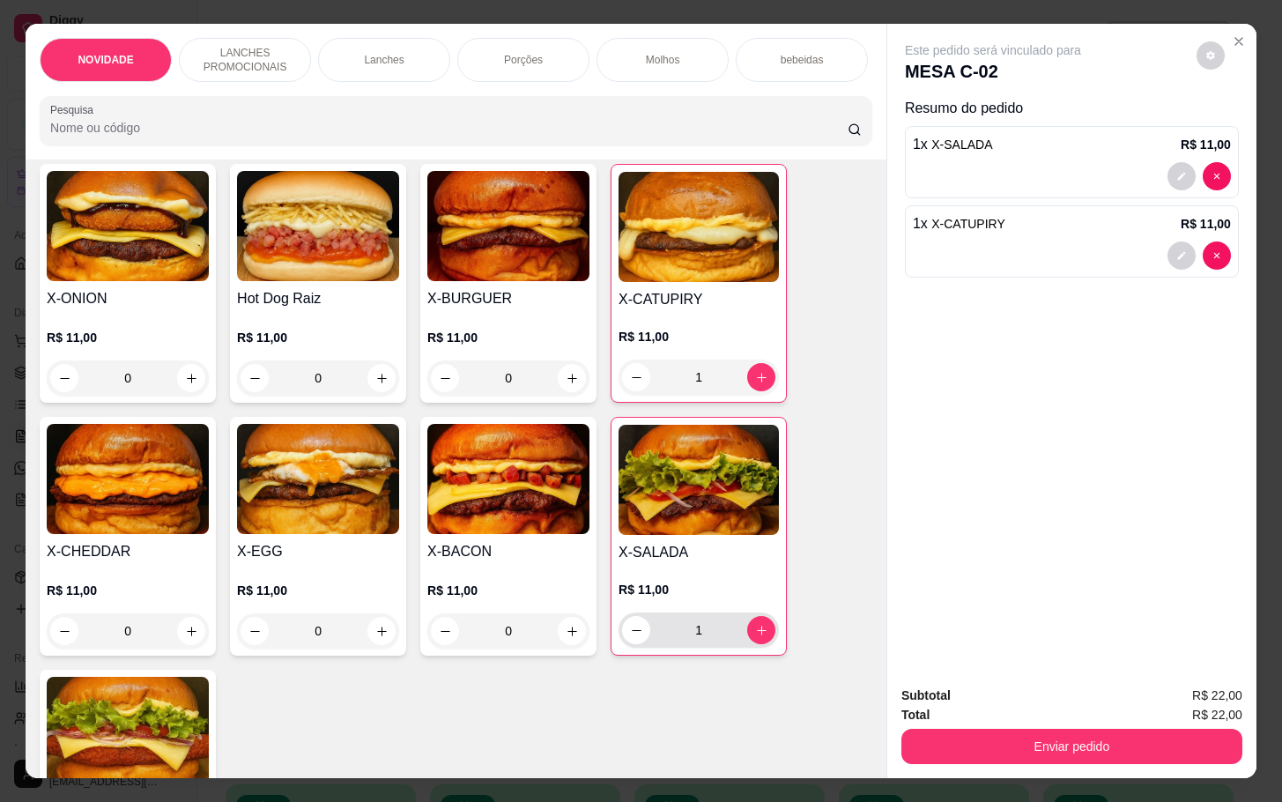
click at [748, 625] on div "1" at bounding box center [698, 629] width 153 height 35
click at [756, 632] on button "increase-product-quantity" at bounding box center [761, 630] width 27 height 27
type input "2"
click at [1176, 164] on button "decrease-product-quantity" at bounding box center [1181, 176] width 28 height 28
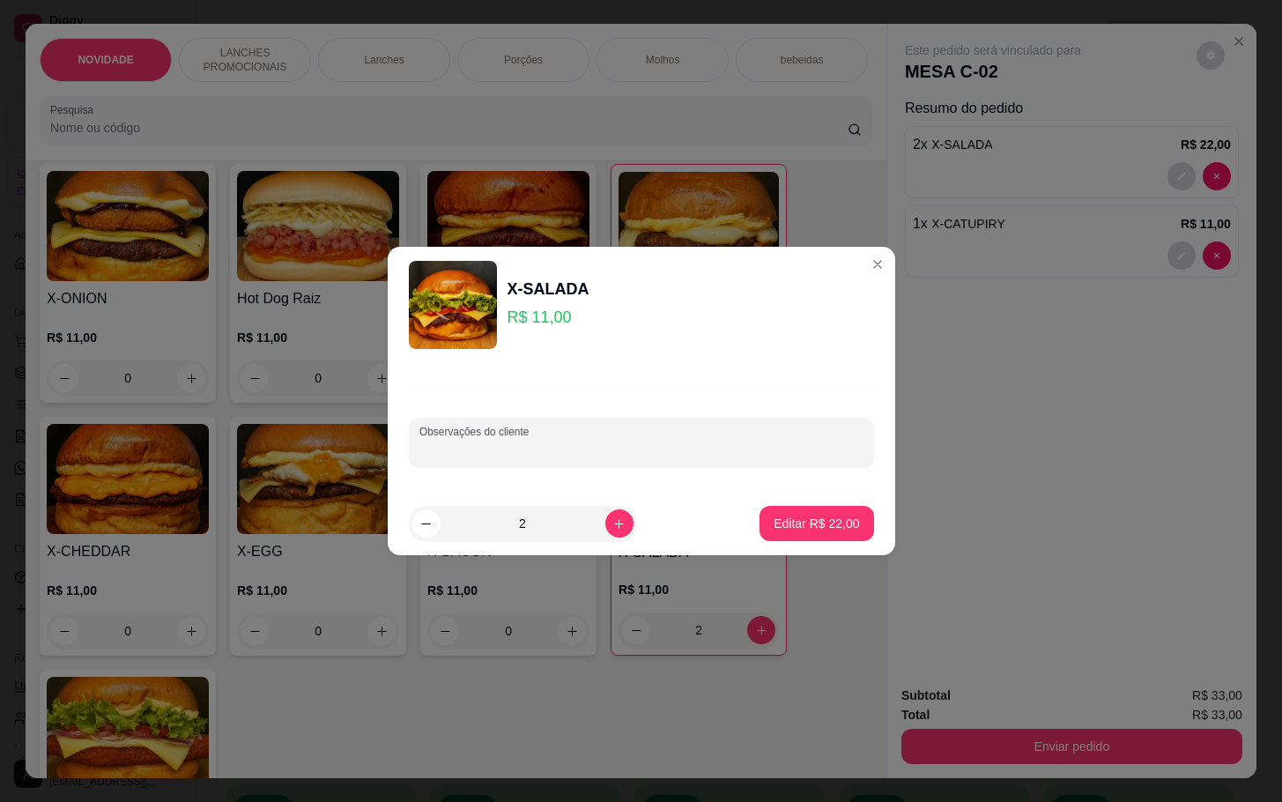
click at [765, 441] on input "Observações do cliente" at bounding box center [641, 449] width 444 height 18
type input "1 sem cebola"
click at [825, 518] on p "Editar R$ 22,00" at bounding box center [815, 523] width 85 height 18
type input "0"
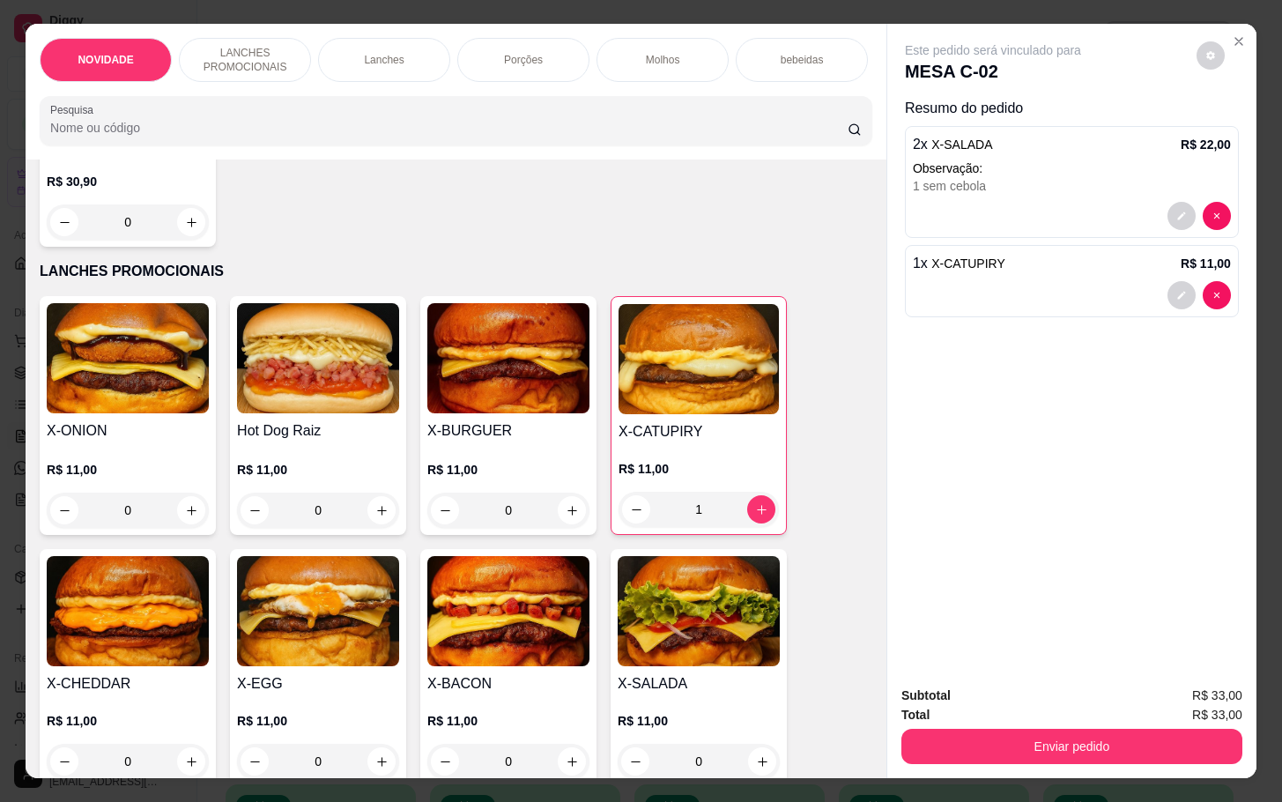
scroll to position [0, 0]
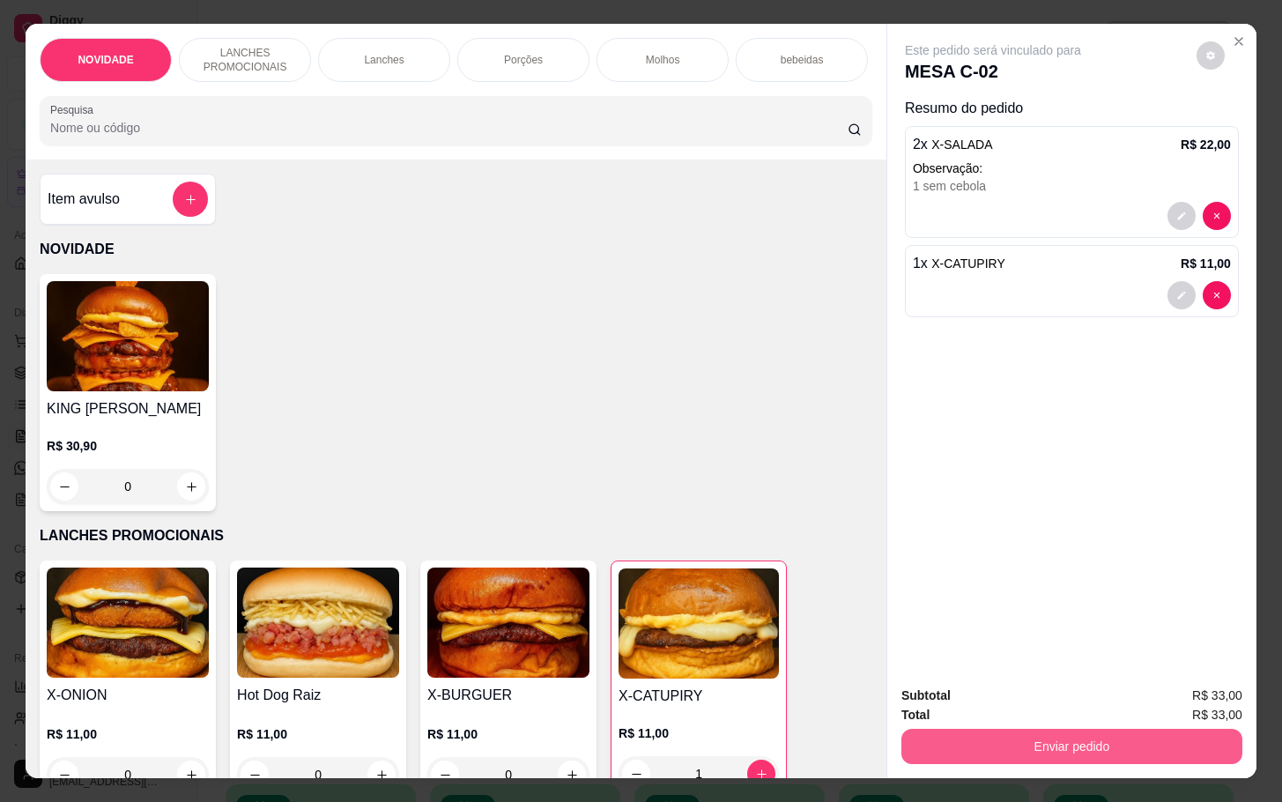
click at [1068, 729] on button "Enviar pedido" at bounding box center [1071, 746] width 341 height 35
click at [1007, 690] on button "Não registrar e enviar pedido" at bounding box center [1010, 693] width 183 height 33
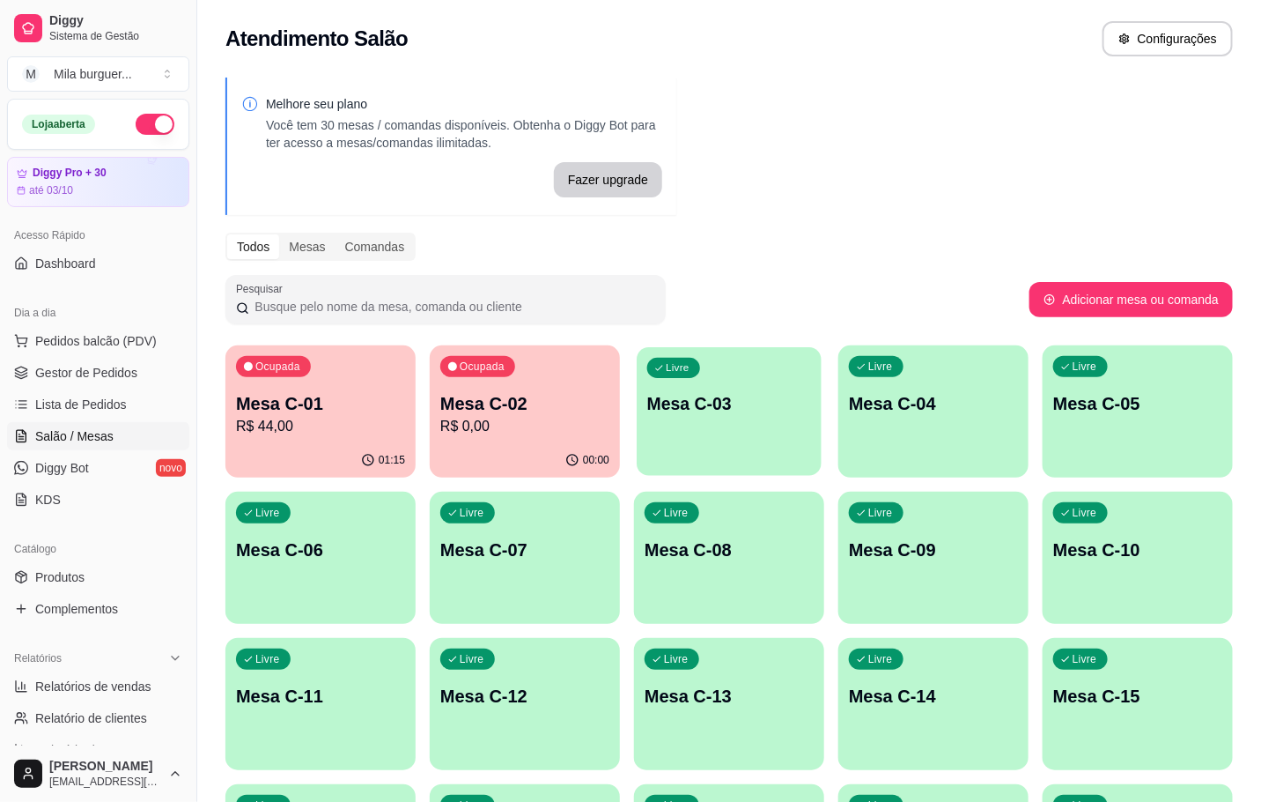
click at [753, 412] on p "Mesa C-03" at bounding box center [729, 404] width 164 height 24
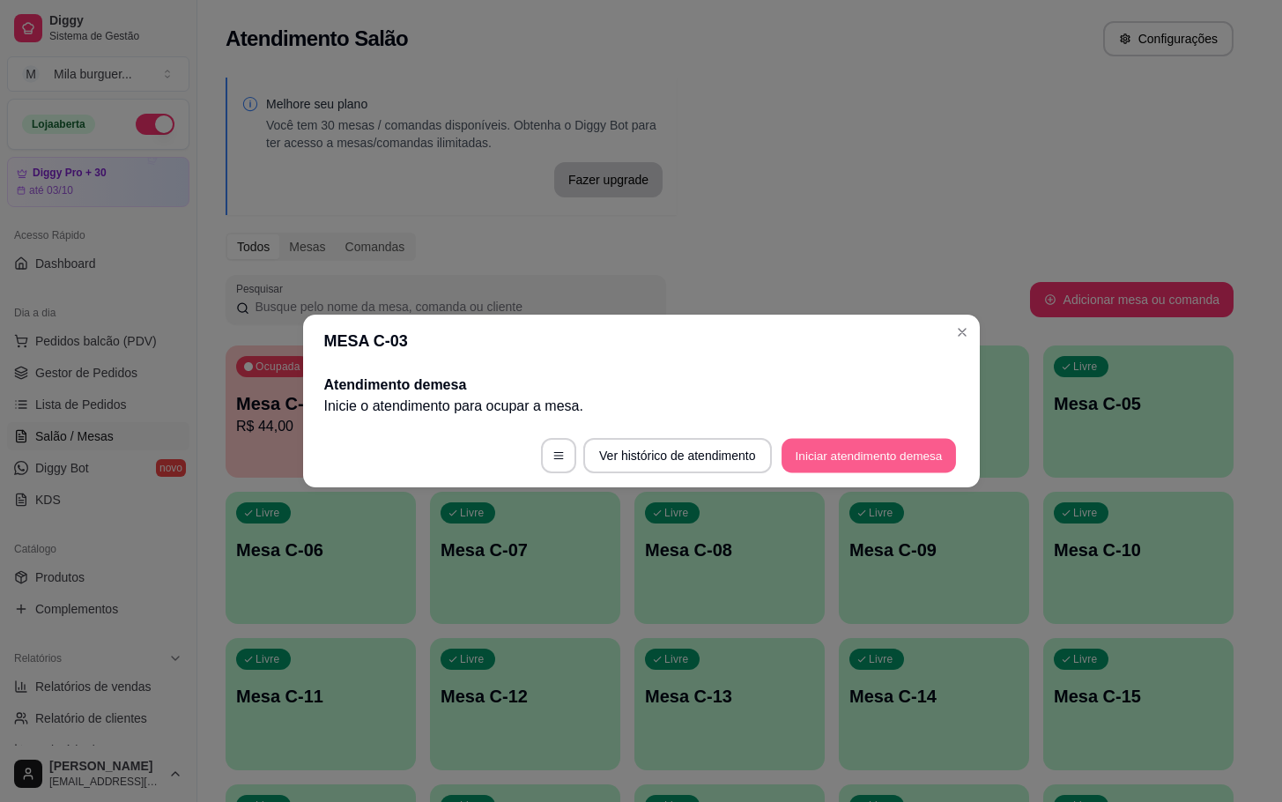
click at [860, 457] on button "Iniciar atendimento de mesa" at bounding box center [868, 456] width 174 height 34
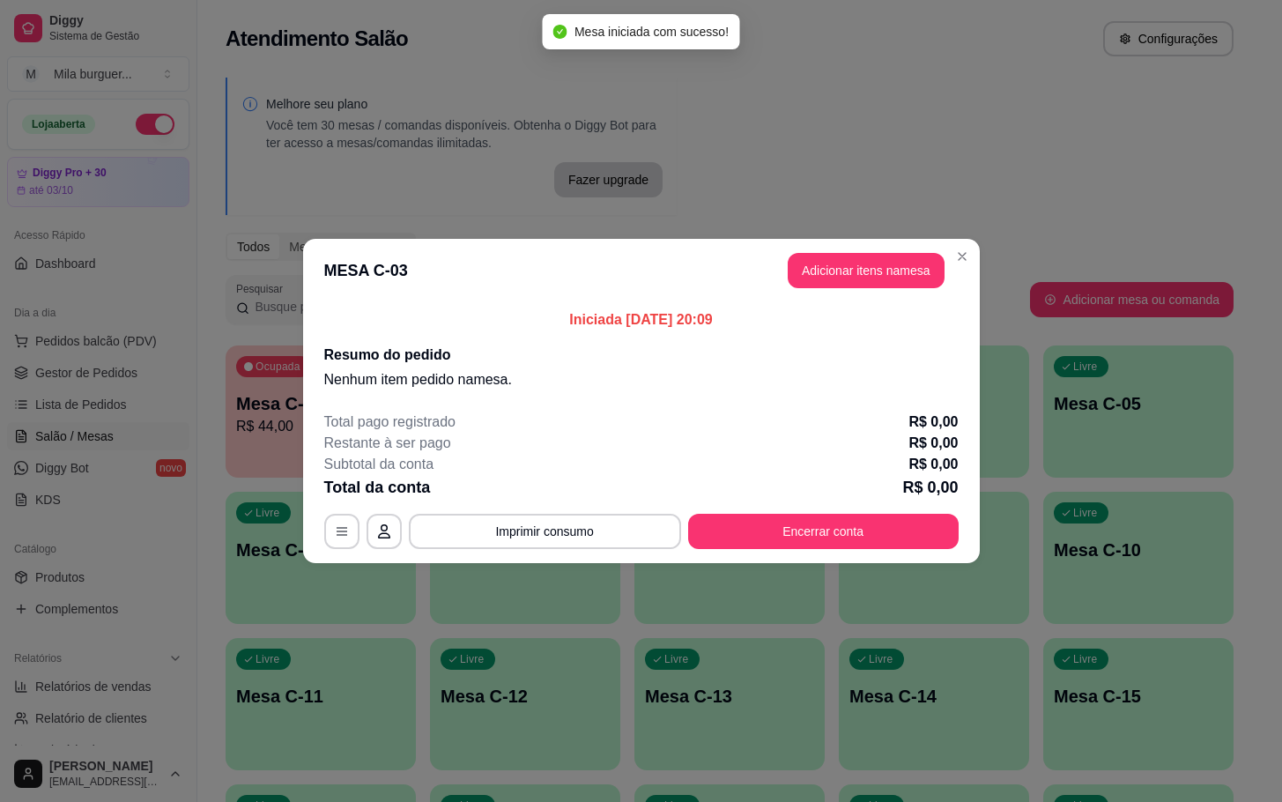
drag, startPoint x: 873, startPoint y: 291, endPoint x: 883, endPoint y: 283, distance: 12.5
click at [878, 288] on header "MESA C-03 Adicionar itens na mesa" at bounding box center [641, 270] width 677 height 63
click at [883, 280] on button "Adicionar itens na mesa" at bounding box center [866, 270] width 157 height 35
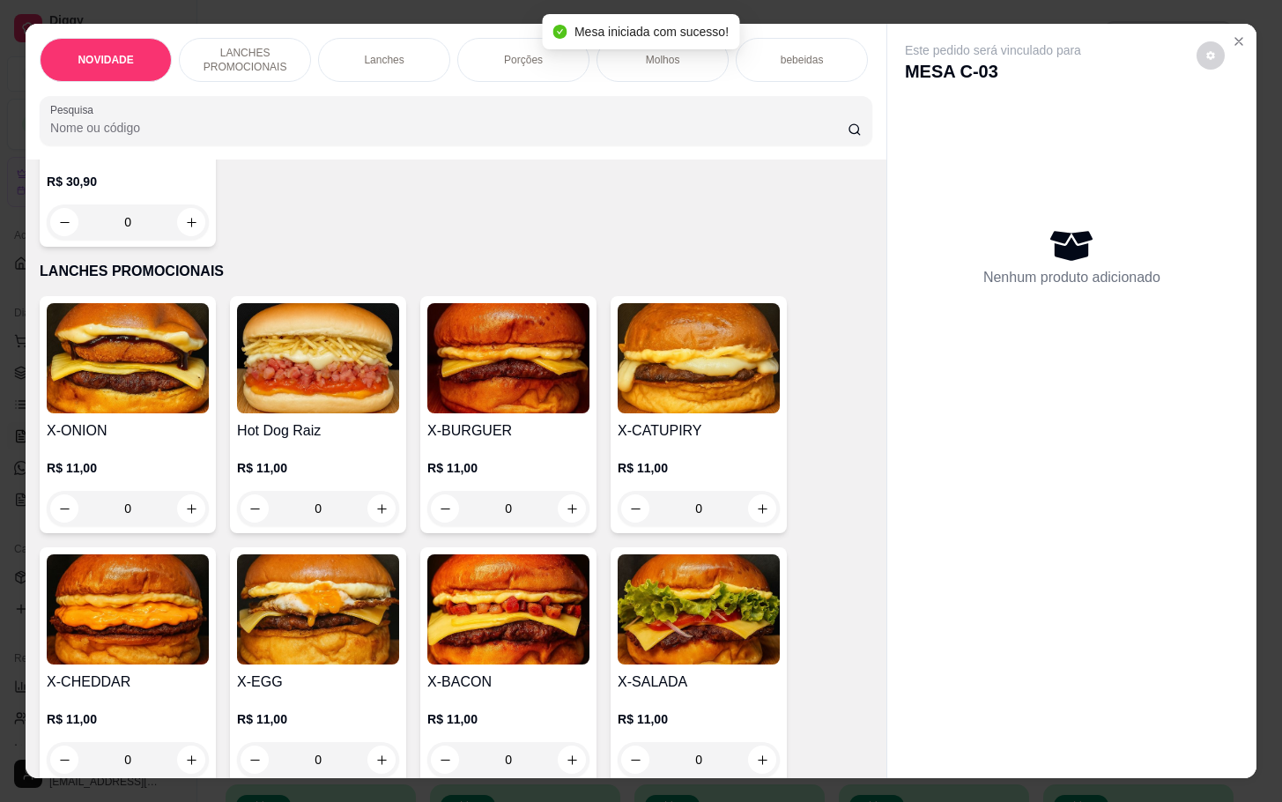
scroll to position [396, 0]
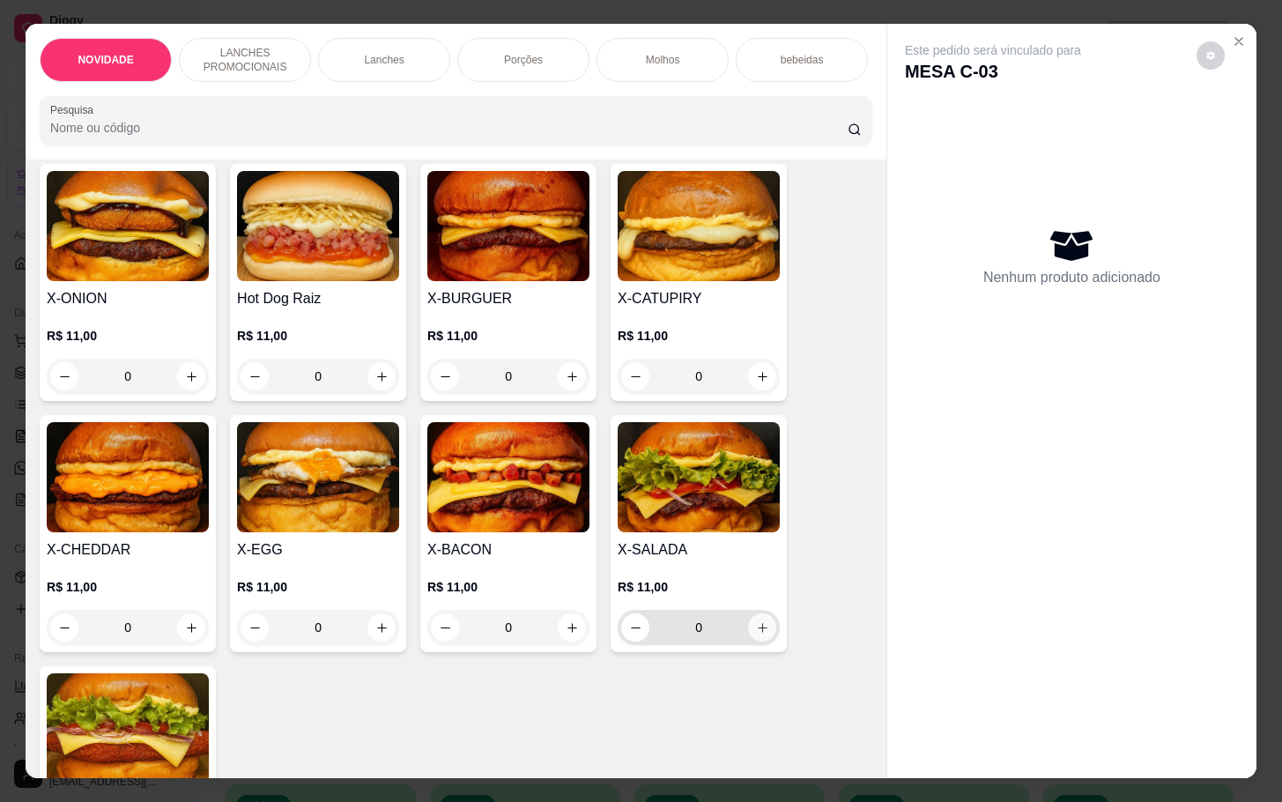
click at [756, 634] on icon "increase-product-quantity" at bounding box center [762, 627] width 13 height 13
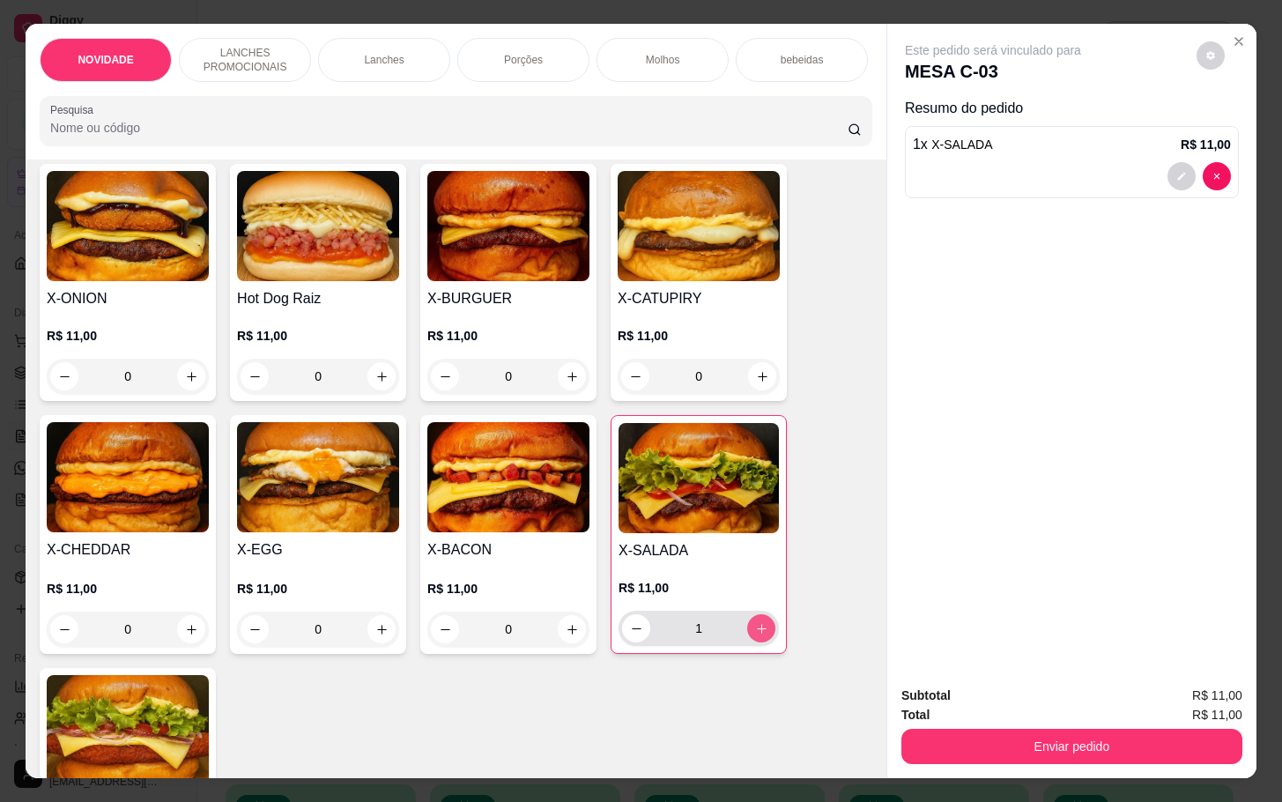
click at [755, 634] on icon "increase-product-quantity" at bounding box center [761, 628] width 13 height 13
type input "2"
click at [1167, 167] on button "decrease-product-quantity" at bounding box center [1181, 176] width 28 height 28
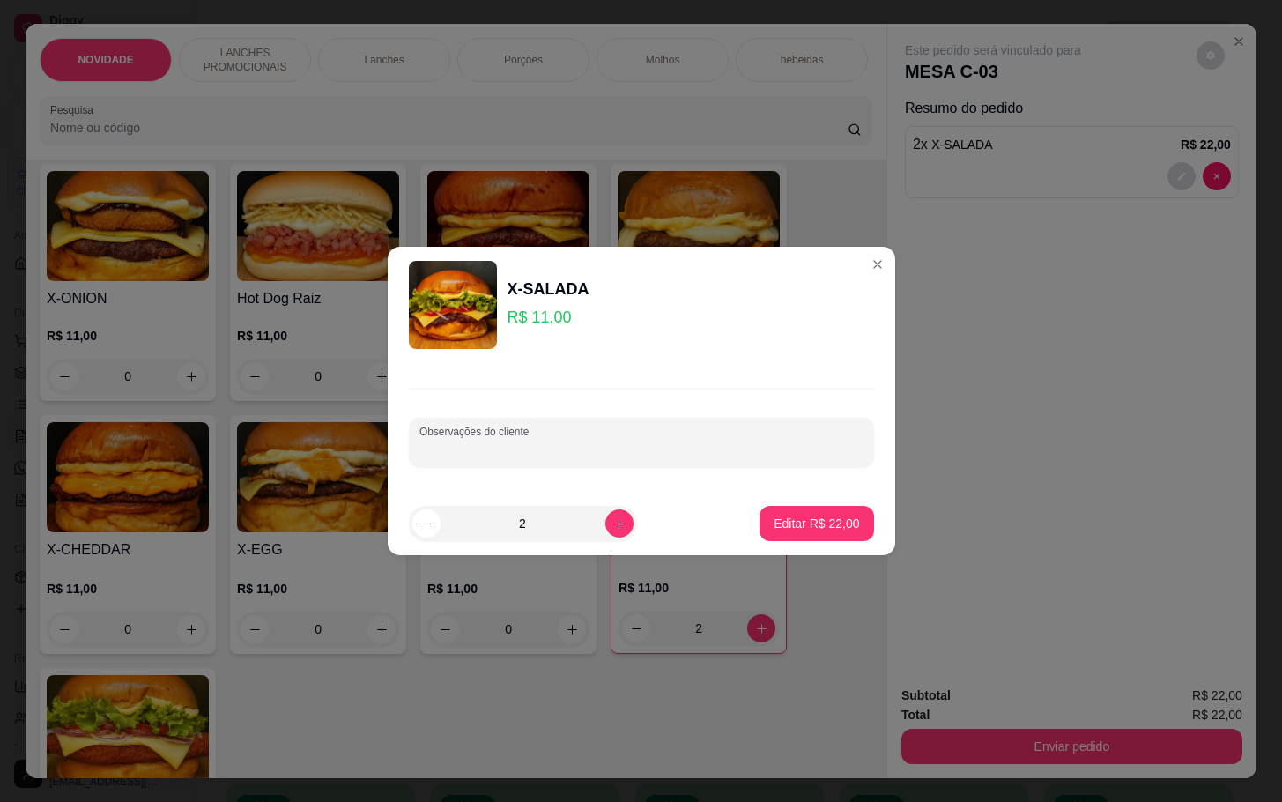
click at [764, 449] on input "Observações do cliente" at bounding box center [641, 449] width 444 height 18
type input "2 sem CEBOLA"
click at [815, 518] on p "Editar R$ 22,00" at bounding box center [816, 522] width 83 height 17
type input "0"
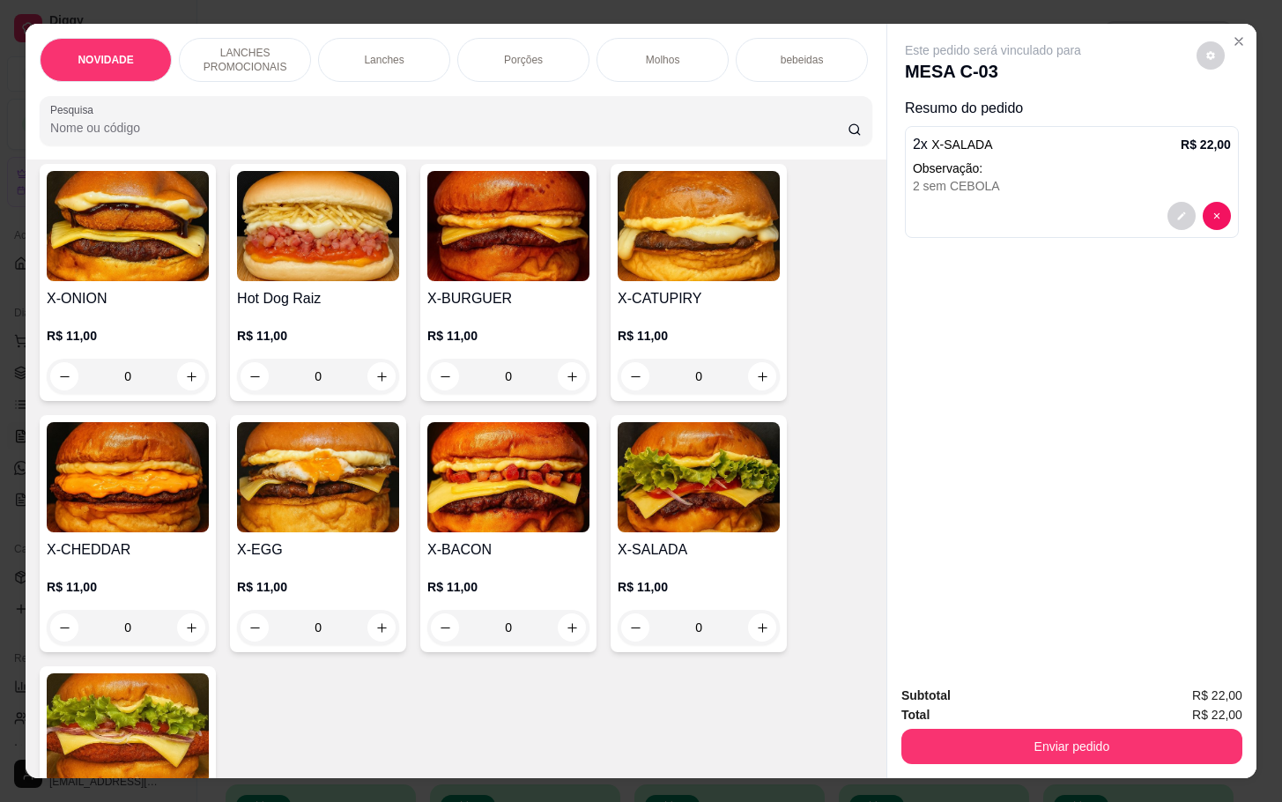
click at [555, 41] on div "Porções" at bounding box center [523, 60] width 132 height 44
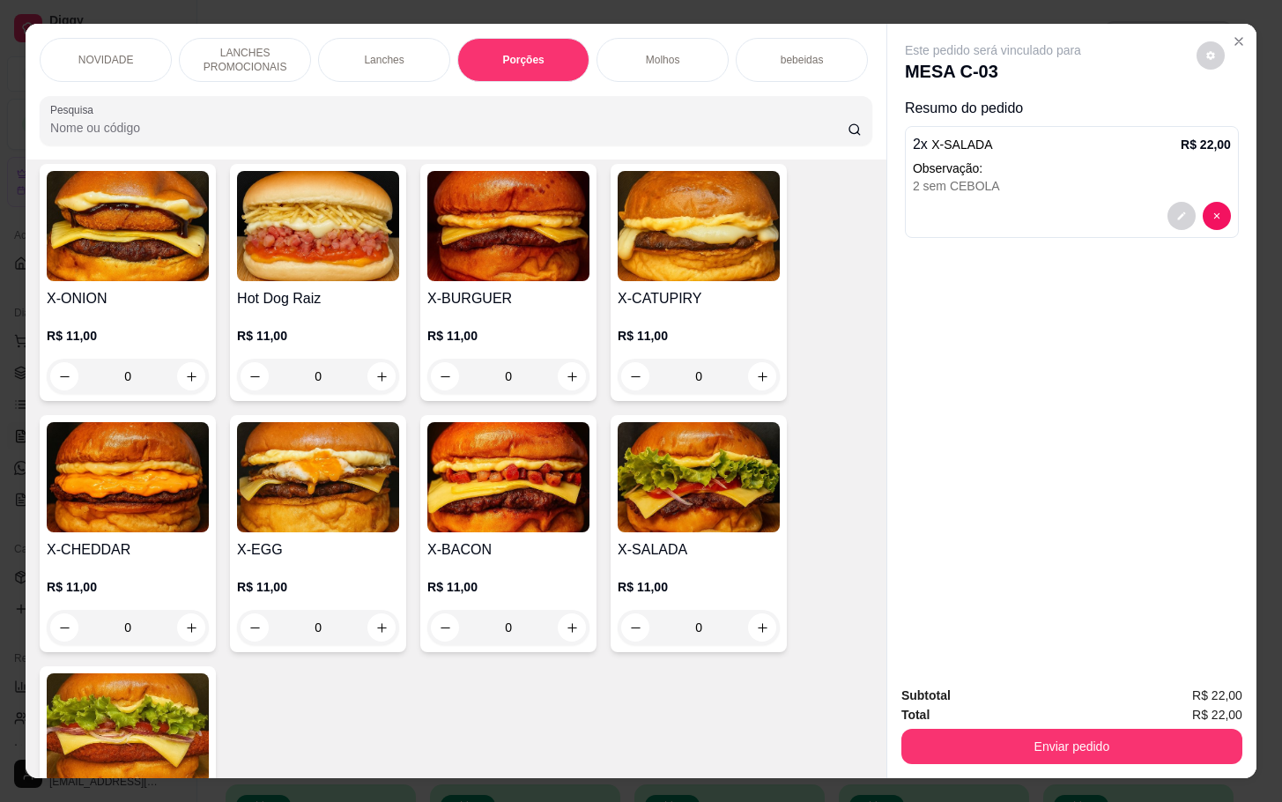
scroll to position [42, 0]
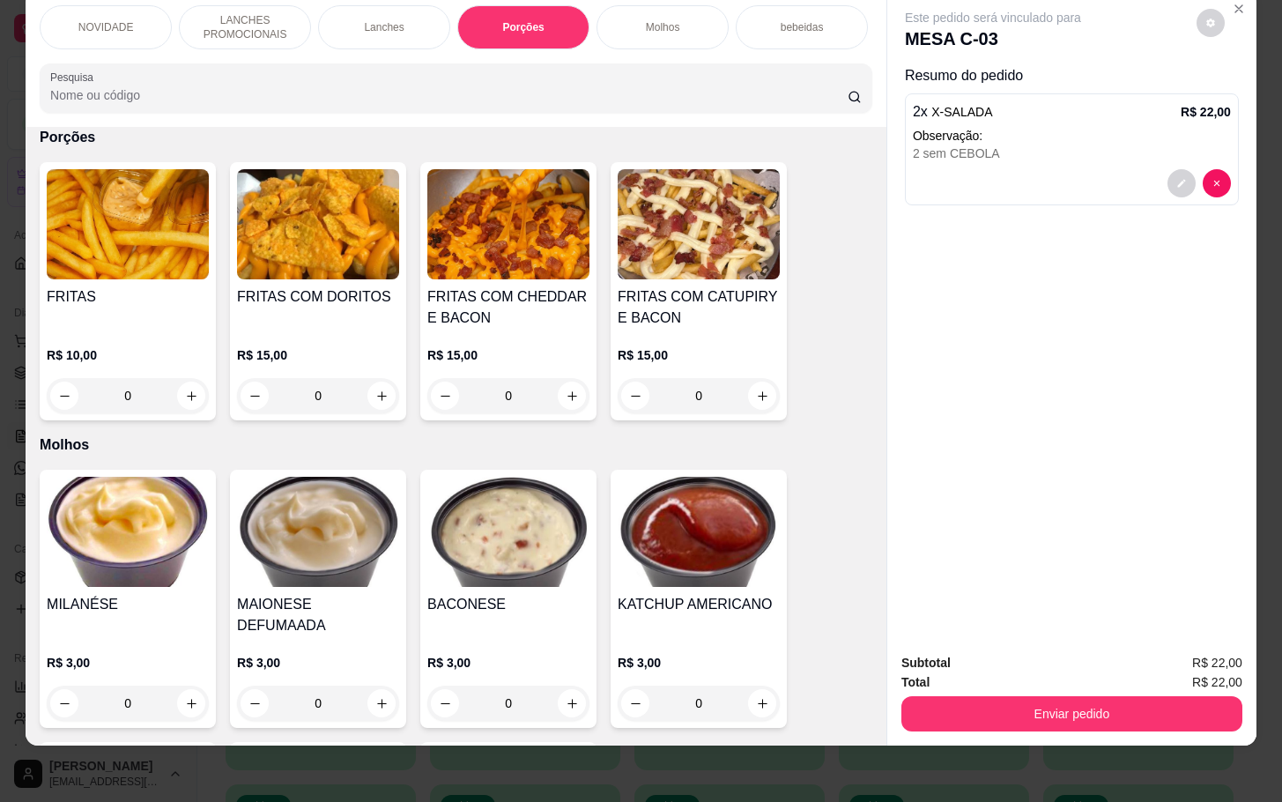
click at [561, 384] on div "0" at bounding box center [508, 395] width 162 height 35
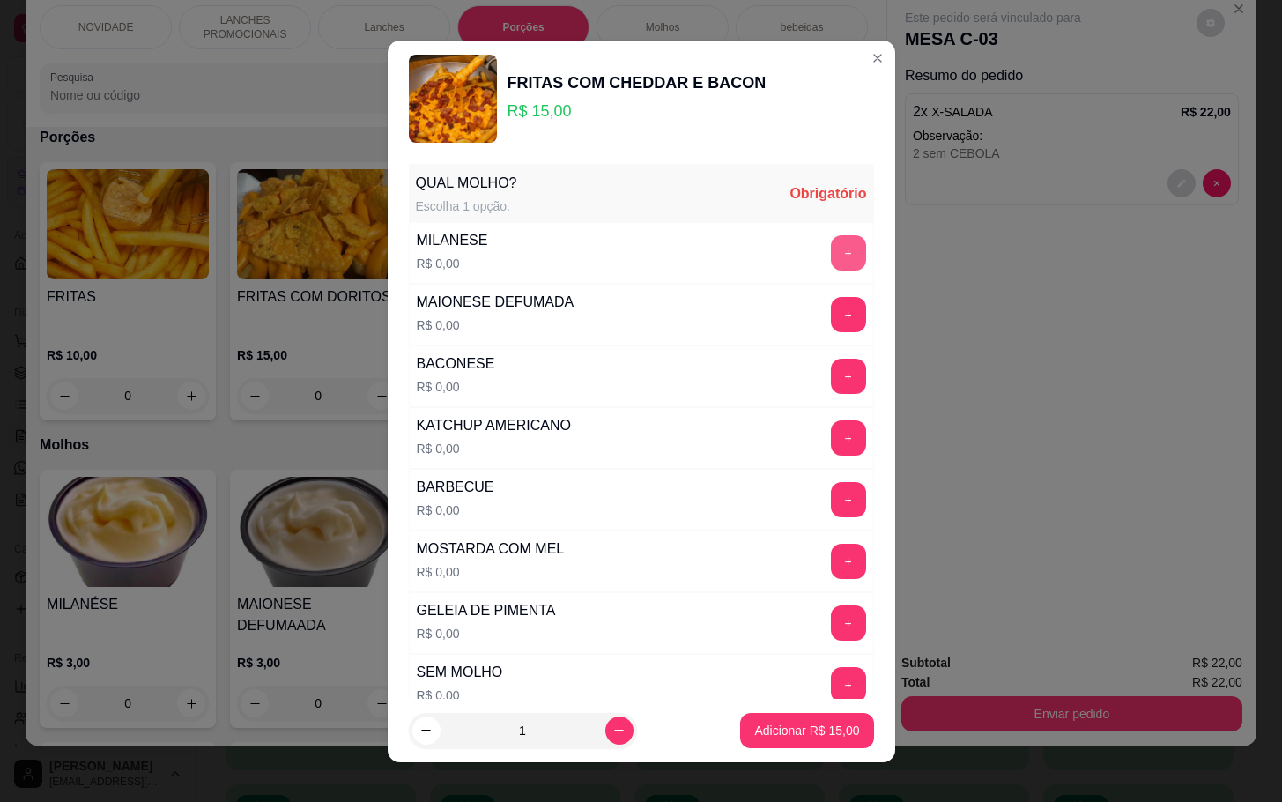
click at [831, 251] on button "+" at bounding box center [848, 252] width 35 height 35
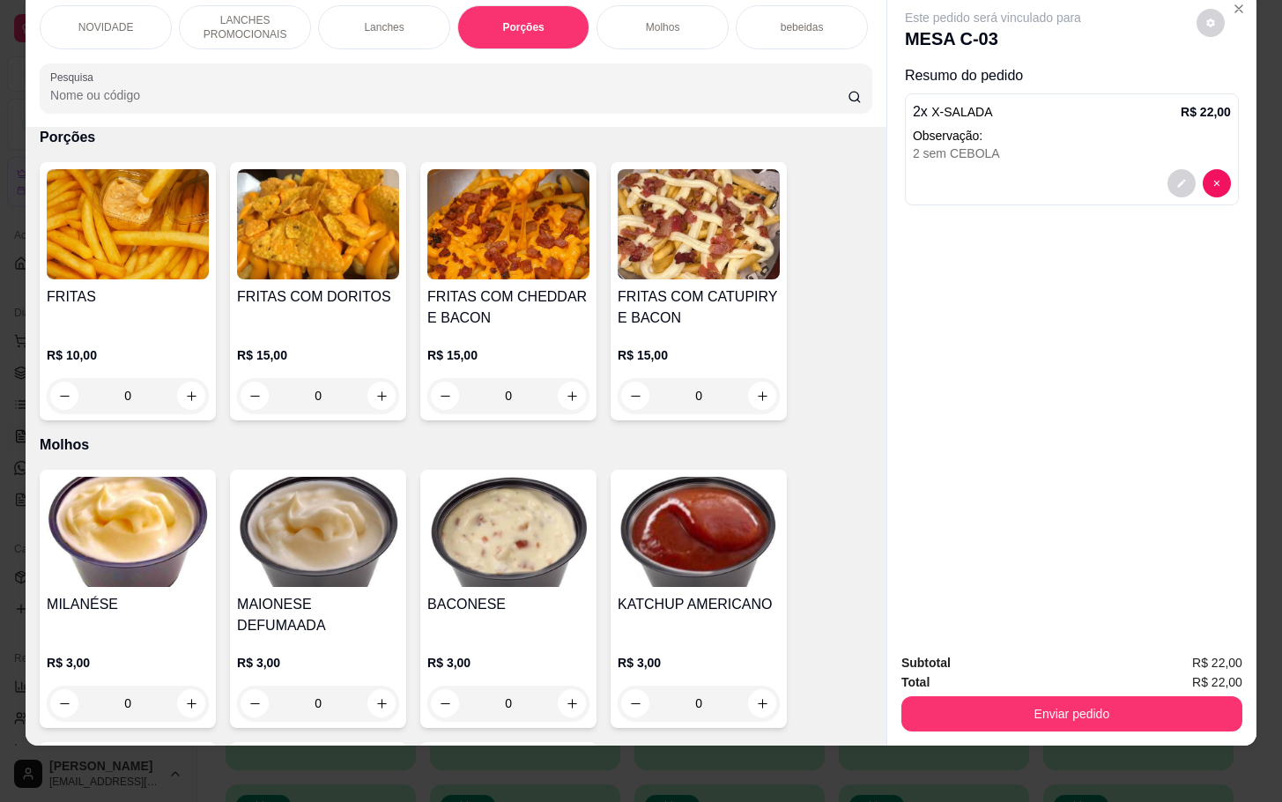
click at [566, 389] on div "0" at bounding box center [508, 395] width 162 height 35
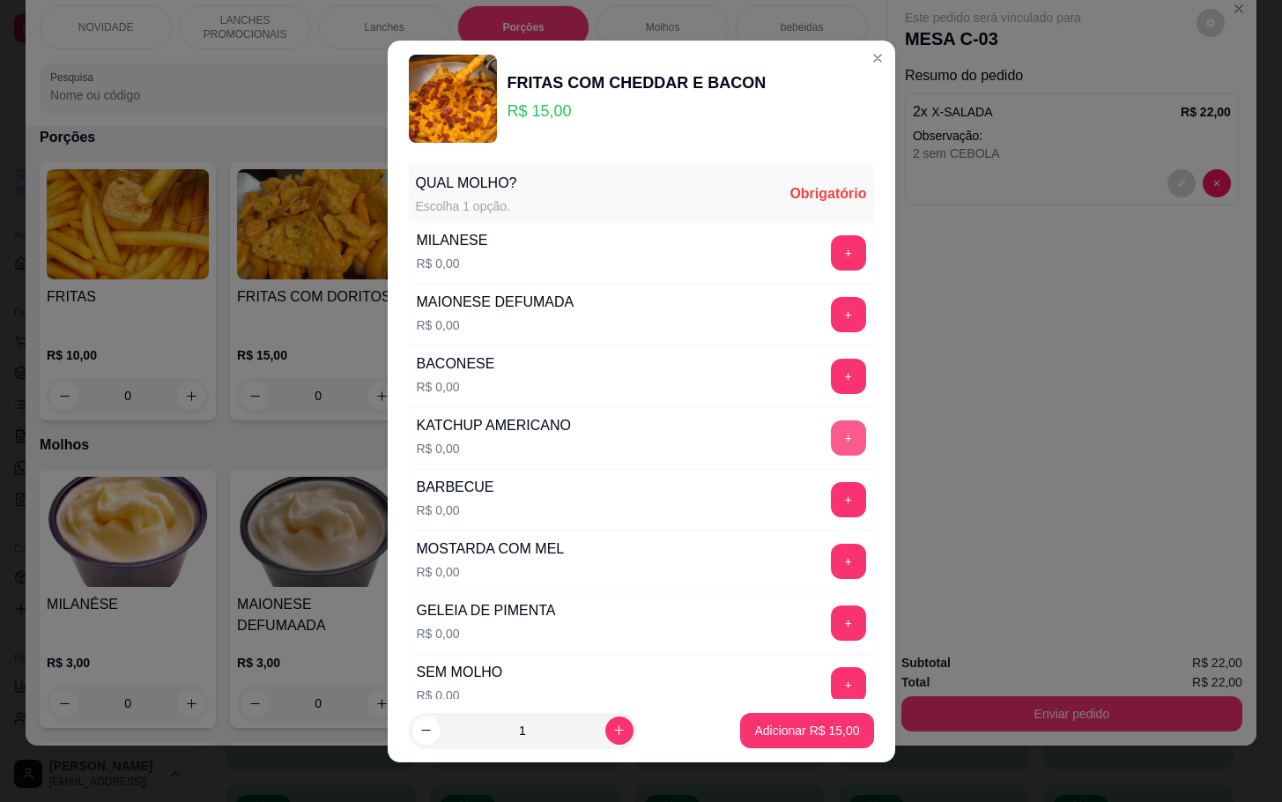
click at [831, 447] on button "+" at bounding box center [848, 437] width 35 height 35
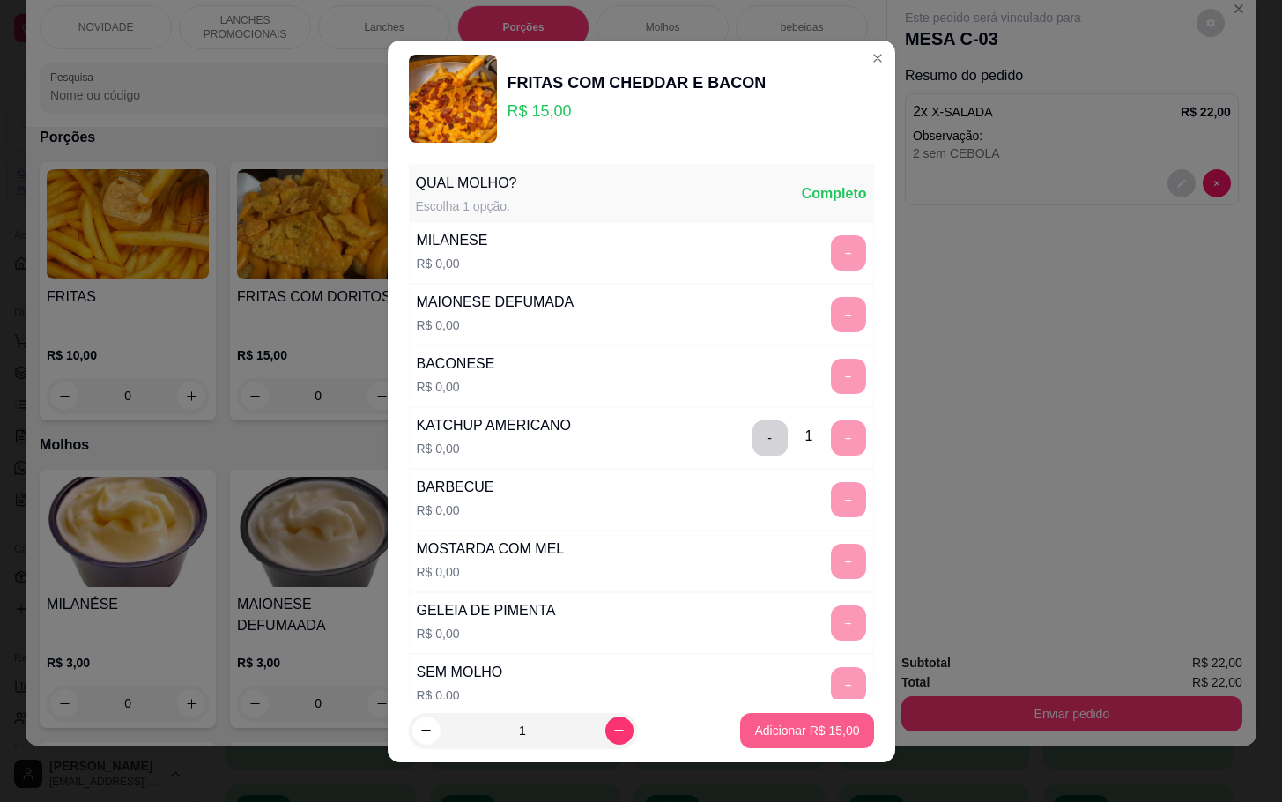
click at [773, 720] on button "Adicionar R$ 15,00" at bounding box center [806, 730] width 133 height 35
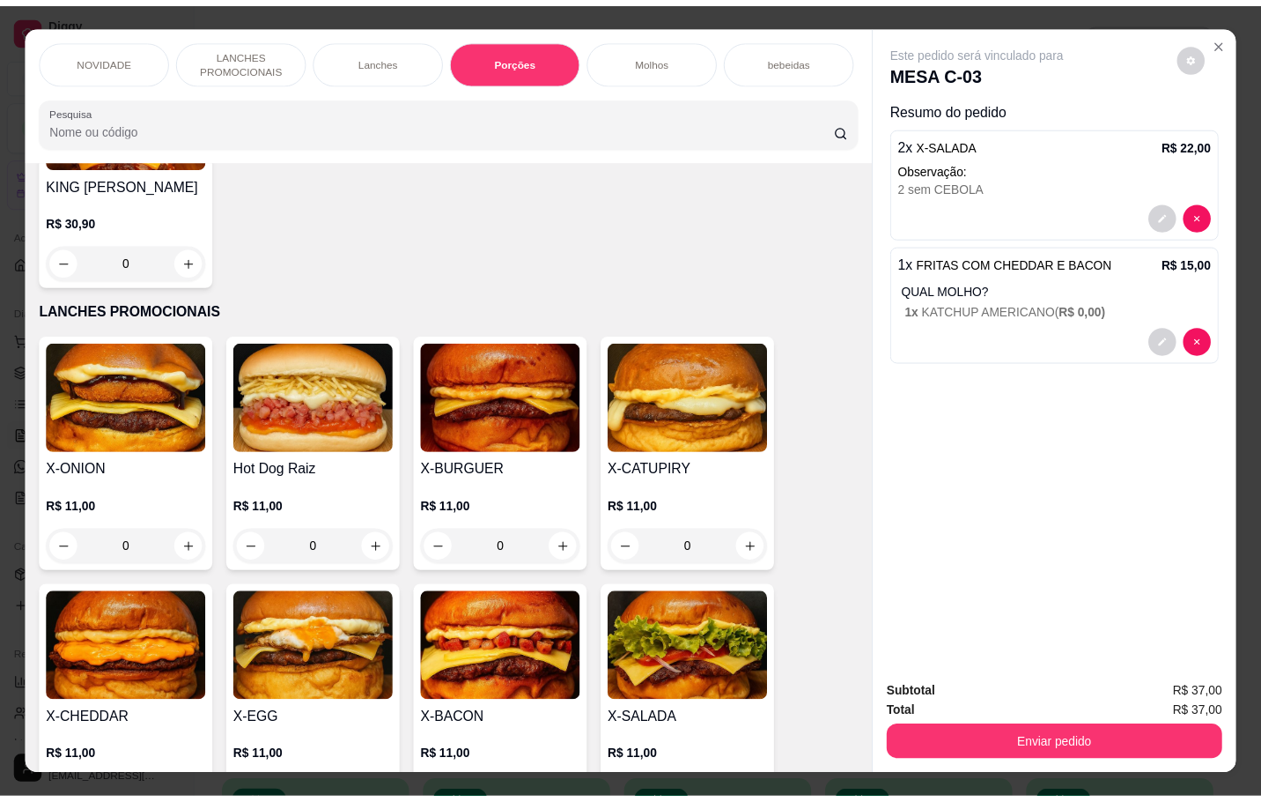
scroll to position [0, 0]
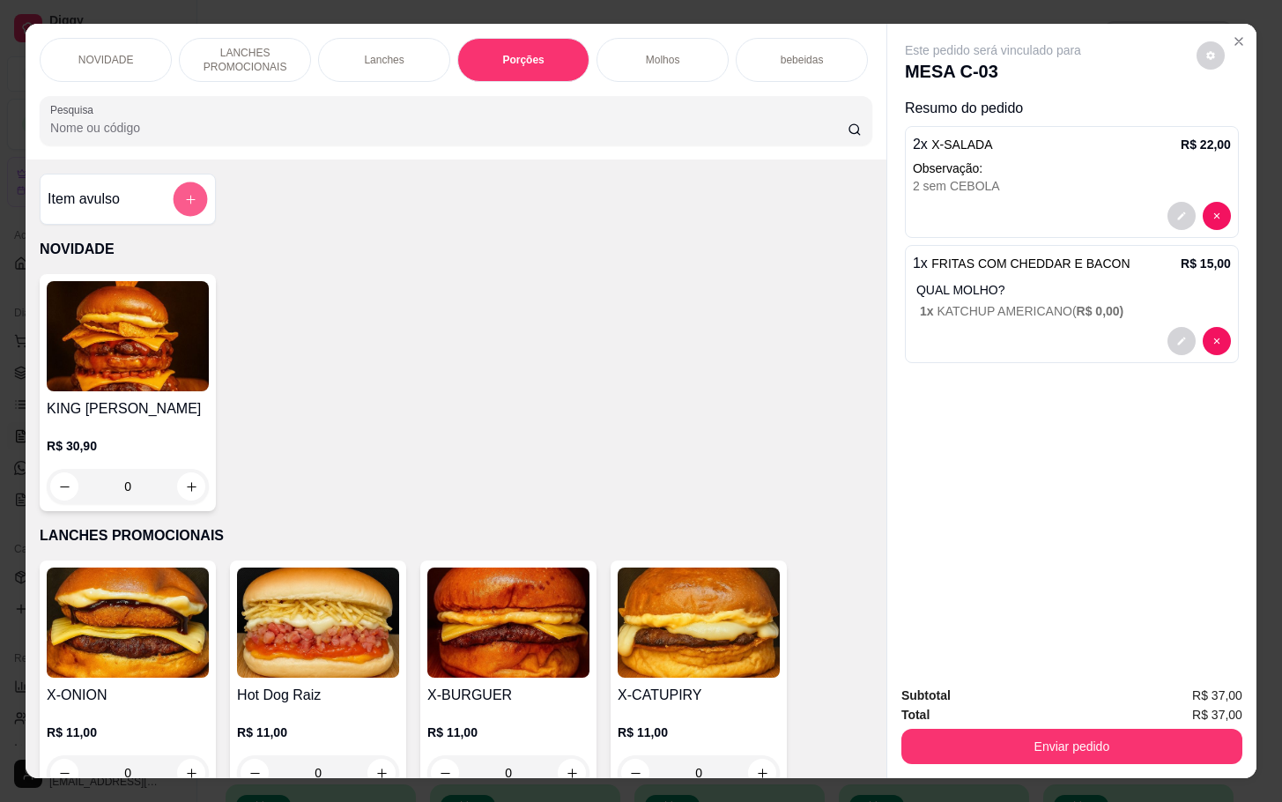
click at [183, 194] on button "add-separate-item" at bounding box center [191, 199] width 34 height 34
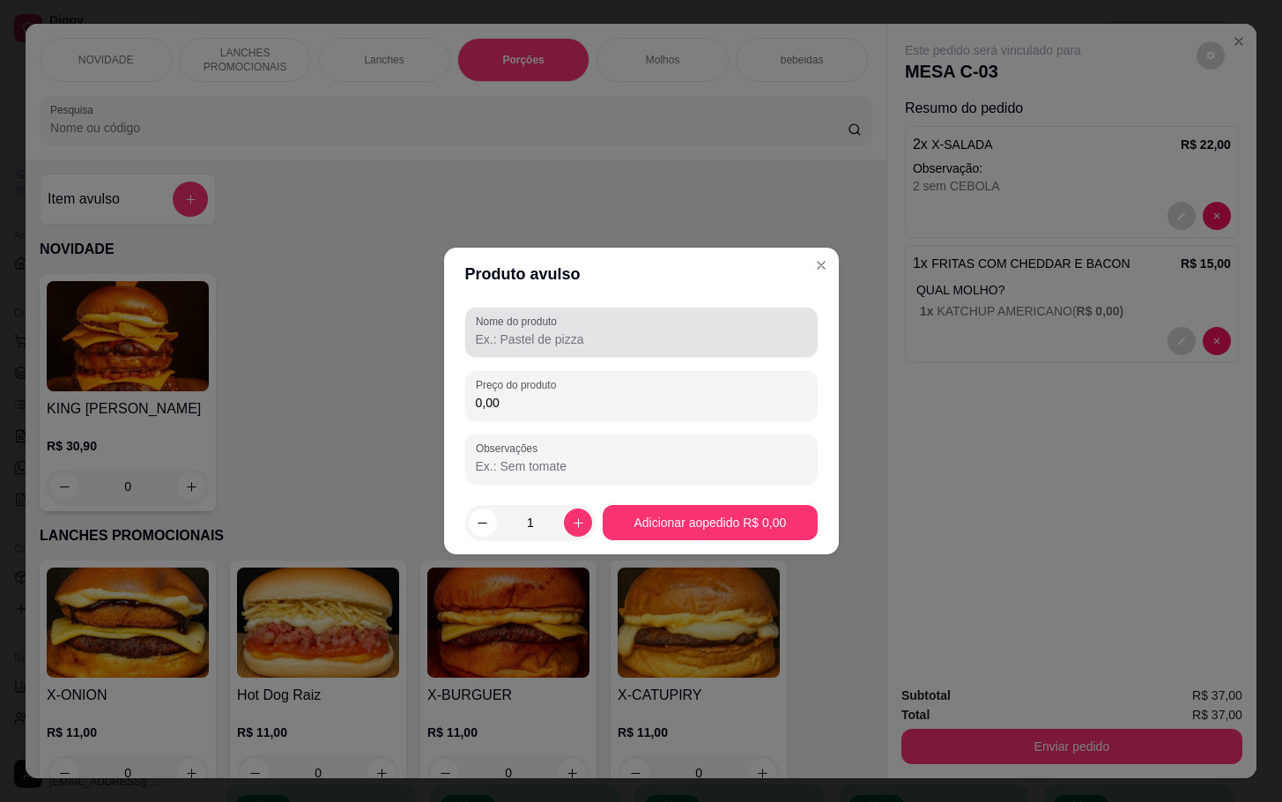
click at [687, 344] on input "Nome do produto" at bounding box center [641, 339] width 331 height 18
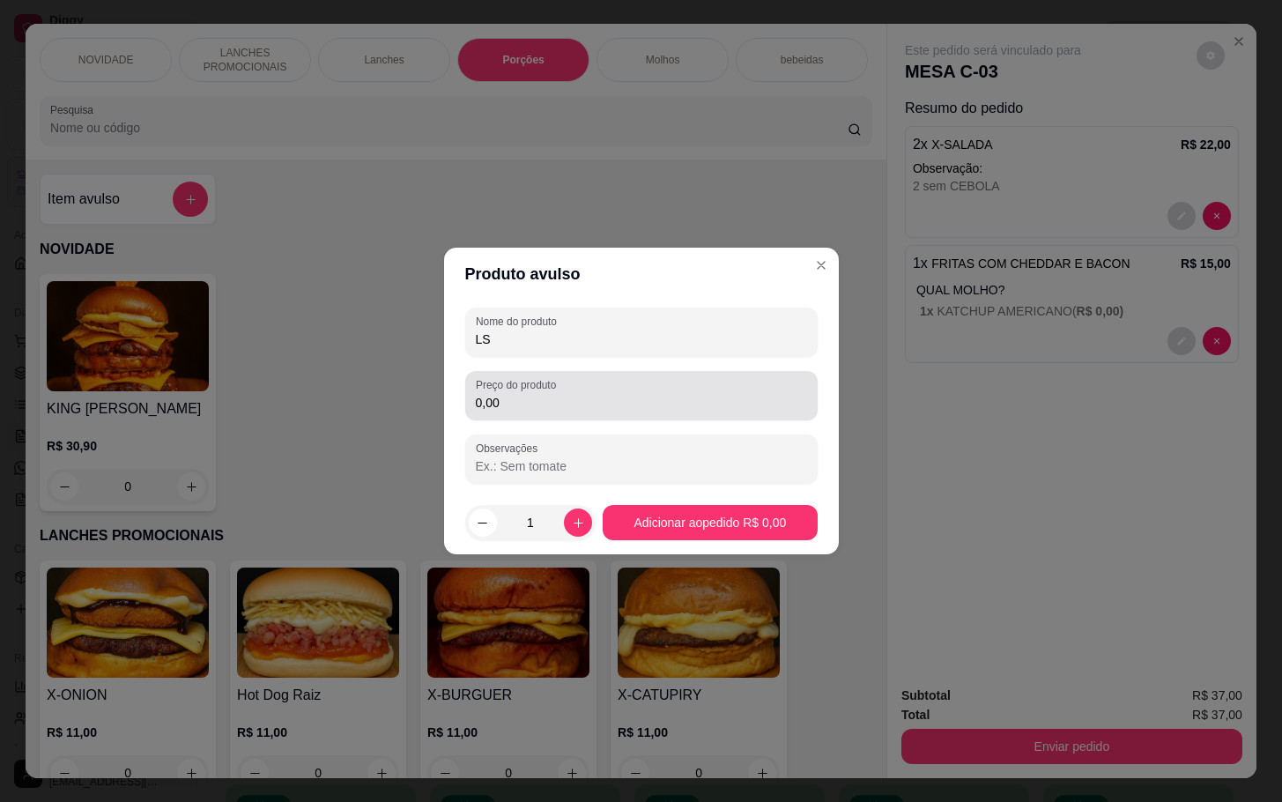
type input "LS"
click at [714, 396] on input "0,00" at bounding box center [641, 403] width 331 height 18
click at [580, 407] on input "0,00" at bounding box center [641, 403] width 331 height 18
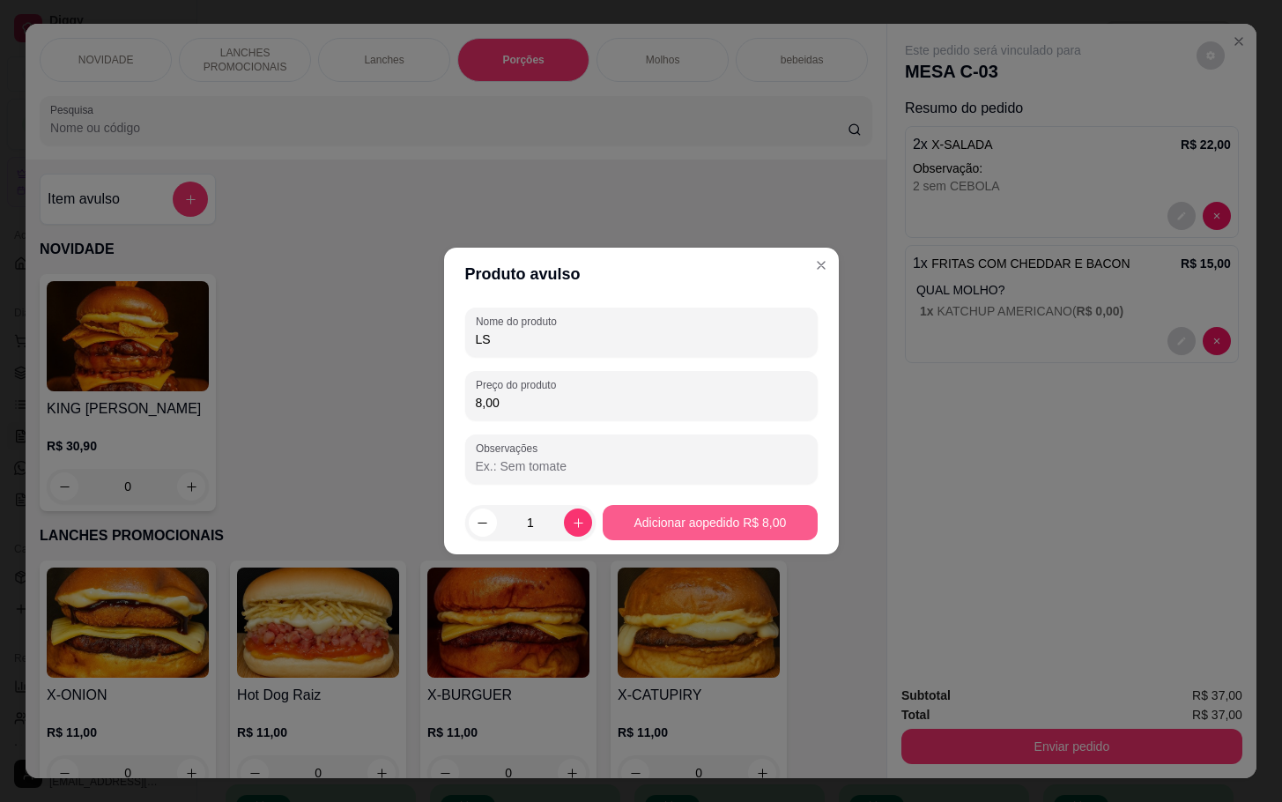
type input "8,00"
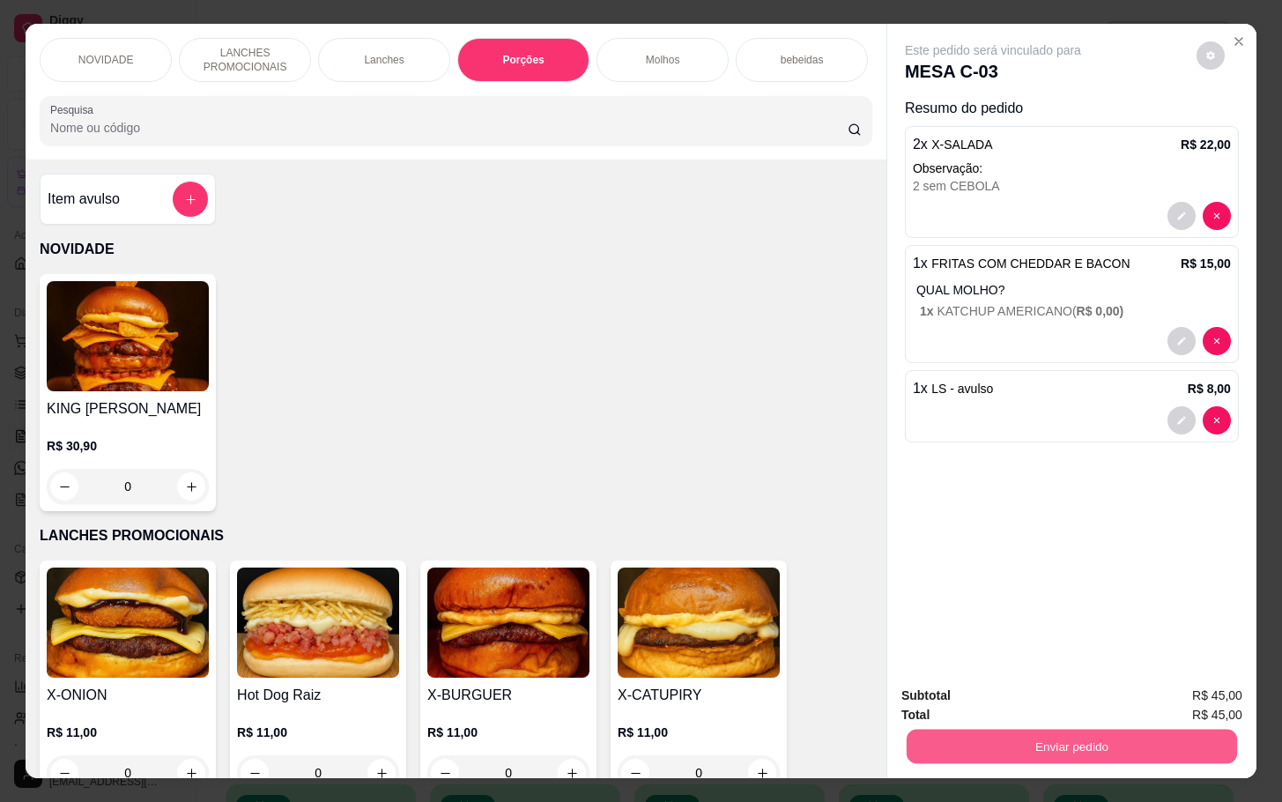
click at [1029, 729] on button "Enviar pedido" at bounding box center [1071, 746] width 330 height 34
click at [915, 735] on button "Enviar pedido" at bounding box center [1071, 746] width 330 height 34
click at [994, 680] on button "Não registrar e enviar pedido" at bounding box center [1010, 693] width 178 height 33
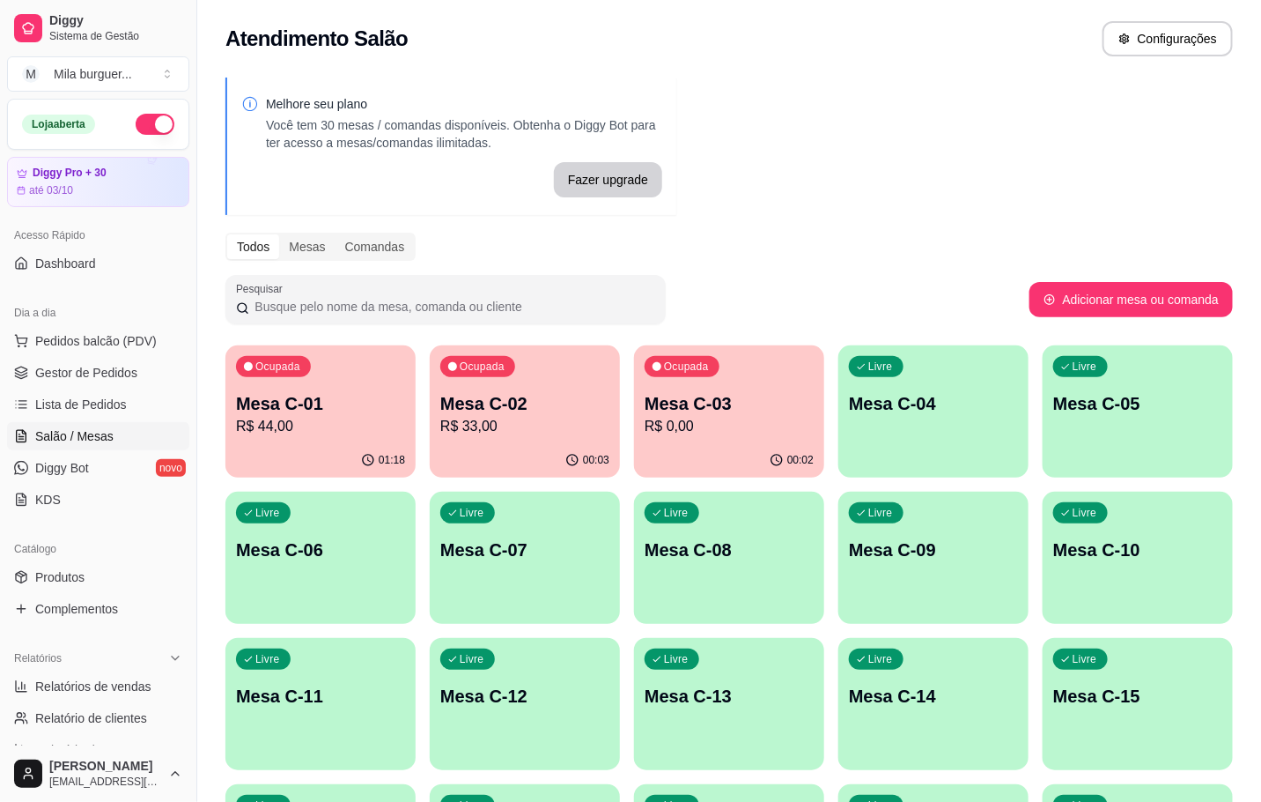
click at [569, 416] on p "R$ 33,00" at bounding box center [524, 426] width 169 height 21
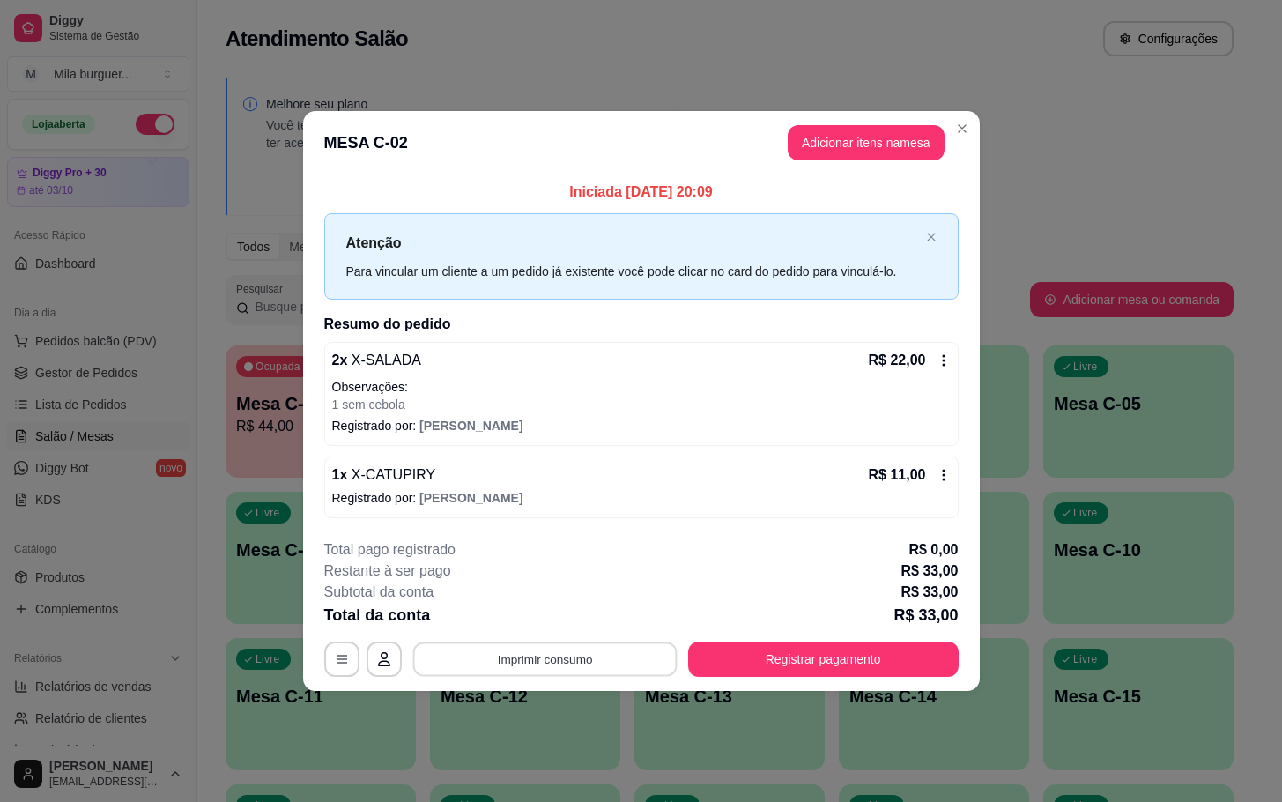
click at [524, 653] on button "Imprimir consumo" at bounding box center [544, 658] width 264 height 34
click at [552, 603] on div "Escolha a impressora IMPRESSORA" at bounding box center [549, 607] width 145 height 60
click at [553, 610] on button "IMPRESSORA" at bounding box center [549, 618] width 123 height 27
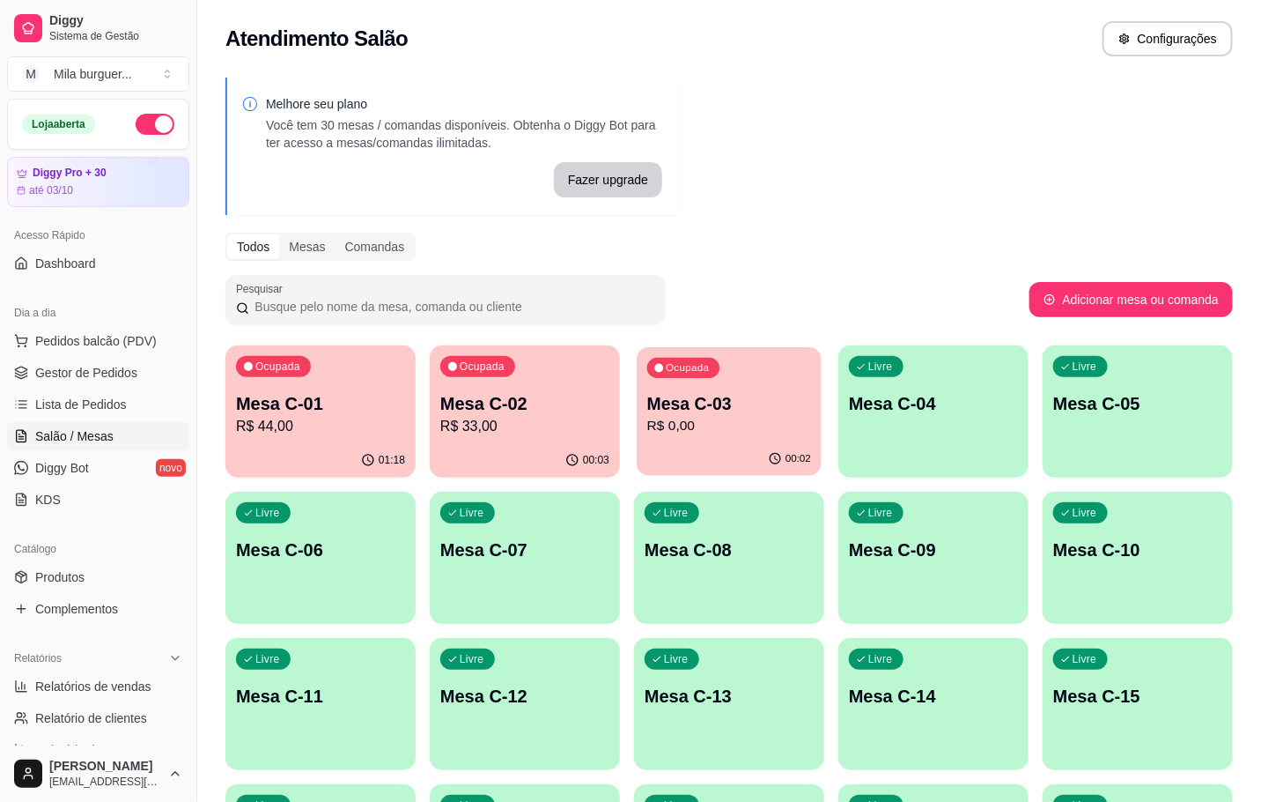
click at [729, 416] on p "R$ 0,00" at bounding box center [729, 426] width 164 height 20
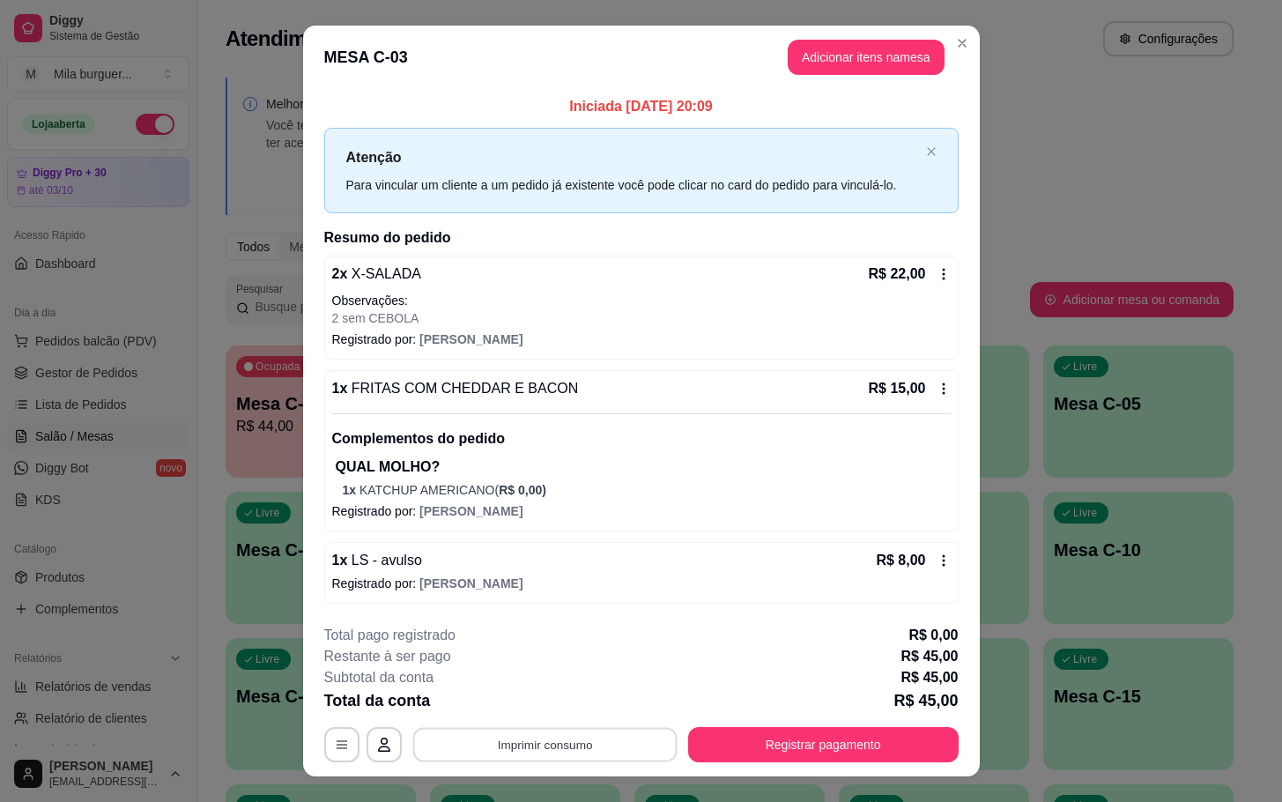
click at [561, 751] on button "Imprimir consumo" at bounding box center [544, 745] width 264 height 34
click at [529, 707] on button "IMPRESSORA" at bounding box center [541, 706] width 128 height 28
